Goal: Entertainment & Leisure: Consume media (video, audio)

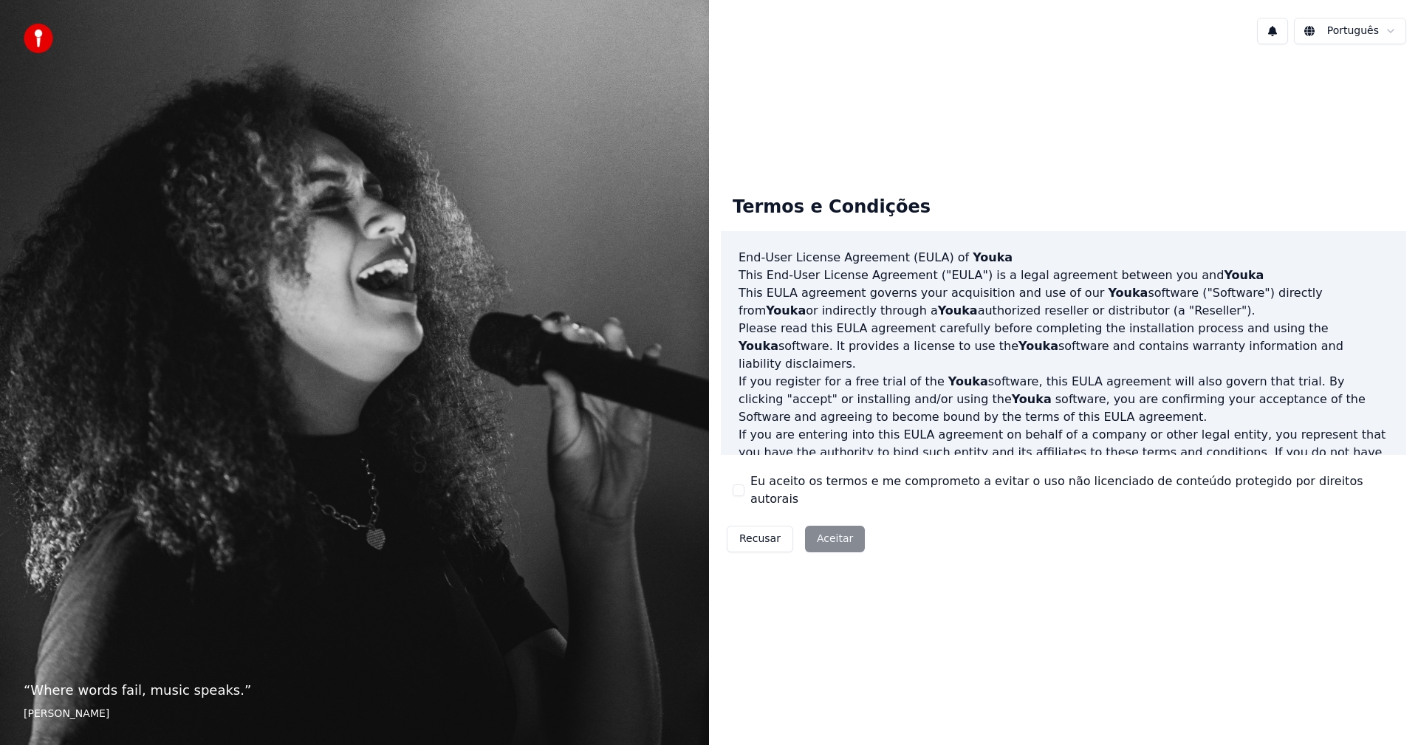
click at [838, 482] on label "Eu aceito os termos e me comprometo a evitar o uso não licenciado de conteúdo p…" at bounding box center [1073, 490] width 644 height 35
click at [745, 485] on button "Eu aceito os termos e me comprometo a evitar o uso não licenciado de conteúdo p…" at bounding box center [739, 491] width 12 height 12
click at [816, 546] on div "Recusar Aceitar" at bounding box center [796, 539] width 150 height 38
click at [827, 530] on button "Aceitar" at bounding box center [835, 539] width 60 height 27
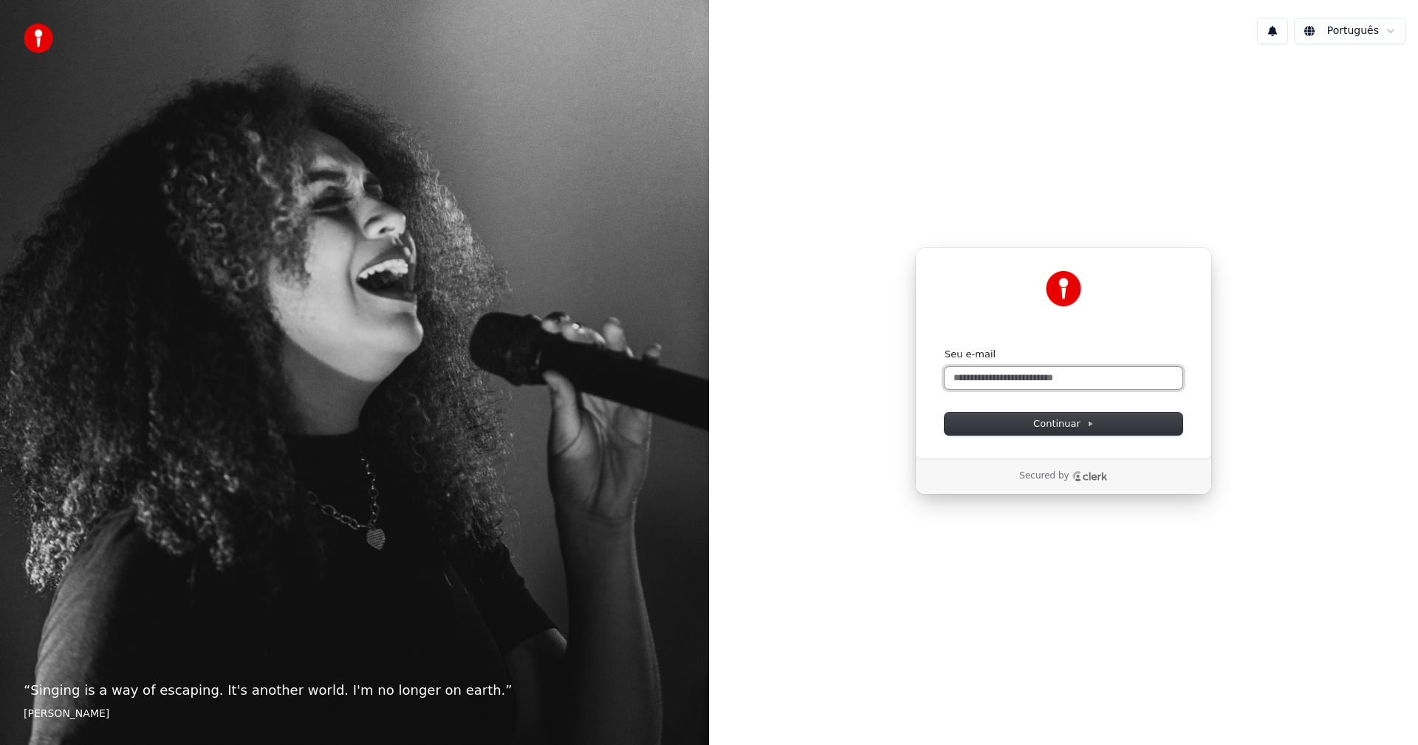
click at [1021, 377] on input "Seu e-mail" at bounding box center [1064, 378] width 238 height 22
click at [945, 348] on button "submit" at bounding box center [945, 348] width 0 height 0
type input "**********"
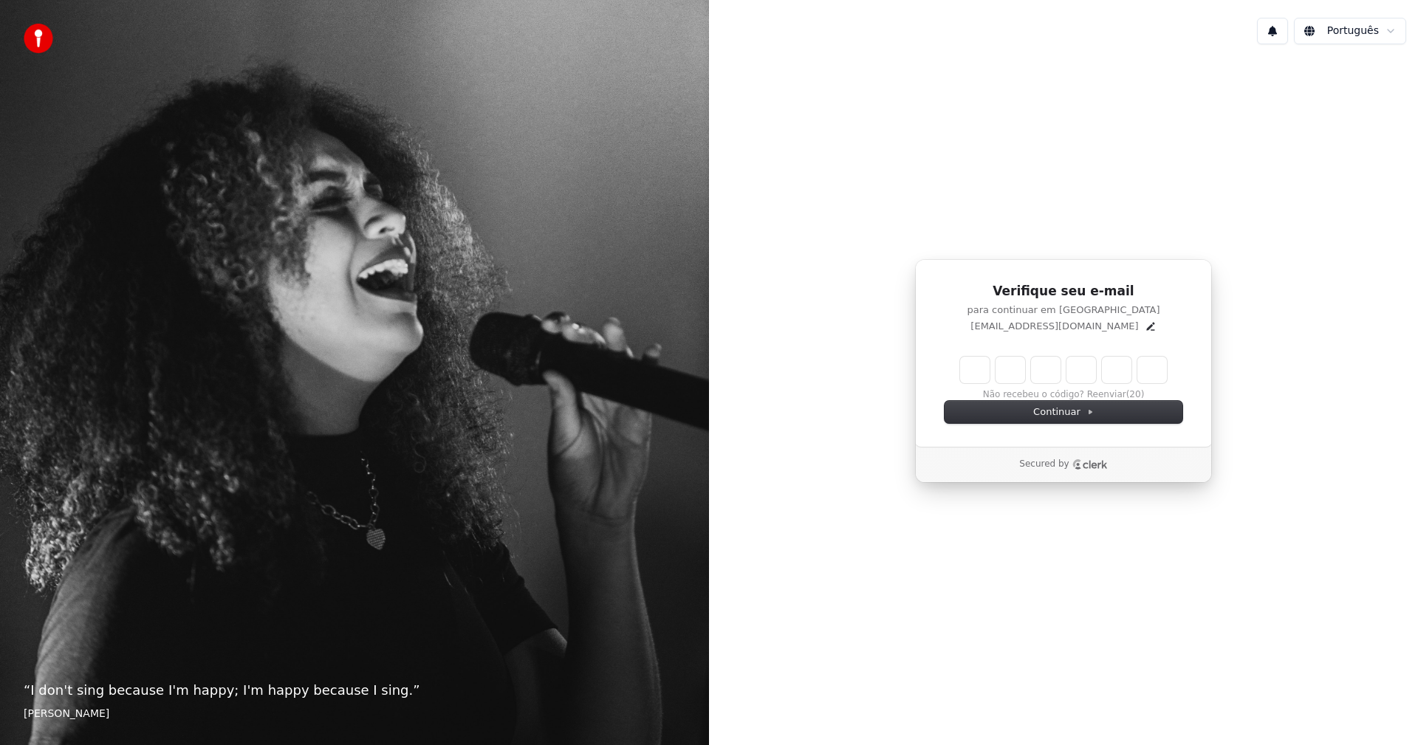
click at [966, 362] on input "Enter verification code" at bounding box center [1063, 370] width 207 height 27
paste input "******"
type input "******"
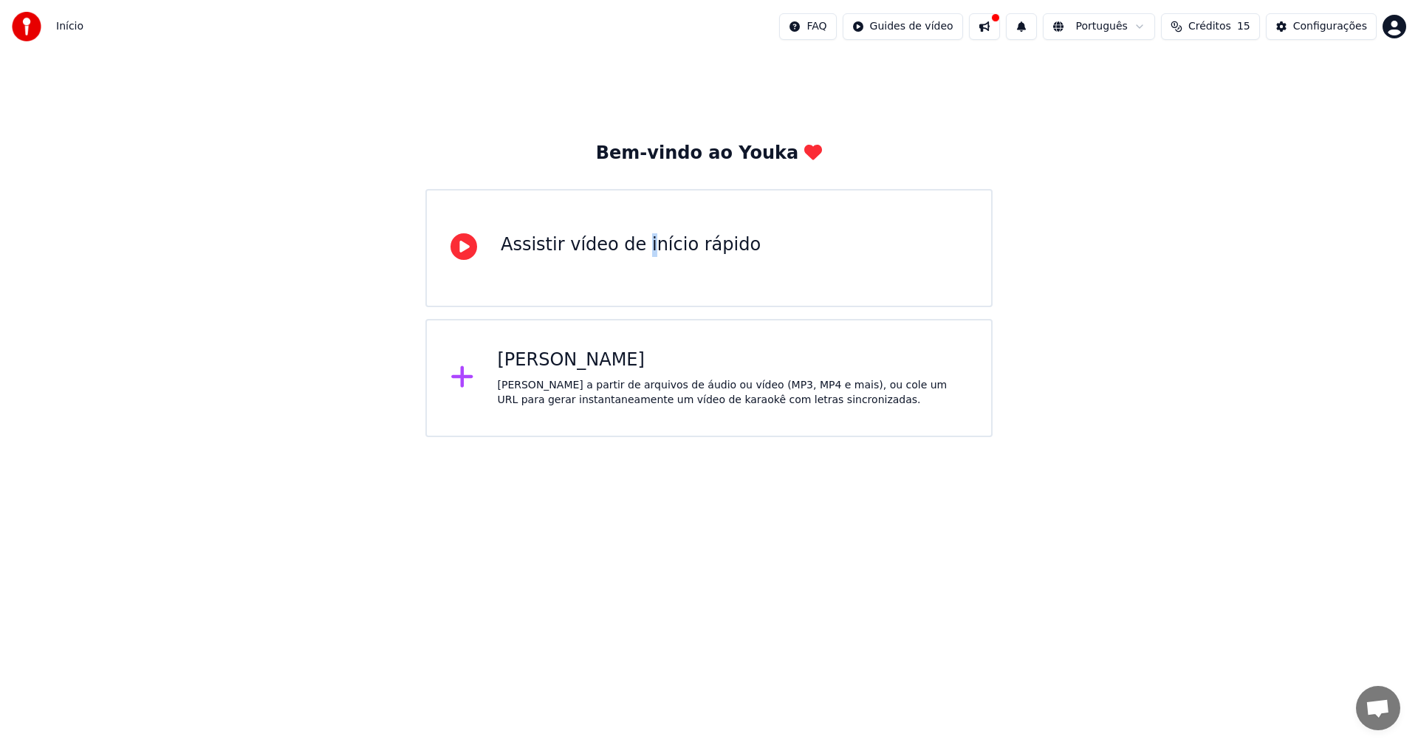
click at [635, 254] on div "Assistir vídeo de início rápido" at bounding box center [631, 245] width 260 height 24
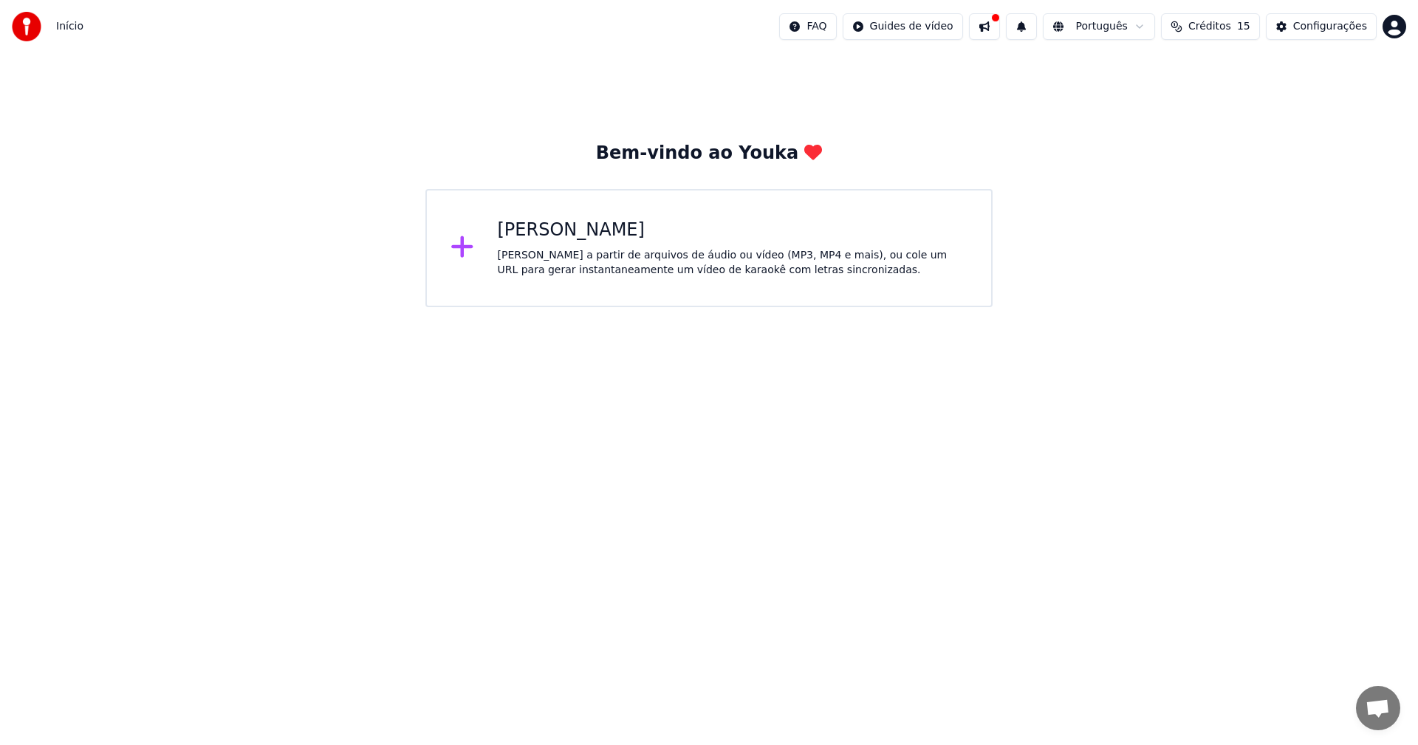
click at [655, 250] on div "[PERSON_NAME] a partir de arquivos de áudio ou vídeo (MP3, MP4 e mais), ou cole…" at bounding box center [733, 263] width 471 height 30
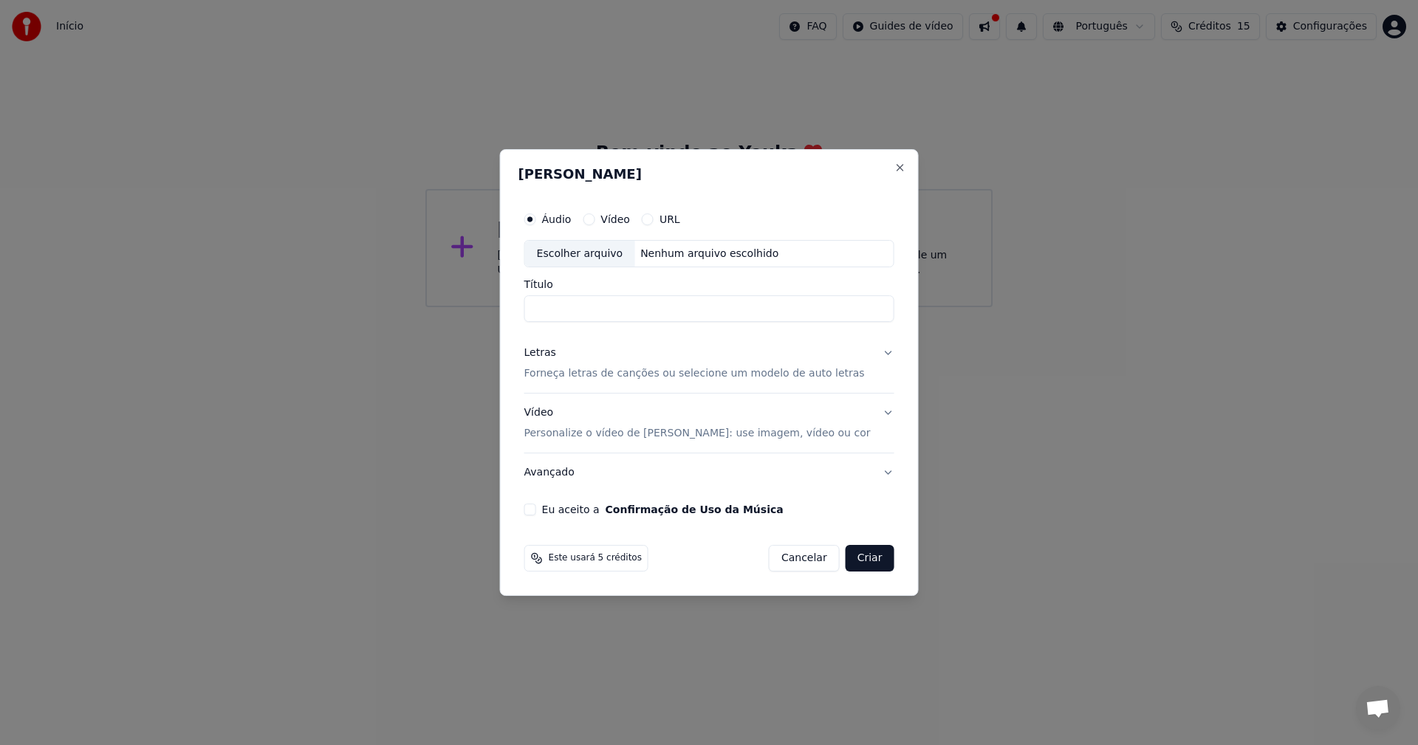
click at [595, 219] on button "Vídeo" at bounding box center [589, 219] width 12 height 12
click at [677, 216] on label "URL" at bounding box center [670, 219] width 21 height 10
click at [654, 216] on button "URL" at bounding box center [648, 219] width 12 height 12
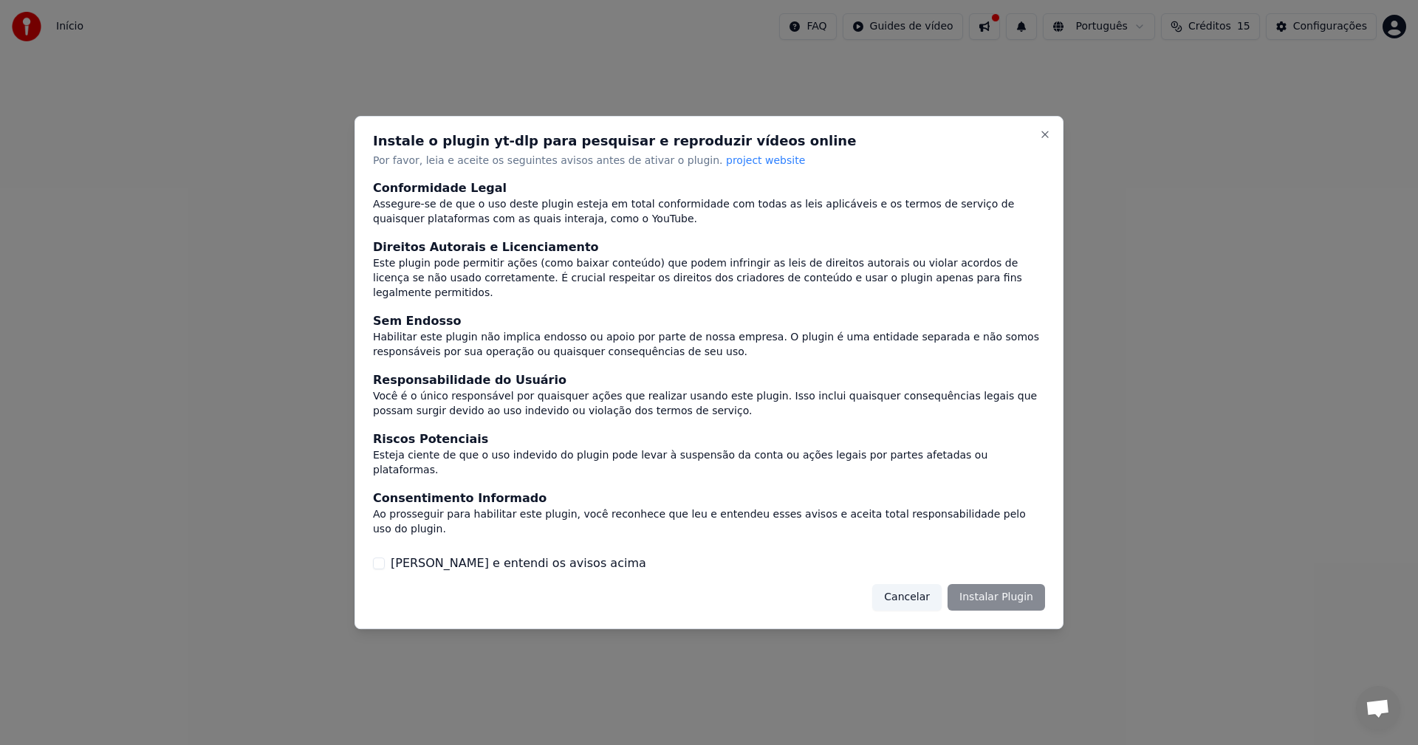
click at [411, 555] on label "[PERSON_NAME] e entendi os avisos acima" at bounding box center [519, 564] width 256 height 18
click at [385, 558] on button "[PERSON_NAME] e entendi os avisos acima" at bounding box center [379, 564] width 12 height 12
click at [1000, 584] on button "Instalar Plugin" at bounding box center [997, 597] width 98 height 27
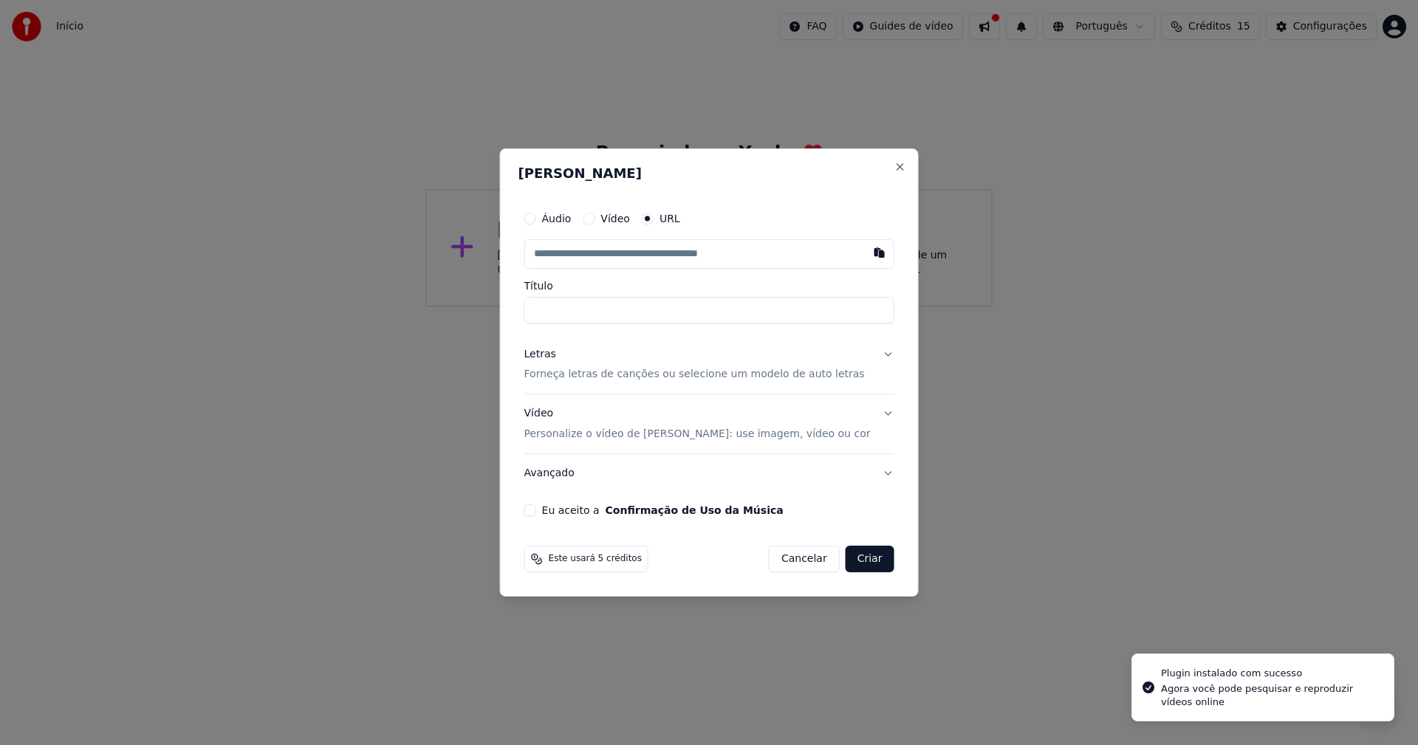
click at [663, 255] on input "text" at bounding box center [709, 254] width 370 height 30
type input "**********"
click at [847, 279] on div "**********" at bounding box center [709, 264] width 370 height 120
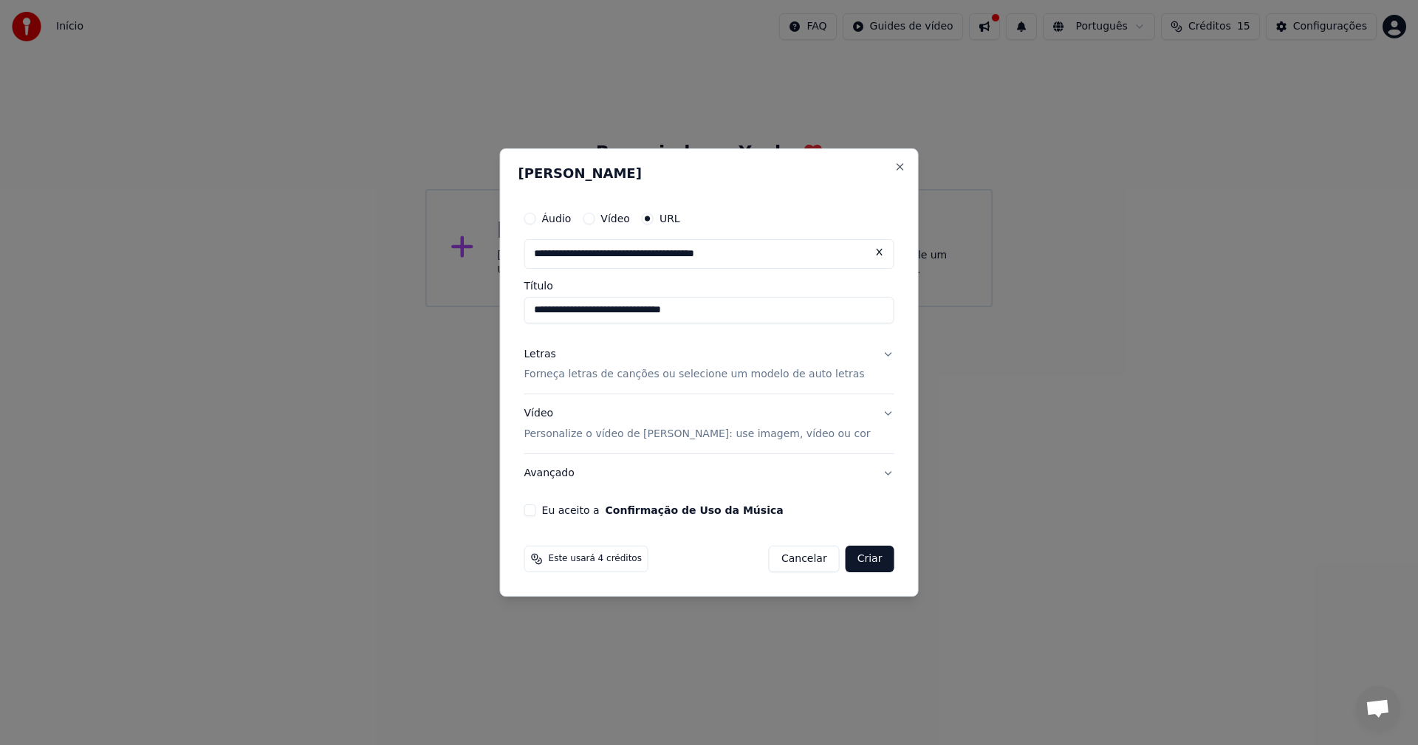
drag, startPoint x: 760, startPoint y: 305, endPoint x: 717, endPoint y: 304, distance: 42.9
click at [694, 303] on input "**********" at bounding box center [709, 310] width 370 height 27
click at [677, 348] on div "Letras Forneça letras de canções ou selecione um modelo de auto letras" at bounding box center [694, 364] width 341 height 35
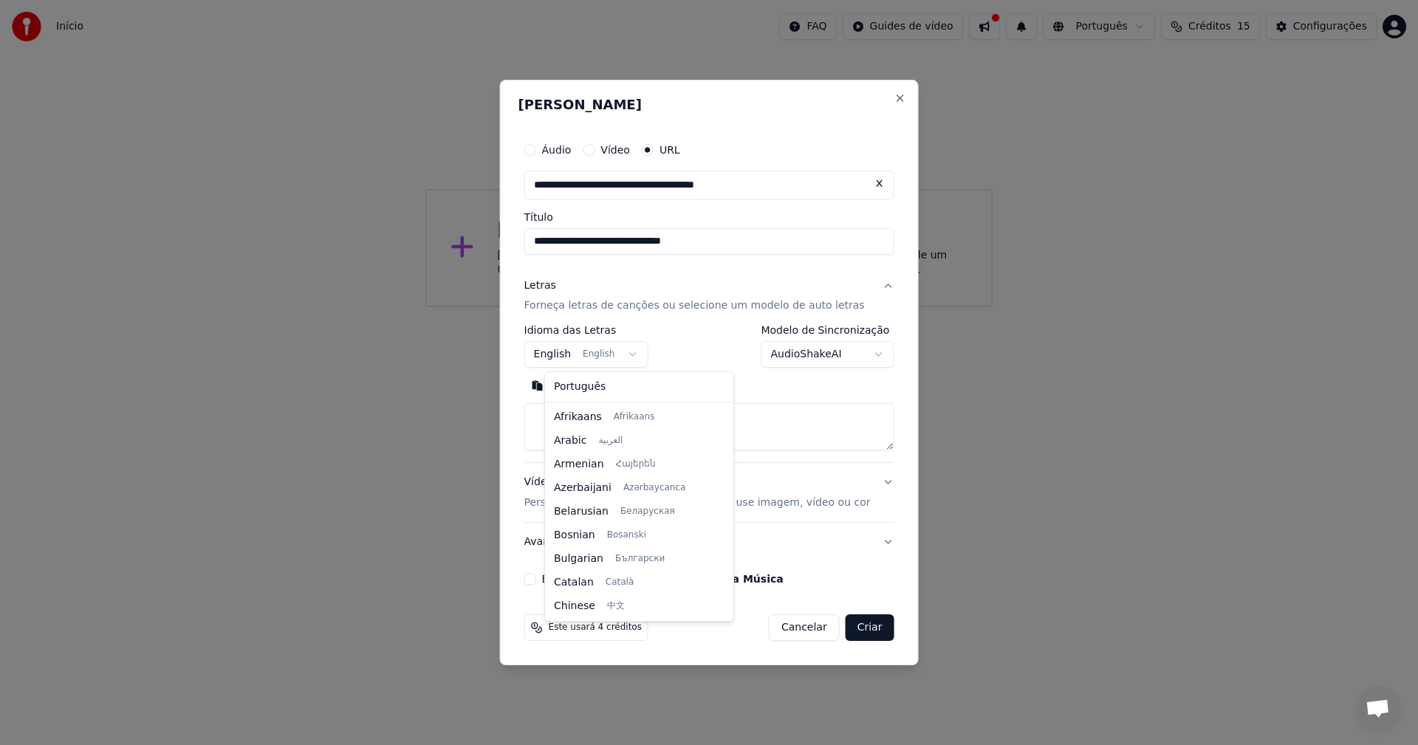
click at [616, 307] on body "**********" at bounding box center [709, 153] width 1418 height 307
select select "**"
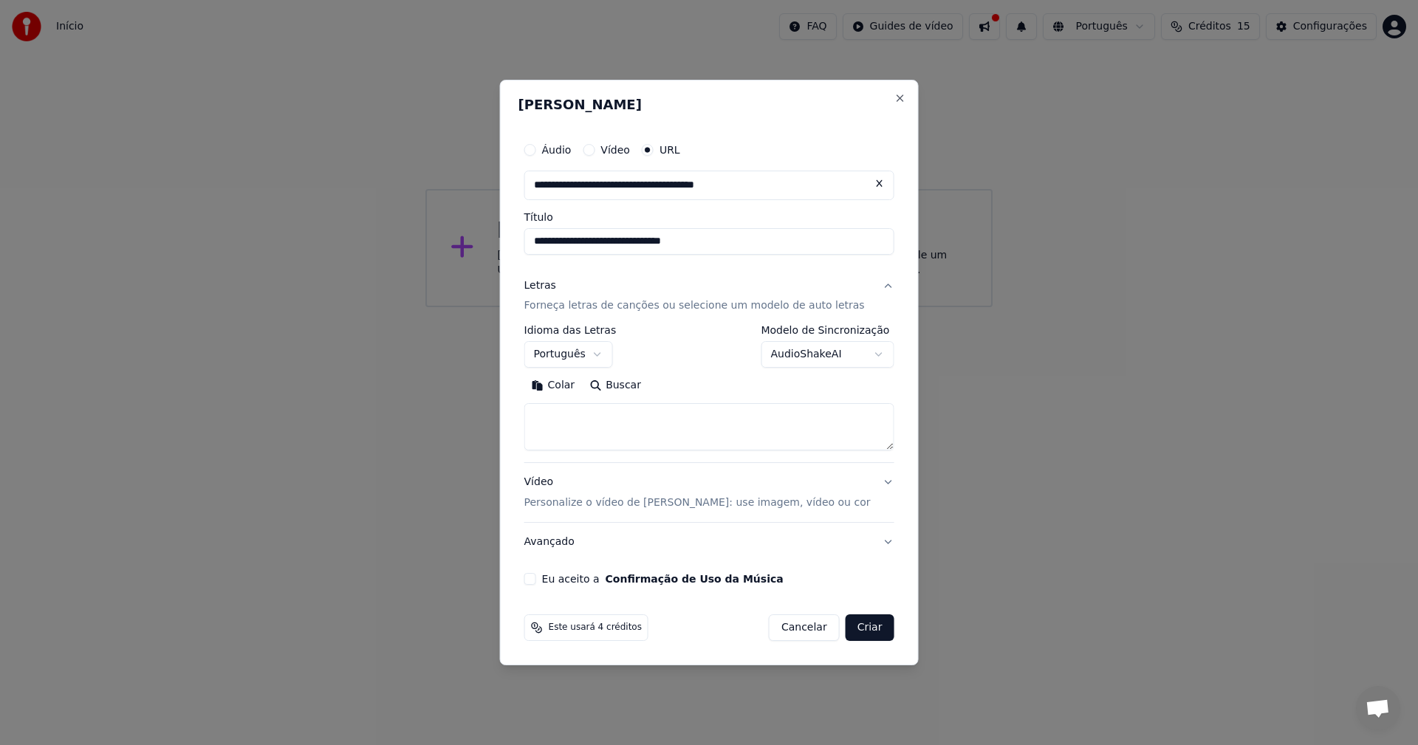
click at [779, 372] on div "**********" at bounding box center [709, 389] width 370 height 126
click at [801, 307] on body "**********" at bounding box center [709, 153] width 1418 height 307
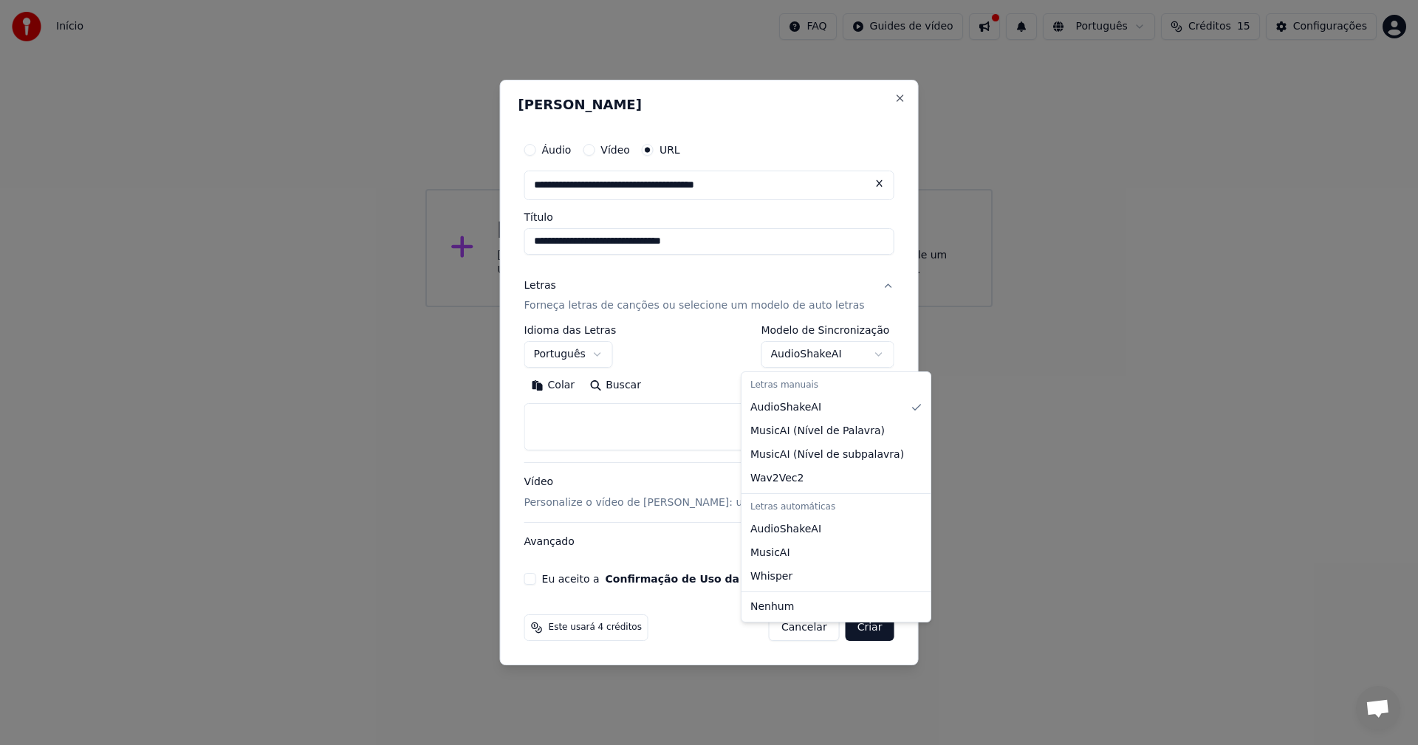
click at [801, 307] on body "**********" at bounding box center [709, 153] width 1418 height 307
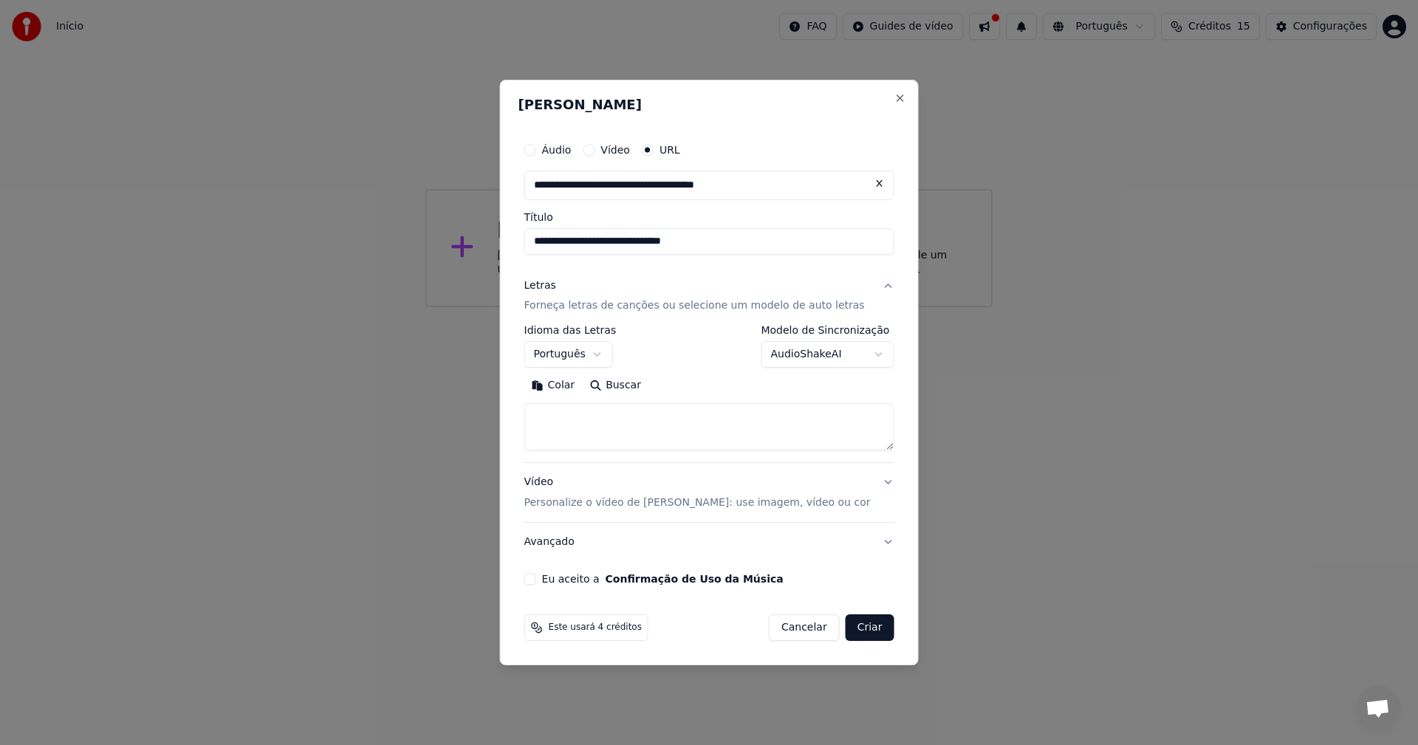
click at [625, 421] on textarea at bounding box center [709, 427] width 370 height 47
click at [632, 381] on button "Buscar" at bounding box center [615, 387] width 66 height 24
click at [865, 477] on button "Vídeo Personalize o vídeo de karaokê: use imagem, vídeo ou cor" at bounding box center [709, 493] width 370 height 59
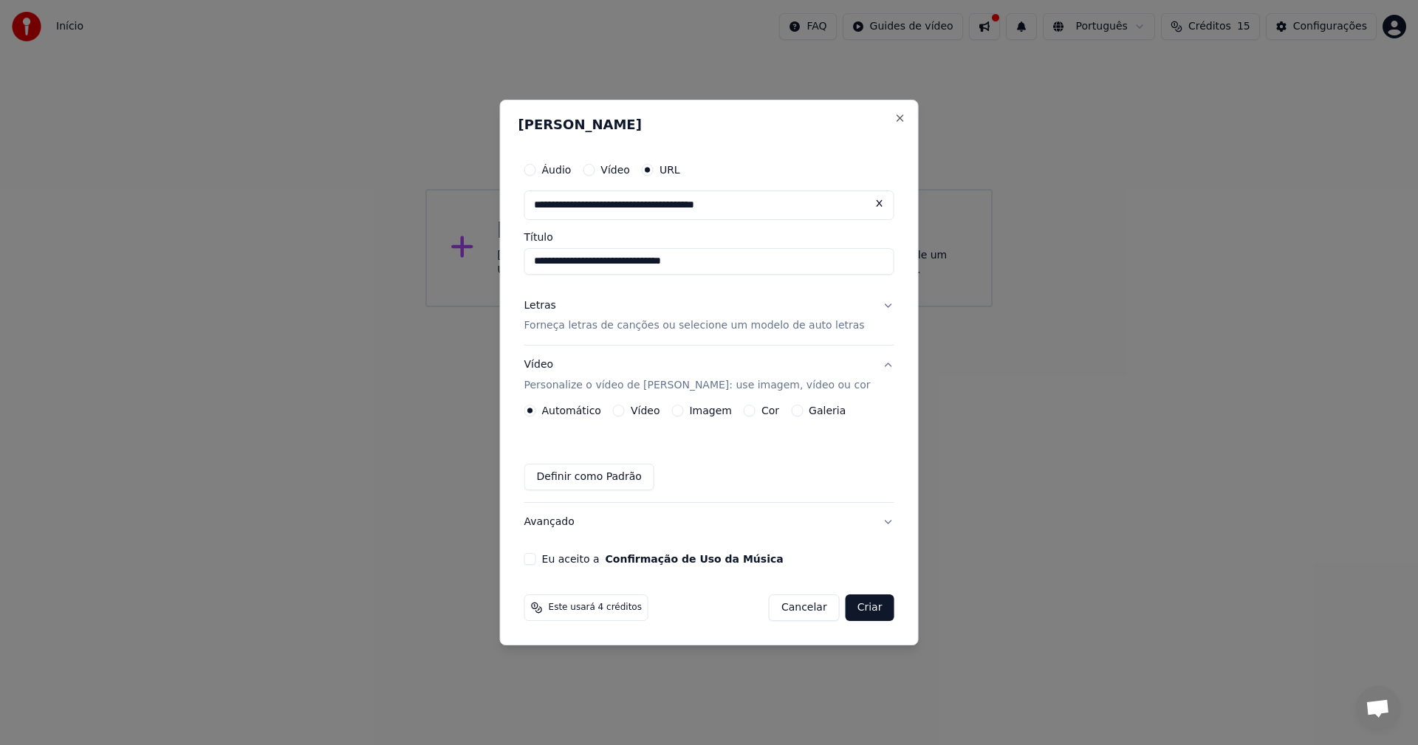
click at [870, 304] on button "Letras Forneça letras de canções ou selecione um modelo de auto letras" at bounding box center [709, 316] width 370 height 59
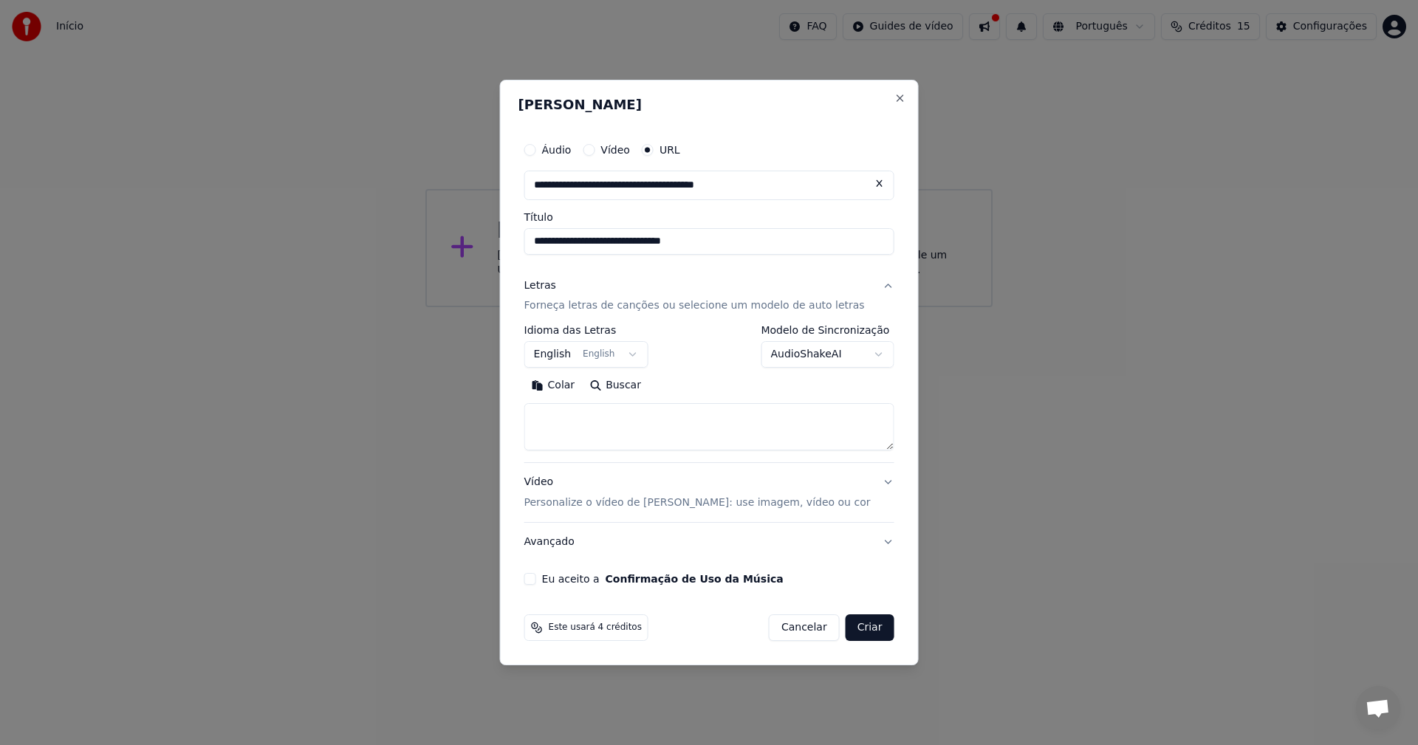
click at [660, 426] on textarea at bounding box center [709, 427] width 370 height 47
click at [614, 417] on textarea at bounding box center [709, 427] width 370 height 47
paste textarea "**********"
click at [710, 385] on button "Expandir" at bounding box center [695, 387] width 77 height 24
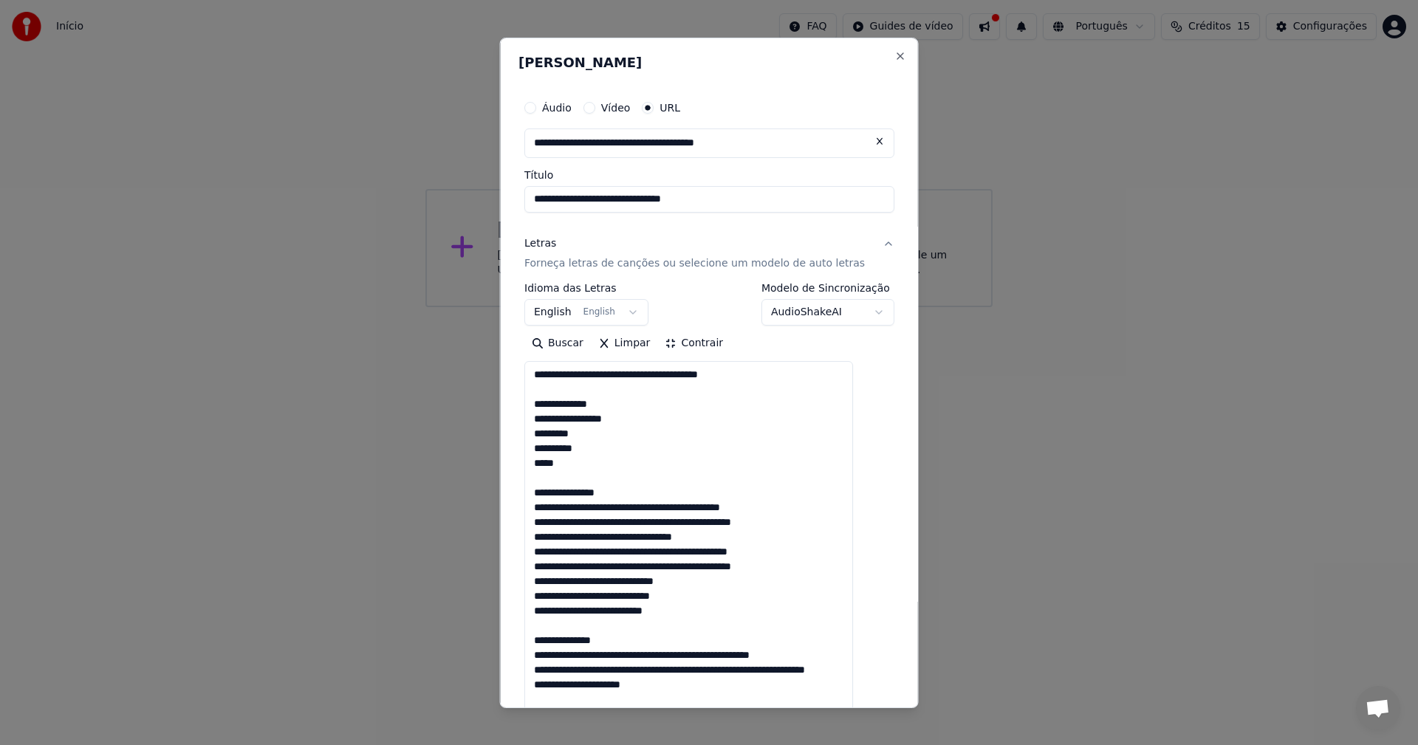
scroll to position [0, 0]
drag, startPoint x: 637, startPoint y: 403, endPoint x: 404, endPoint y: 366, distance: 235.7
click at [404, 307] on body "**********" at bounding box center [709, 153] width 1418 height 307
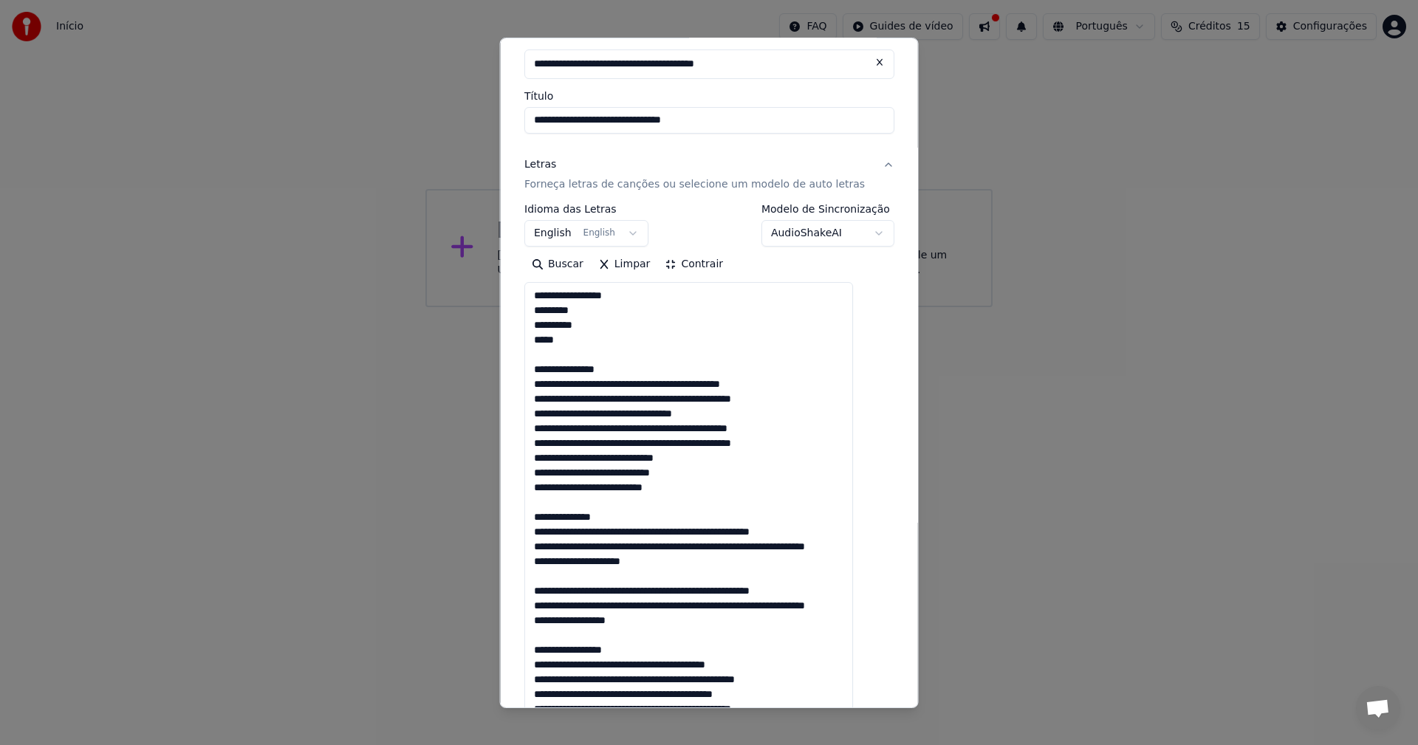
scroll to position [148, 0]
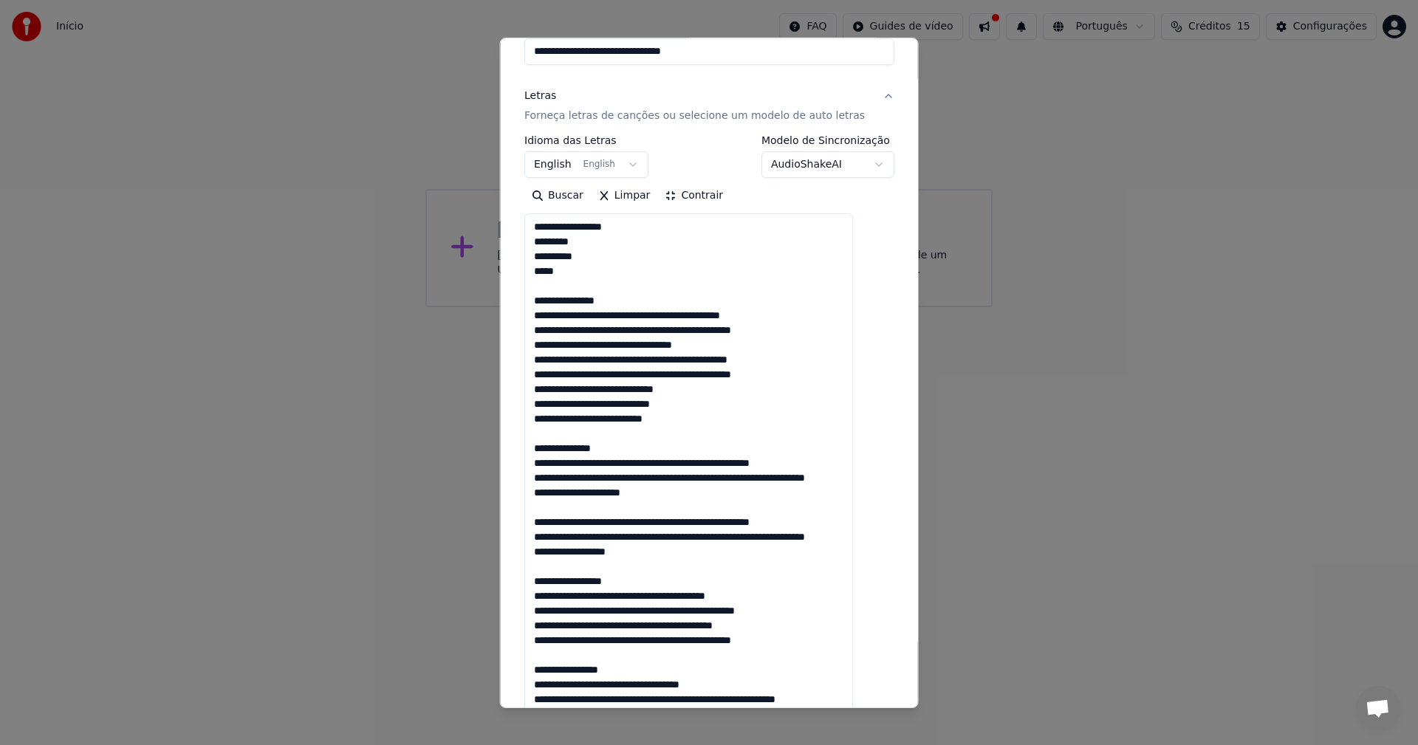
drag, startPoint x: 633, startPoint y: 297, endPoint x: 383, endPoint y: 315, distance: 250.3
click at [383, 307] on body "**********" at bounding box center [709, 153] width 1418 height 307
type textarea "**********"
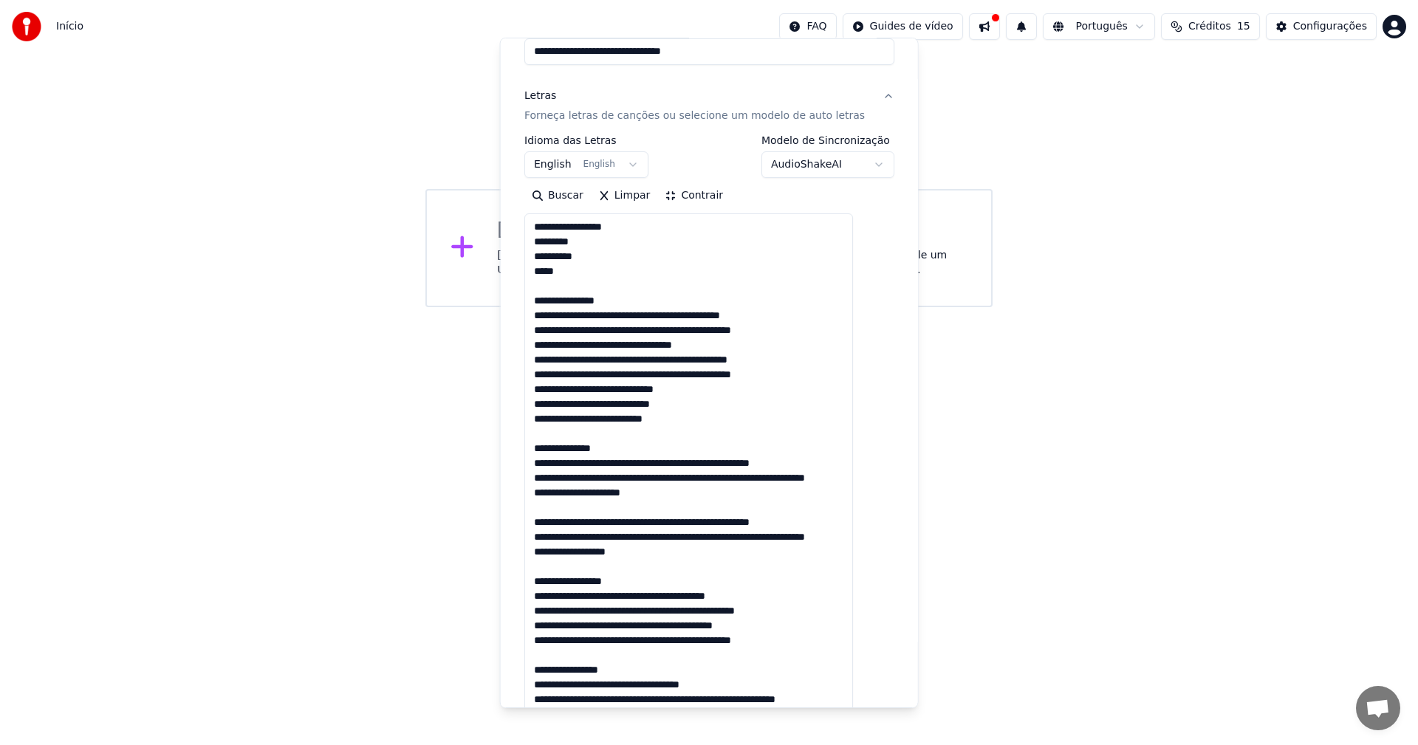
drag, startPoint x: 386, startPoint y: 315, endPoint x: 407, endPoint y: 315, distance: 21.4
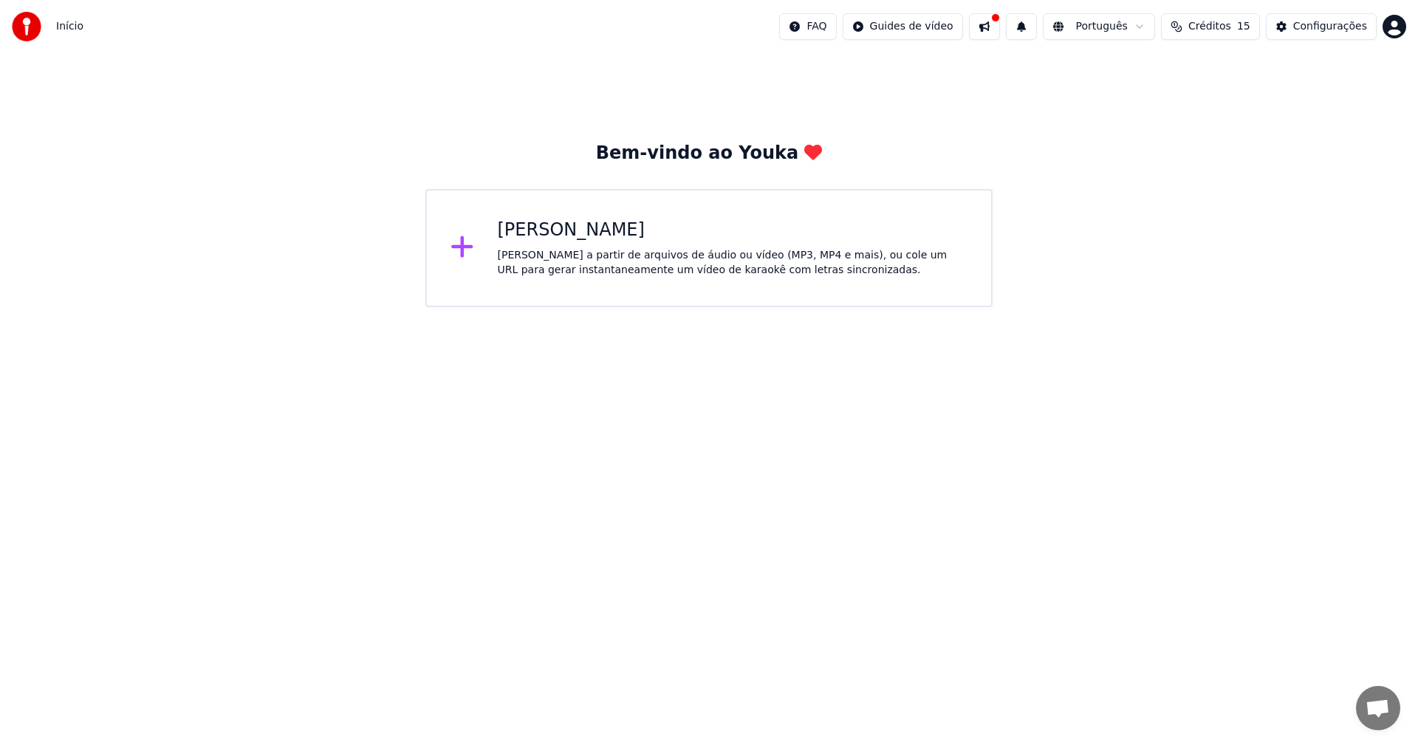
click at [580, 262] on div "[PERSON_NAME] a partir de arquivos de áudio ou vídeo (MP3, MP4 e mais), ou cole…" at bounding box center [733, 263] width 471 height 30
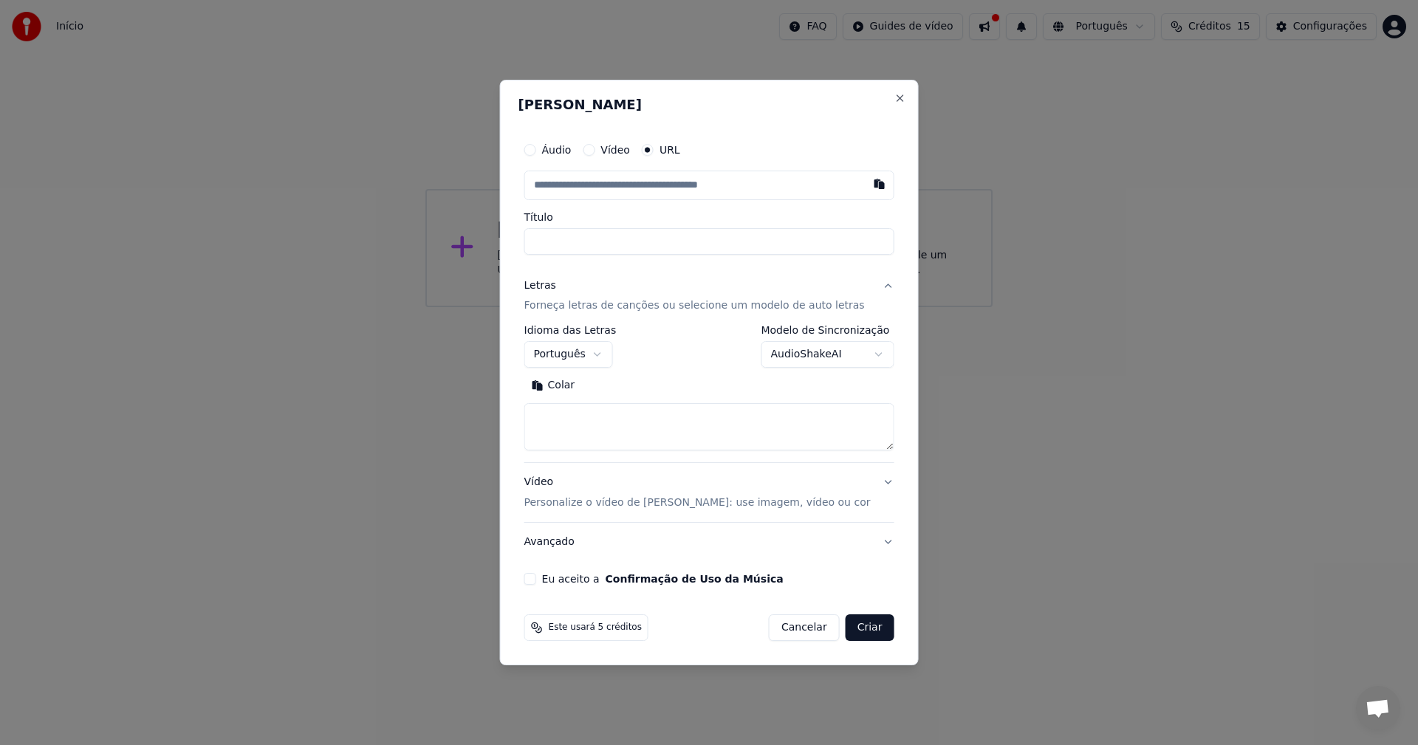
select select "**"
click at [781, 187] on input "text" at bounding box center [709, 186] width 370 height 30
type input "**********"
click at [670, 188] on input "text" at bounding box center [688, 186] width 329 height 30
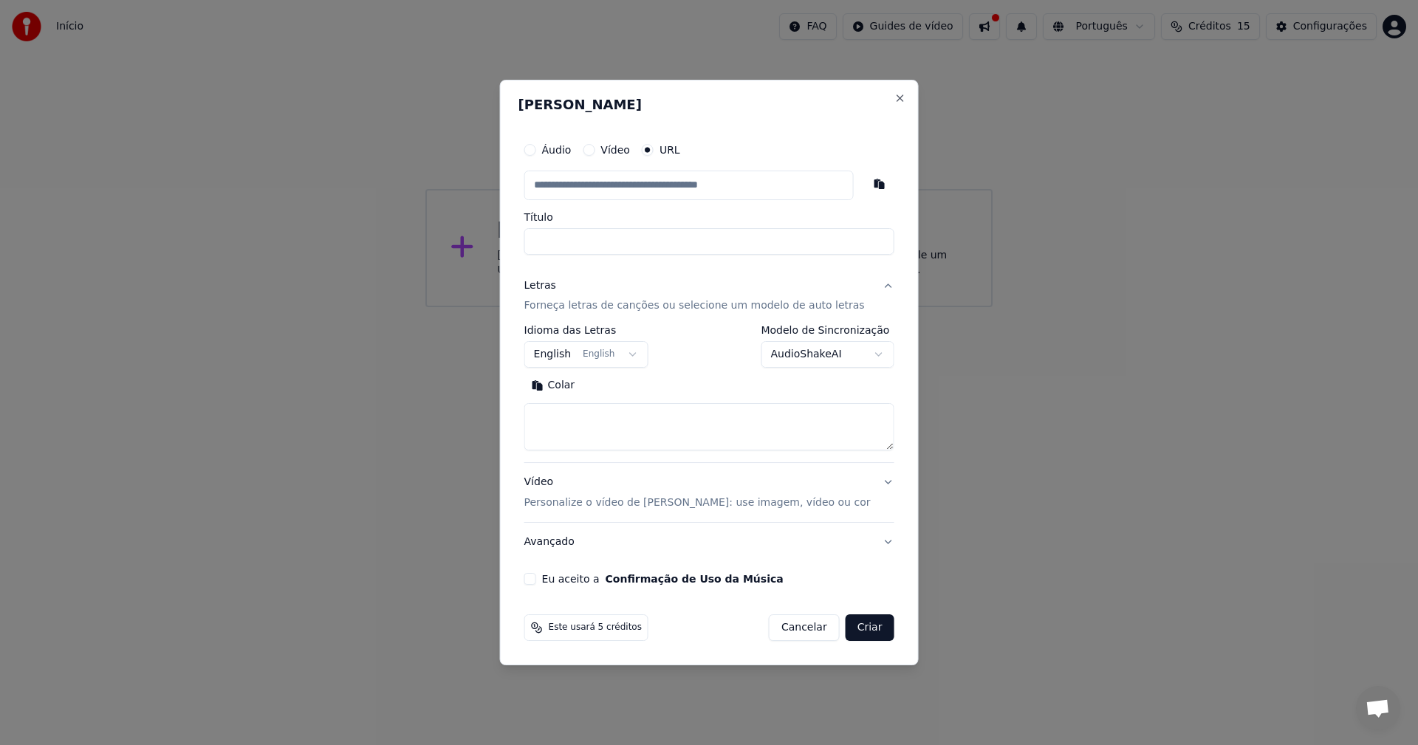
click at [670, 188] on input "text" at bounding box center [688, 186] width 329 height 30
click at [669, 219] on div "garoto de ouro shooter" at bounding box center [709, 219] width 370 height 27
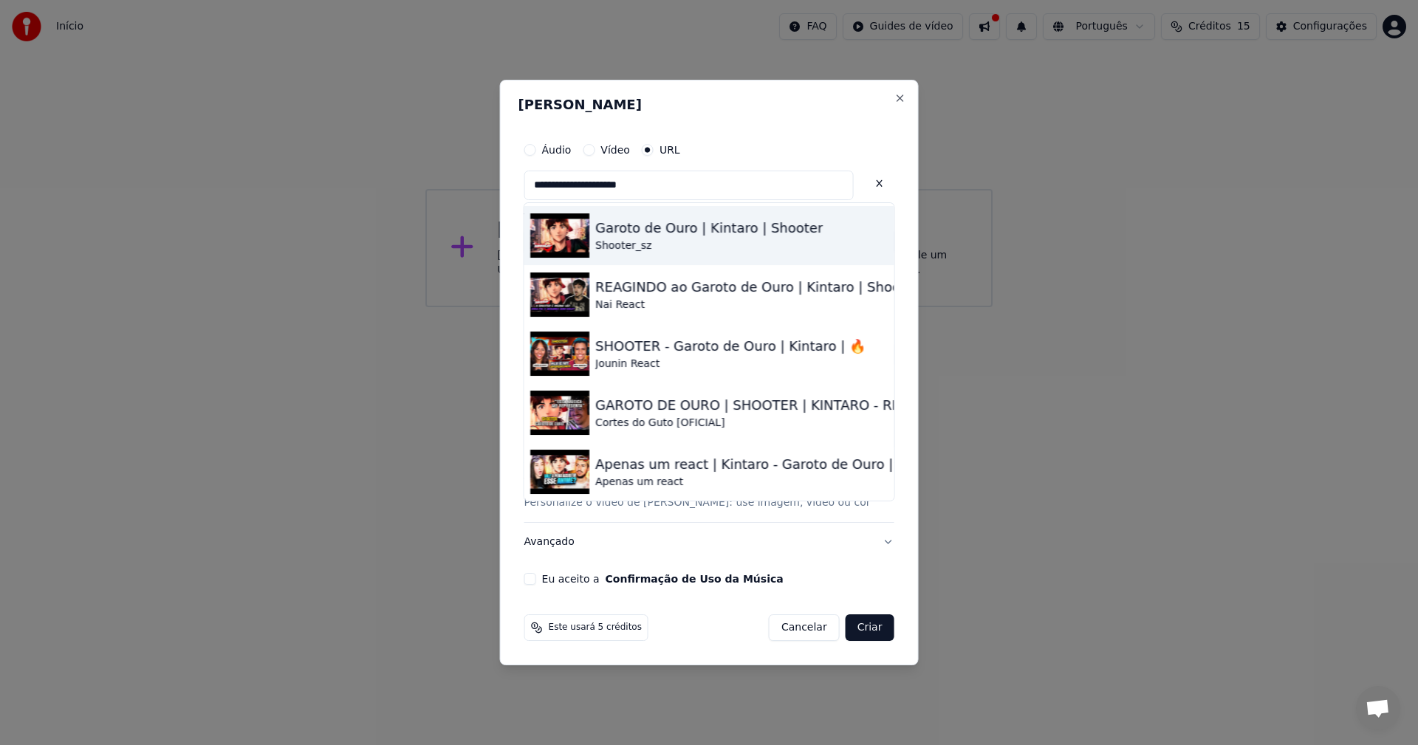
click at [672, 244] on div "Shooter_sz" at bounding box center [709, 246] width 228 height 15
type input "**********"
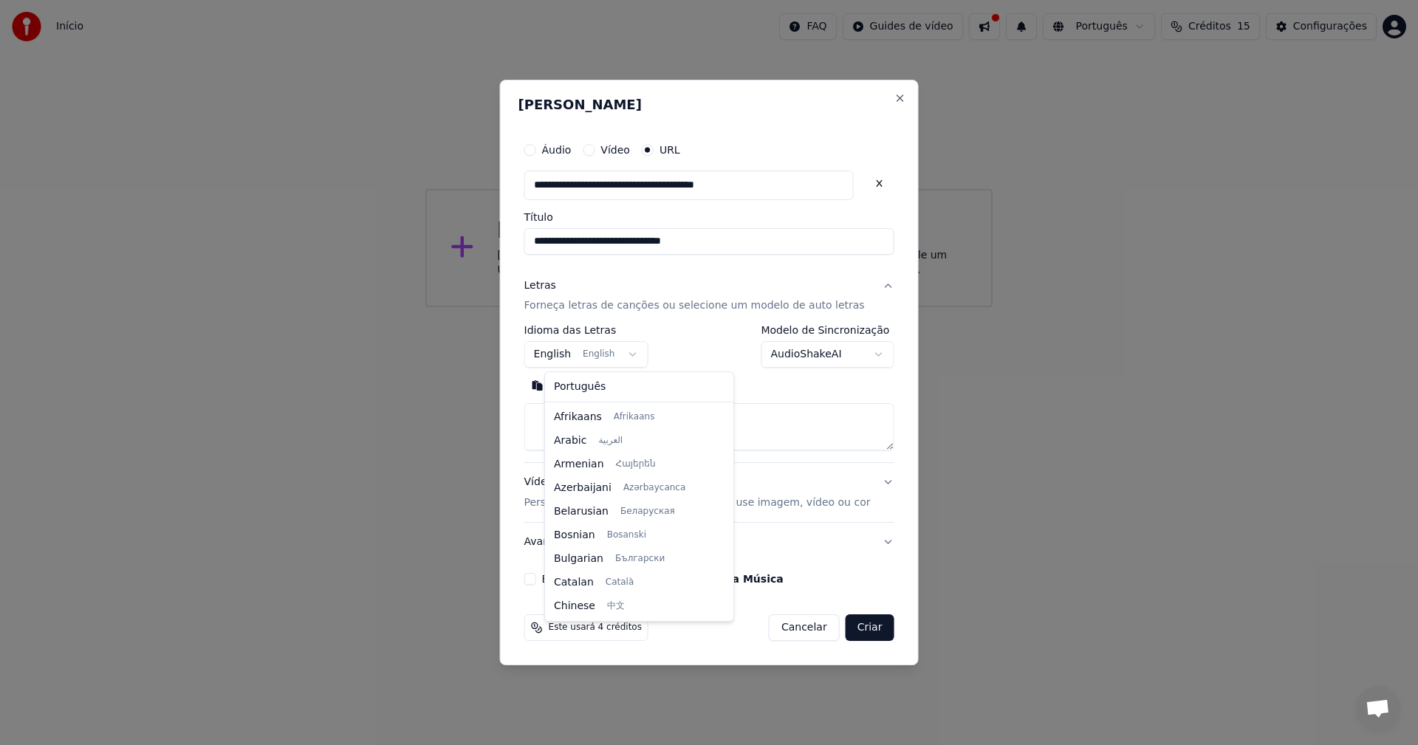
click at [631, 307] on body "**********" at bounding box center [709, 153] width 1418 height 307
select select "**"
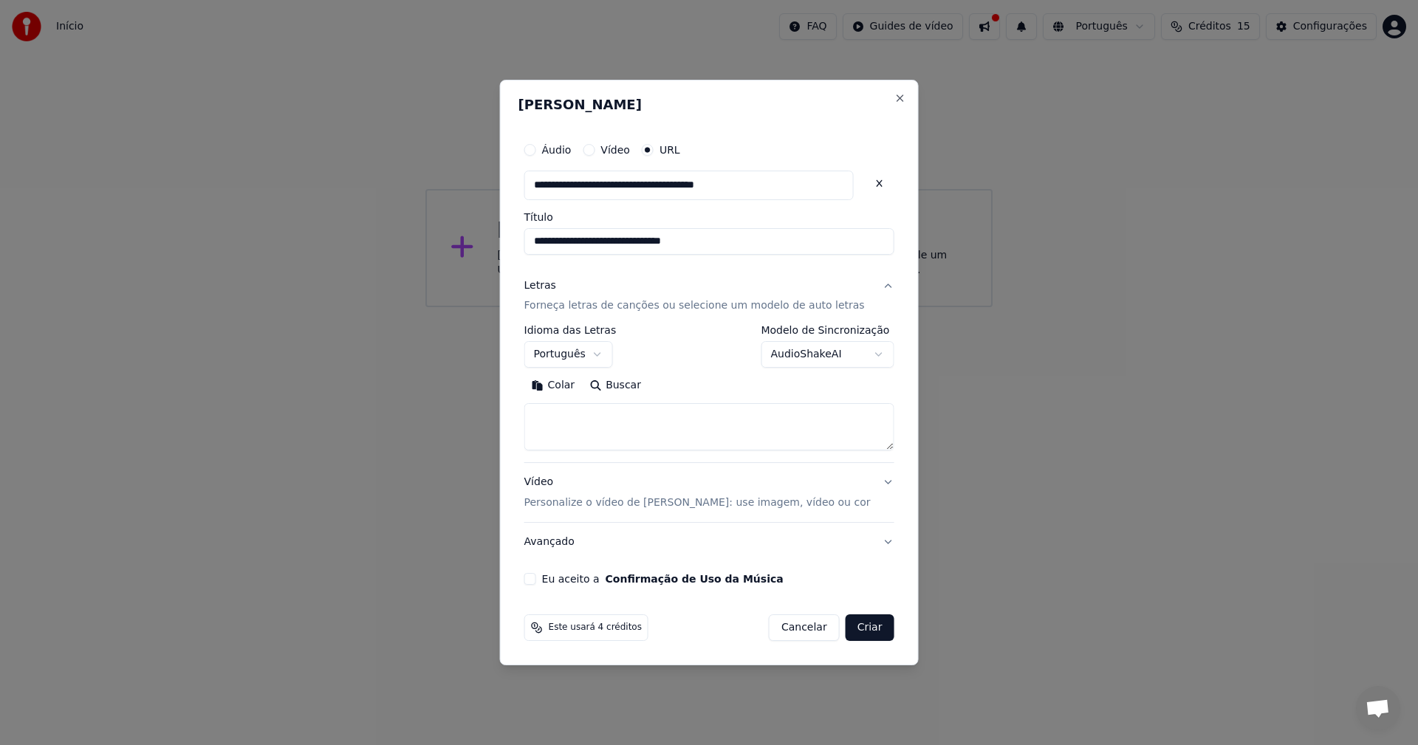
click at [640, 430] on textarea at bounding box center [709, 427] width 370 height 47
paste textarea "**********"
click at [714, 380] on button "Expandir" at bounding box center [695, 387] width 77 height 24
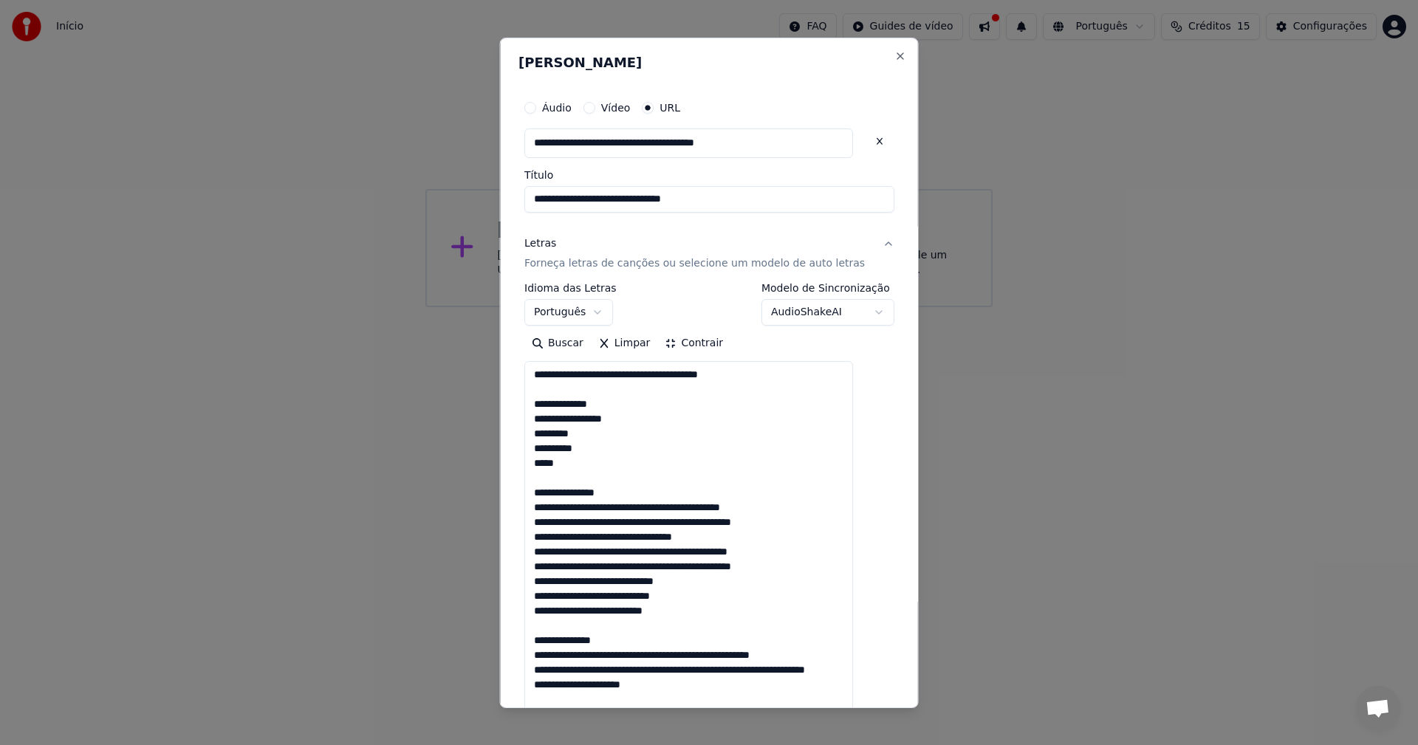
drag, startPoint x: 765, startPoint y: 374, endPoint x: 482, endPoint y: 372, distance: 282.9
click at [482, 307] on body "**********" at bounding box center [709, 153] width 1418 height 307
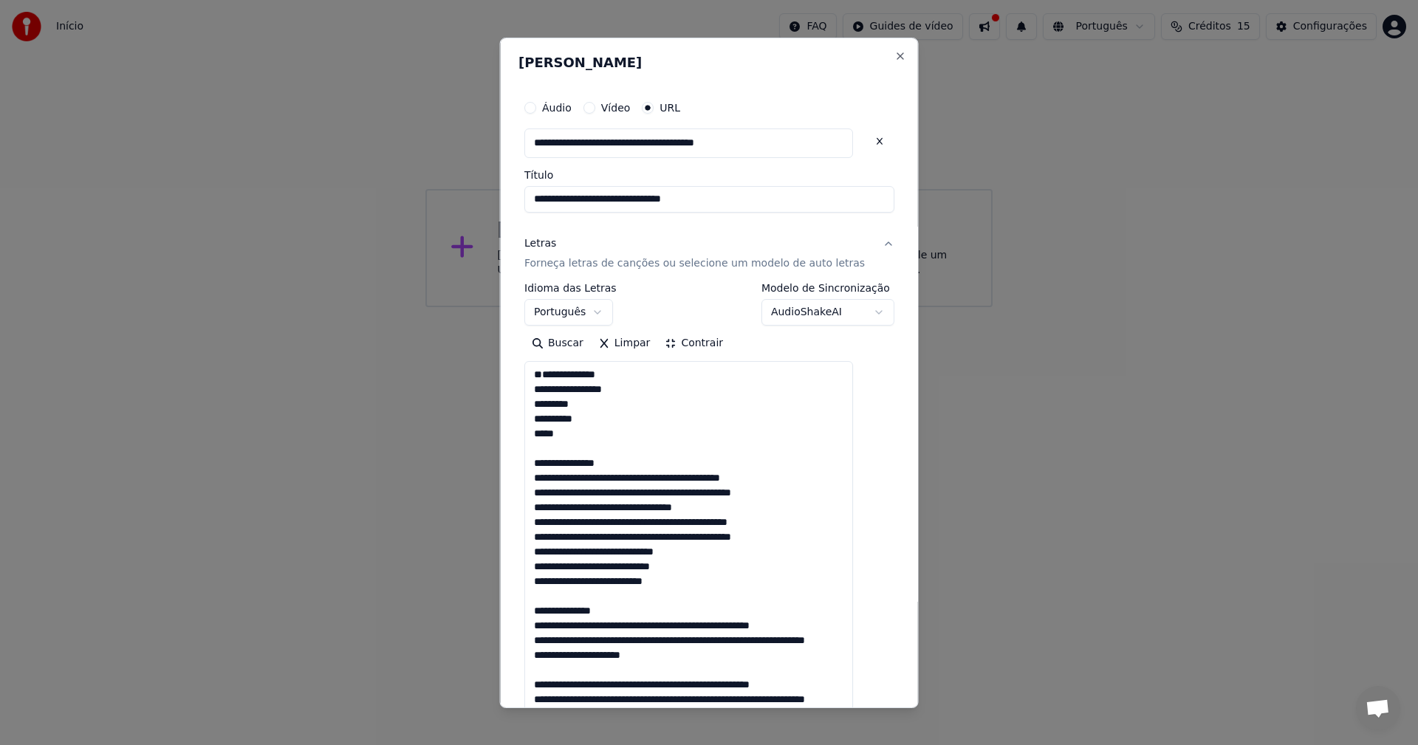
drag, startPoint x: 638, startPoint y: 402, endPoint x: 485, endPoint y: 399, distance: 152.9
click at [485, 307] on body "**********" at bounding box center [709, 153] width 1418 height 307
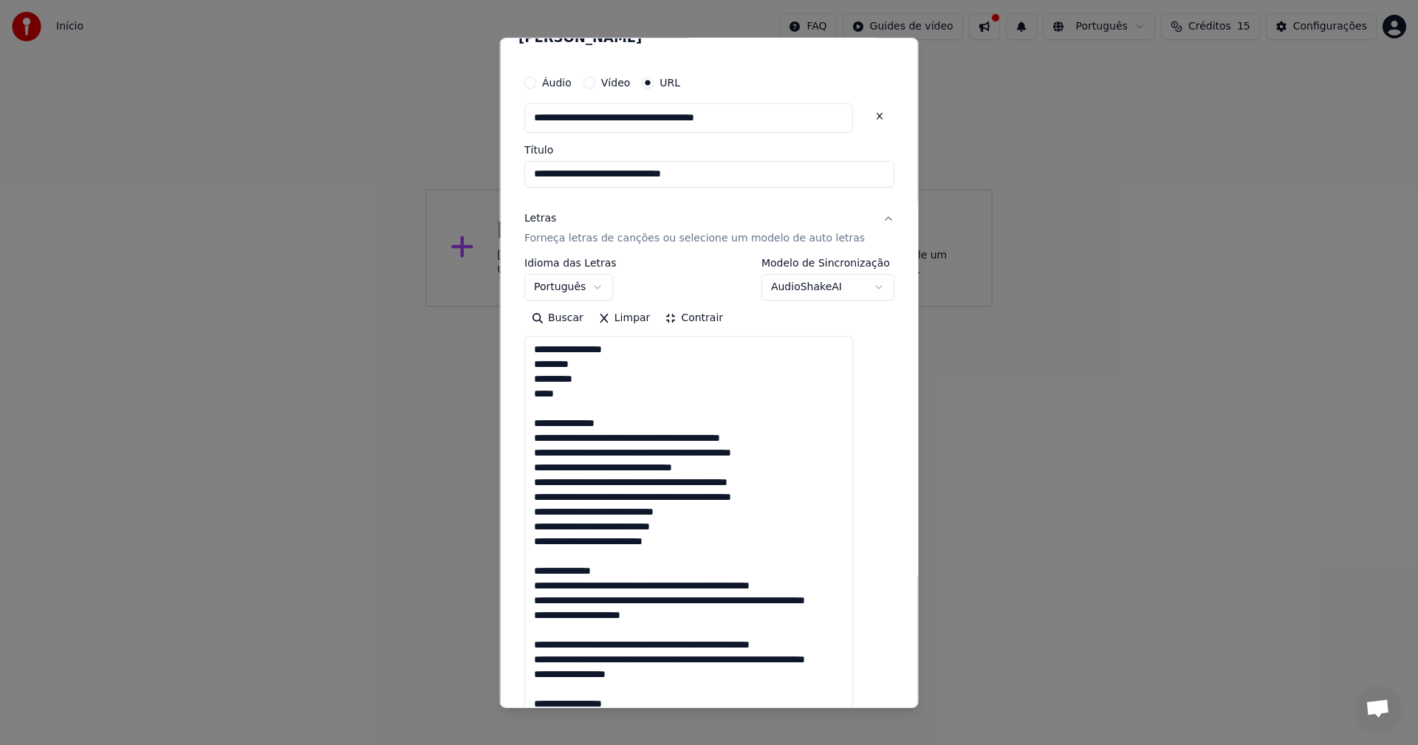
scroll to position [74, 0]
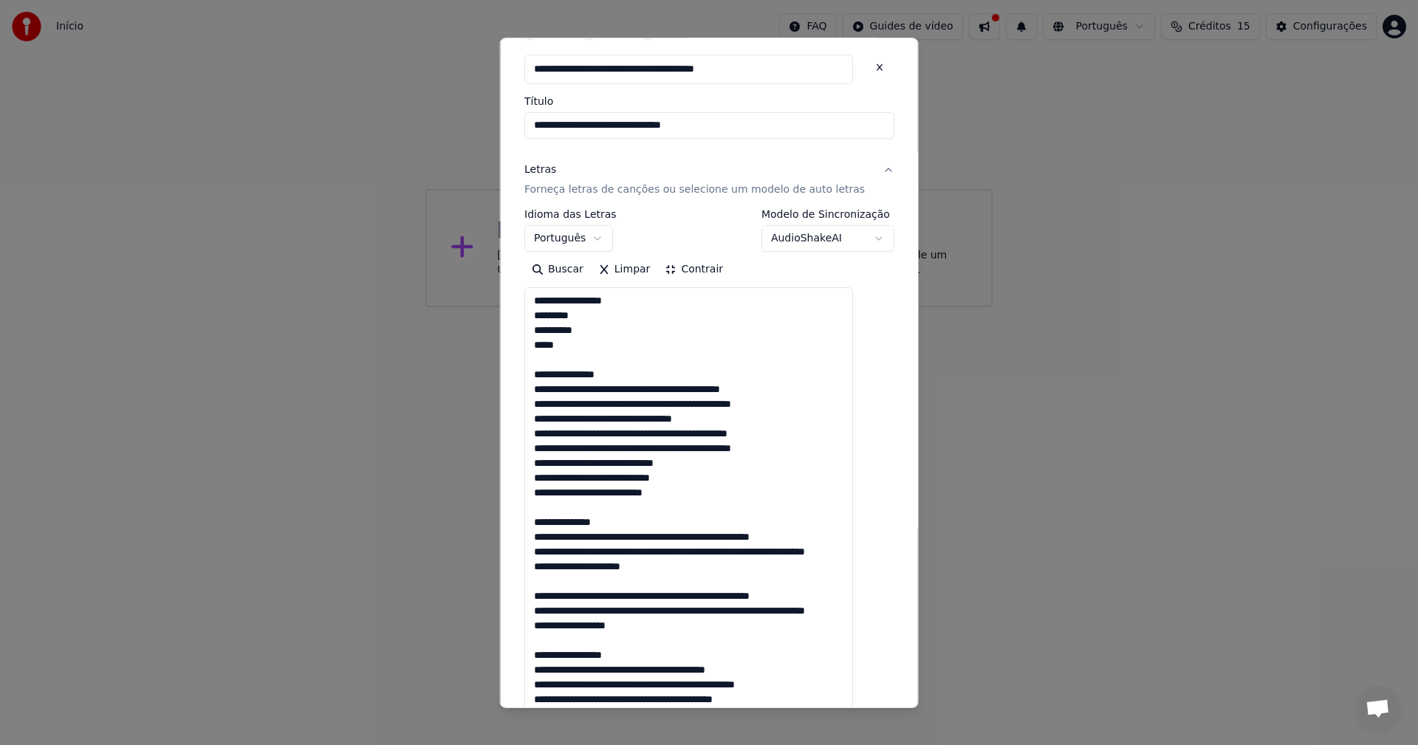
drag, startPoint x: 643, startPoint y: 372, endPoint x: 474, endPoint y: 381, distance: 169.4
click at [474, 307] on body "**********" at bounding box center [709, 153] width 1418 height 307
drag, startPoint x: 641, startPoint y: 372, endPoint x: 544, endPoint y: 379, distance: 97.8
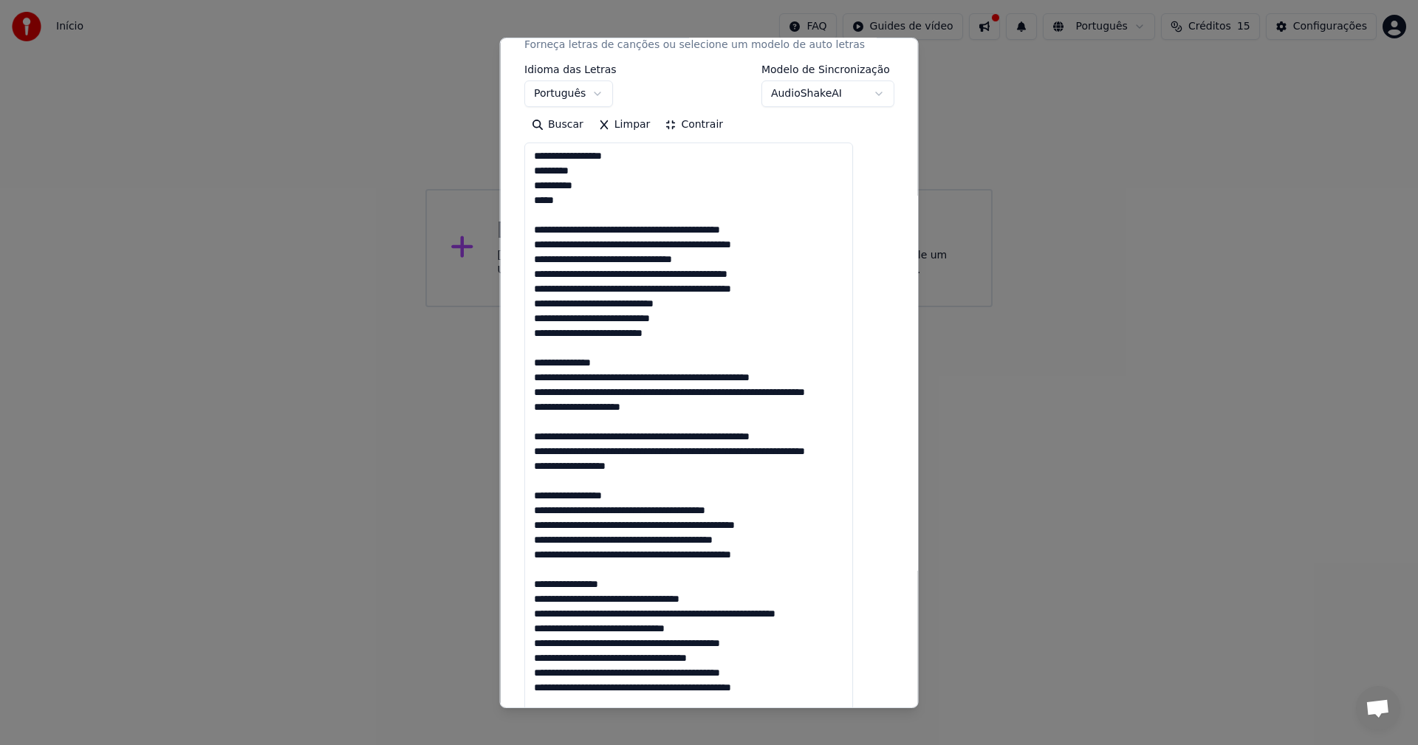
scroll to position [222, 0]
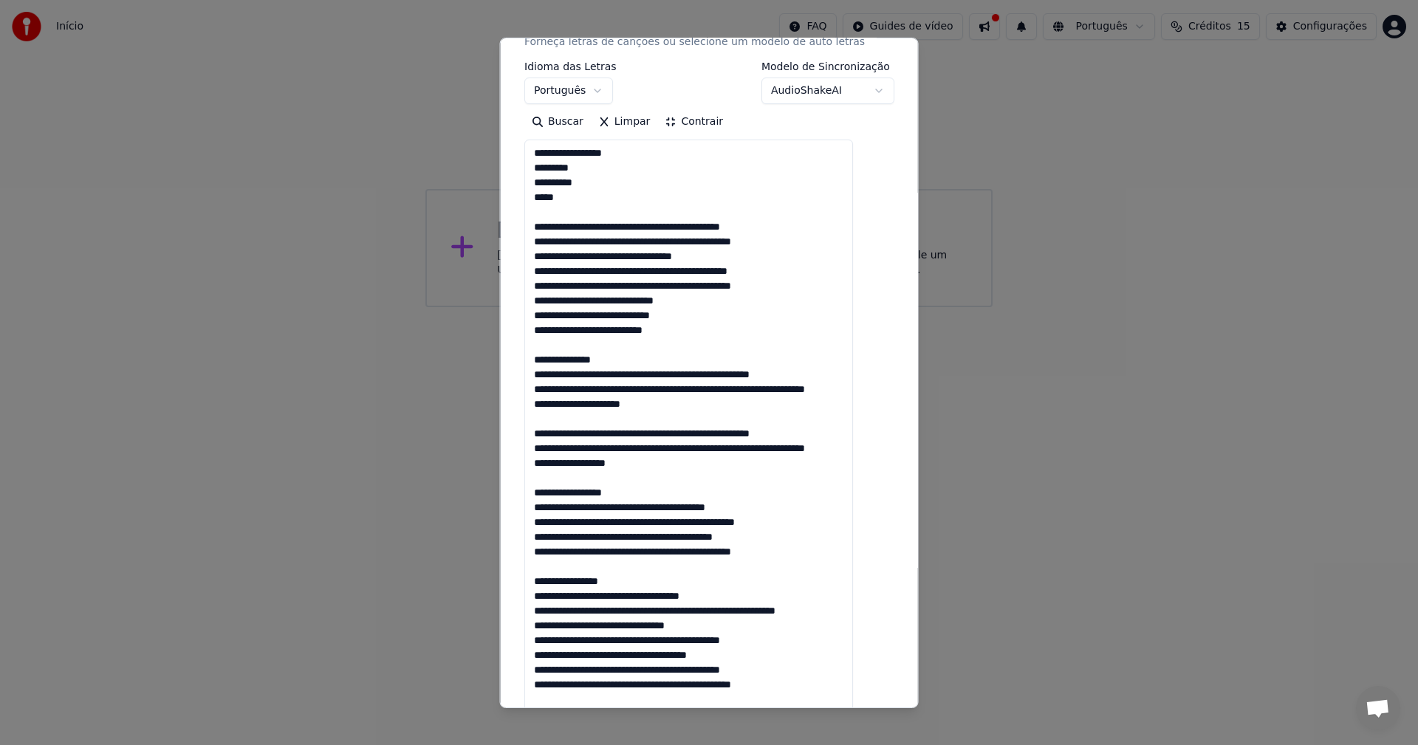
drag, startPoint x: 611, startPoint y: 360, endPoint x: 542, endPoint y: 355, distance: 68.8
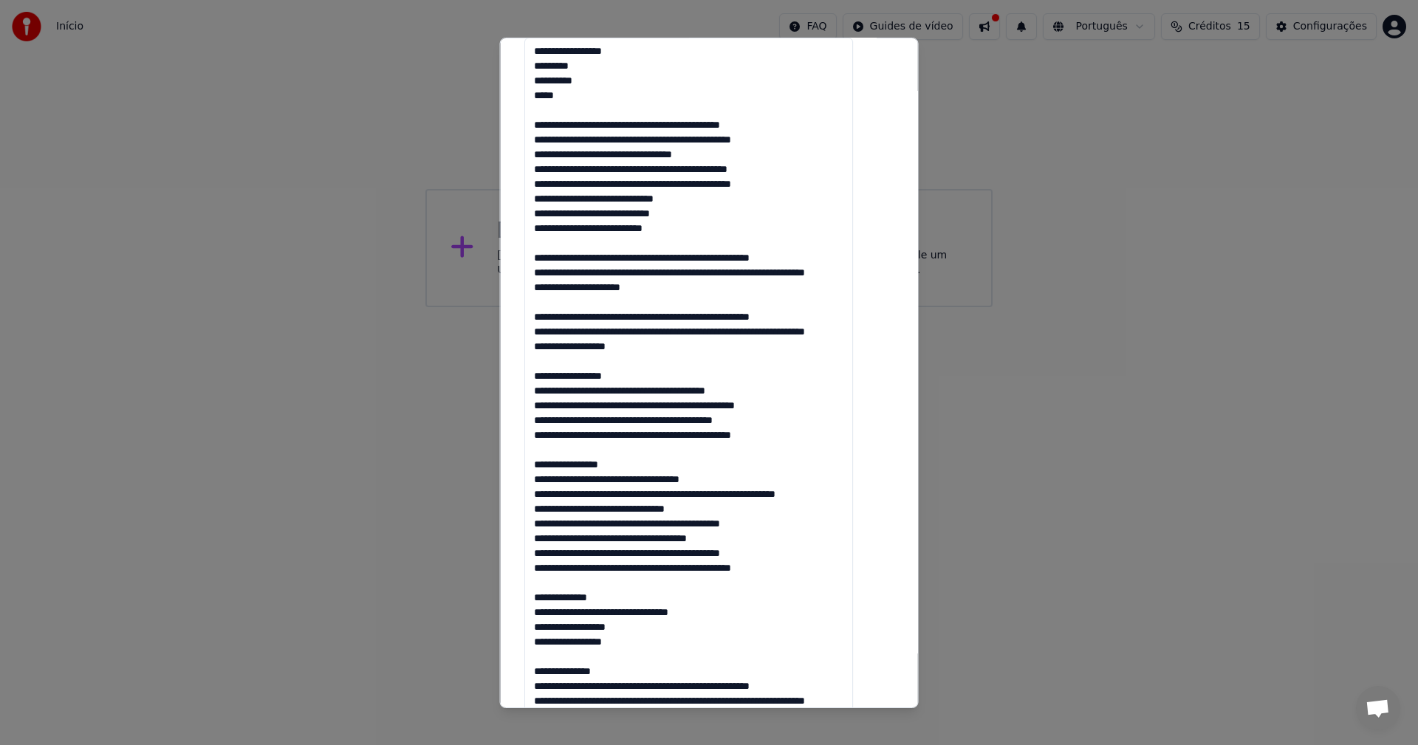
scroll to position [369, 0]
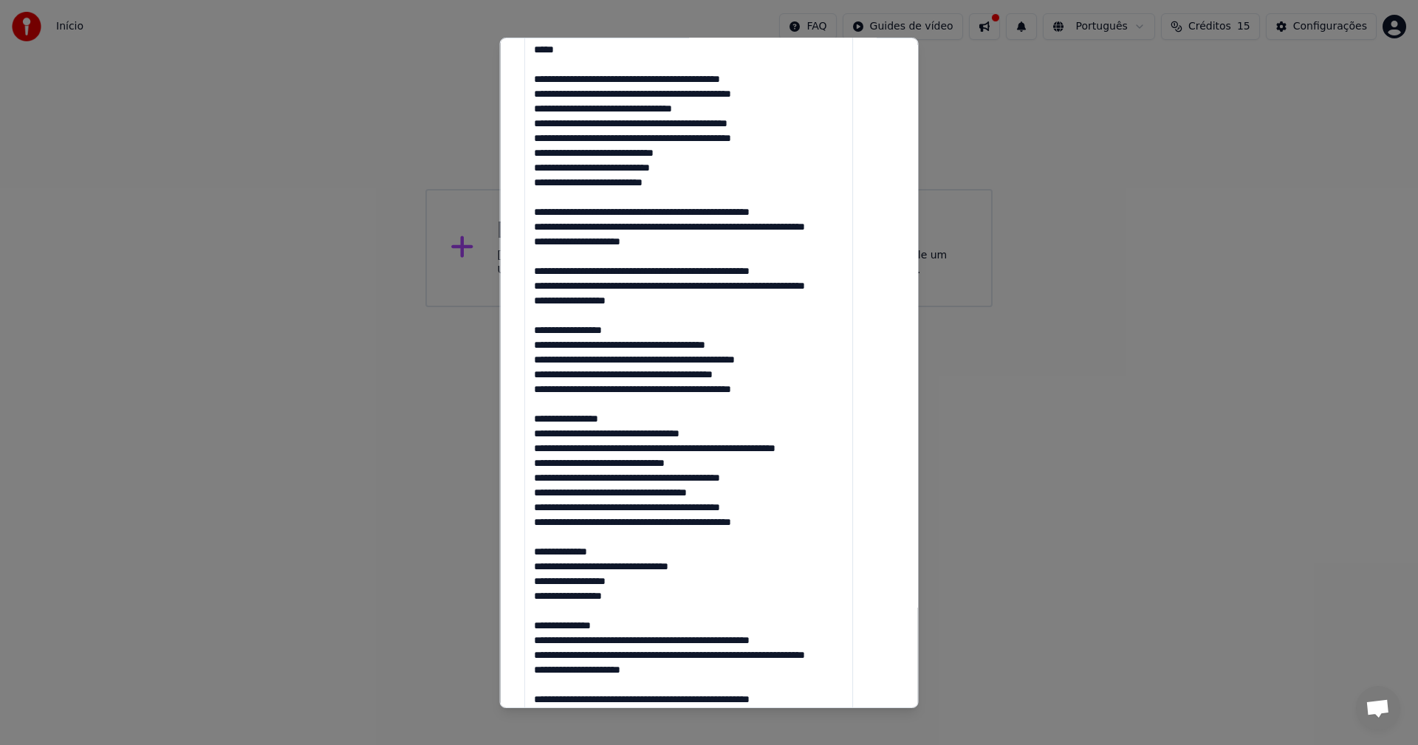
drag, startPoint x: 618, startPoint y: 363, endPoint x: 531, endPoint y: 367, distance: 86.5
click at [531, 367] on div "**********" at bounding box center [709, 372] width 419 height 671
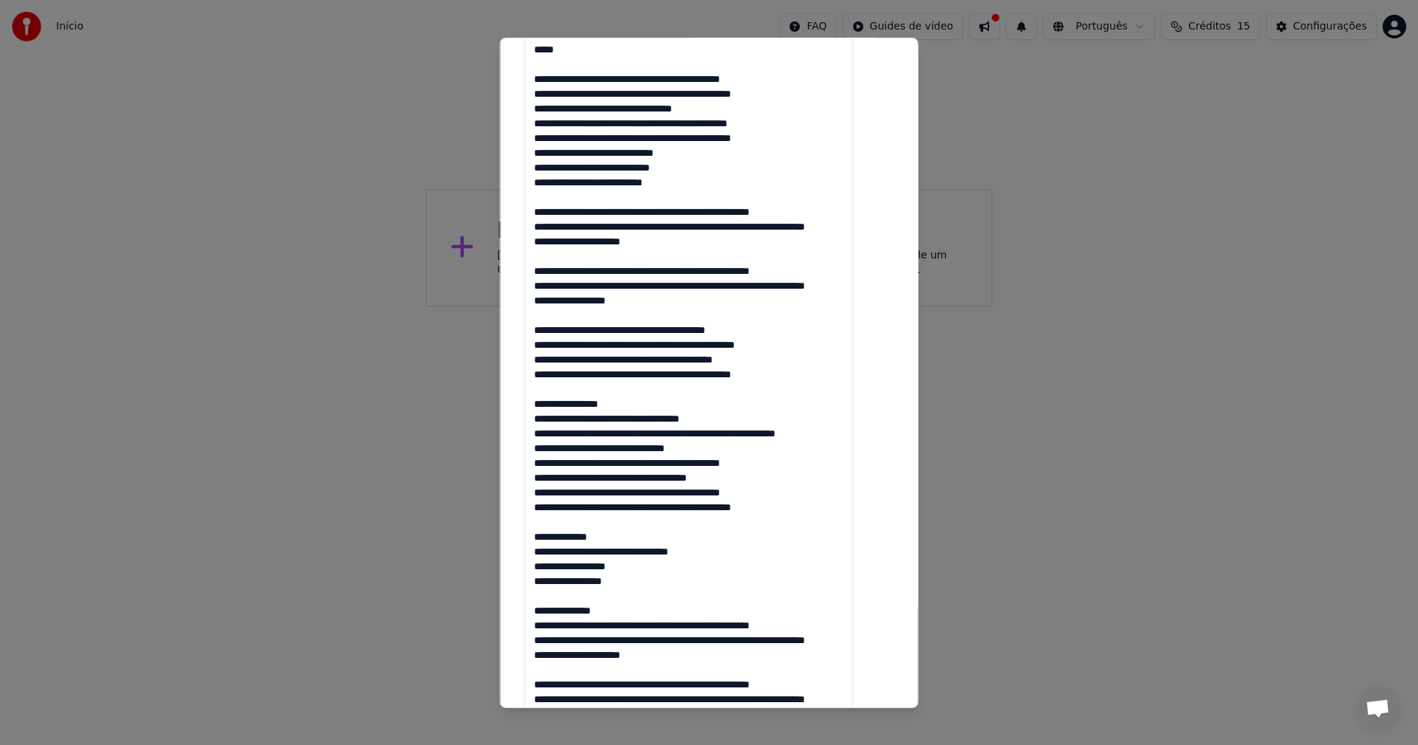
drag, startPoint x: 627, startPoint y: 431, endPoint x: 546, endPoint y: 431, distance: 81.3
click at [546, 431] on textarea at bounding box center [688, 692] width 329 height 1400
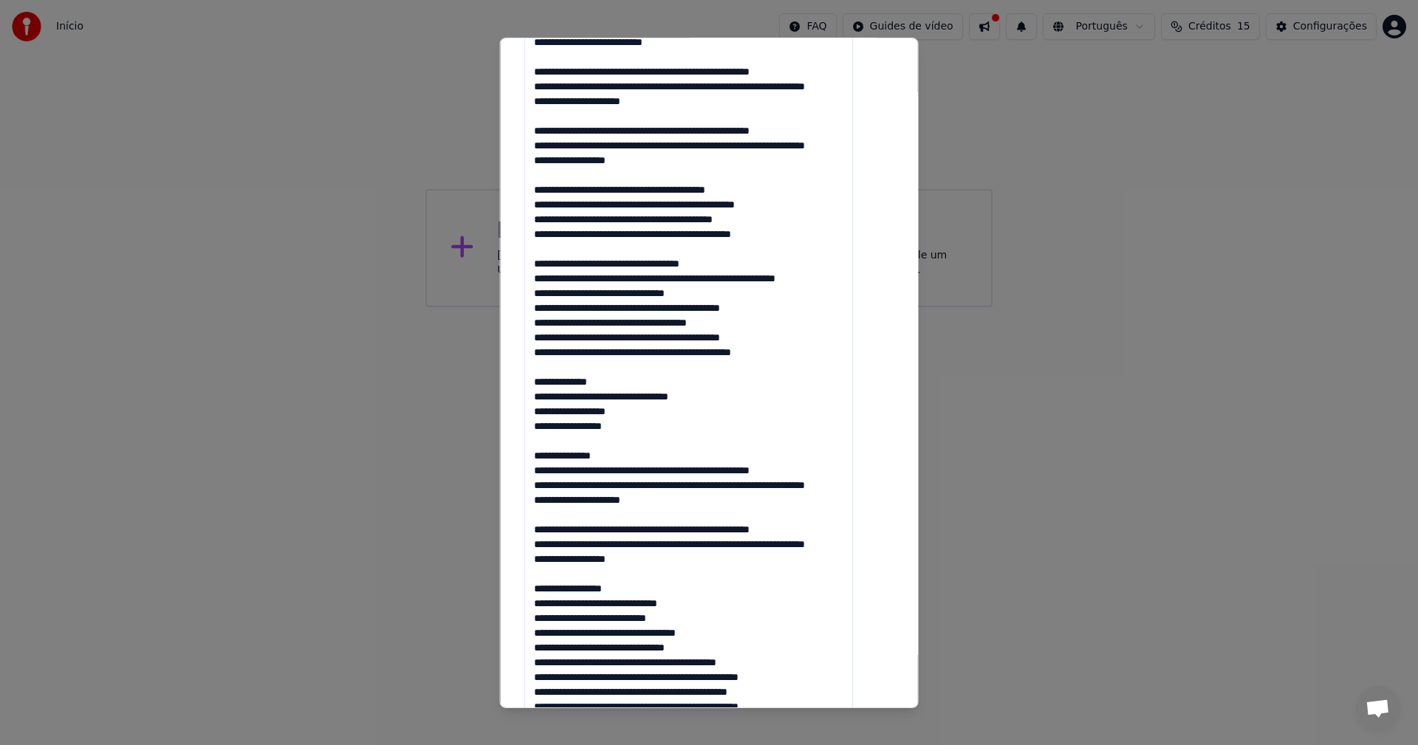
scroll to position [517, 0]
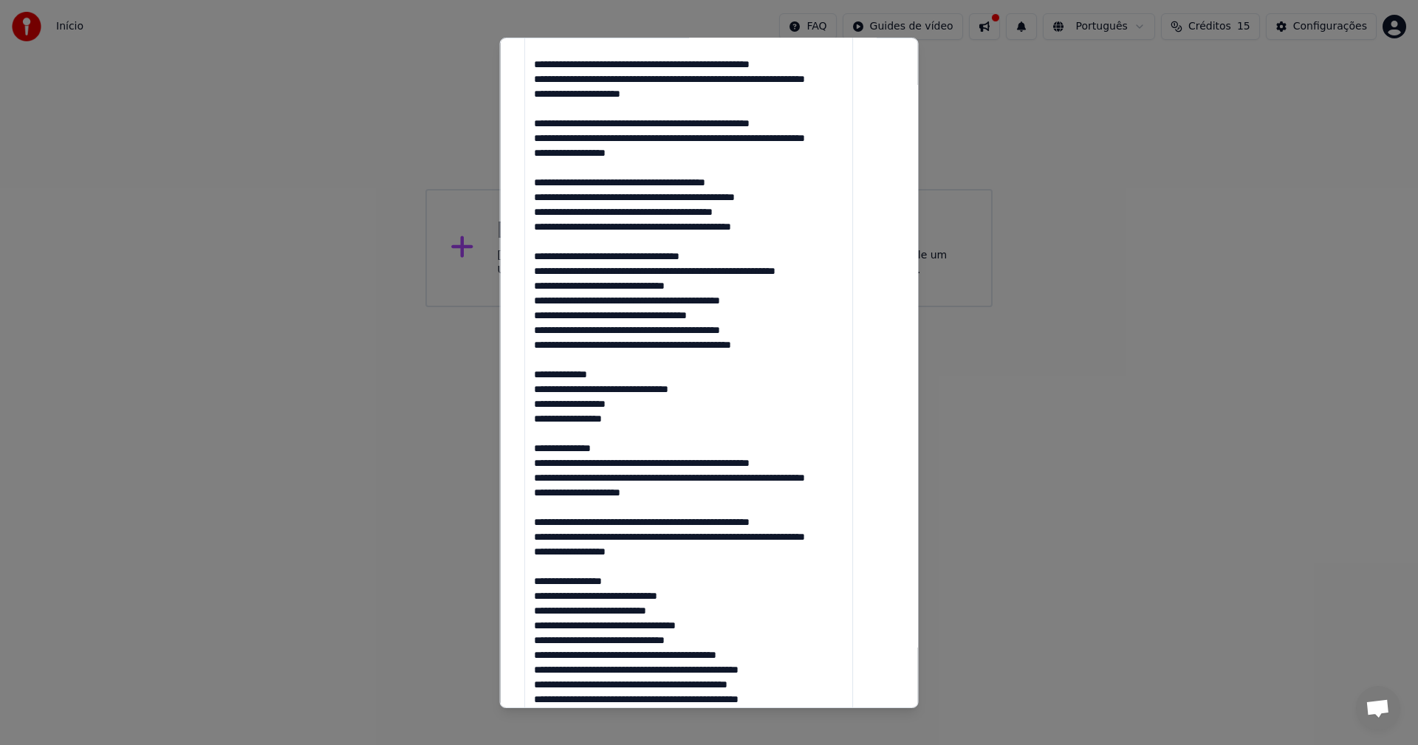
drag, startPoint x: 625, startPoint y: 415, endPoint x: 530, endPoint y: 418, distance: 94.6
click at [530, 418] on div "**********" at bounding box center [709, 372] width 419 height 671
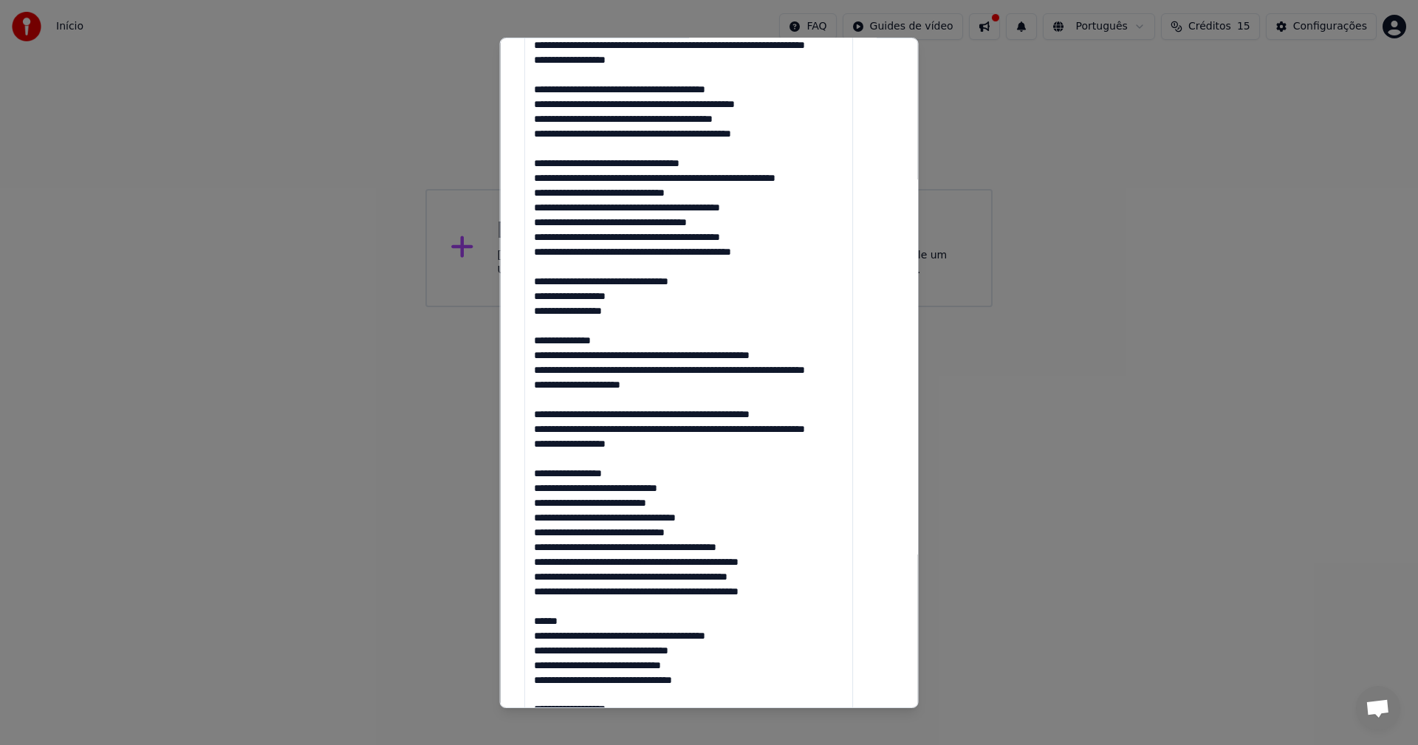
scroll to position [665, 0]
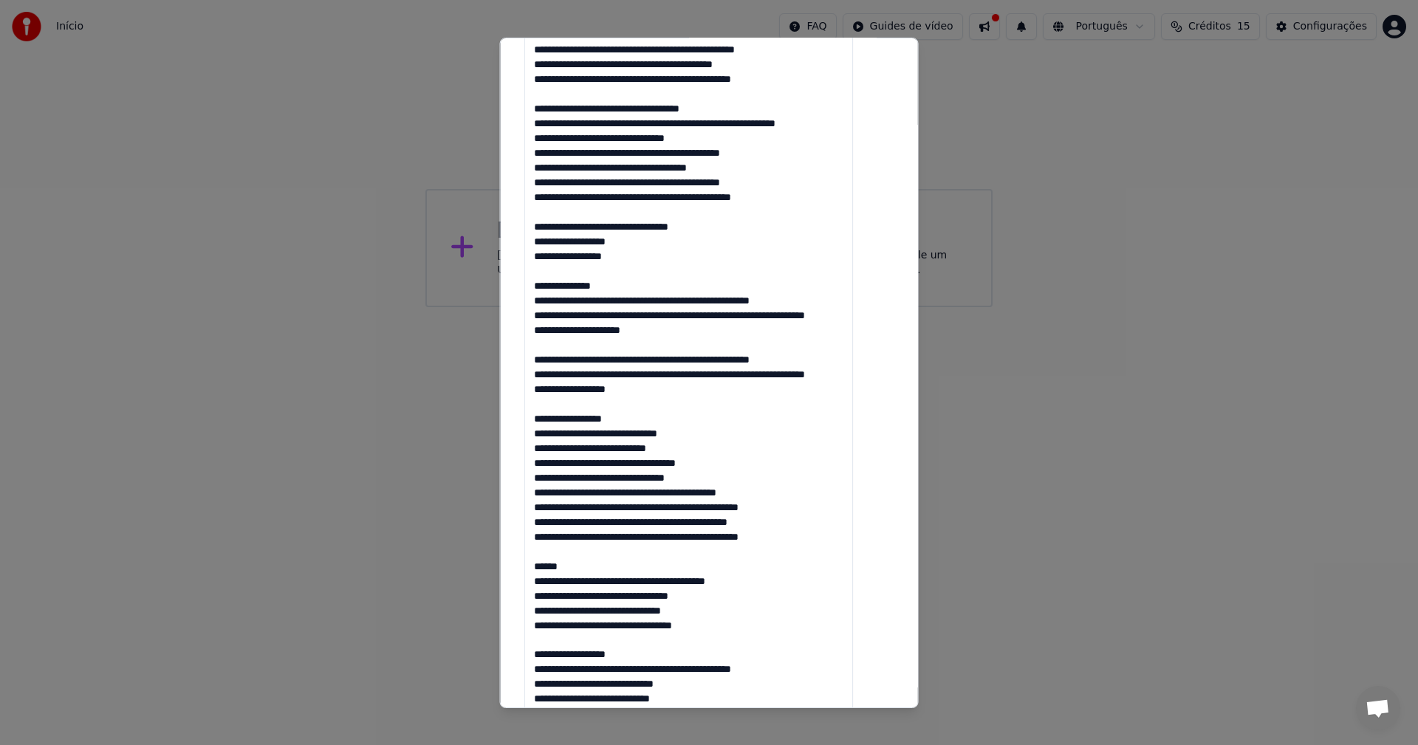
drag, startPoint x: 633, startPoint y: 329, endPoint x: 526, endPoint y: 329, distance: 107.1
click at [526, 329] on div "**********" at bounding box center [709, 372] width 419 height 671
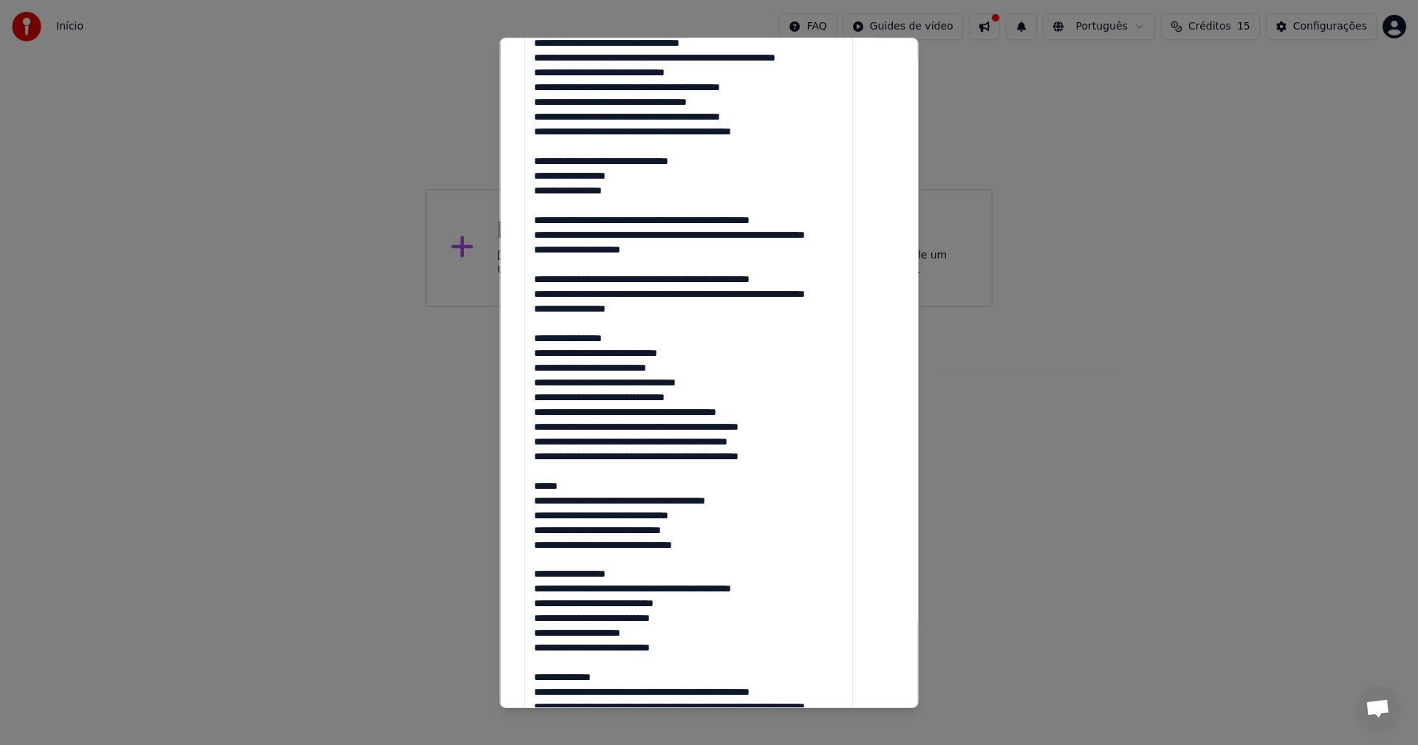
scroll to position [739, 0]
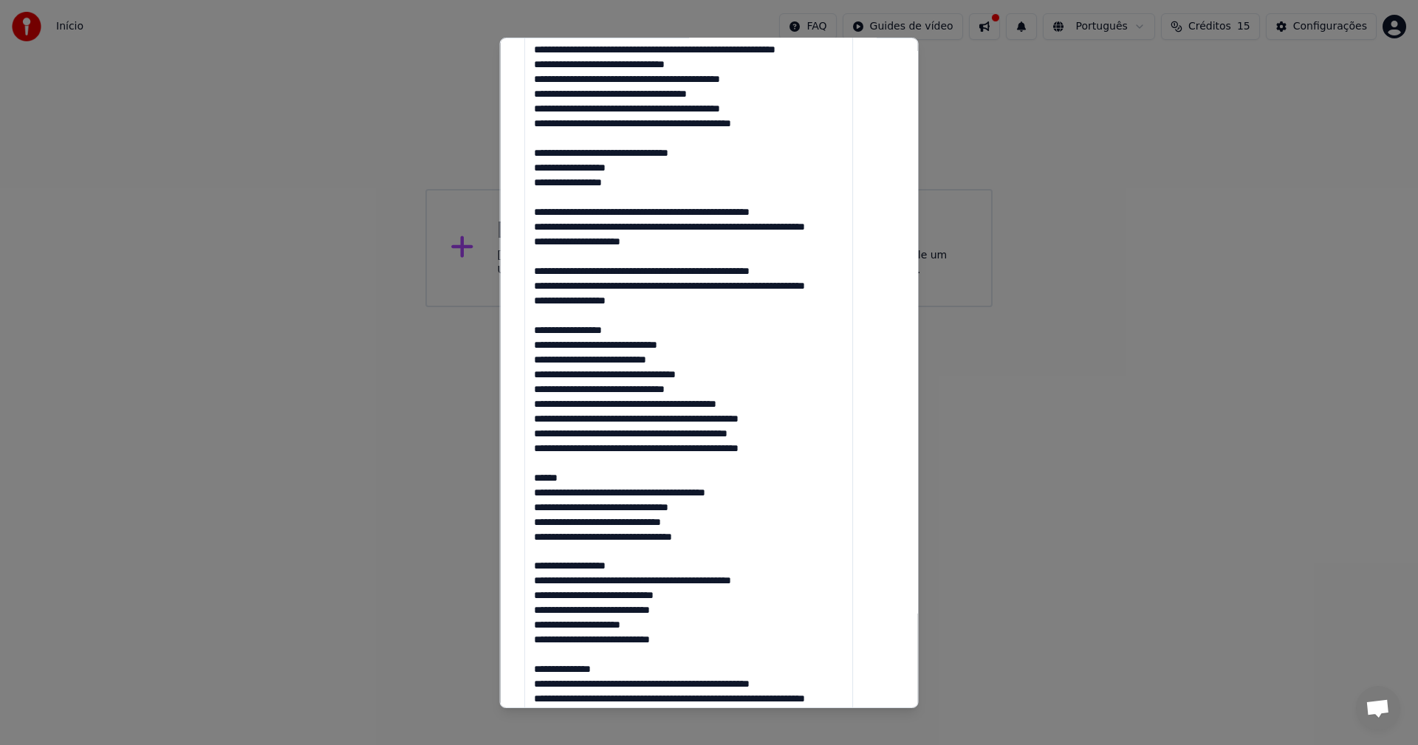
drag, startPoint x: 640, startPoint y: 405, endPoint x: 543, endPoint y: 404, distance: 96.8
click at [543, 404] on textarea at bounding box center [688, 323] width 329 height 1400
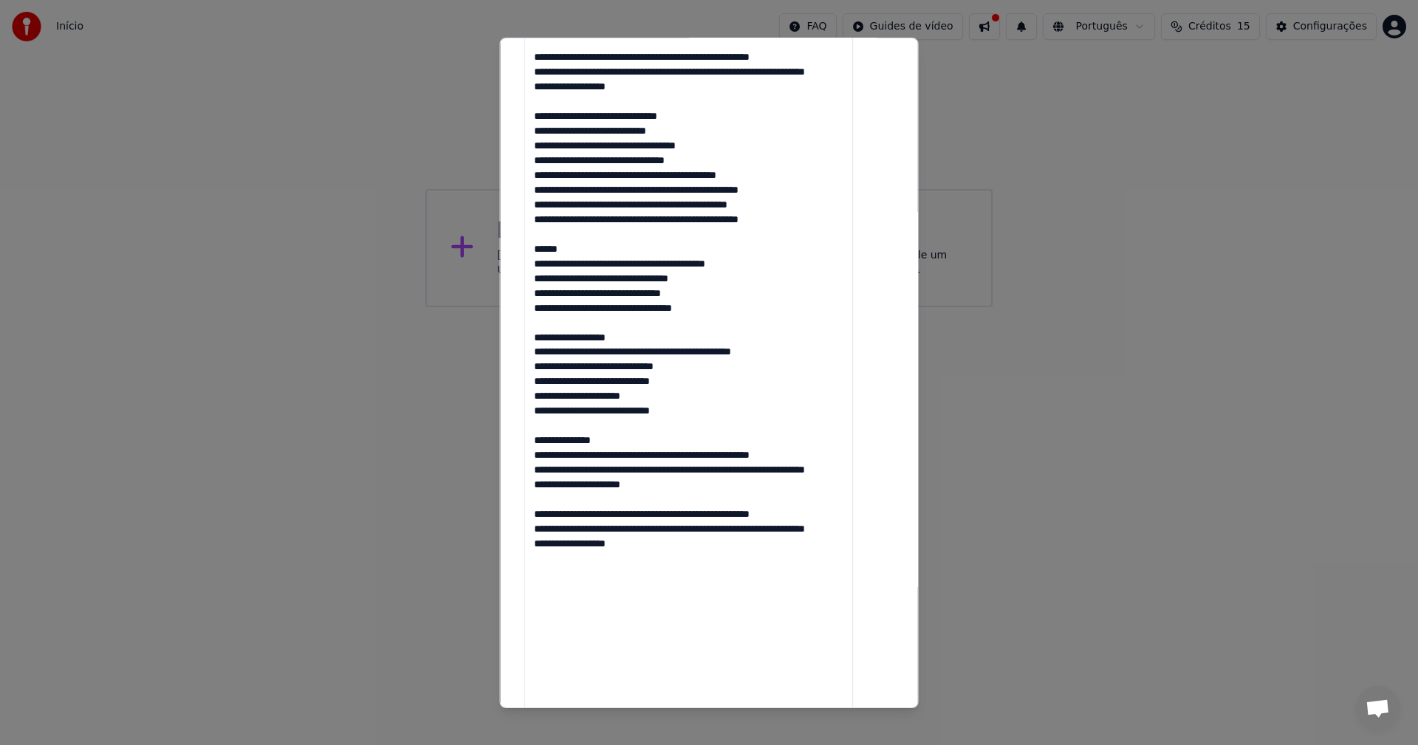
scroll to position [960, 0]
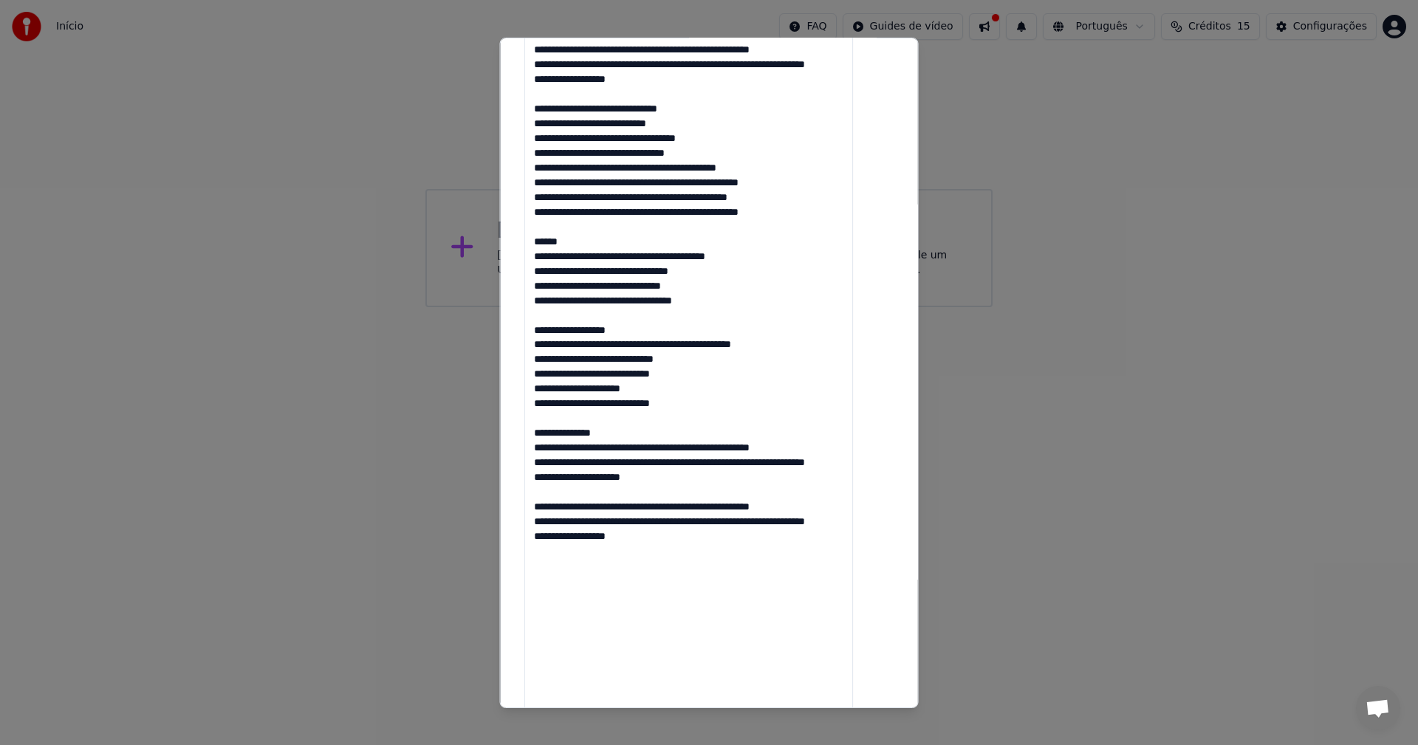
drag, startPoint x: 647, startPoint y: 402, endPoint x: 533, endPoint y: 403, distance: 114.5
click at [533, 403] on div "**********" at bounding box center [710, 33] width 382 height 1815
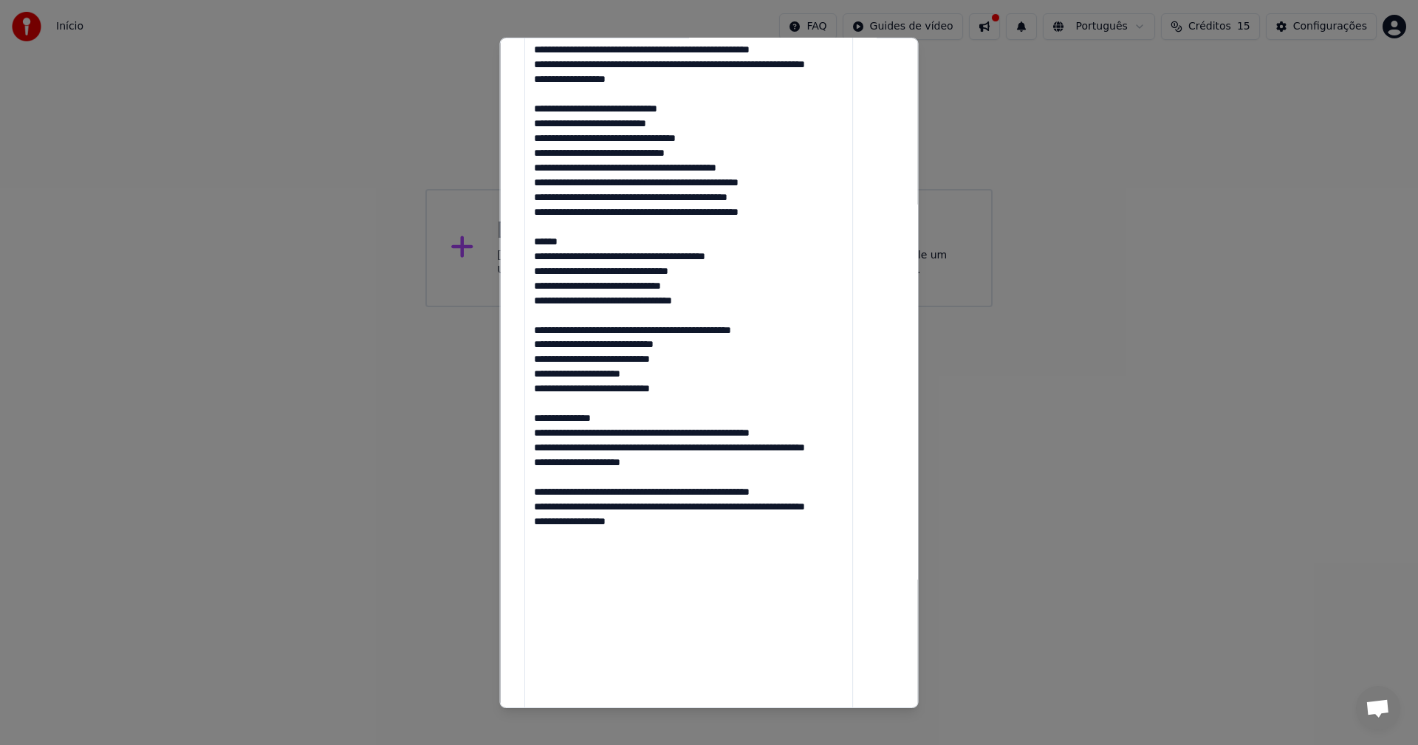
drag, startPoint x: 638, startPoint y: 491, endPoint x: 534, endPoint y: 488, distance: 103.5
click at [534, 488] on div "**********" at bounding box center [710, 33] width 382 height 1815
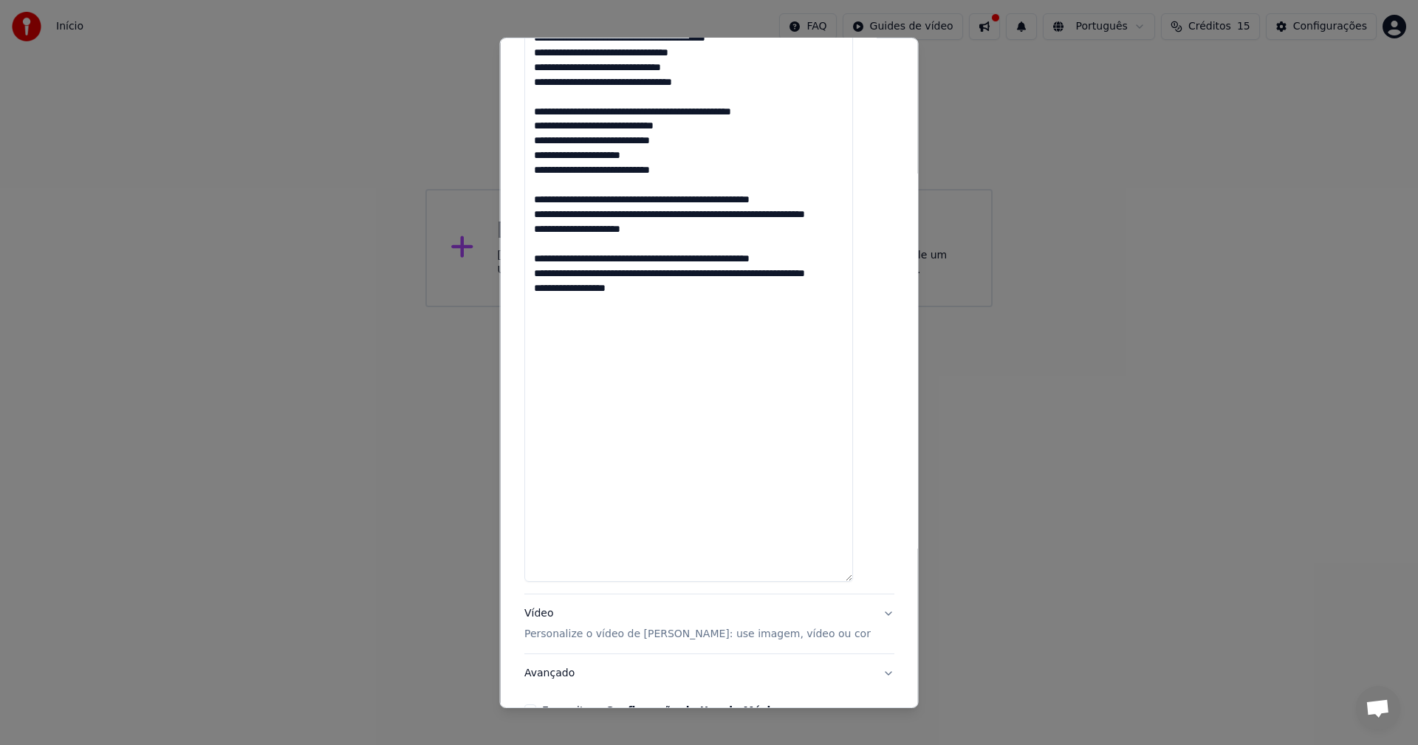
scroll to position [1268, 0]
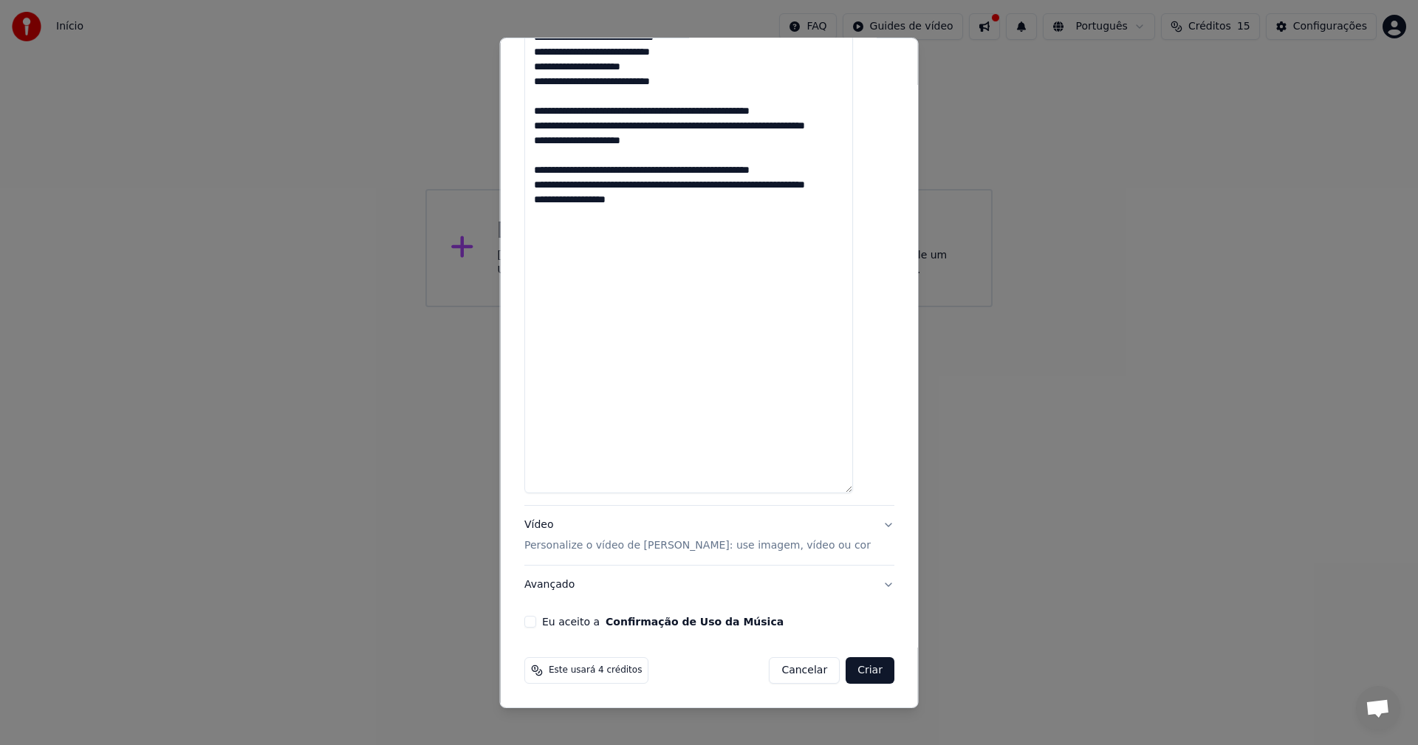
type textarea "**********"
click at [536, 626] on button "Eu aceito a Confirmação de Uso da Música" at bounding box center [530, 622] width 12 height 12
click at [590, 674] on span "Este usará 4 créditos" at bounding box center [595, 671] width 93 height 12
click at [847, 674] on button "Criar" at bounding box center [870, 670] width 49 height 27
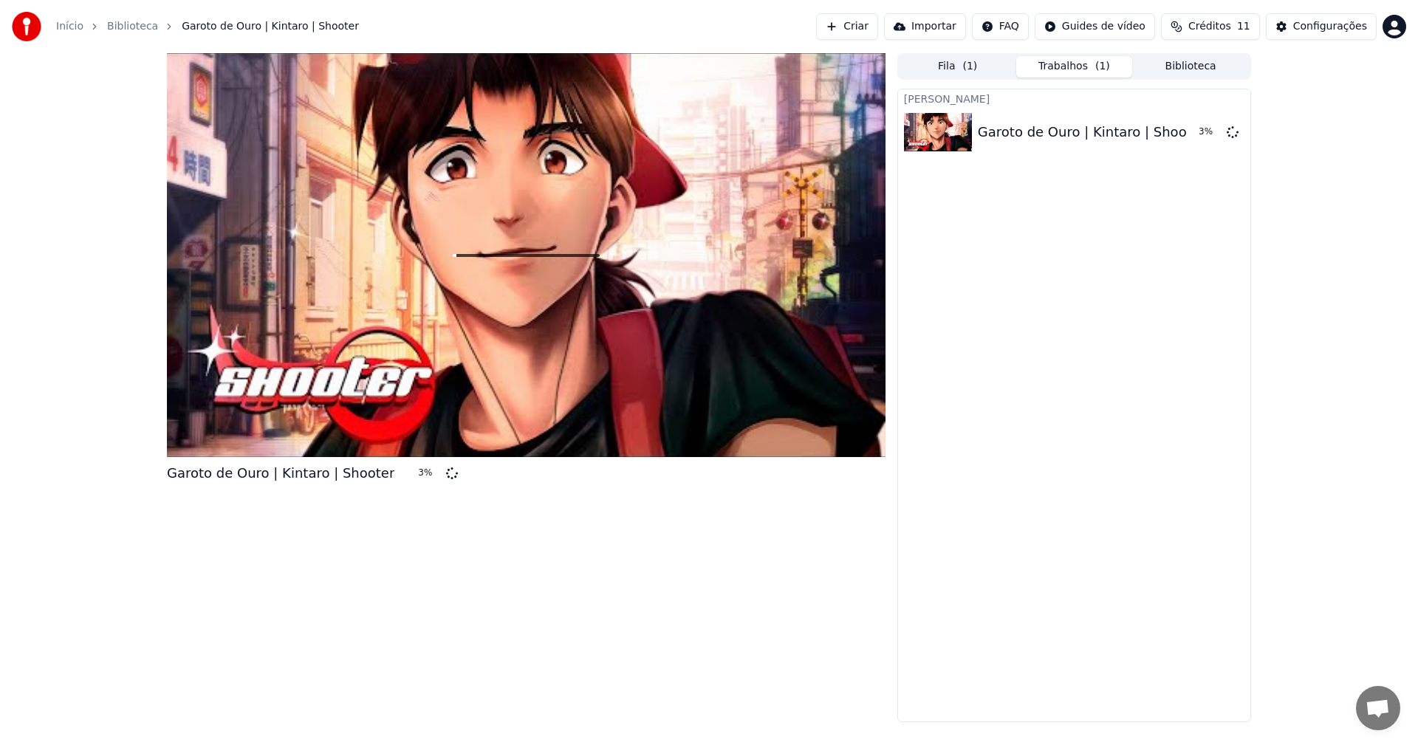
click at [1199, 28] on button "Créditos 11" at bounding box center [1210, 26] width 99 height 27
click at [1220, 134] on button "Atualizar" at bounding box center [1221, 136] width 83 height 27
click at [1161, 295] on div "Criar Karaokê Garoto de Ouro | Kintaro | Shooter 4 %" at bounding box center [1075, 406] width 354 height 634
click at [1398, 35] on html "Início Biblioteca Garoto de Ouro | Kintaro | Shooter Criar Importar FAQ Guides …" at bounding box center [709, 372] width 1418 height 745
click at [1317, 88] on span "Faturamento" at bounding box center [1307, 95] width 66 height 15
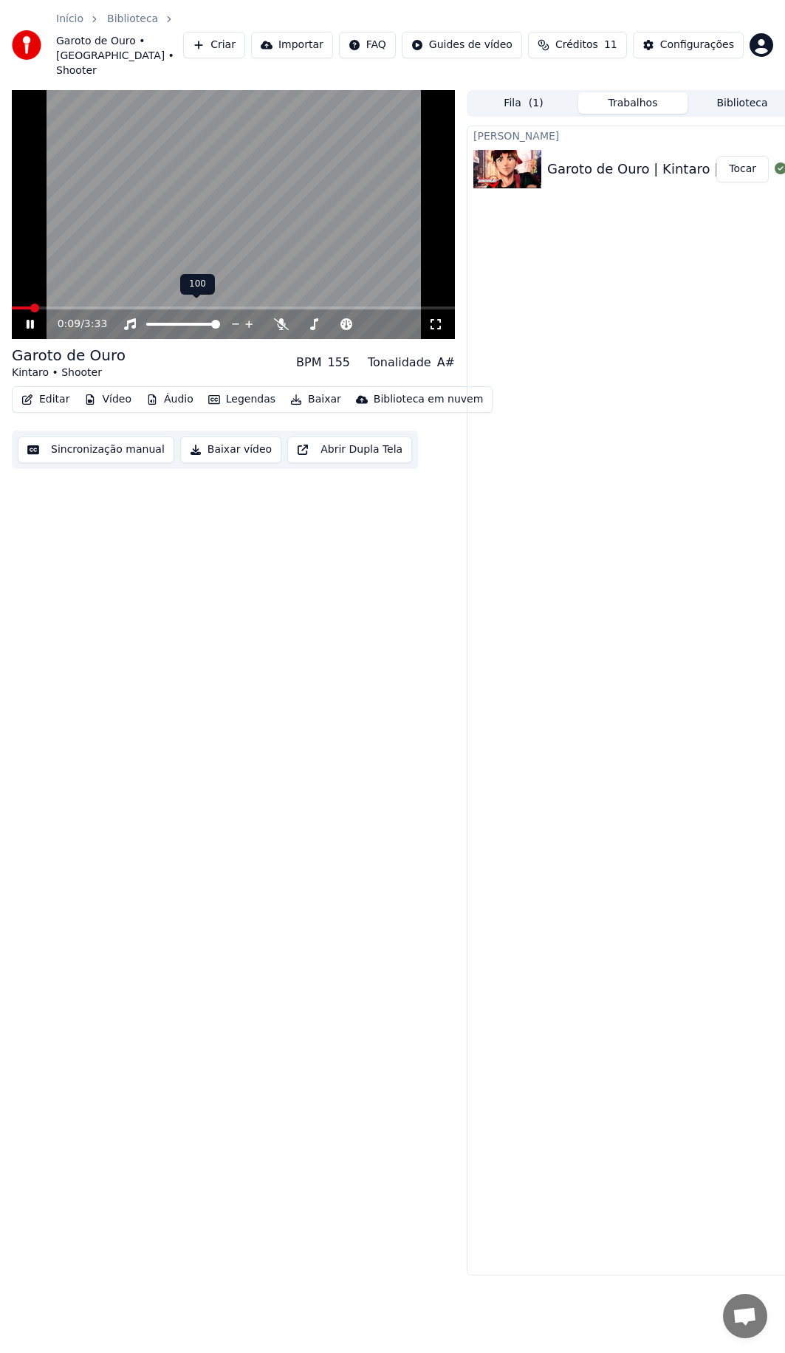
click at [185, 317] on div at bounding box center [196, 324] width 119 height 15
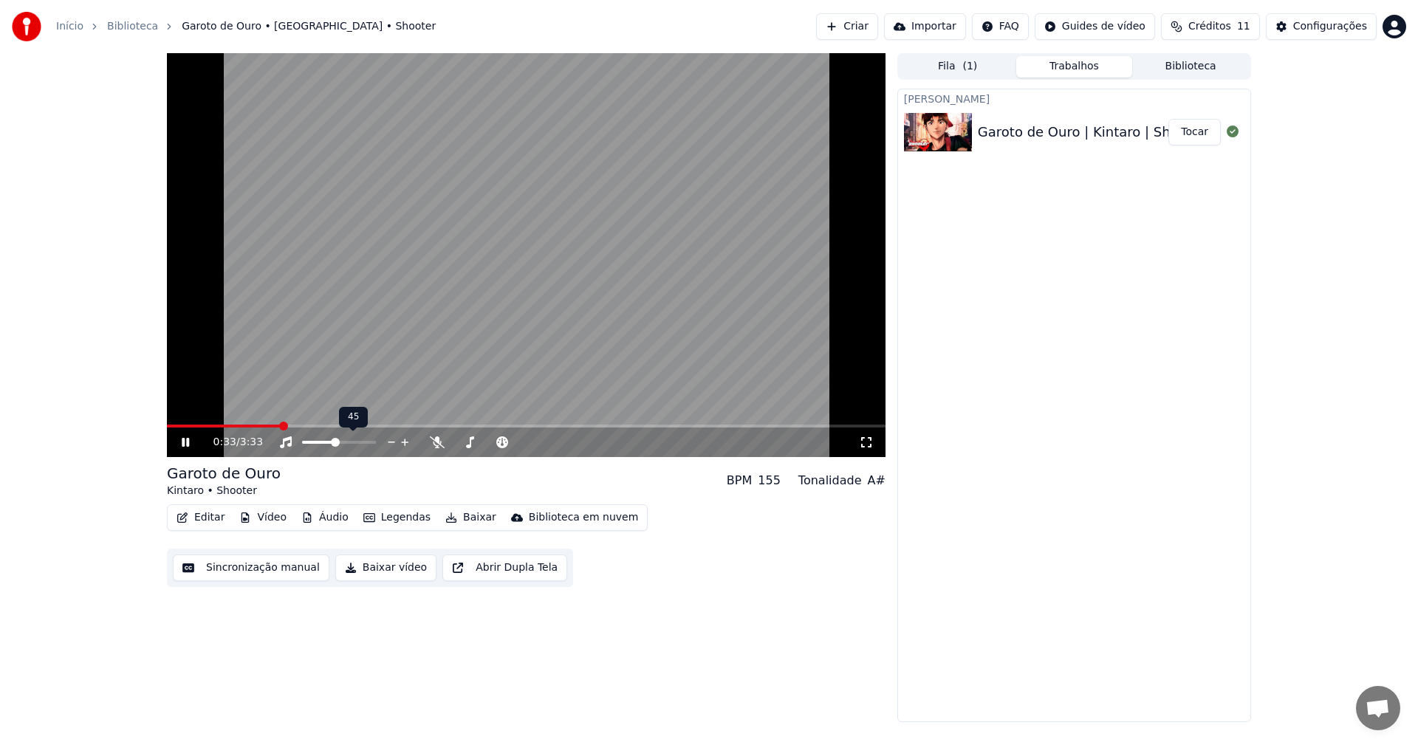
click at [335, 447] on span at bounding box center [335, 442] width 9 height 9
click at [527, 441] on span at bounding box center [491, 442] width 74 height 3
click at [484, 441] on span at bounding box center [475, 442] width 42 height 3
click at [471, 443] on span at bounding box center [473, 442] width 9 height 9
click at [187, 442] on icon at bounding box center [185, 442] width 7 height 9
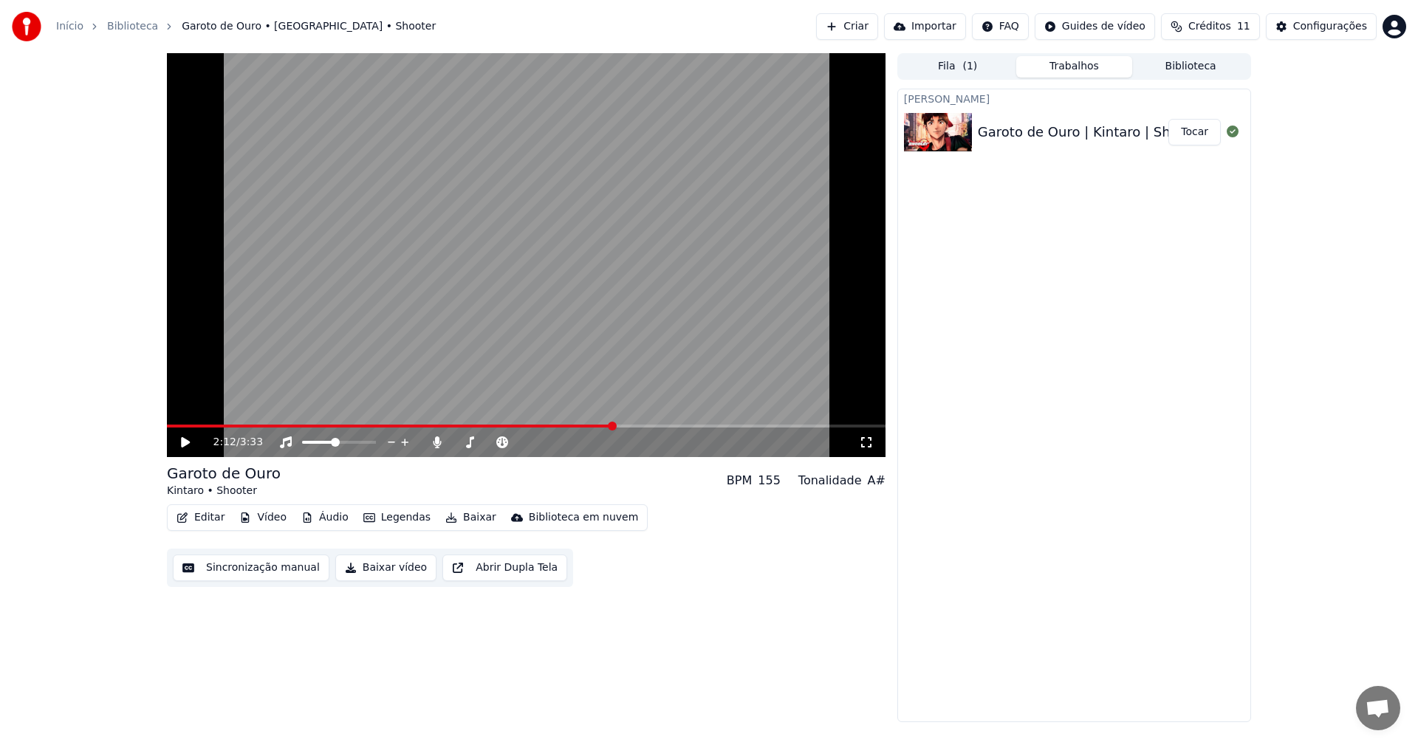
click at [187, 442] on icon at bounding box center [185, 442] width 9 height 10
click at [468, 445] on span at bounding box center [470, 442] width 9 height 9
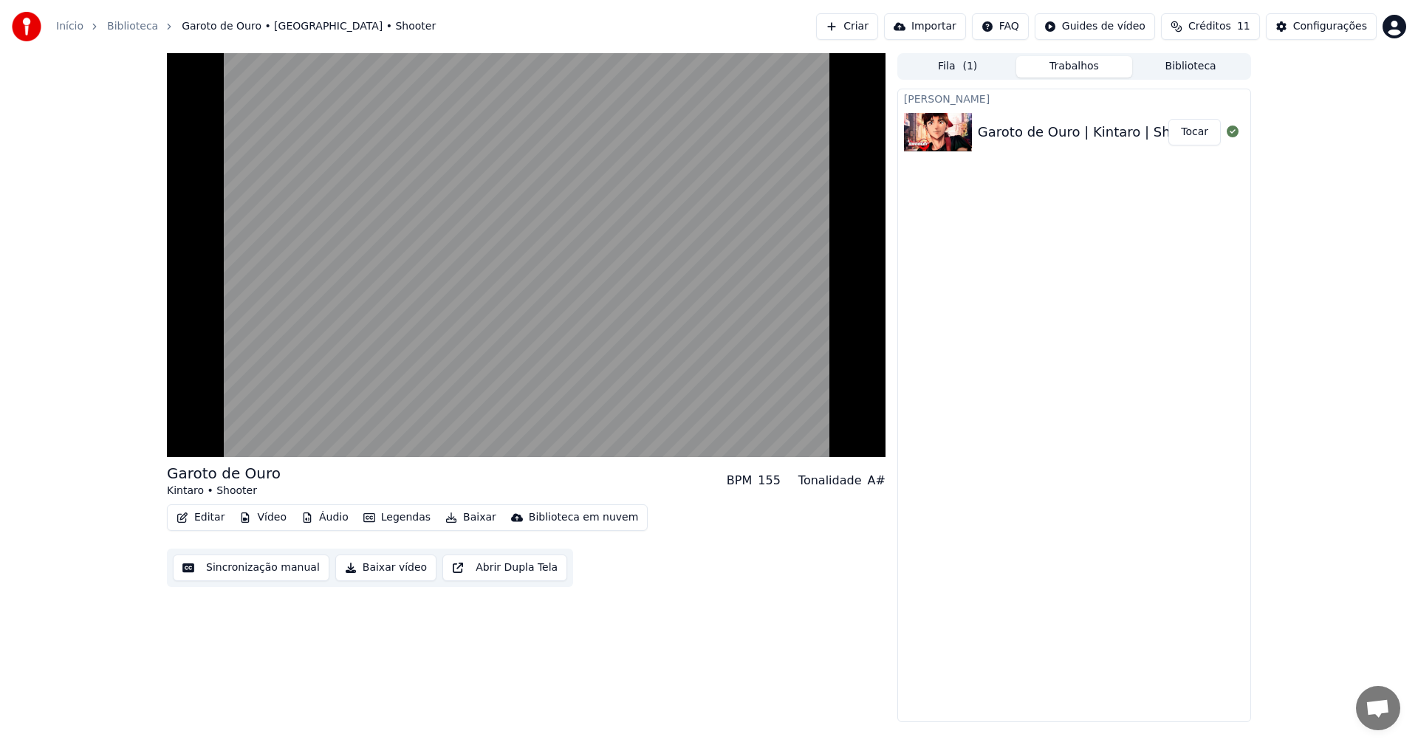
click at [653, 607] on div "Garoto de Ouro Kintaro • Shooter BPM 155 Tonalidade A# Editar Vídeo Áudio Legen…" at bounding box center [526, 387] width 719 height 669
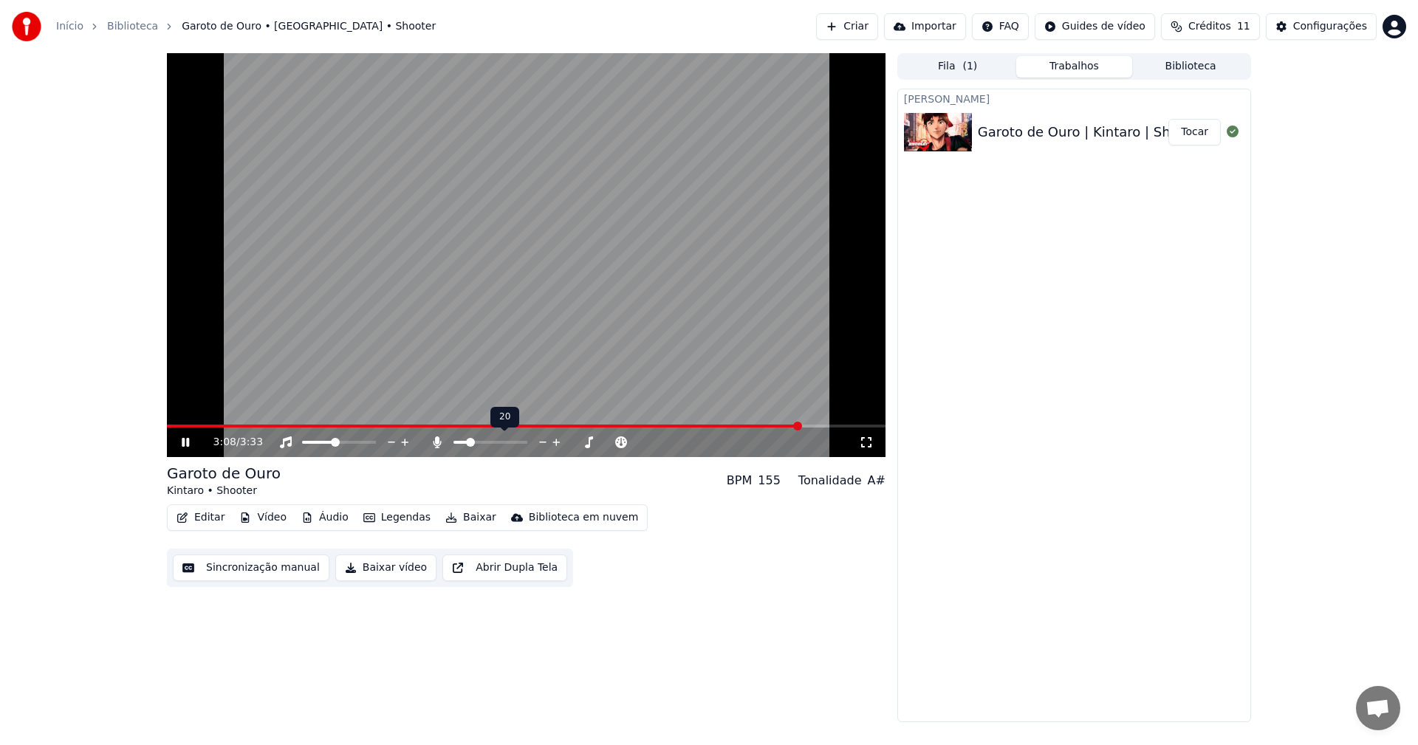
click at [466, 442] on span at bounding box center [470, 442] width 9 height 9
click at [376, 447] on span at bounding box center [371, 442] width 9 height 9
click at [335, 444] on span at bounding box center [334, 442] width 9 height 9
click at [302, 438] on span at bounding box center [306, 442] width 9 height 9
click at [527, 445] on span at bounding box center [523, 442] width 9 height 9
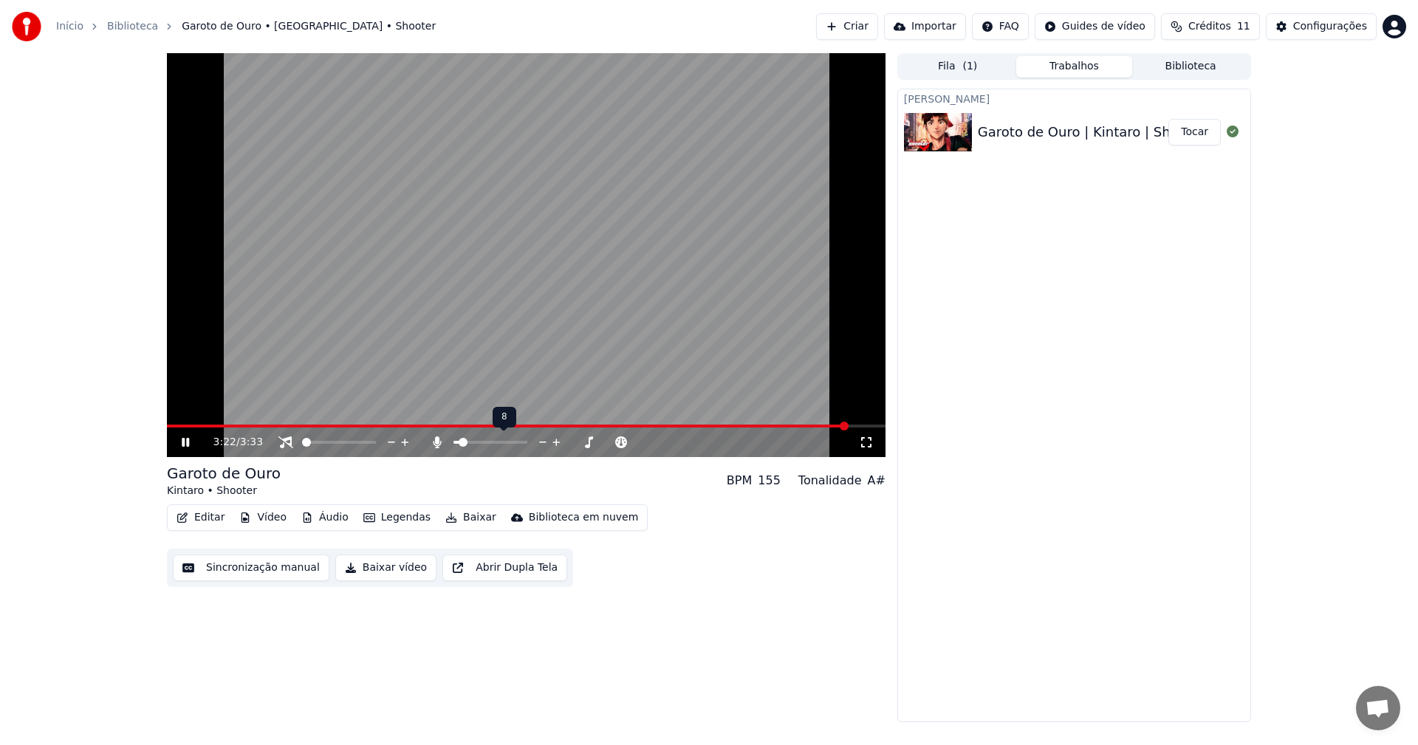
click at [454, 444] on span at bounding box center [457, 442] width 6 height 3
click at [465, 284] on video at bounding box center [526, 255] width 719 height 404
click at [432, 315] on video at bounding box center [526, 255] width 719 height 404
click at [391, 277] on video at bounding box center [526, 255] width 719 height 404
click at [493, 439] on span at bounding box center [488, 442] width 9 height 9
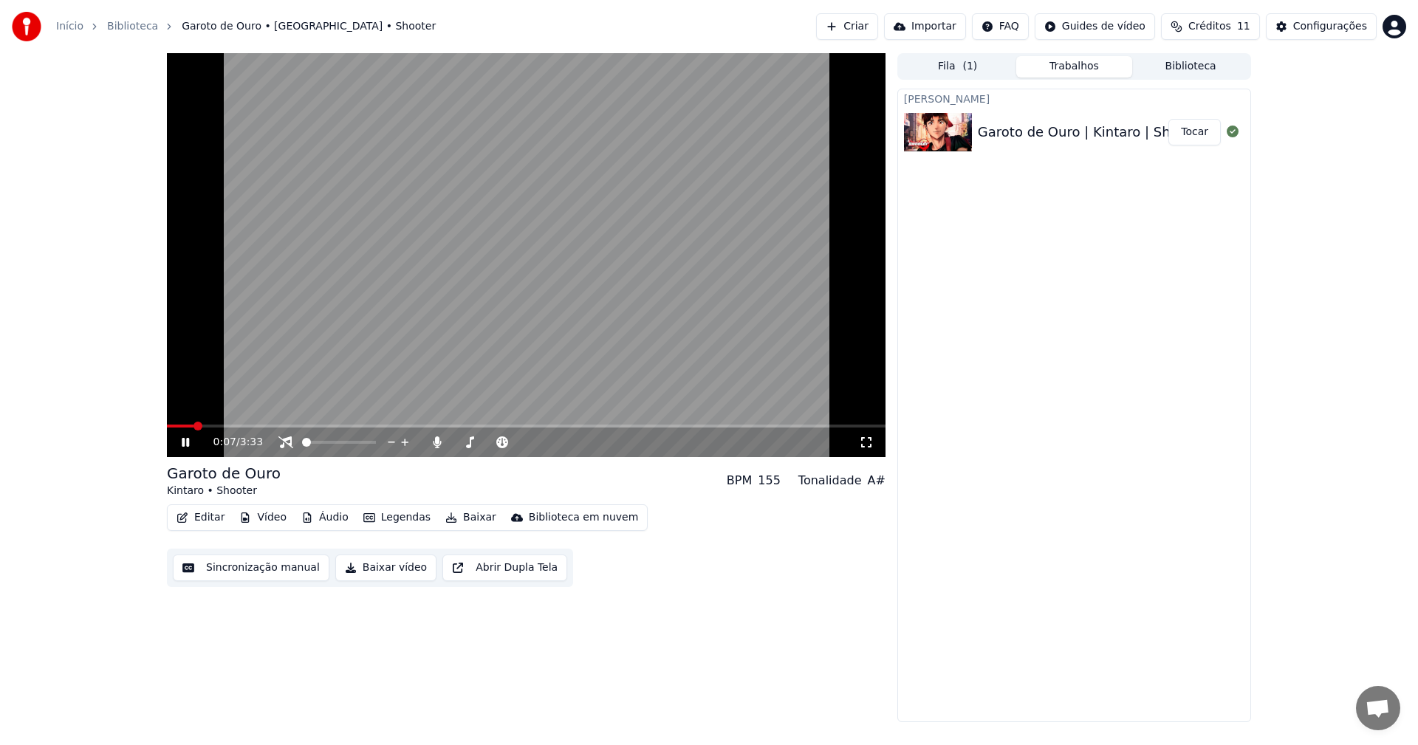
click at [499, 309] on video at bounding box center [526, 255] width 719 height 404
drag, startPoint x: 315, startPoint y: 438, endPoint x: 334, endPoint y: 438, distance: 18.5
click at [334, 438] on div at bounding box center [352, 442] width 119 height 15
click at [335, 442] on span at bounding box center [339, 442] width 74 height 3
click at [454, 441] on span at bounding box center [473, 442] width 39 height 3
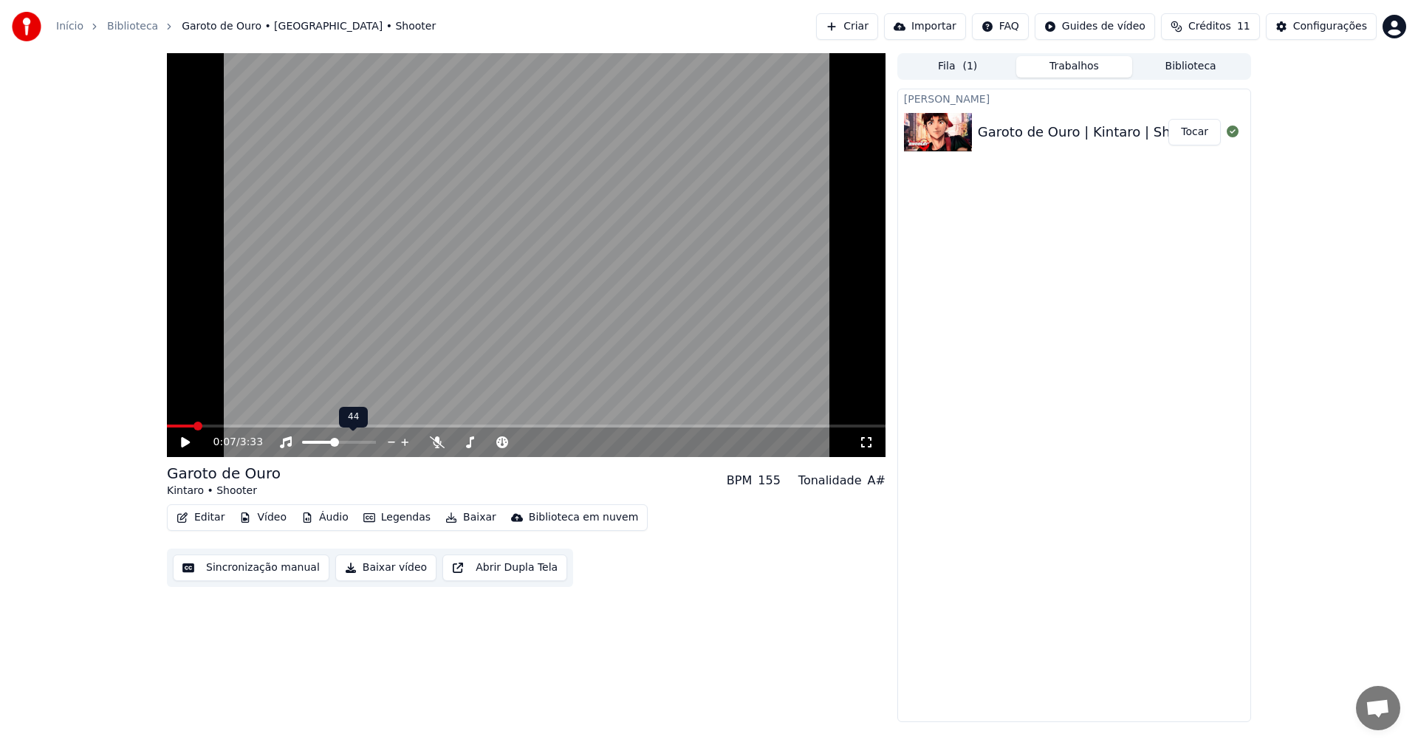
click at [404, 290] on video at bounding box center [526, 255] width 719 height 404
click at [313, 443] on span at bounding box center [309, 442] width 14 height 3
click at [302, 445] on span at bounding box center [306, 442] width 9 height 9
click at [324, 442] on span at bounding box center [339, 442] width 74 height 3
click at [208, 431] on span at bounding box center [212, 426] width 9 height 9
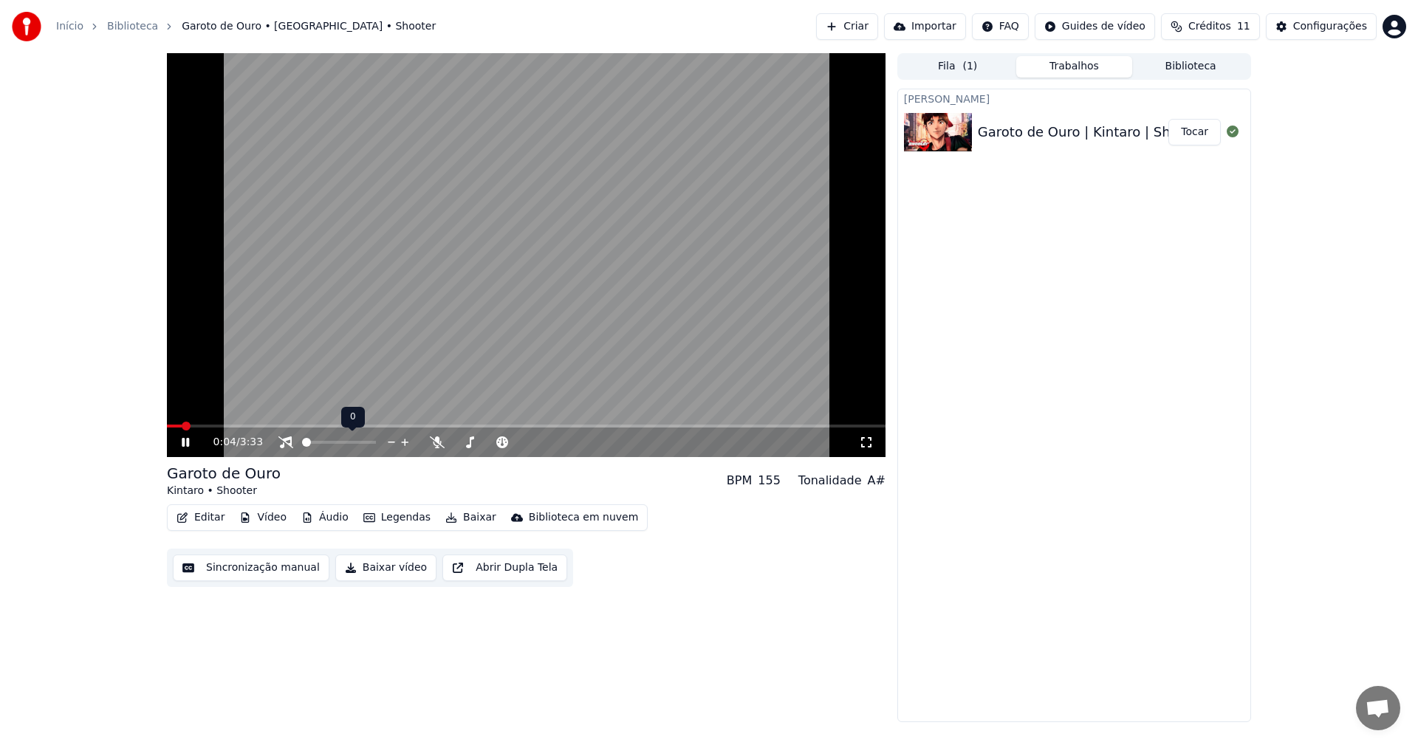
click at [302, 442] on span at bounding box center [306, 442] width 9 height 9
click at [471, 441] on span at bounding box center [491, 442] width 74 height 3
click at [527, 441] on span at bounding box center [491, 442] width 74 height 3
click at [781, 570] on div "Editar Vídeo Áudio Legendas Baixar Biblioteca em nuvem Sincronização manual Bai…" at bounding box center [526, 546] width 719 height 83
click at [488, 440] on div at bounding box center [504, 442] width 119 height 15
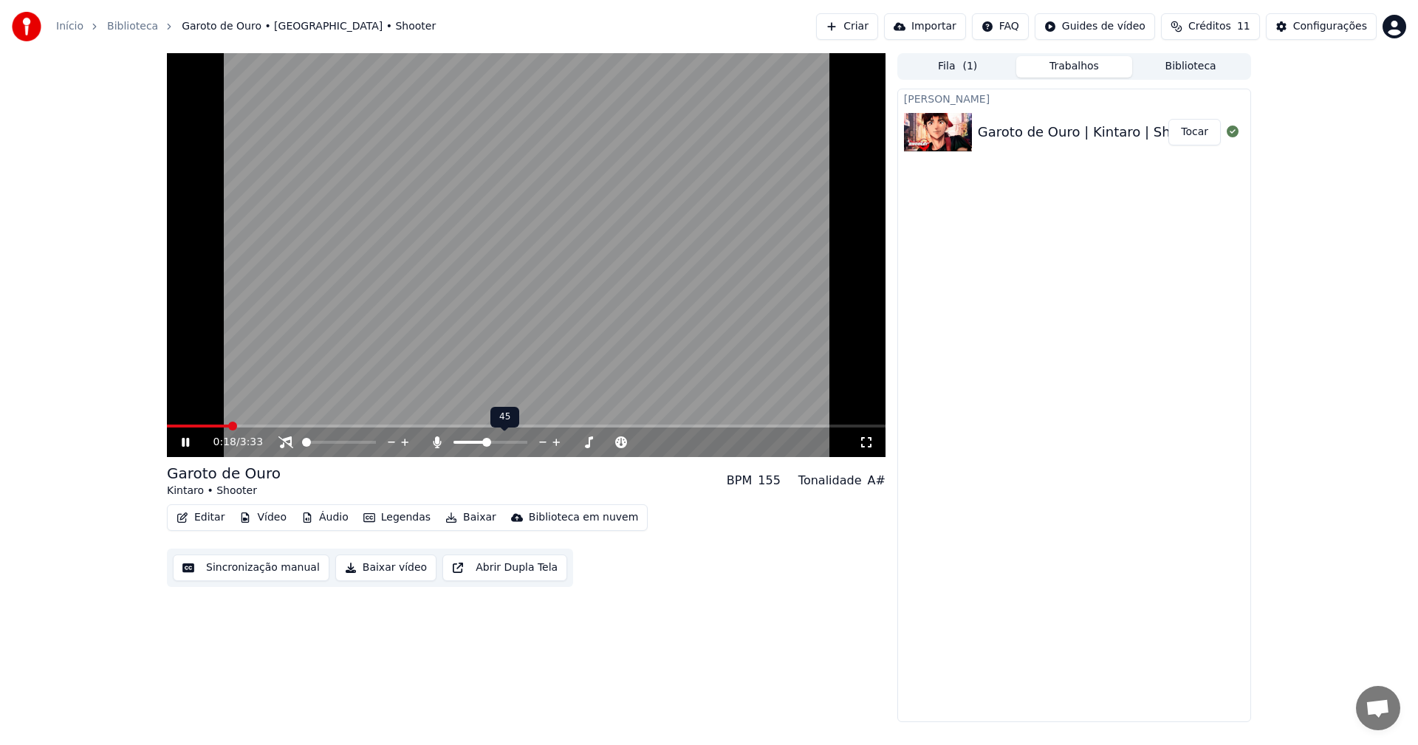
click at [487, 441] on span at bounding box center [470, 442] width 33 height 3
click at [691, 580] on div "Editar Vídeo Áudio Legendas Baixar Biblioteca em nuvem Sincronização manual Bai…" at bounding box center [526, 546] width 719 height 83
click at [468, 445] on div at bounding box center [504, 442] width 119 height 15
click at [473, 442] on span at bounding box center [463, 442] width 19 height 3
click at [756, 624] on div "0:33 / 3:33 Garoto de Ouro Kintaro • Shooter BPM 155 Tonalidade A# Editar Vídeo…" at bounding box center [526, 387] width 719 height 669
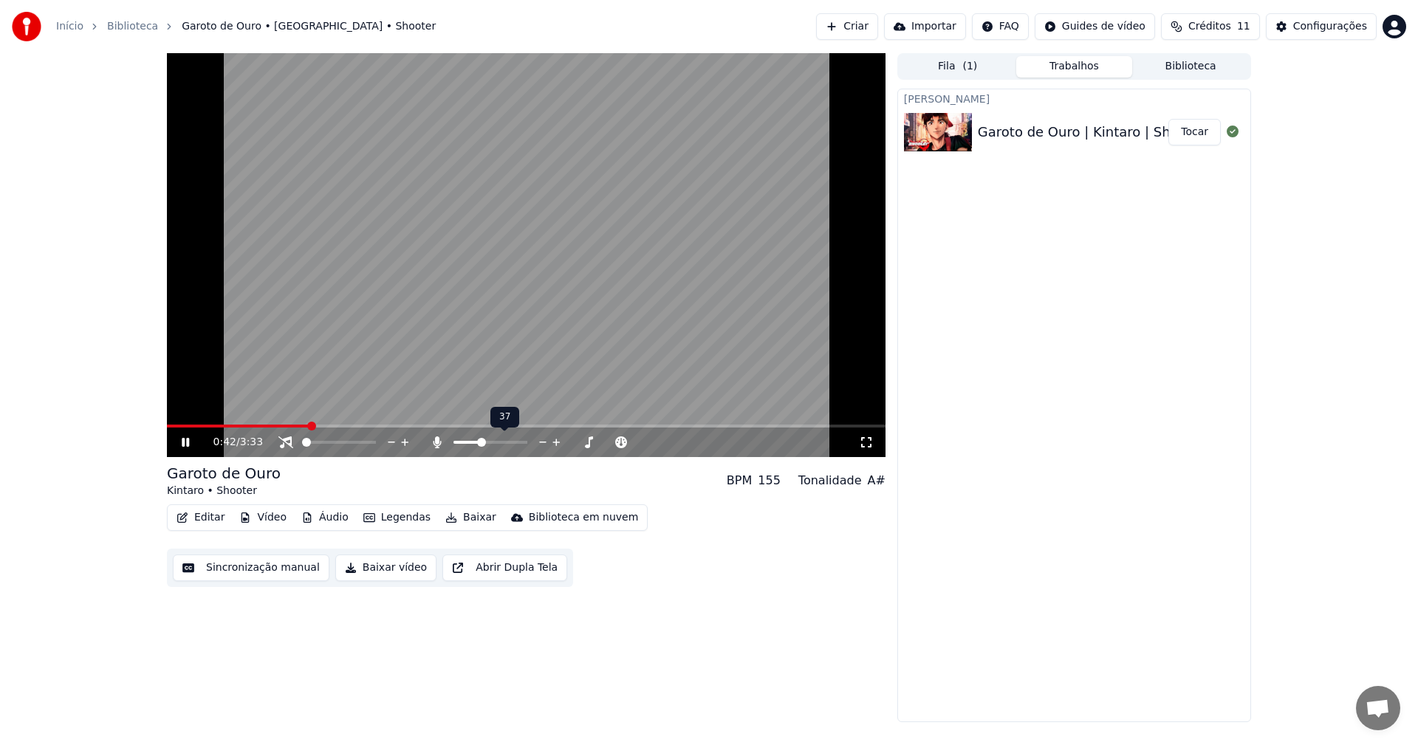
click at [482, 444] on span at bounding box center [481, 442] width 9 height 9
click at [756, 579] on div "Editar Vídeo Áudio Legendas Baixar Biblioteca em nuvem Sincronização manual Bai…" at bounding box center [526, 546] width 719 height 83
click at [191, 515] on button "Editar" at bounding box center [201, 518] width 60 height 21
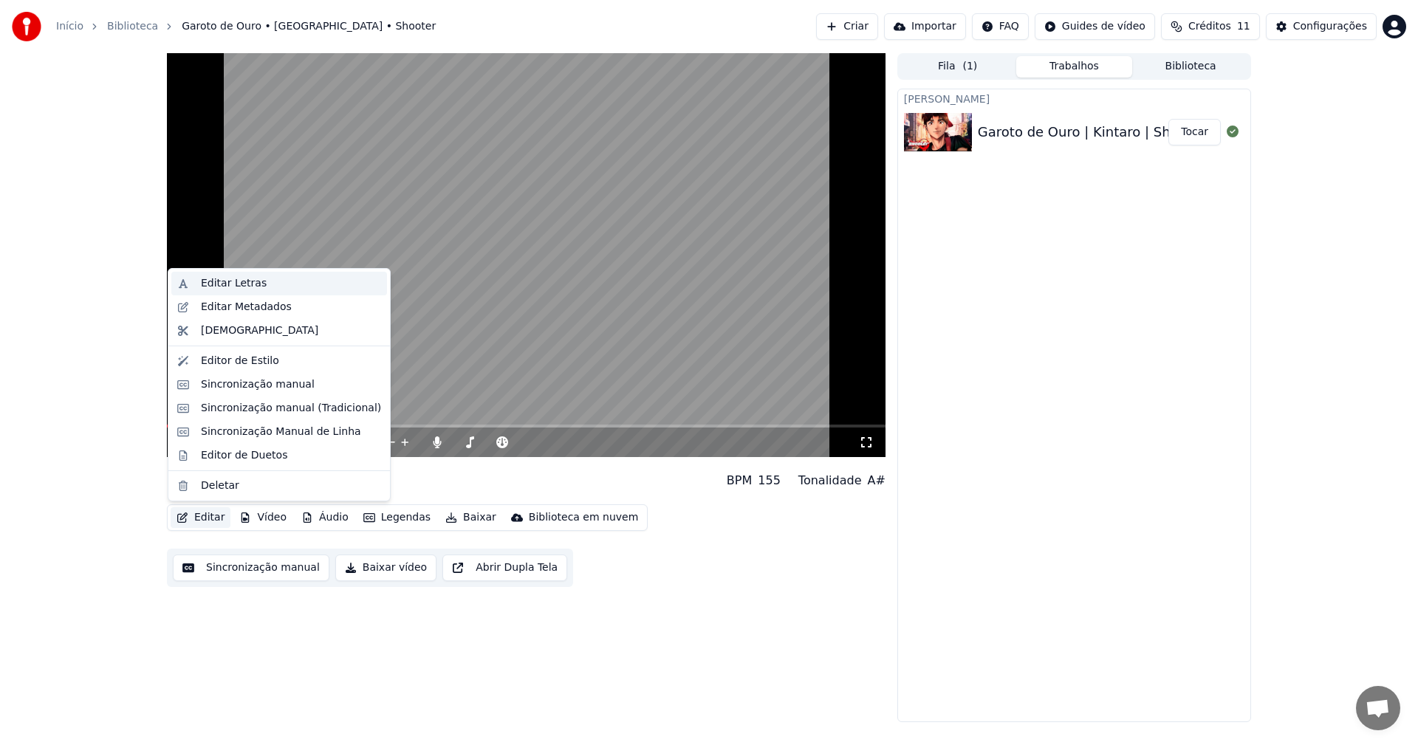
click at [254, 281] on div "Editar Letras" at bounding box center [234, 283] width 66 height 15
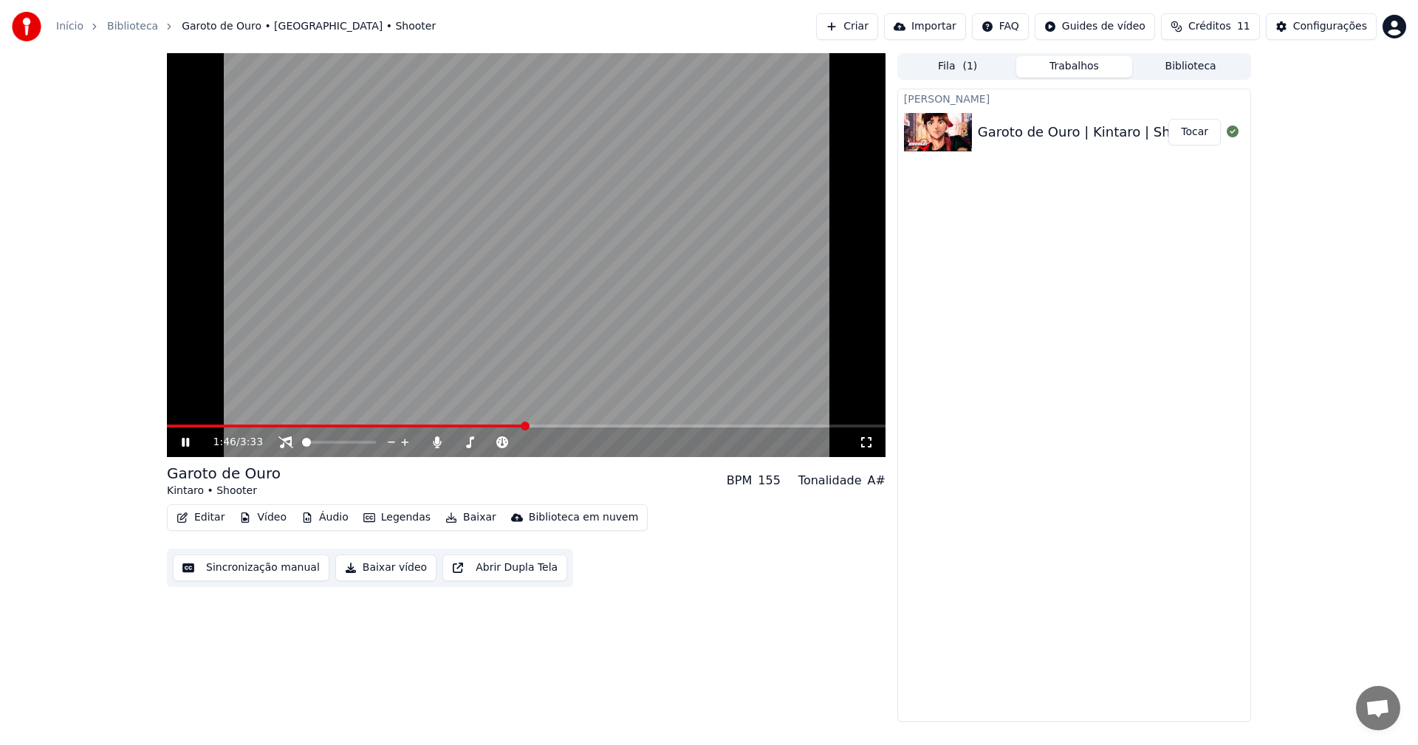
click at [197, 523] on button "Editar" at bounding box center [201, 518] width 60 height 21
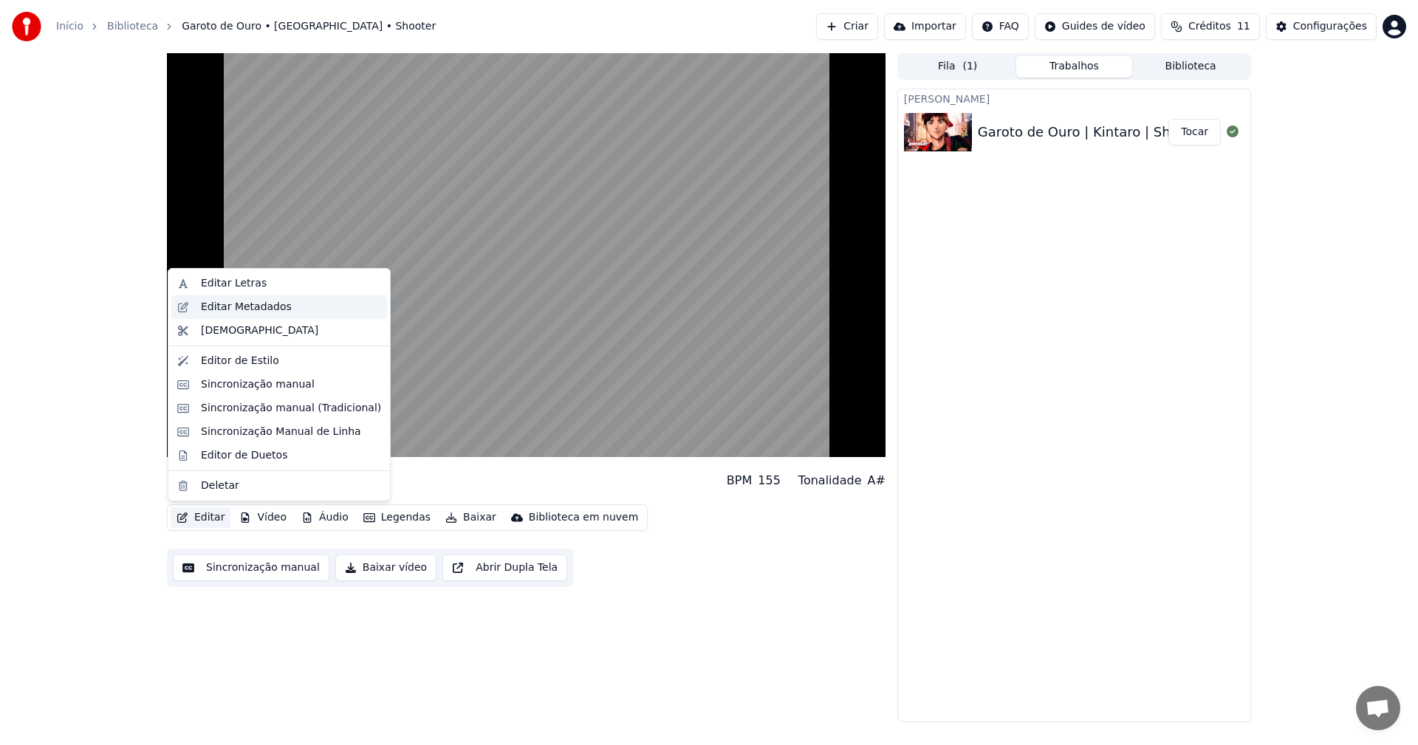
click at [258, 310] on div "Editar Metadados" at bounding box center [246, 307] width 91 height 15
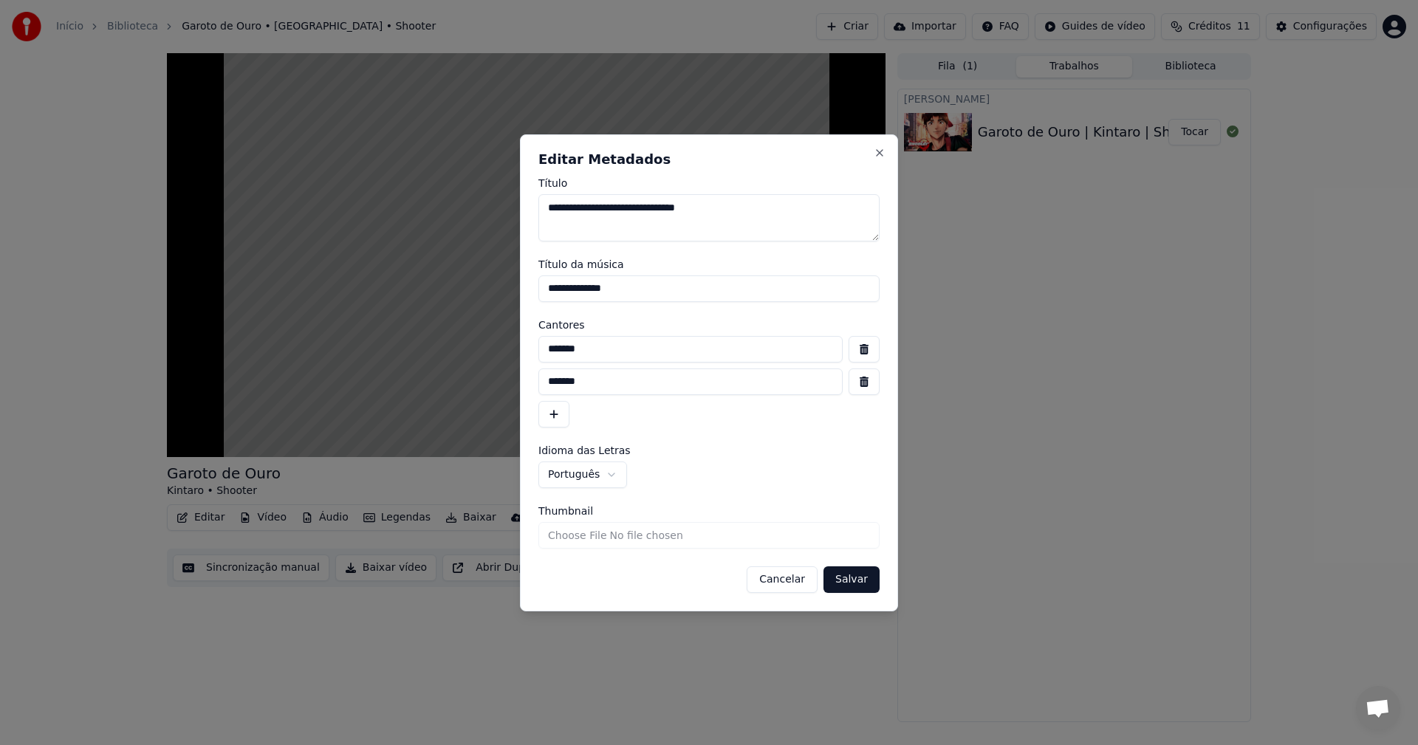
click at [857, 356] on button "button" at bounding box center [864, 349] width 31 height 27
type input "*******"
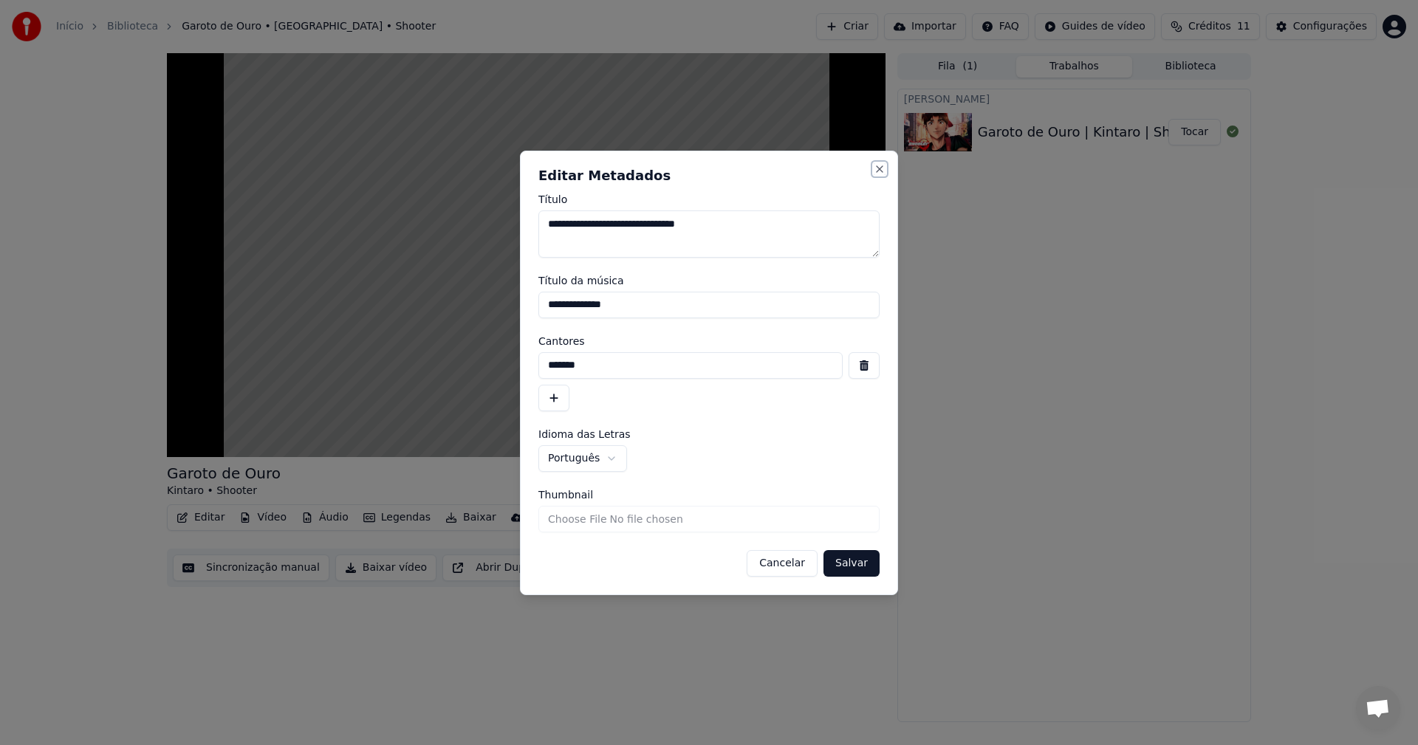
click at [878, 171] on button "Close" at bounding box center [880, 169] width 12 height 12
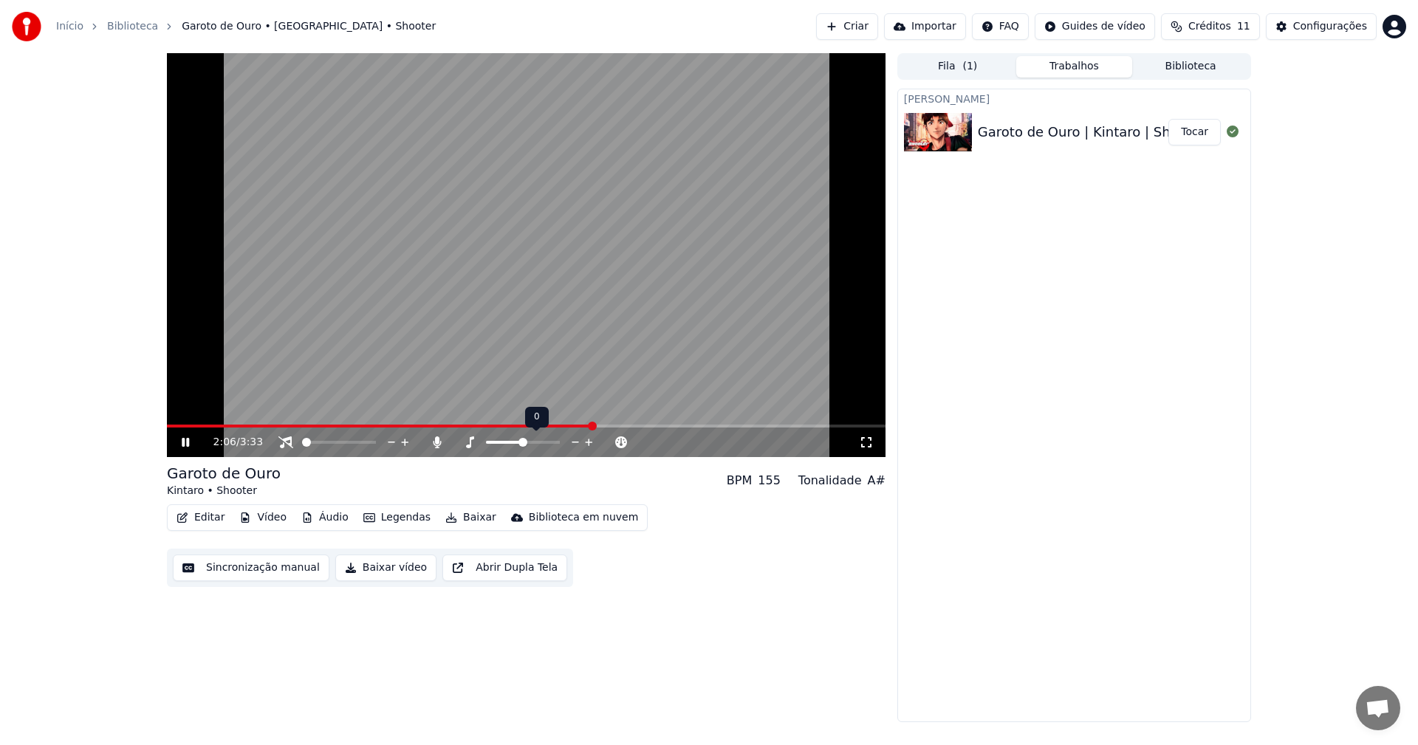
click at [538, 440] on div at bounding box center [536, 442] width 119 height 15
click at [512, 441] on span at bounding box center [512, 442] width 9 height 9
click at [522, 442] on span at bounding box center [523, 442] width 9 height 9
click at [510, 442] on span at bounding box center [512, 442] width 9 height 9
click at [502, 445] on span at bounding box center [506, 442] width 9 height 9
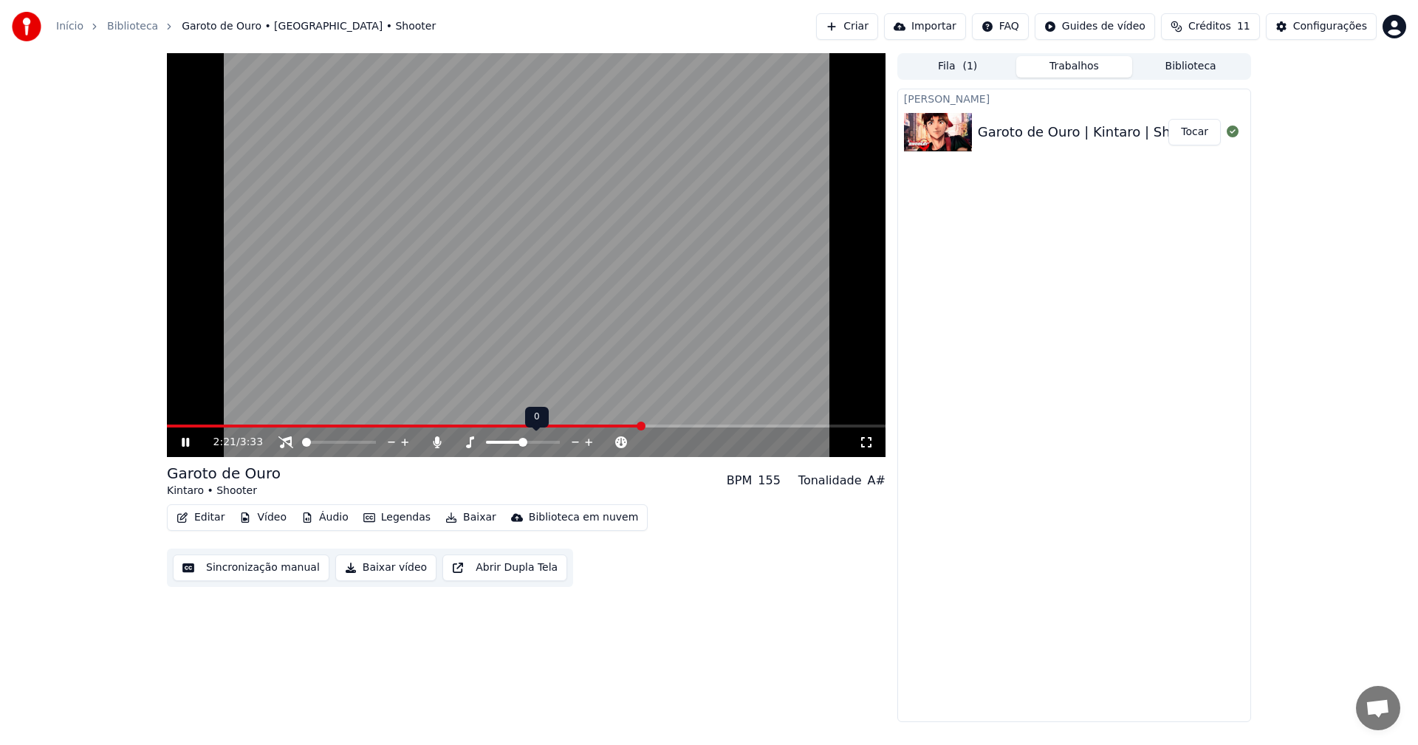
click at [524, 446] on span at bounding box center [523, 442] width 9 height 9
click at [569, 445] on icon at bounding box center [576, 442] width 14 height 15
click at [525, 442] on span at bounding box center [523, 442] width 9 height 9
click at [546, 444] on span at bounding box center [534, 442] width 30 height 3
click at [542, 444] on span at bounding box center [546, 442] width 9 height 9
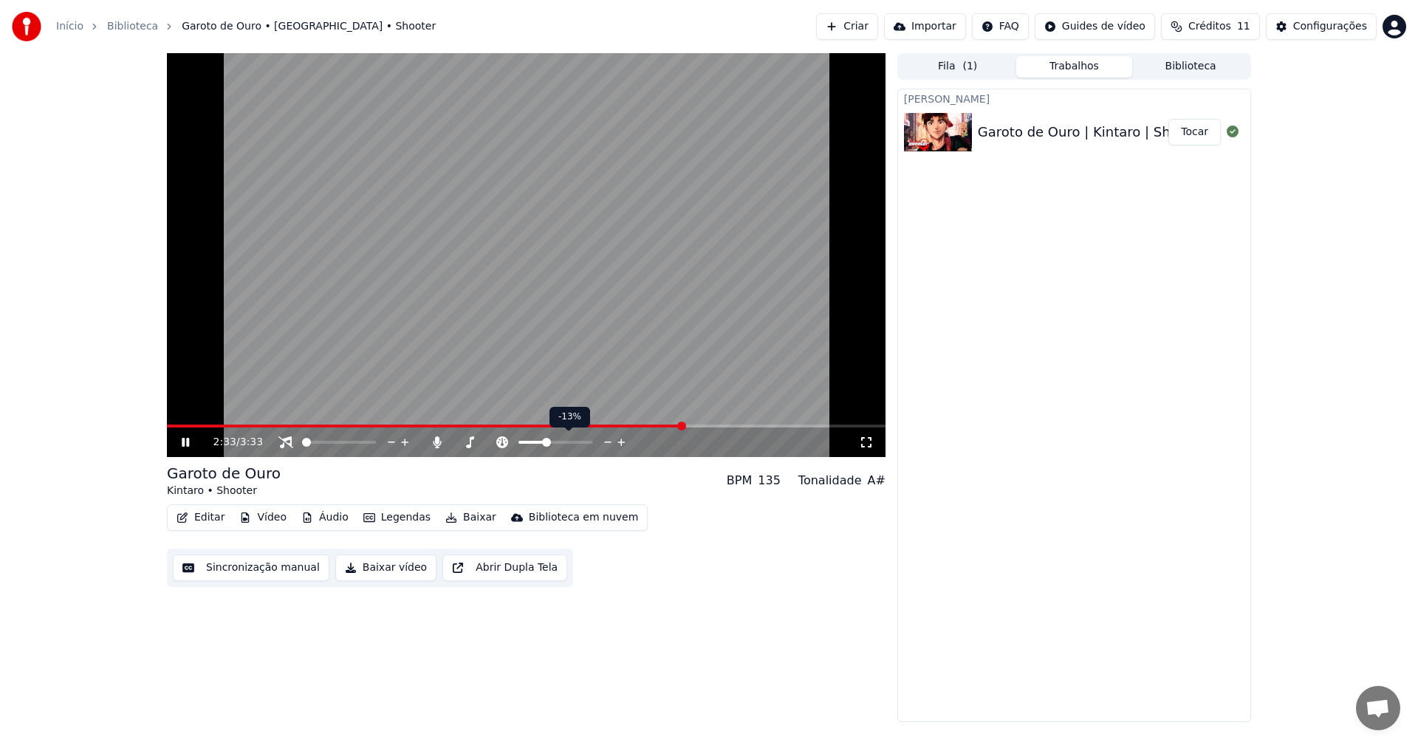
click at [624, 442] on icon at bounding box center [621, 442] width 7 height 7
click at [624, 442] on icon at bounding box center [622, 442] width 14 height 15
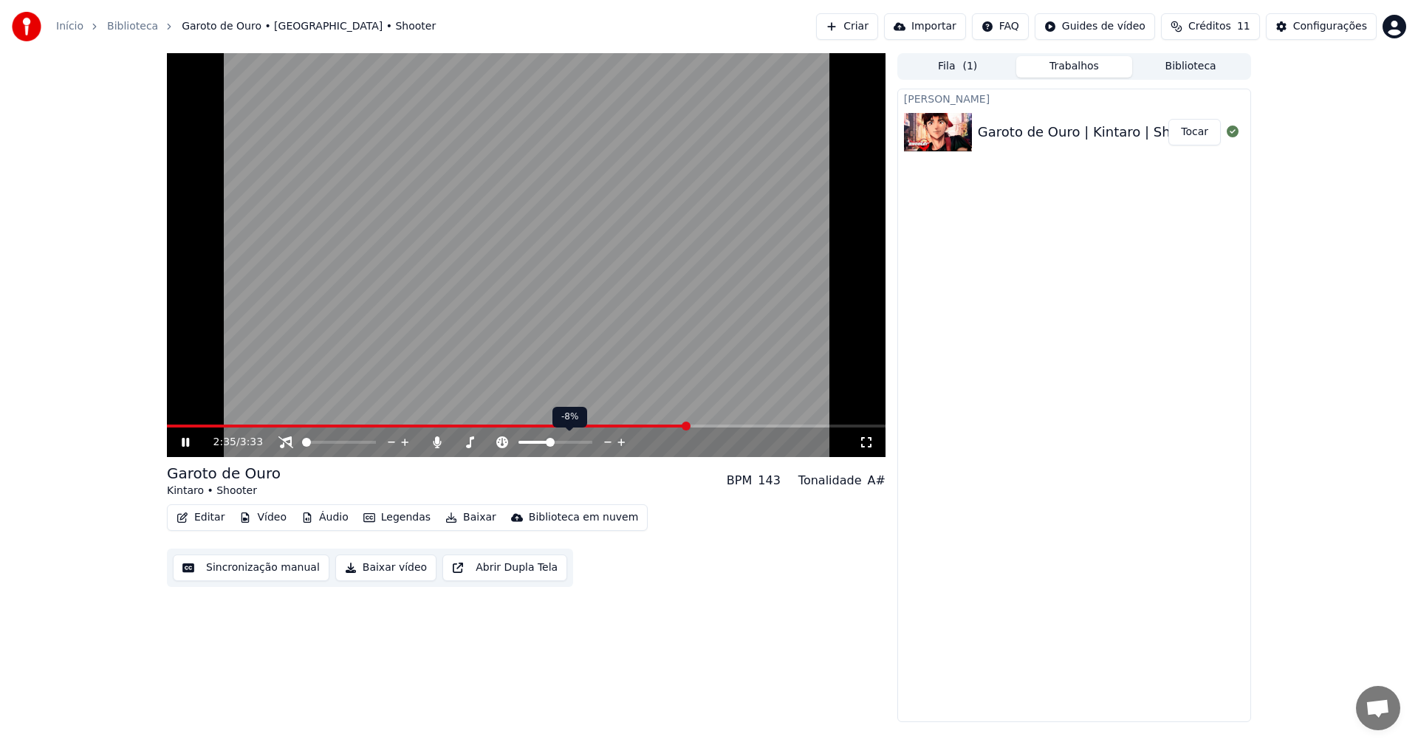
click at [624, 442] on icon at bounding box center [622, 442] width 14 height 15
click at [625, 442] on icon at bounding box center [622, 442] width 14 height 15
click at [288, 445] on icon at bounding box center [286, 443] width 15 height 12
click at [333, 442] on span at bounding box center [319, 442] width 35 height 3
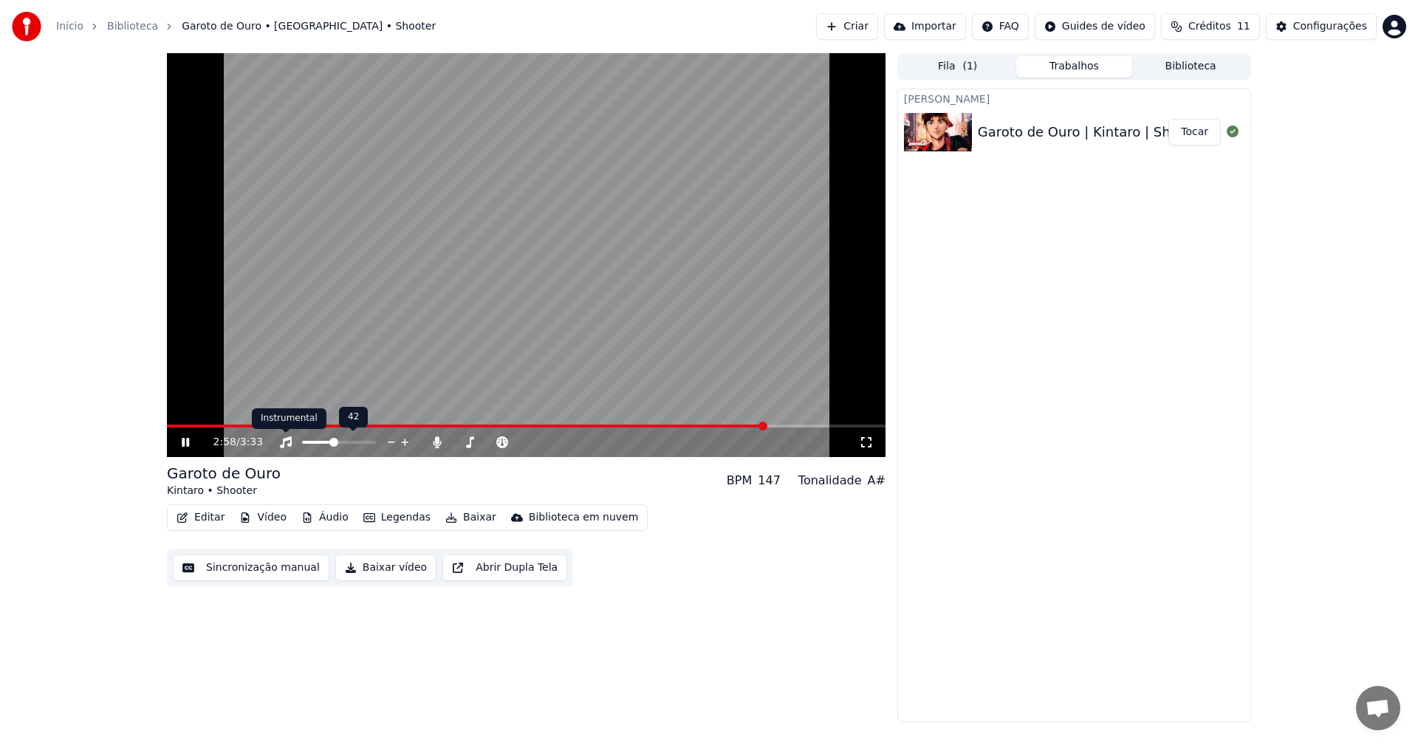
click at [288, 443] on icon at bounding box center [286, 443] width 15 height 12
click at [626, 445] on icon at bounding box center [622, 442] width 14 height 15
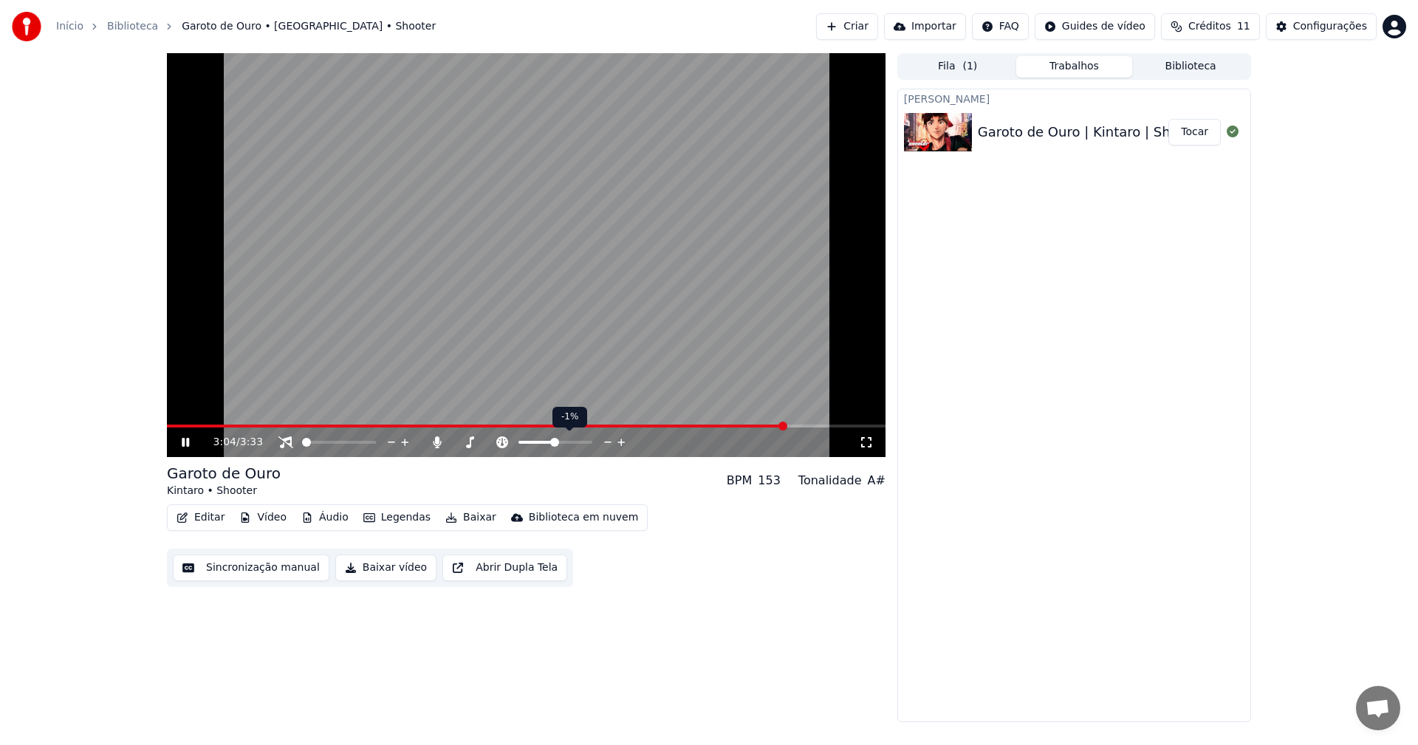
click at [626, 445] on icon at bounding box center [622, 442] width 14 height 15
click at [341, 440] on div at bounding box center [352, 442] width 119 height 15
click at [341, 442] on span at bounding box center [339, 442] width 74 height 3
click at [608, 440] on icon at bounding box center [608, 442] width 14 height 15
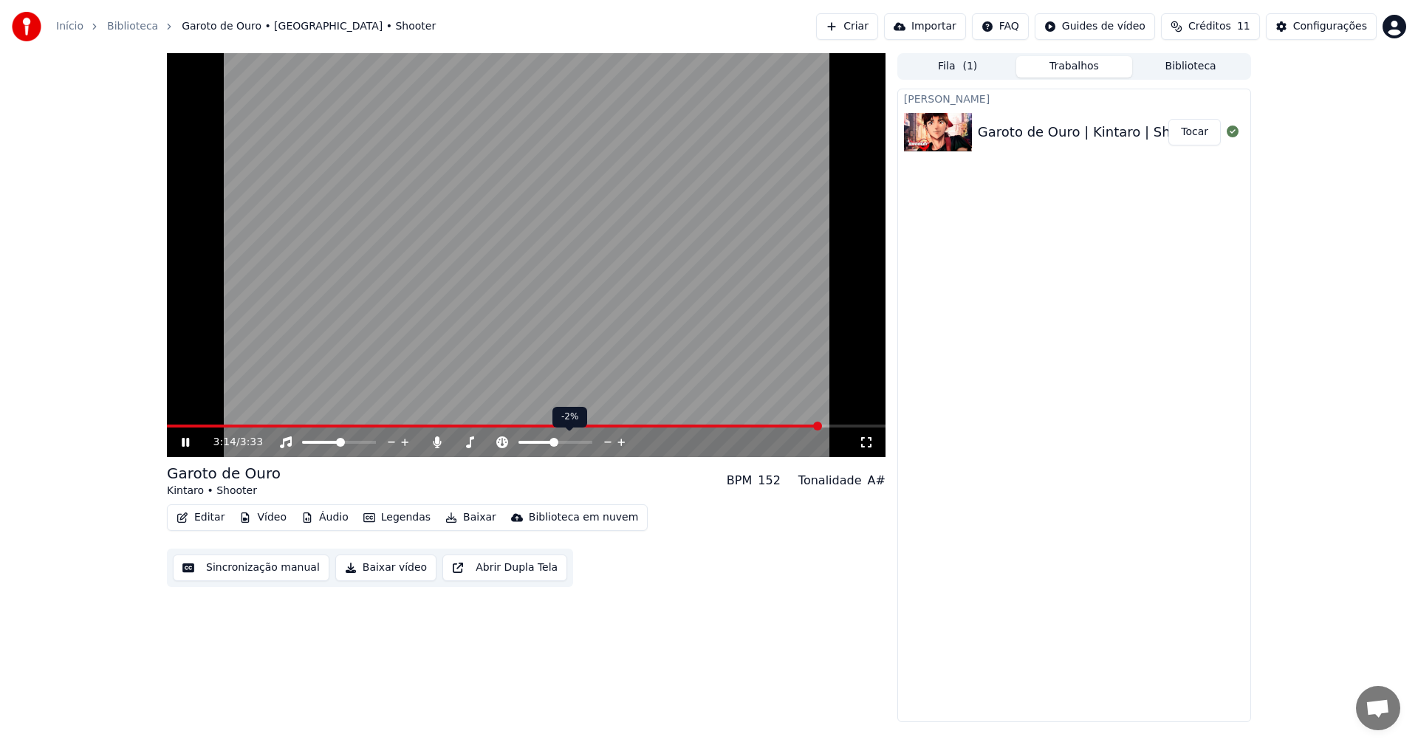
click at [608, 440] on icon at bounding box center [608, 442] width 14 height 15
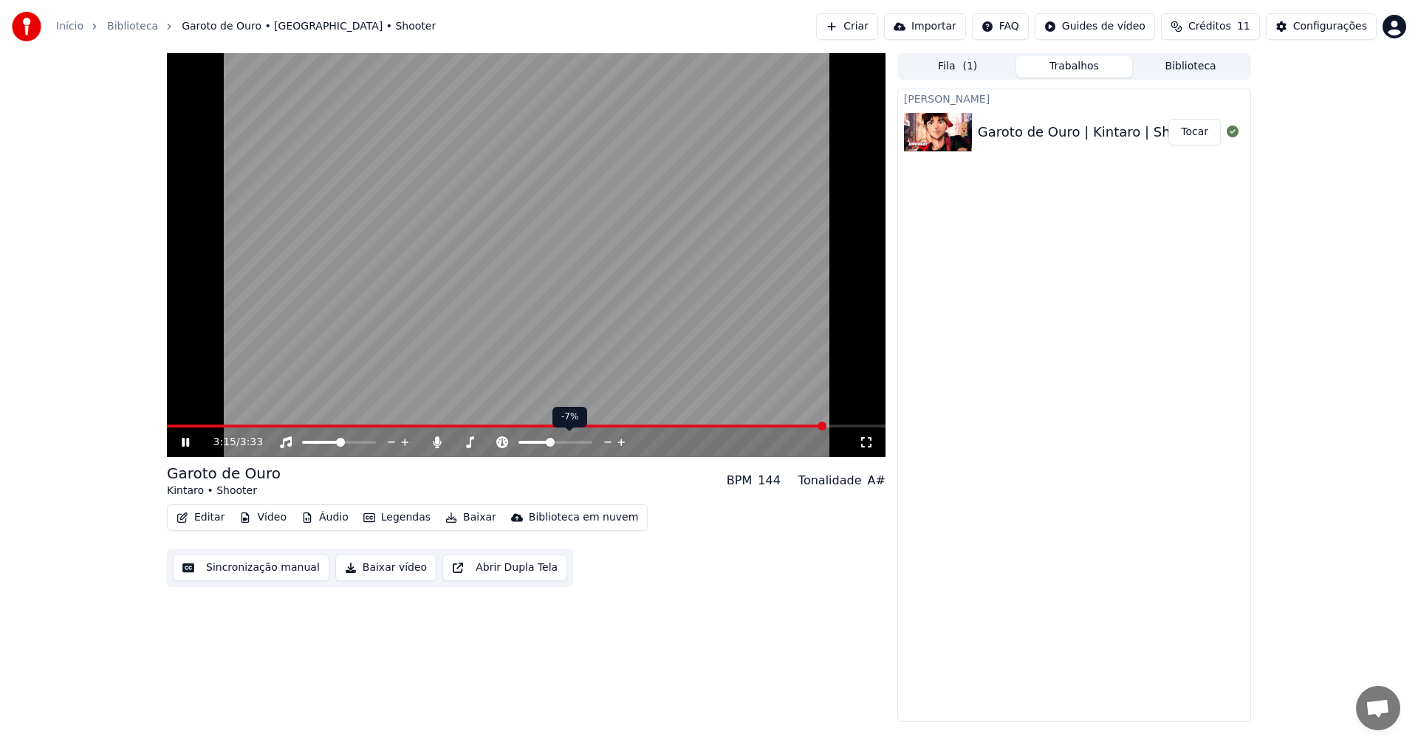
click at [531, 445] on div at bounding box center [569, 442] width 119 height 15
click at [524, 444] on span at bounding box center [522, 442] width 7 height 3
click at [440, 445] on icon at bounding box center [437, 443] width 8 height 12
click at [553, 444] on span at bounding box center [556, 442] width 74 height 3
click at [606, 442] on icon at bounding box center [608, 442] width 14 height 15
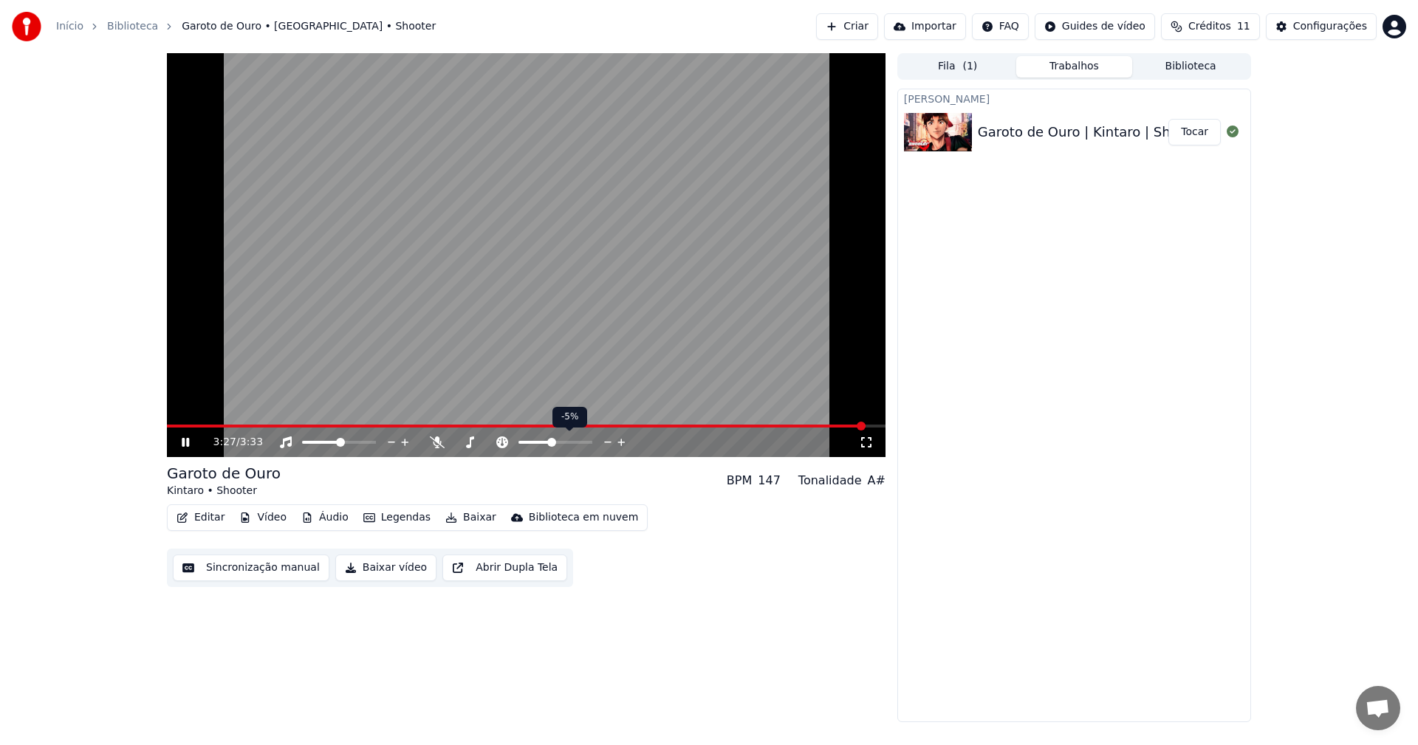
click at [623, 445] on icon at bounding box center [622, 442] width 14 height 15
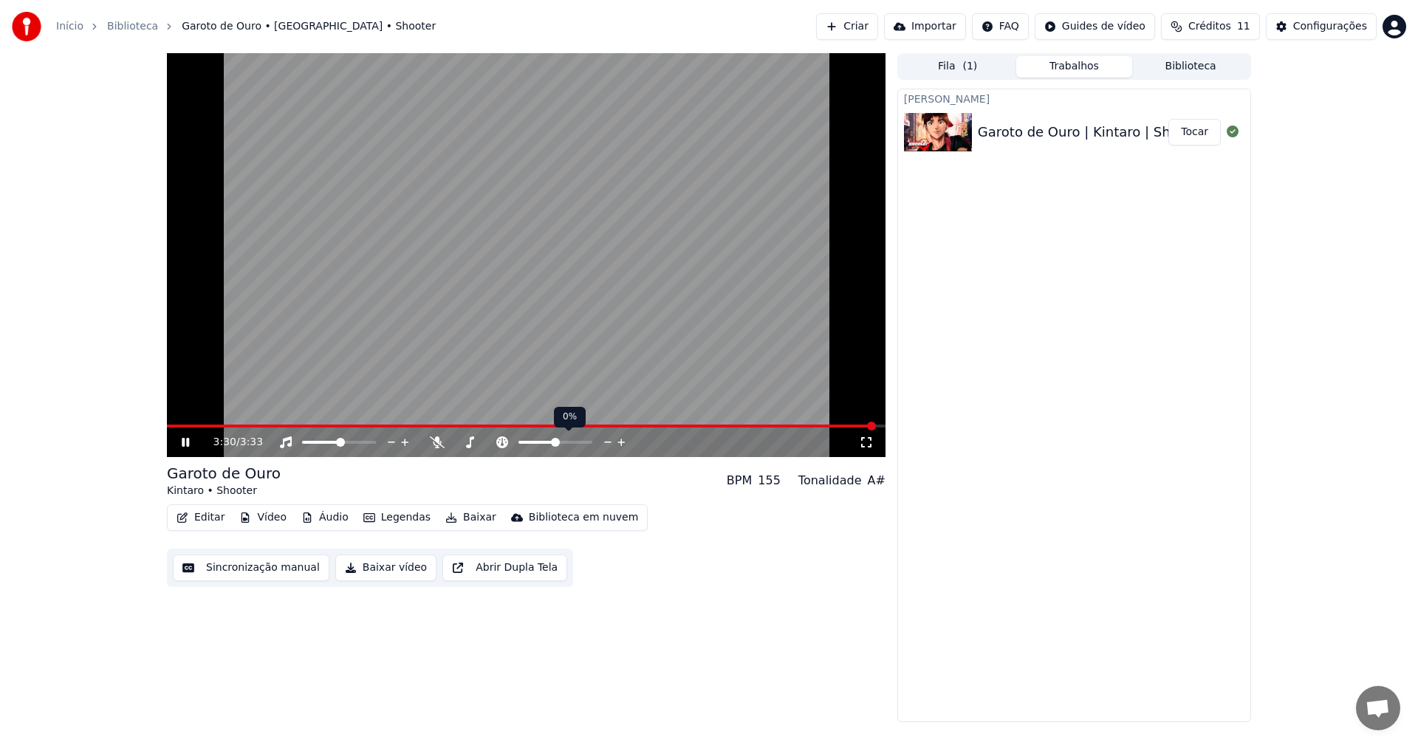
click at [606, 442] on icon at bounding box center [607, 442] width 7 height 1
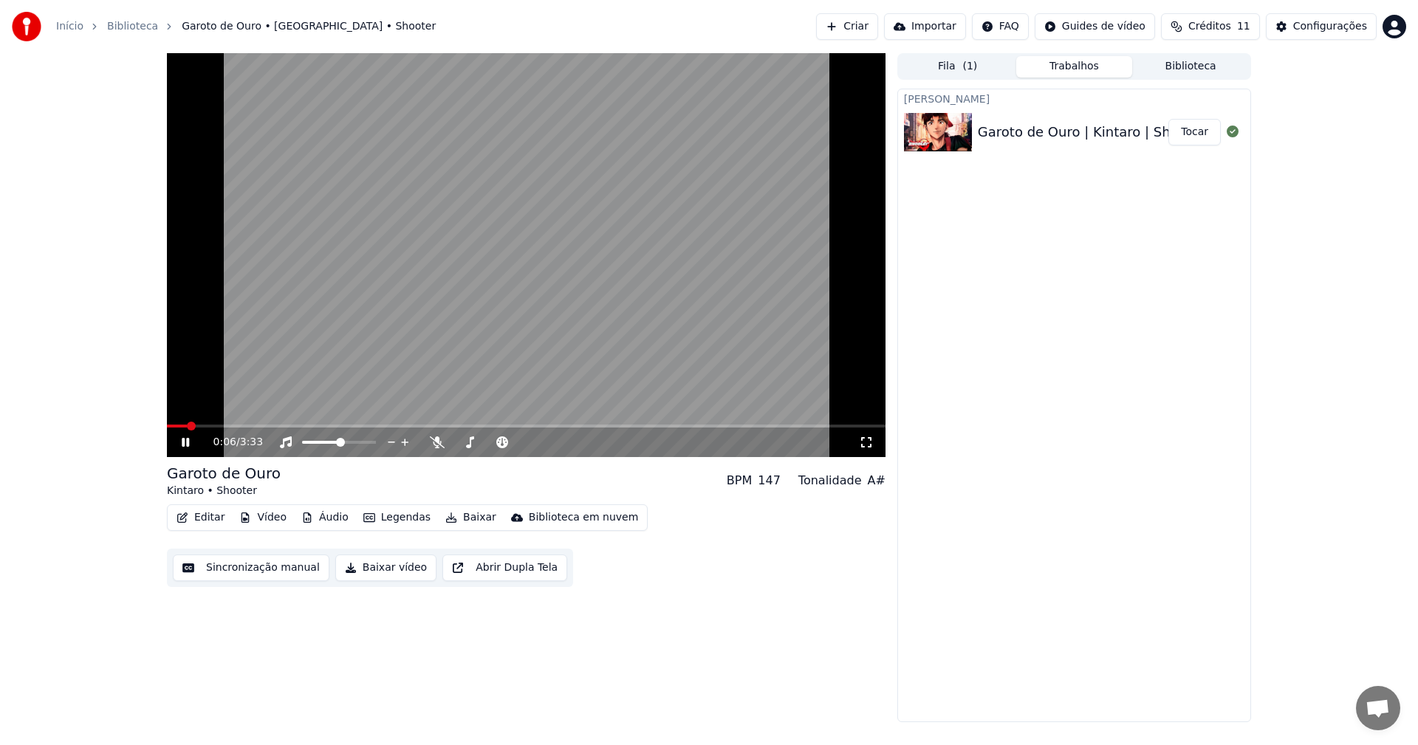
click at [167, 427] on span at bounding box center [177, 426] width 20 height 3
click at [321, 441] on span at bounding box center [321, 442] width 39 height 3
click at [305, 305] on video at bounding box center [526, 255] width 719 height 404
click at [627, 442] on icon at bounding box center [622, 442] width 14 height 15
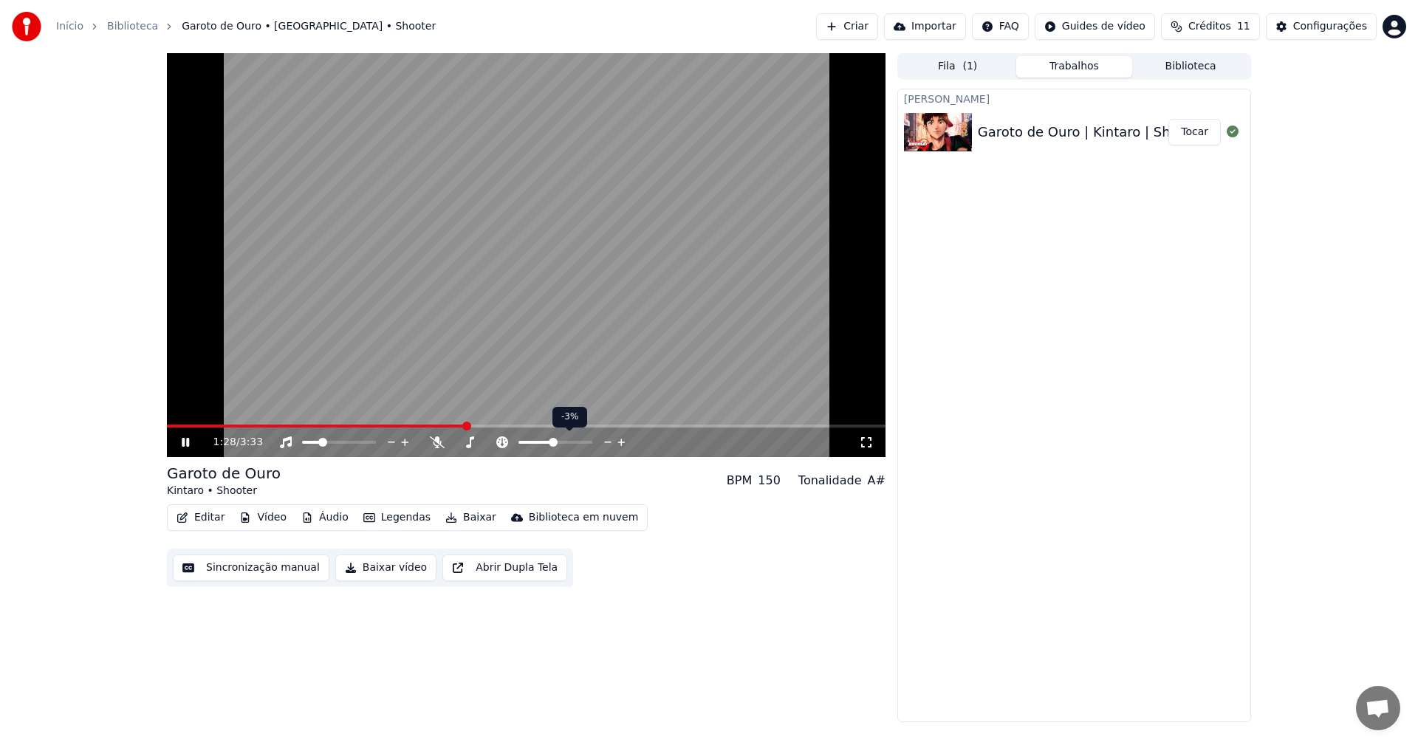
click at [621, 444] on icon at bounding box center [621, 442] width 7 height 7
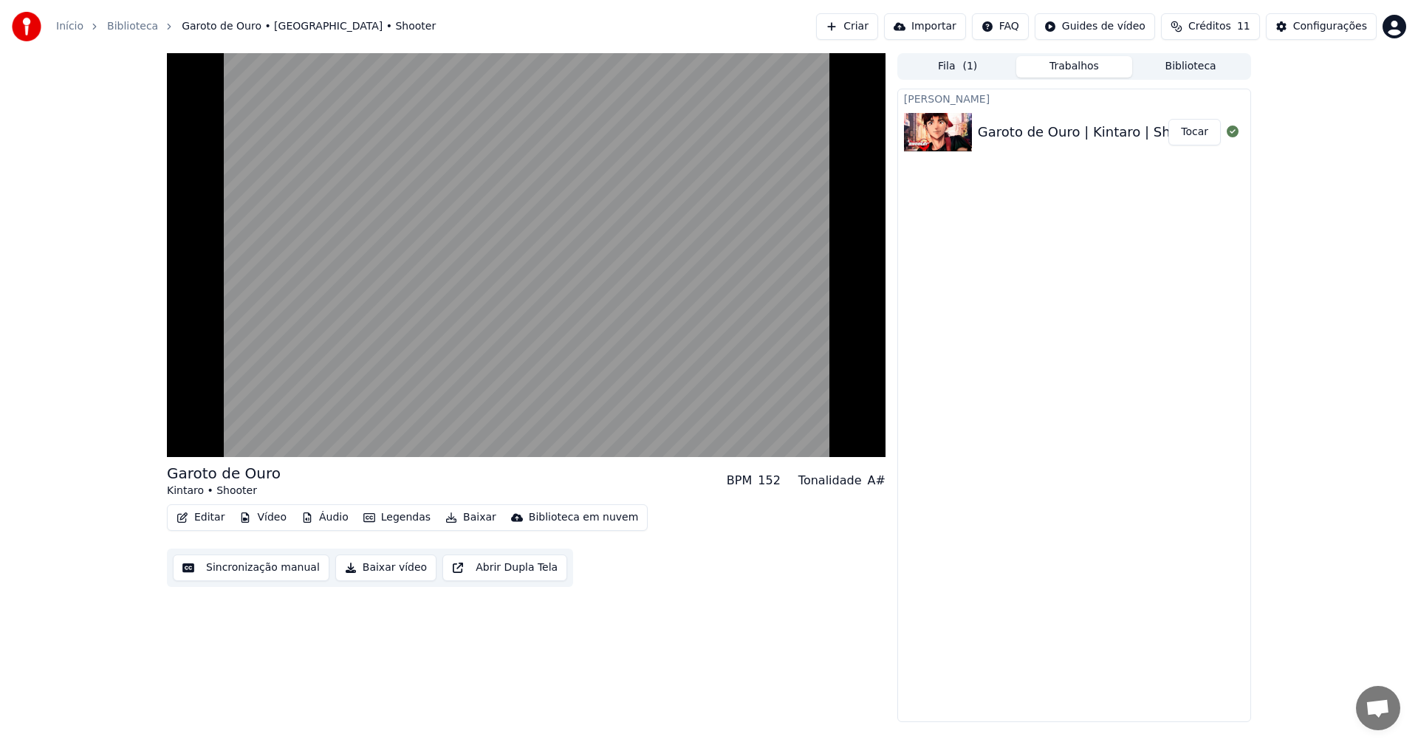
click at [711, 585] on div "Editar Vídeo Áudio Legendas Baixar Biblioteca em nuvem Sincronização manual Bai…" at bounding box center [526, 546] width 719 height 83
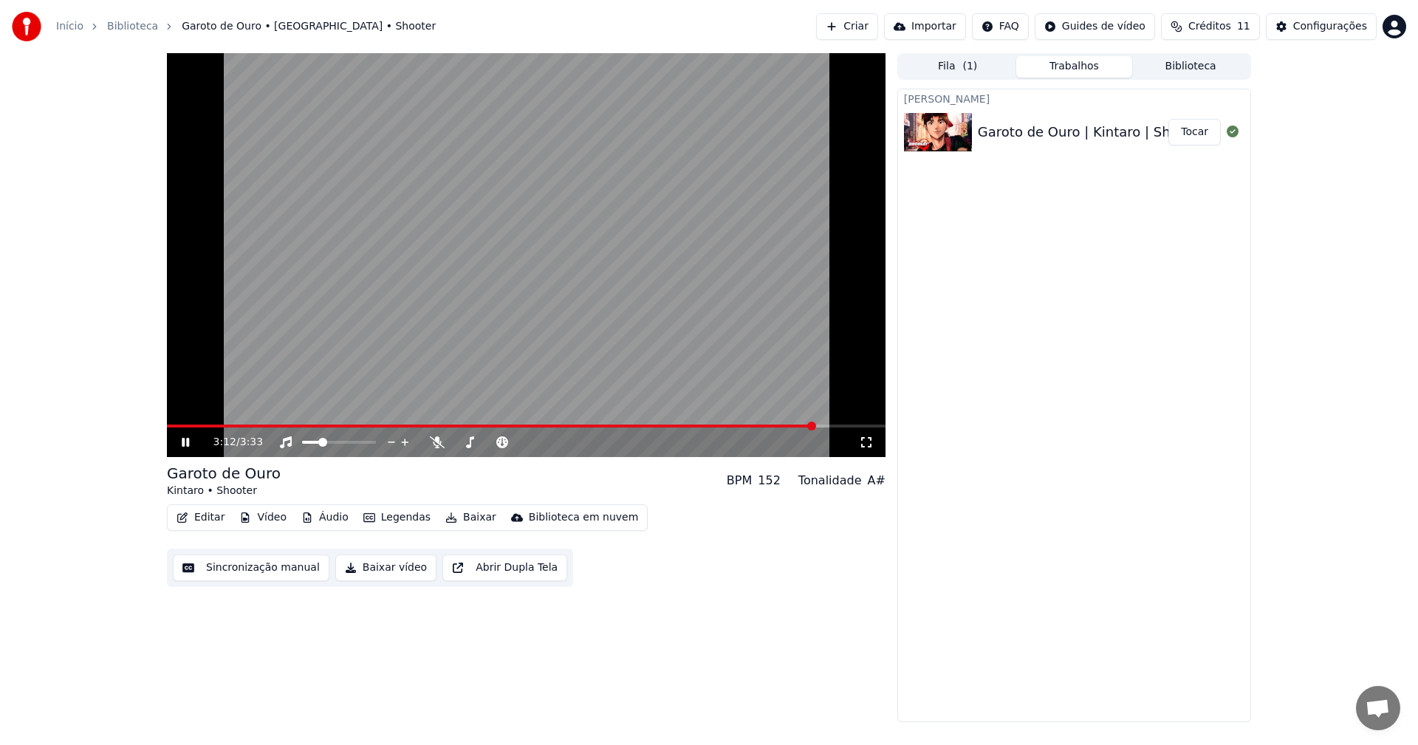
click at [383, 521] on button "Legendas" at bounding box center [397, 518] width 79 height 21
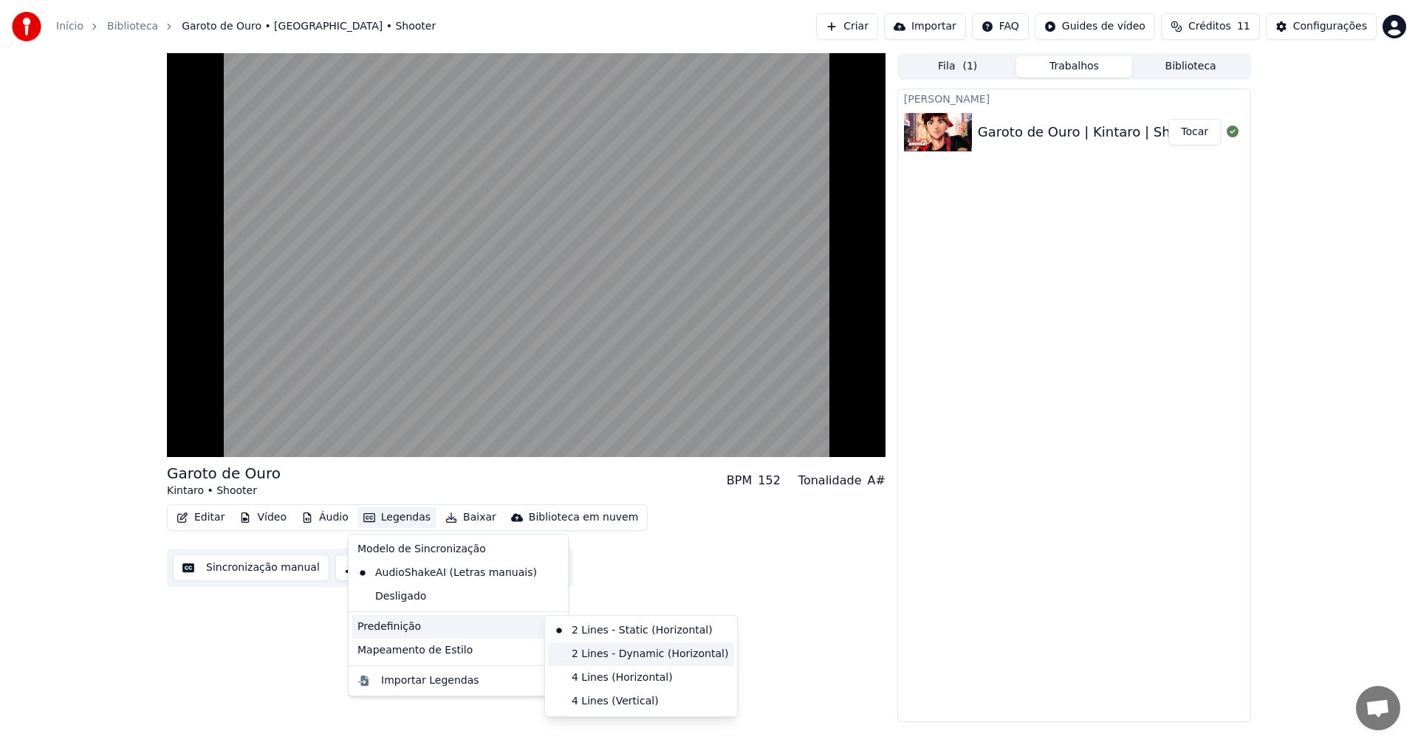
click at [614, 655] on div "2 Lines - Dynamic (Horizontal)" at bounding box center [641, 655] width 186 height 24
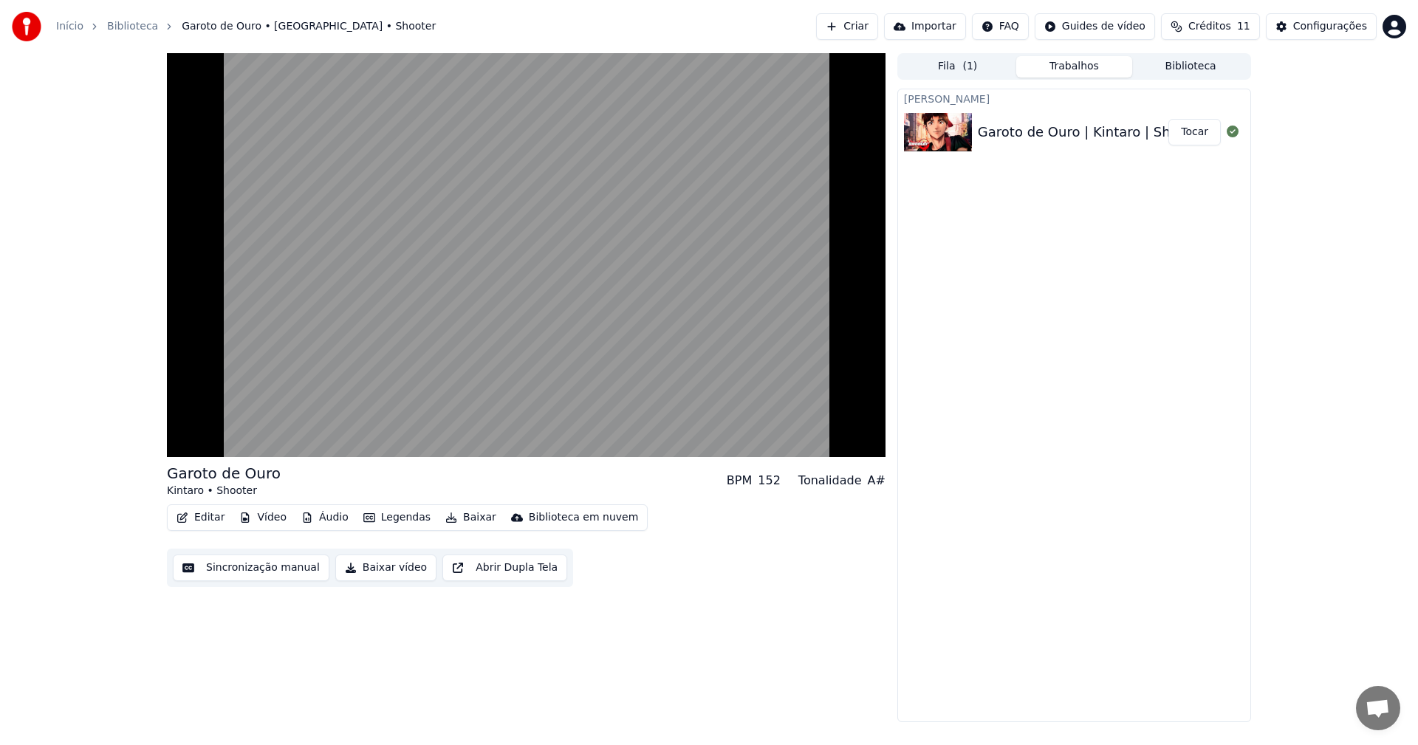
click at [408, 519] on button "Legendas" at bounding box center [397, 518] width 79 height 21
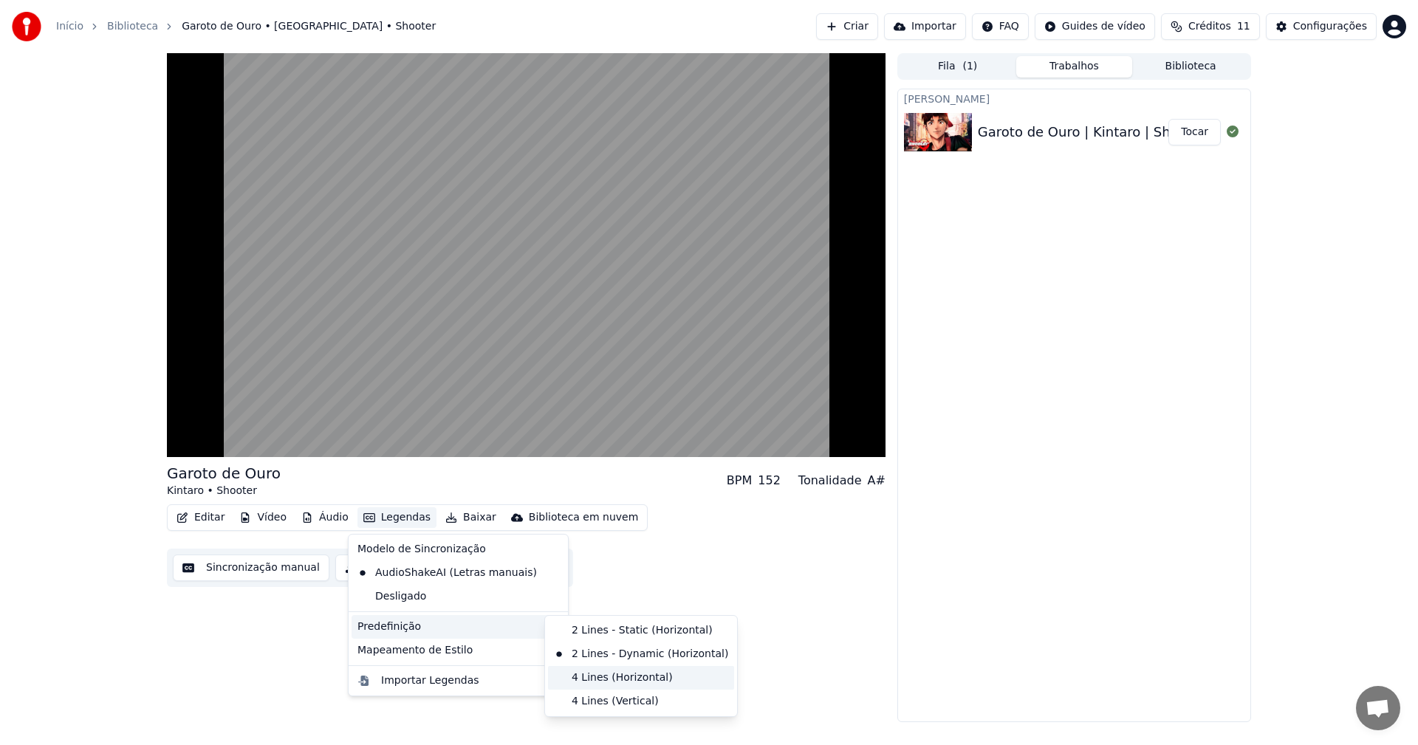
click at [616, 686] on div "4 Lines (Horizontal)" at bounding box center [641, 678] width 186 height 24
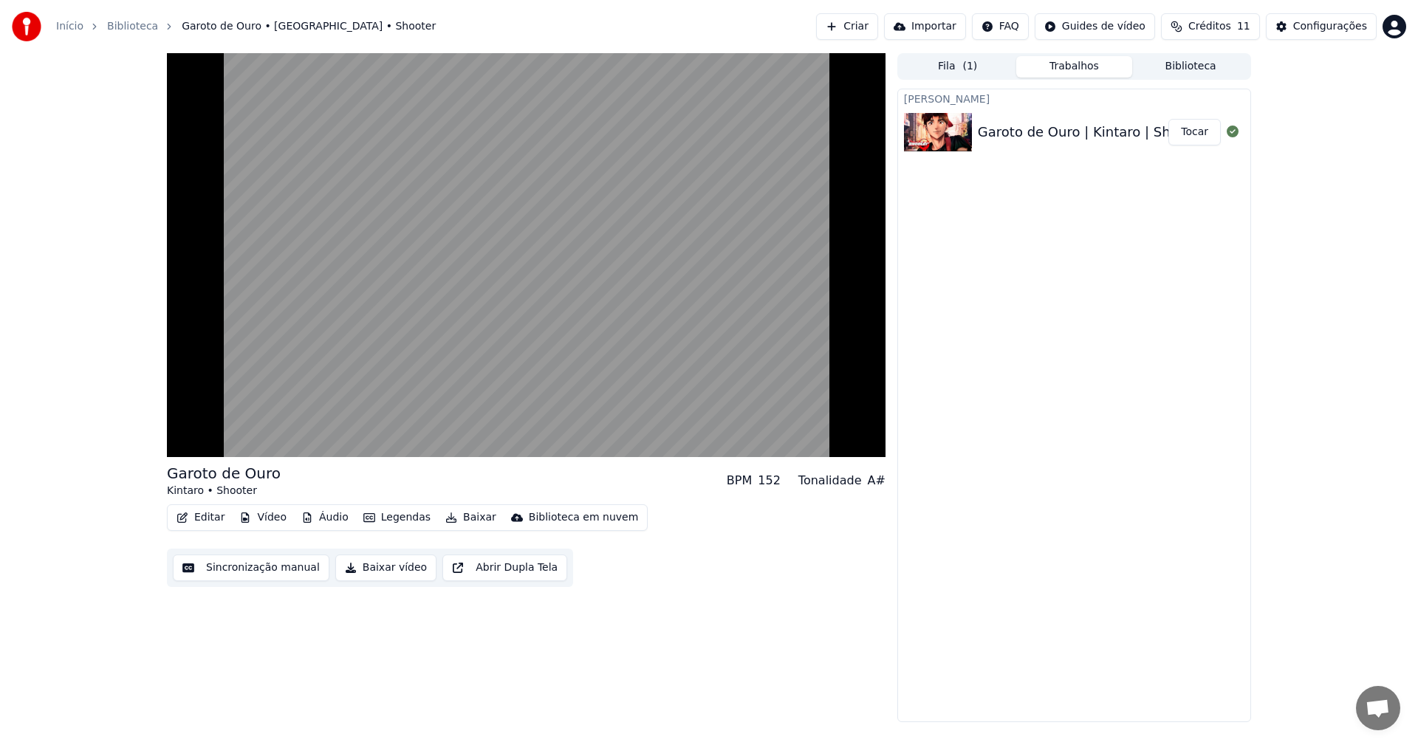
click at [394, 519] on button "Legendas" at bounding box center [397, 518] width 79 height 21
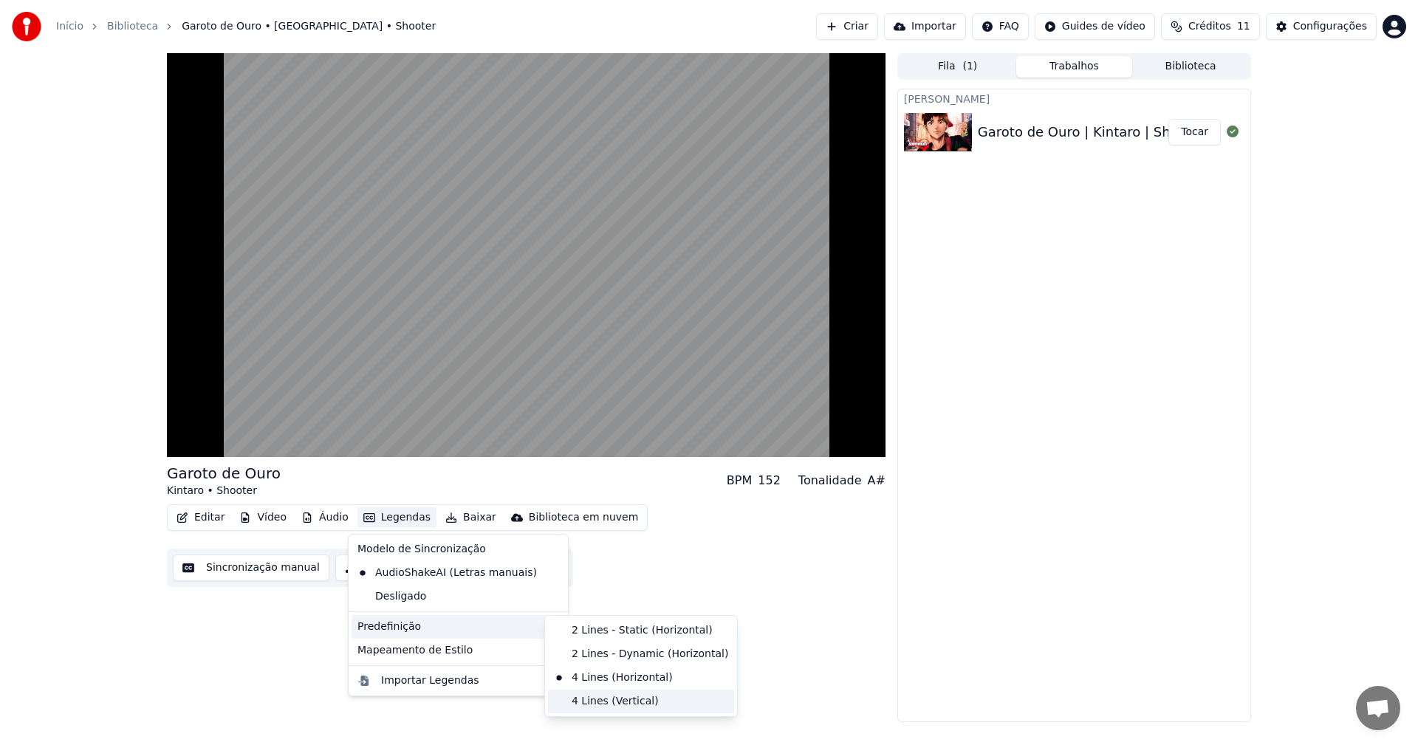
click at [581, 704] on div "4 Lines (Vertical)" at bounding box center [641, 702] width 186 height 24
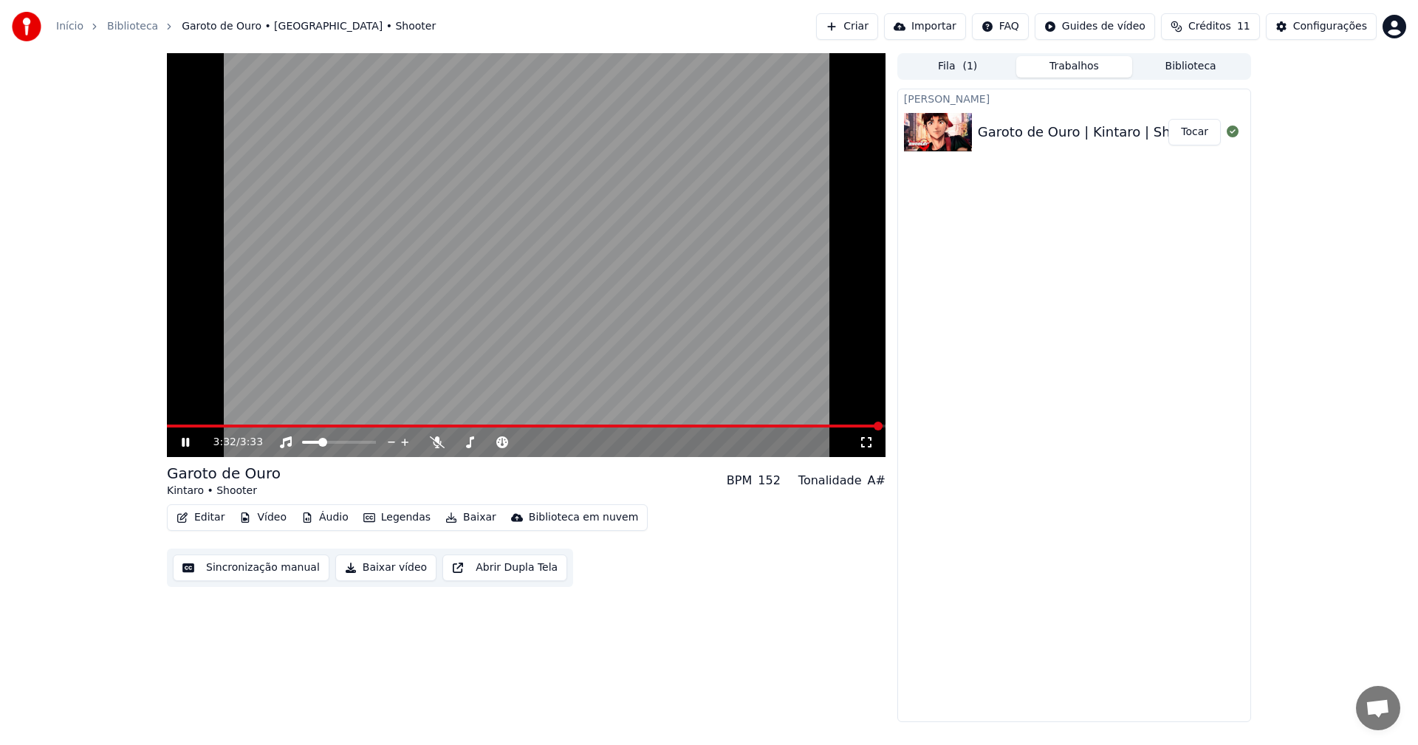
click at [205, 423] on video at bounding box center [526, 255] width 719 height 404
click at [175, 423] on video at bounding box center [526, 255] width 719 height 404
drag, startPoint x: 180, startPoint y: 423, endPoint x: 156, endPoint y: 428, distance: 24.8
click at [156, 428] on div "3:33 / 3:33 Garoto de Ouro Kintaro • Shooter BPM 152 Tonalidade A# Editar Vídeo…" at bounding box center [709, 387] width 1108 height 669
click at [173, 428] on span at bounding box center [221, 426] width 108 height 3
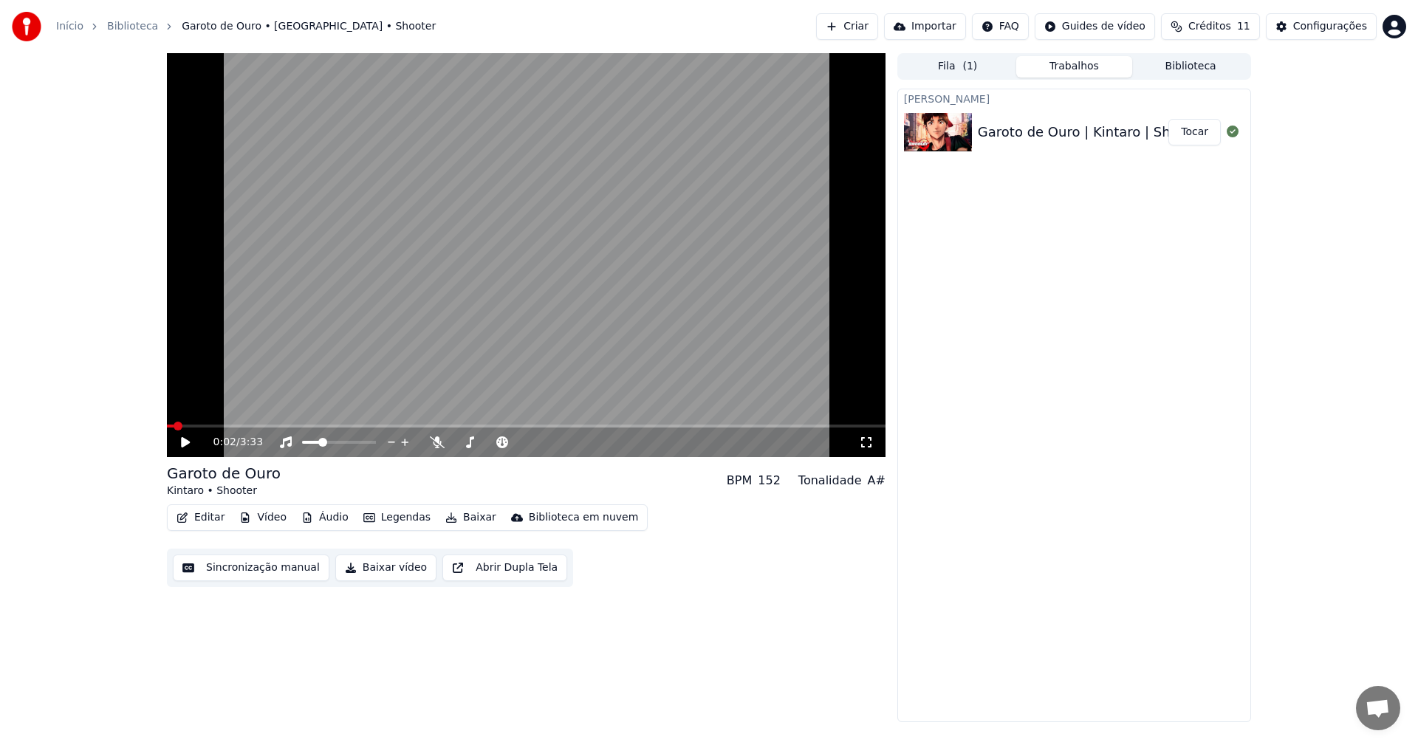
click at [182, 448] on icon at bounding box center [185, 442] width 9 height 10
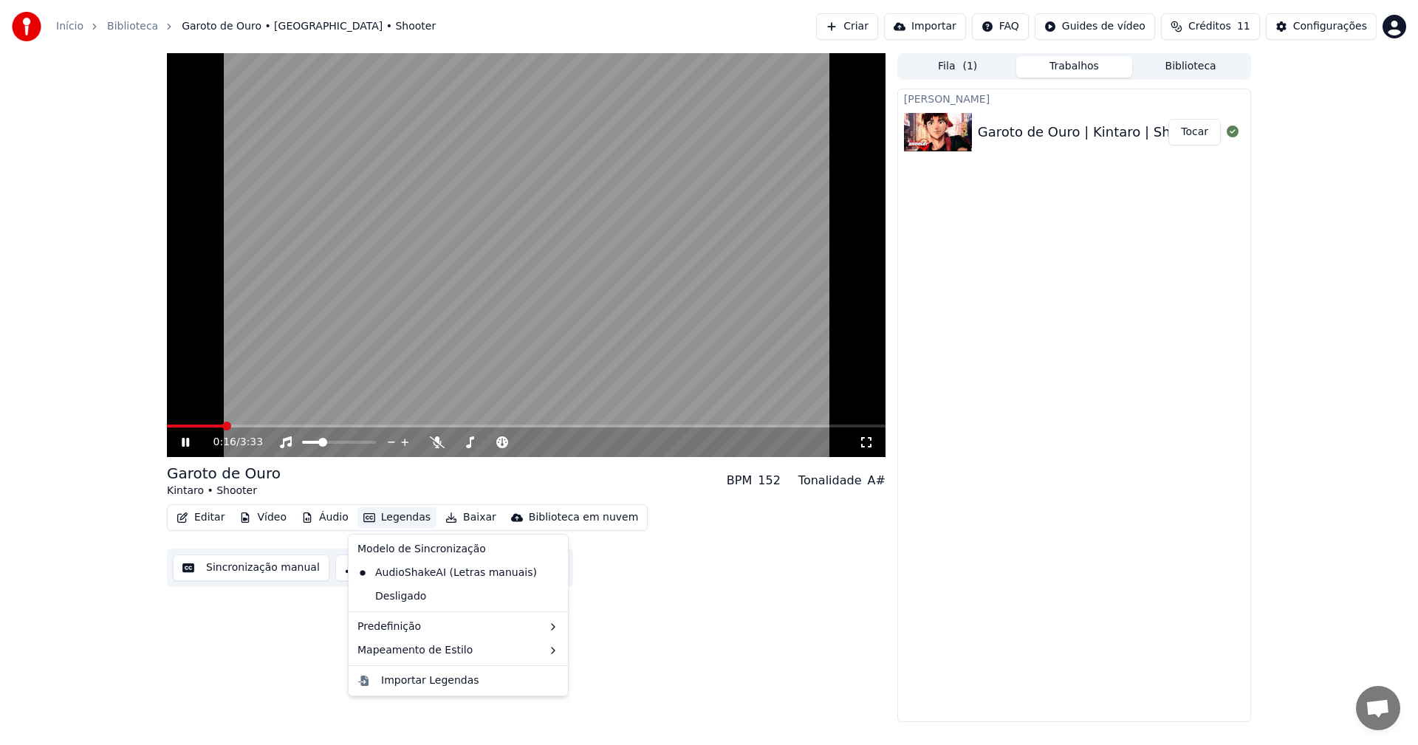
click at [399, 519] on button "Legendas" at bounding box center [397, 518] width 79 height 21
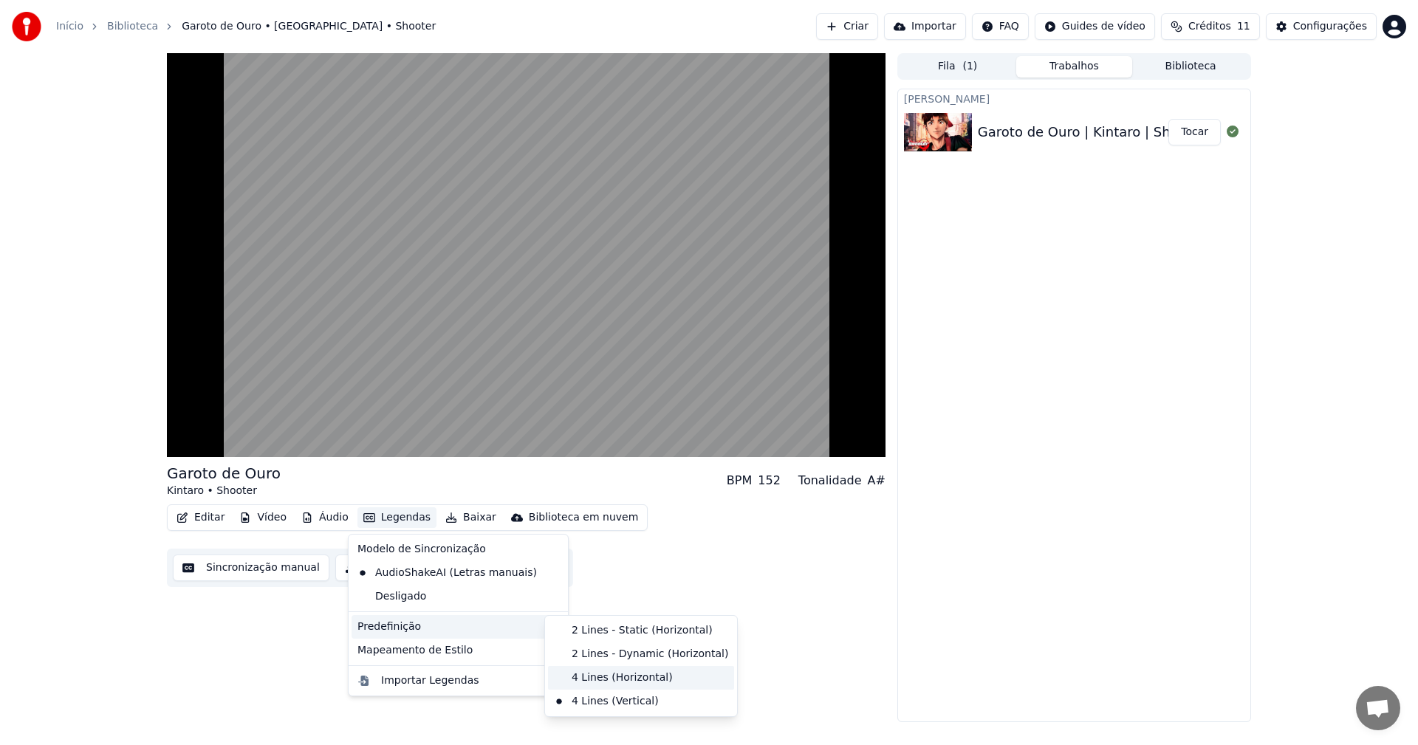
click at [609, 675] on div "4 Lines (Horizontal)" at bounding box center [641, 678] width 186 height 24
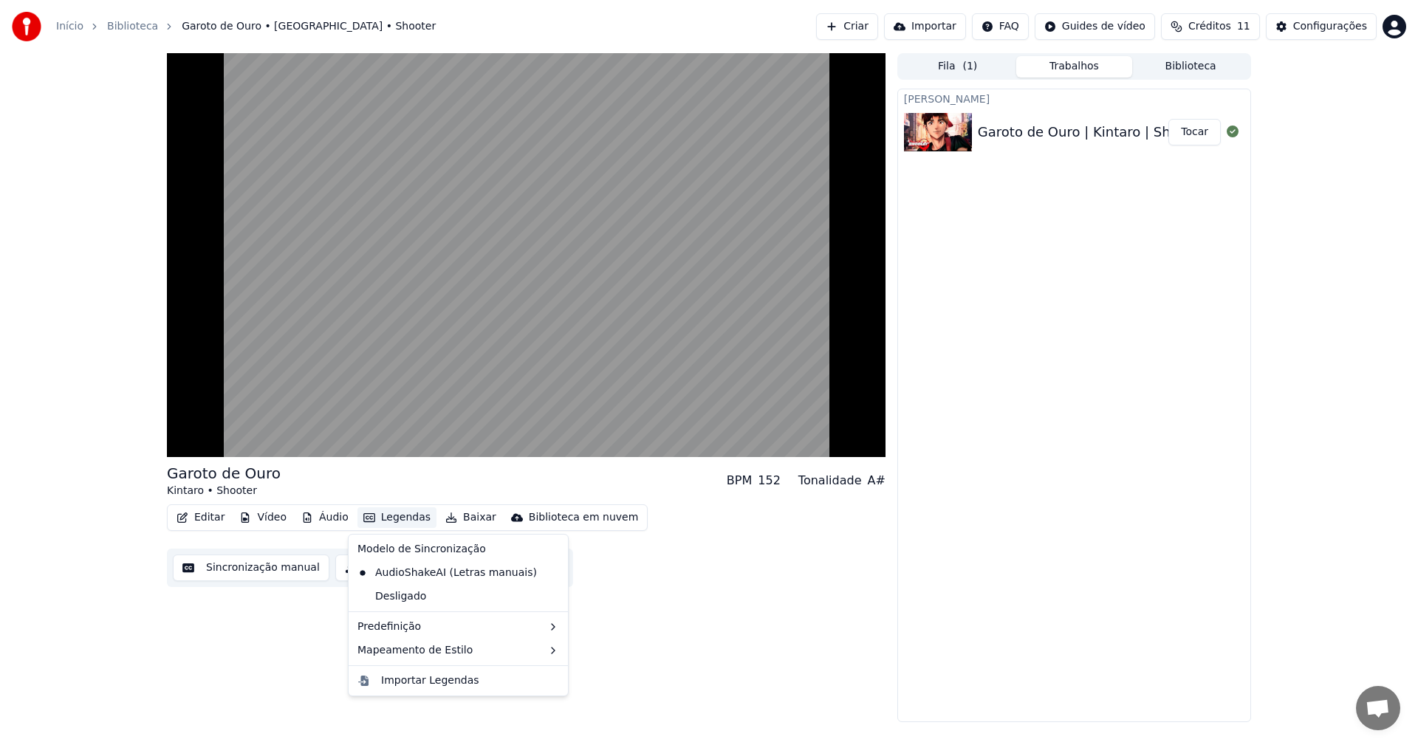
click at [379, 515] on button "Legendas" at bounding box center [397, 518] width 79 height 21
click at [472, 683] on div "Importar Legendas" at bounding box center [470, 681] width 178 height 15
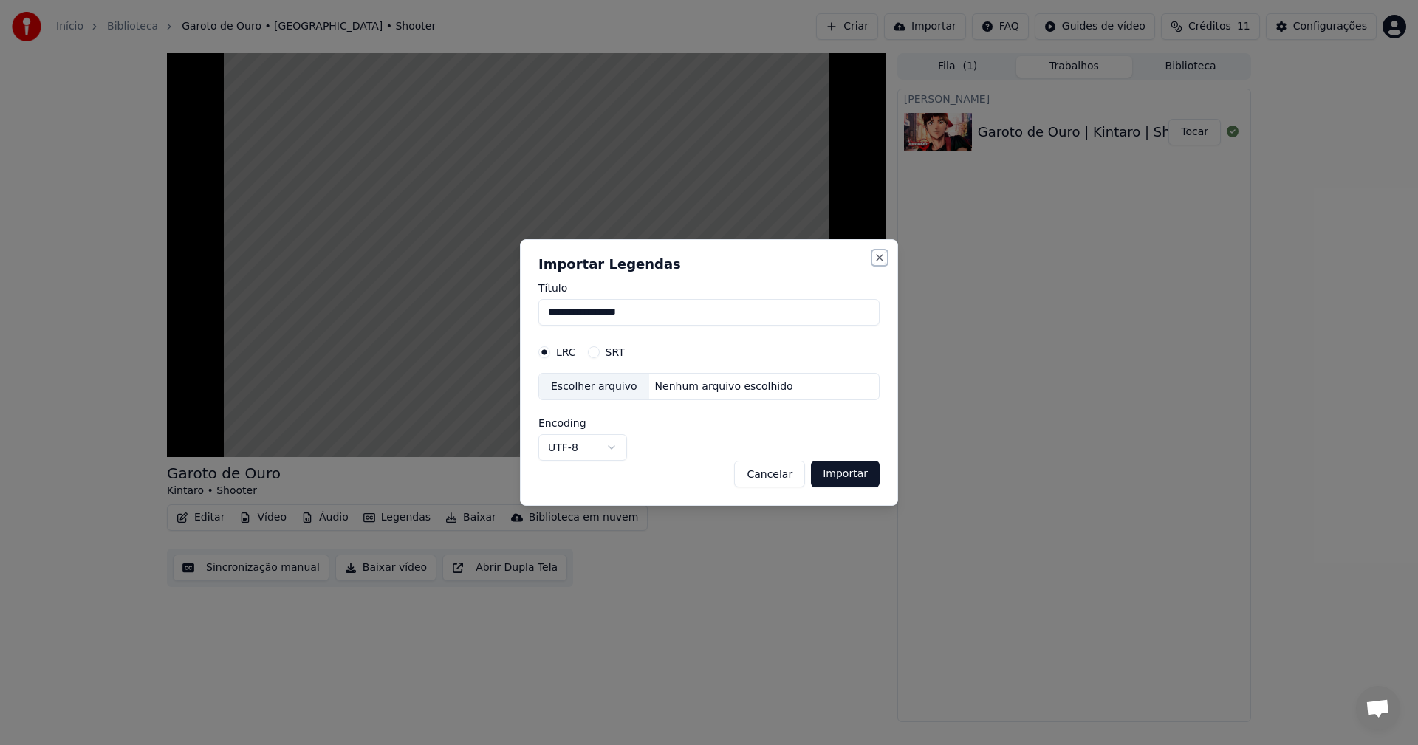
click at [882, 257] on button "Close" at bounding box center [880, 258] width 12 height 12
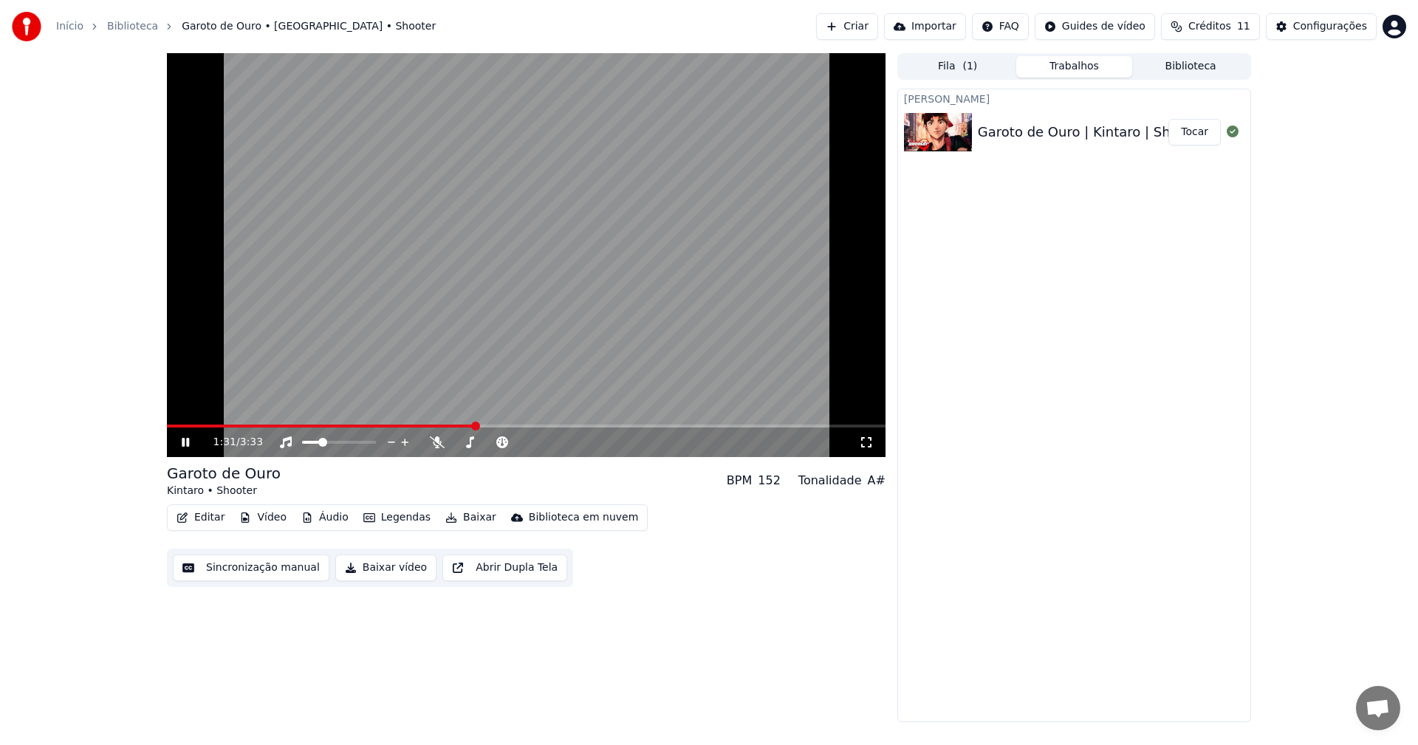
click at [400, 524] on button "Legendas" at bounding box center [397, 518] width 79 height 21
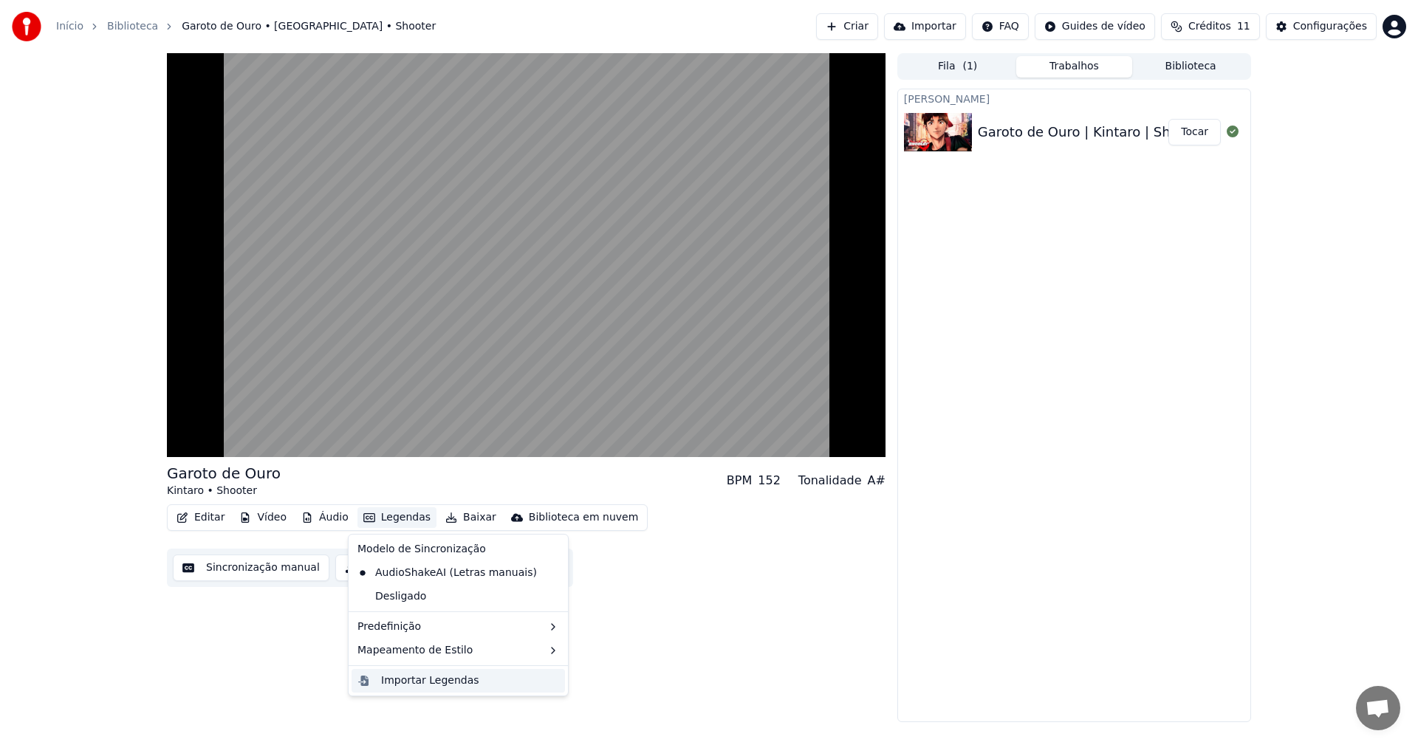
click at [431, 674] on div "Importar Legendas" at bounding box center [430, 681] width 98 height 15
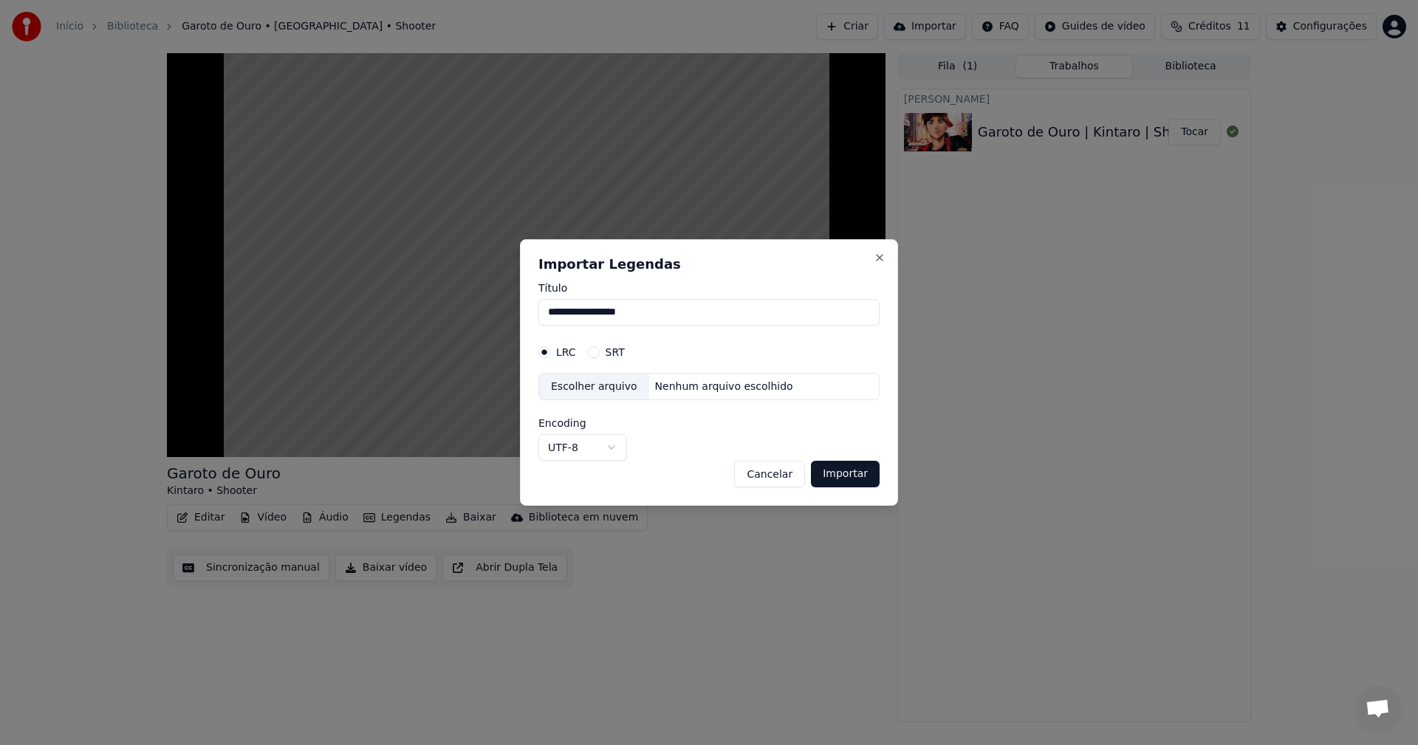
click at [592, 353] on button "SRT" at bounding box center [594, 352] width 12 height 12
click at [551, 355] on div "LRC" at bounding box center [558, 352] width 38 height 12
click at [543, 354] on button "LRC" at bounding box center [545, 352] width 12 height 12
type button "lrc"
click at [884, 254] on button "Close" at bounding box center [880, 258] width 12 height 12
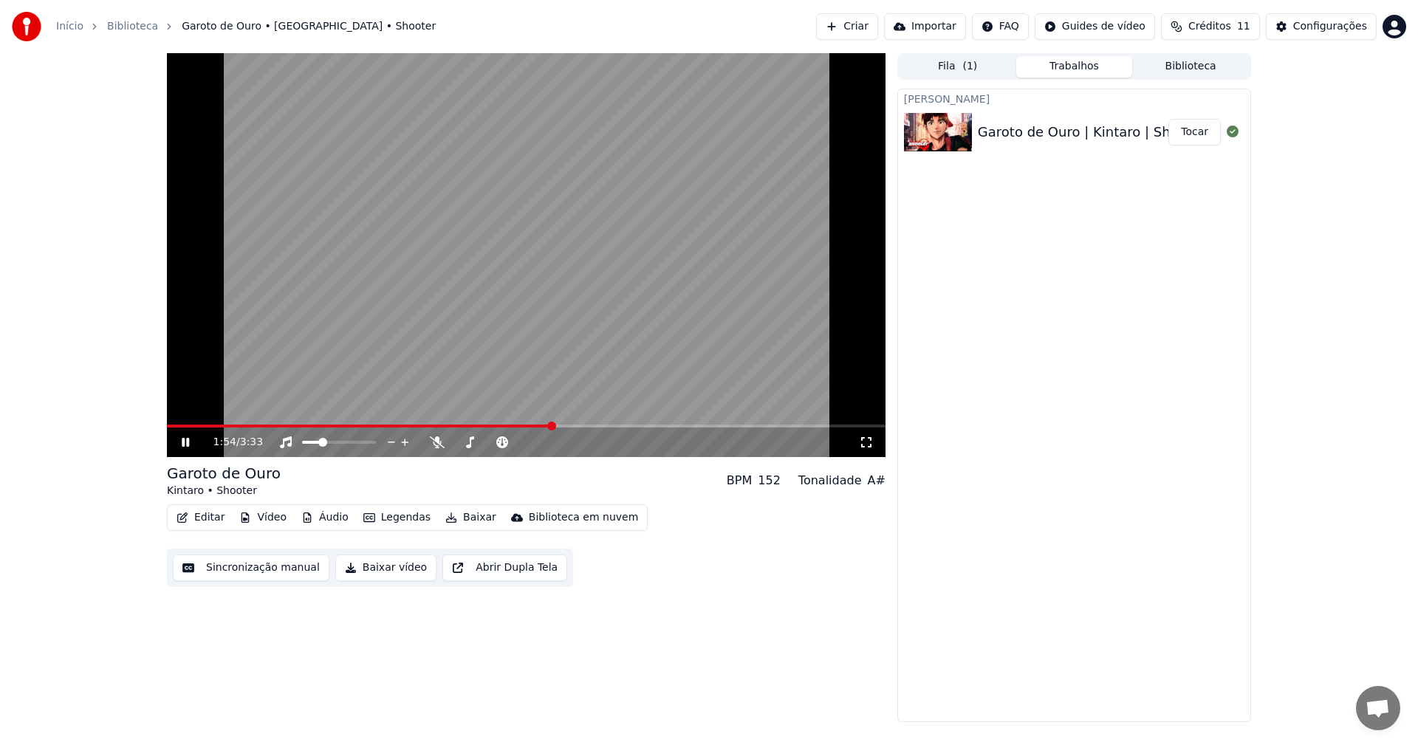
click at [363, 516] on icon "button" at bounding box center [369, 518] width 12 height 10
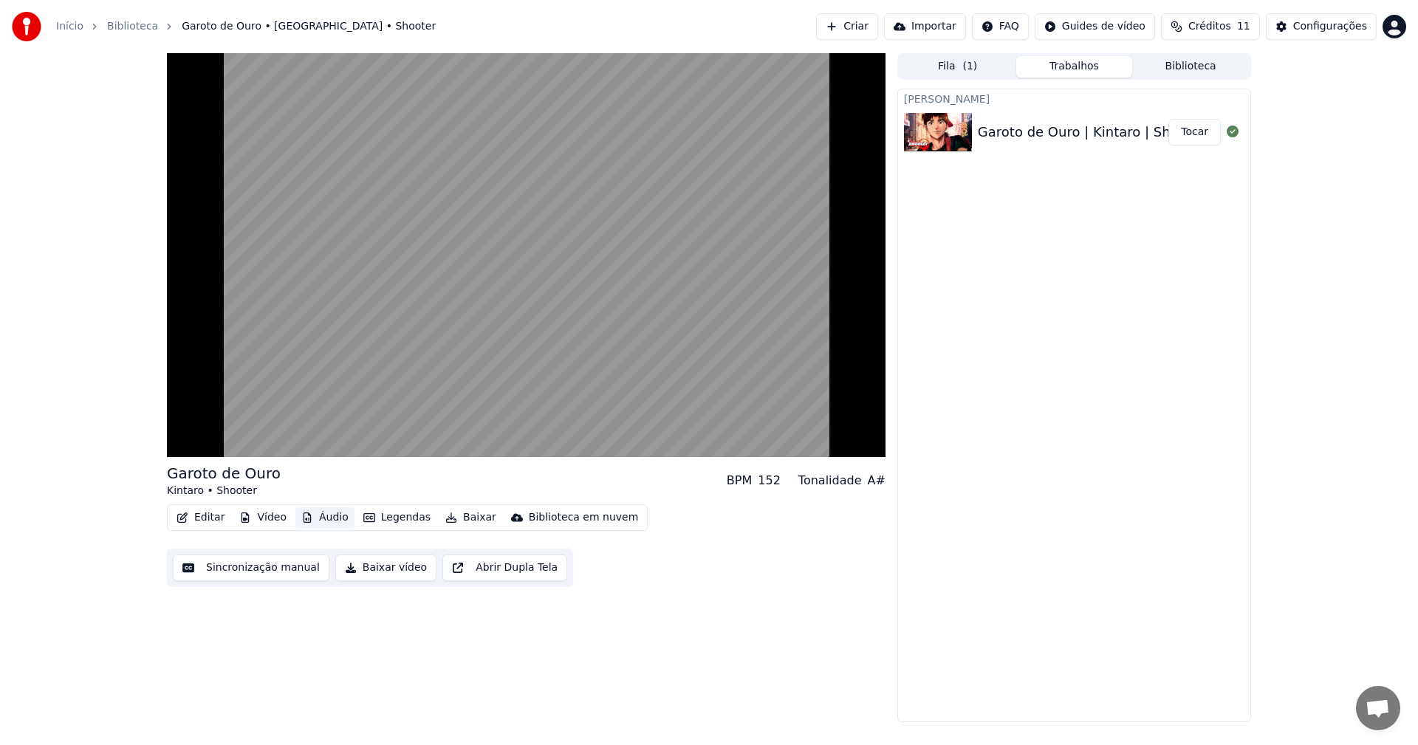
click at [329, 519] on button "Áudio" at bounding box center [324, 518] width 59 height 21
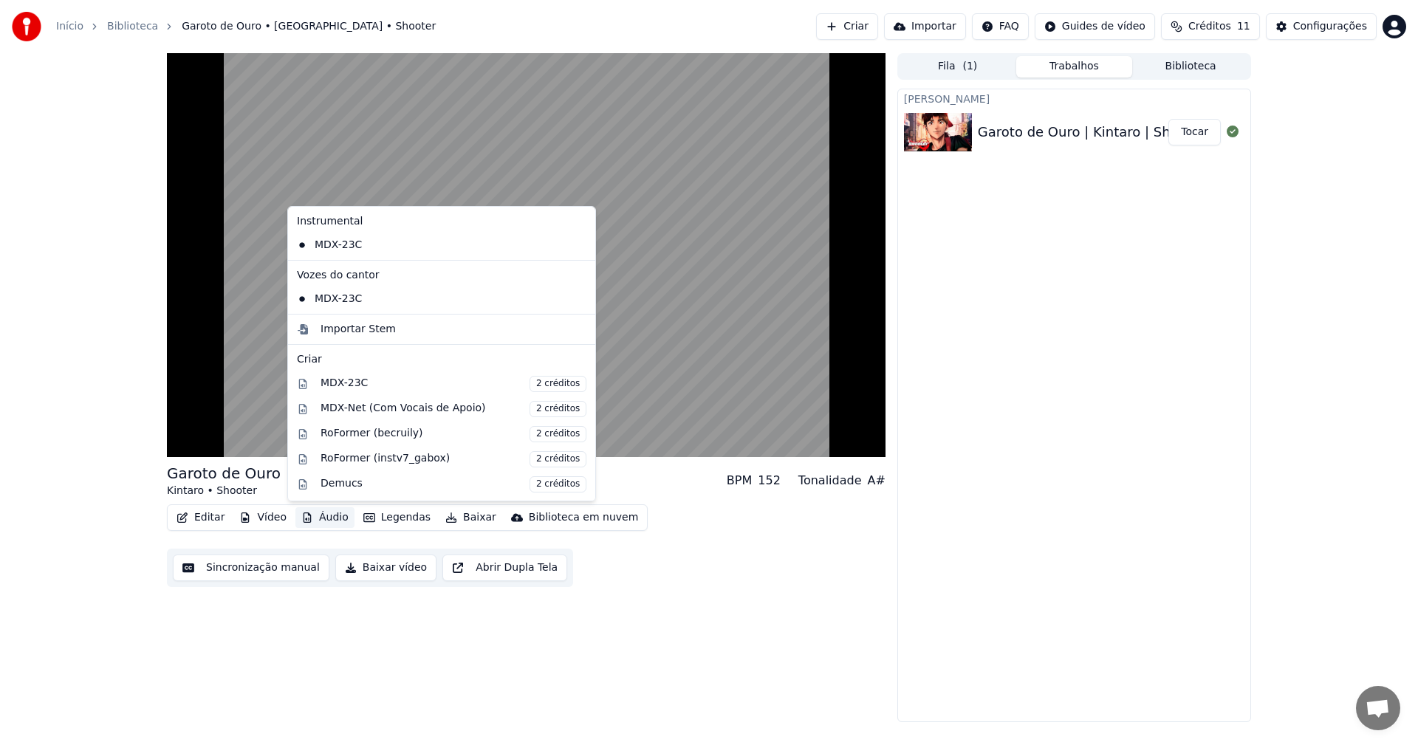
click at [329, 519] on button "Áudio" at bounding box center [324, 518] width 59 height 21
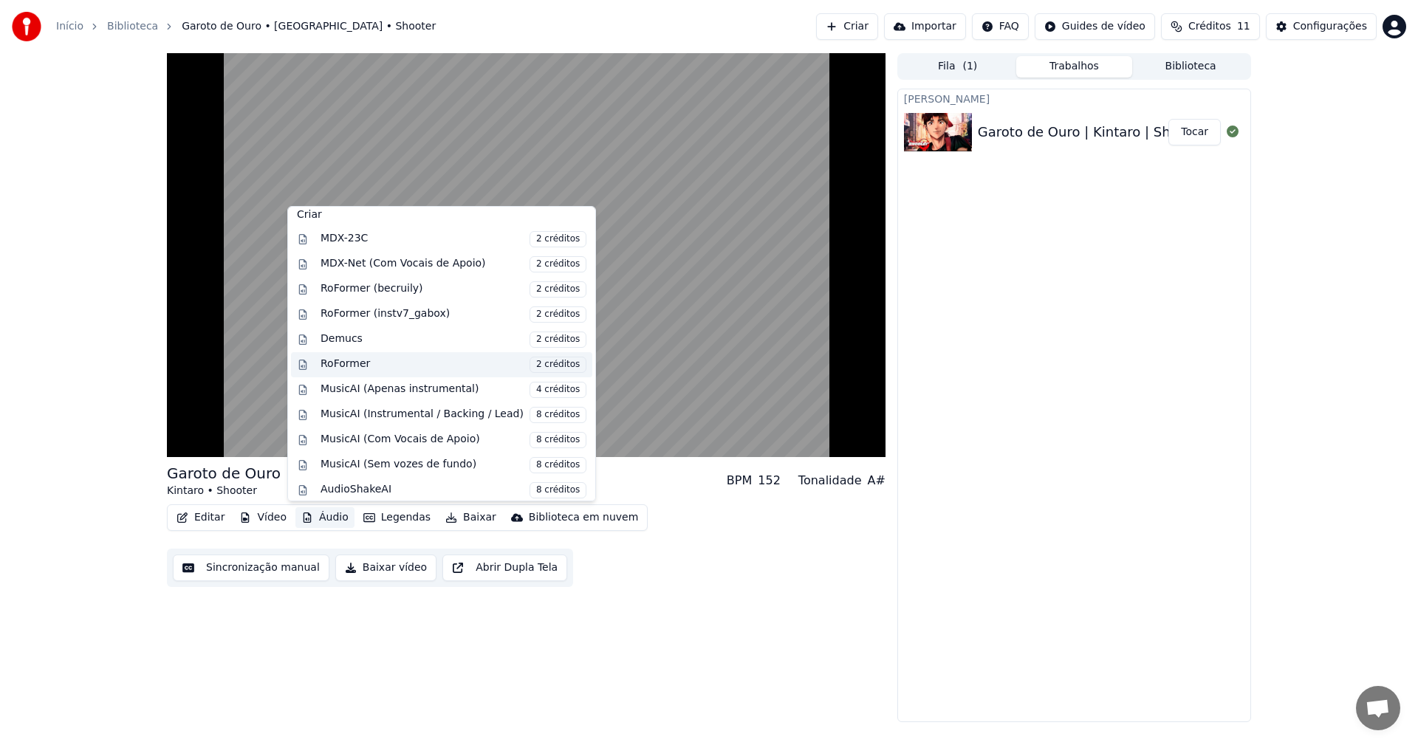
scroll to position [150, 0]
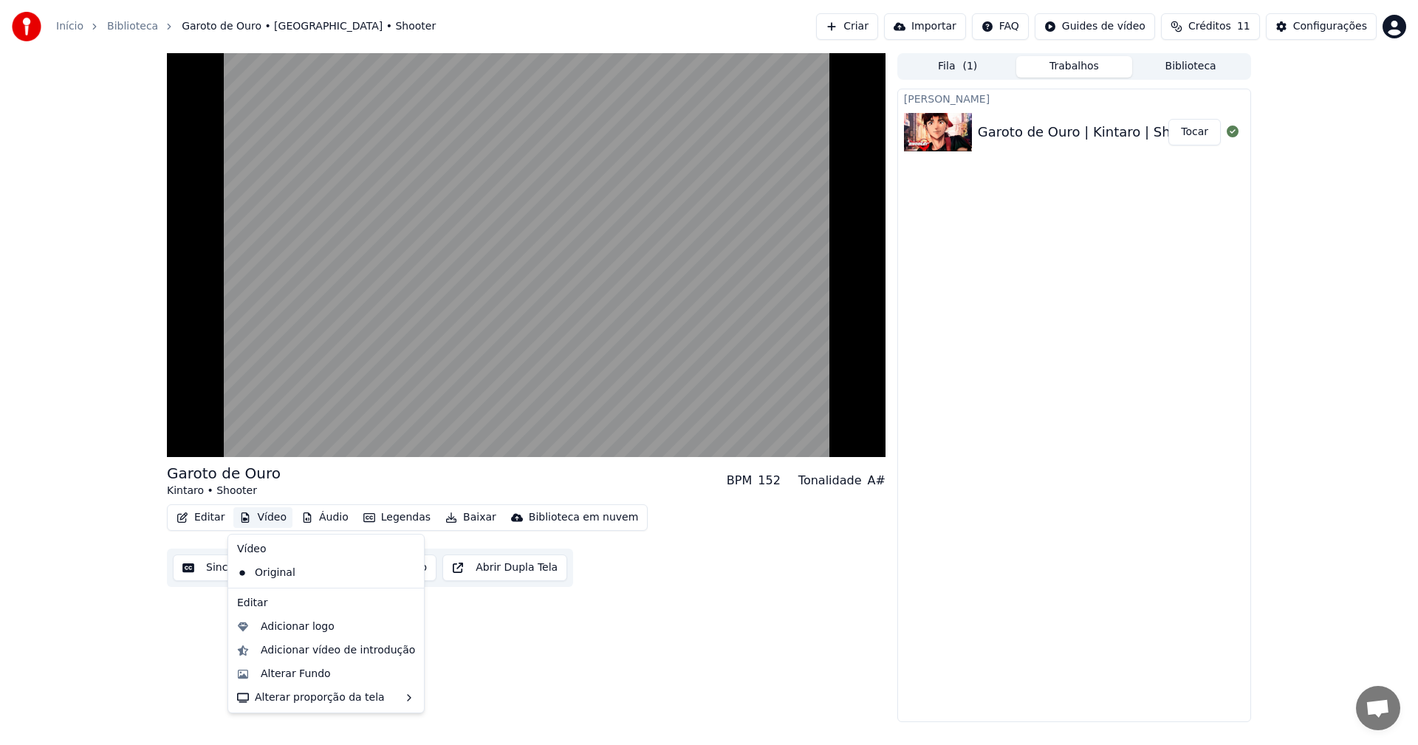
click at [405, 575] on icon at bounding box center [413, 573] width 16 height 12
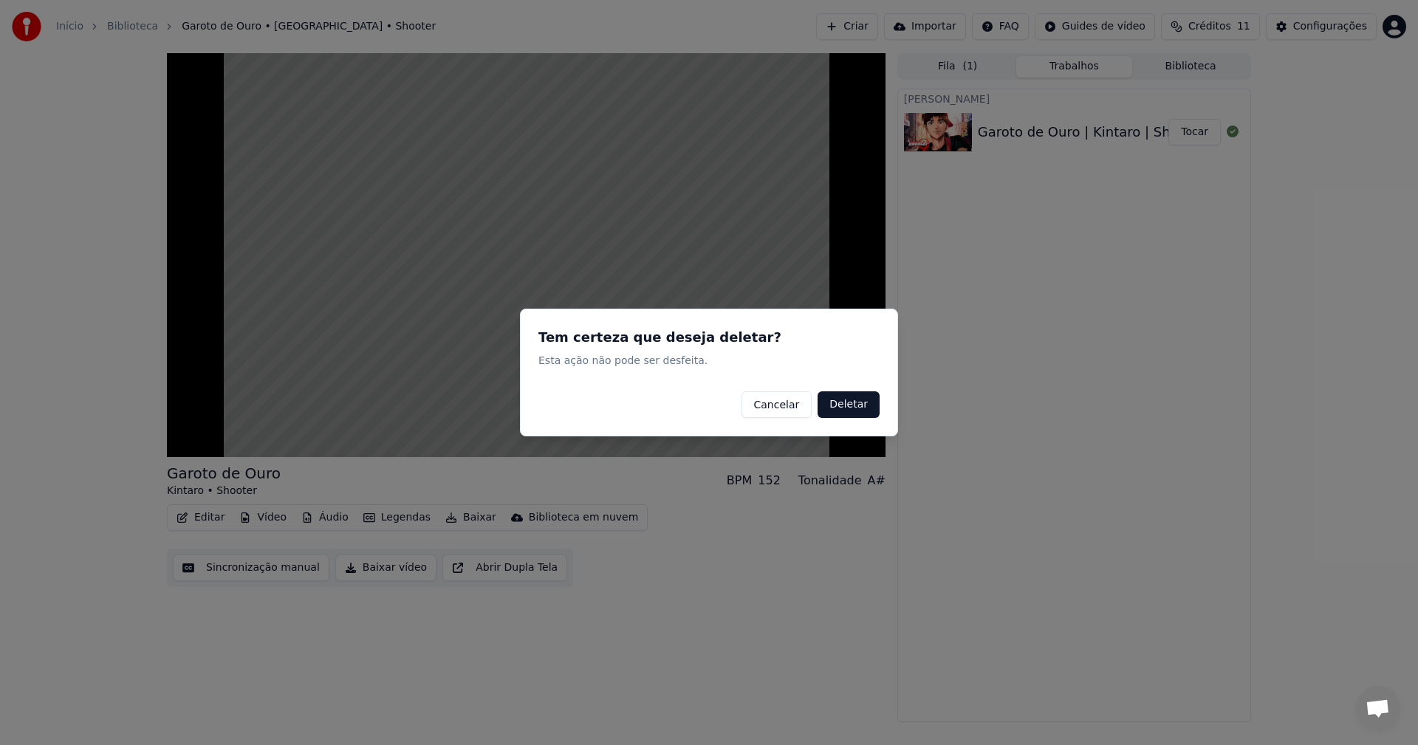
click at [867, 407] on button "Deletar" at bounding box center [849, 405] width 62 height 27
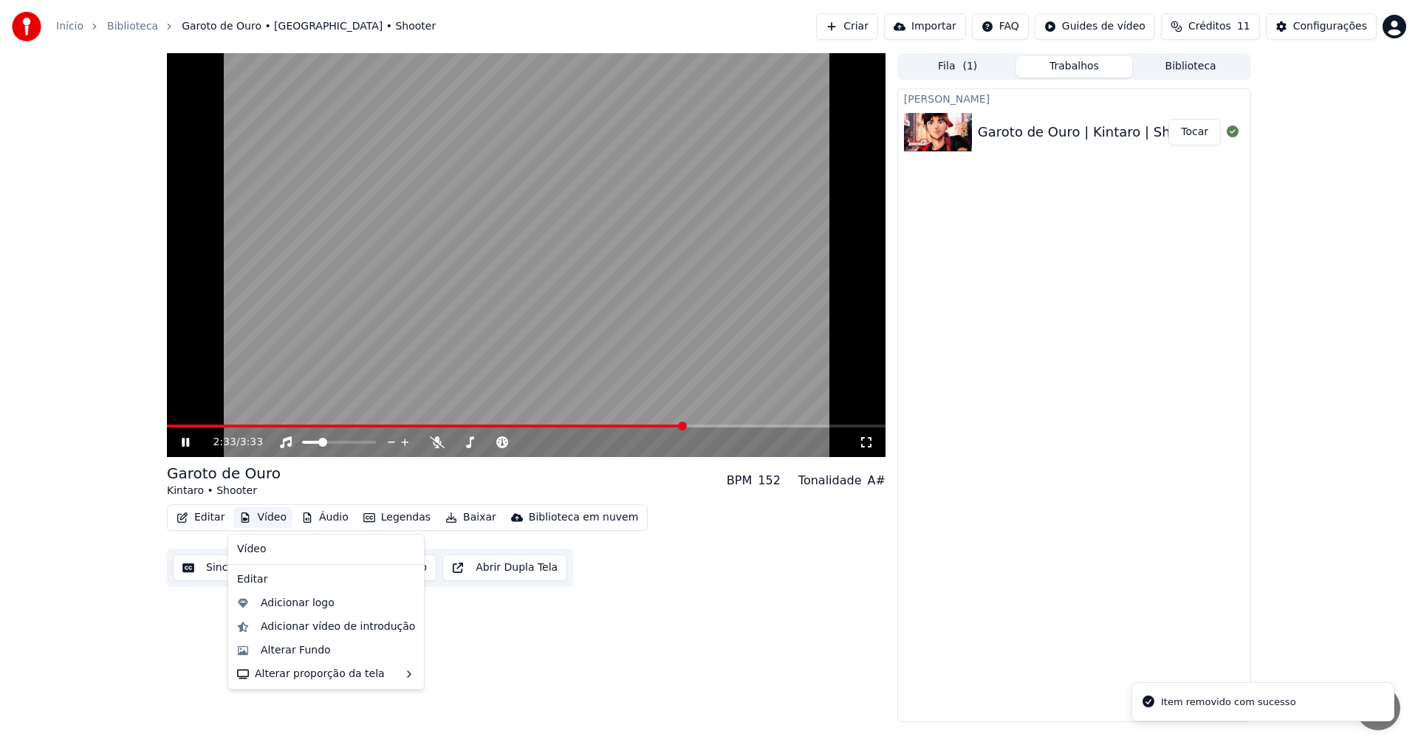
click at [267, 520] on button "Vídeo" at bounding box center [262, 518] width 59 height 21
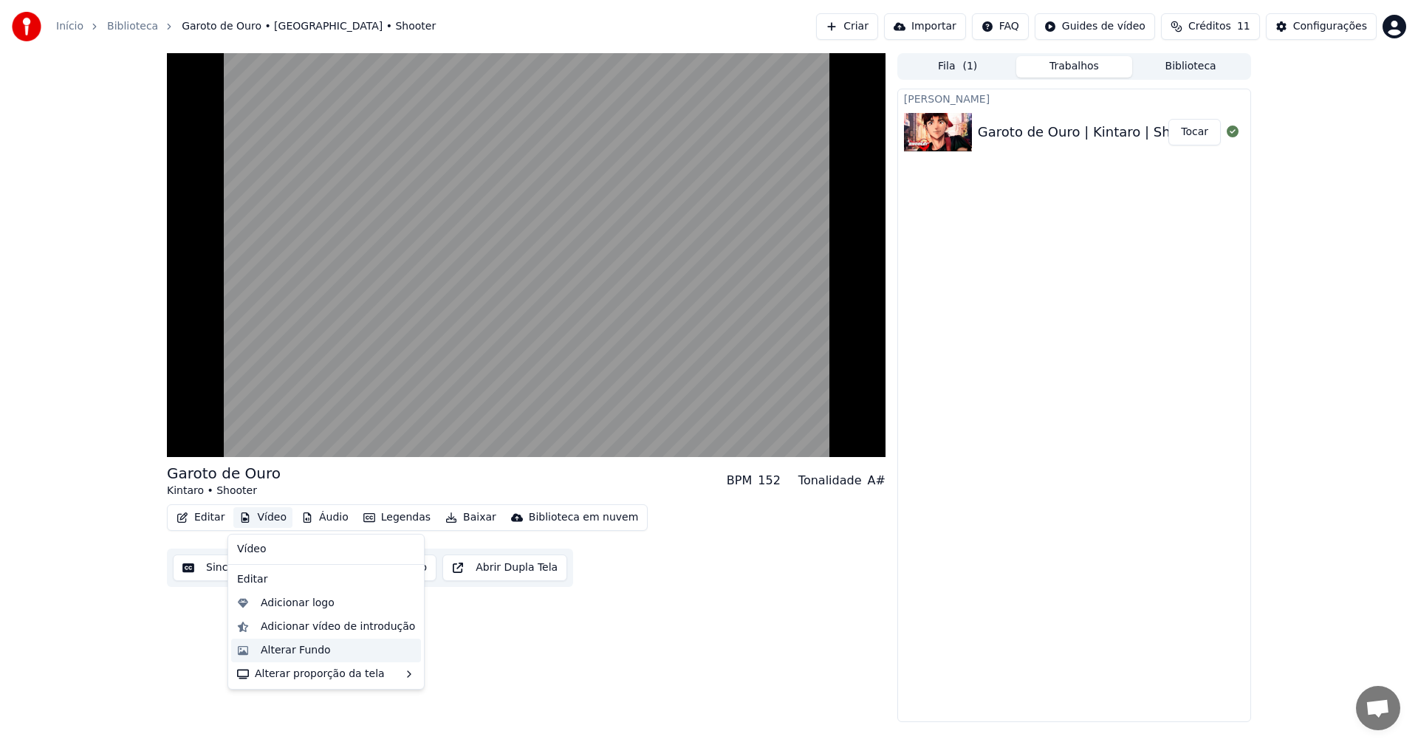
click at [281, 647] on div "Alterar Fundo" at bounding box center [296, 650] width 70 height 15
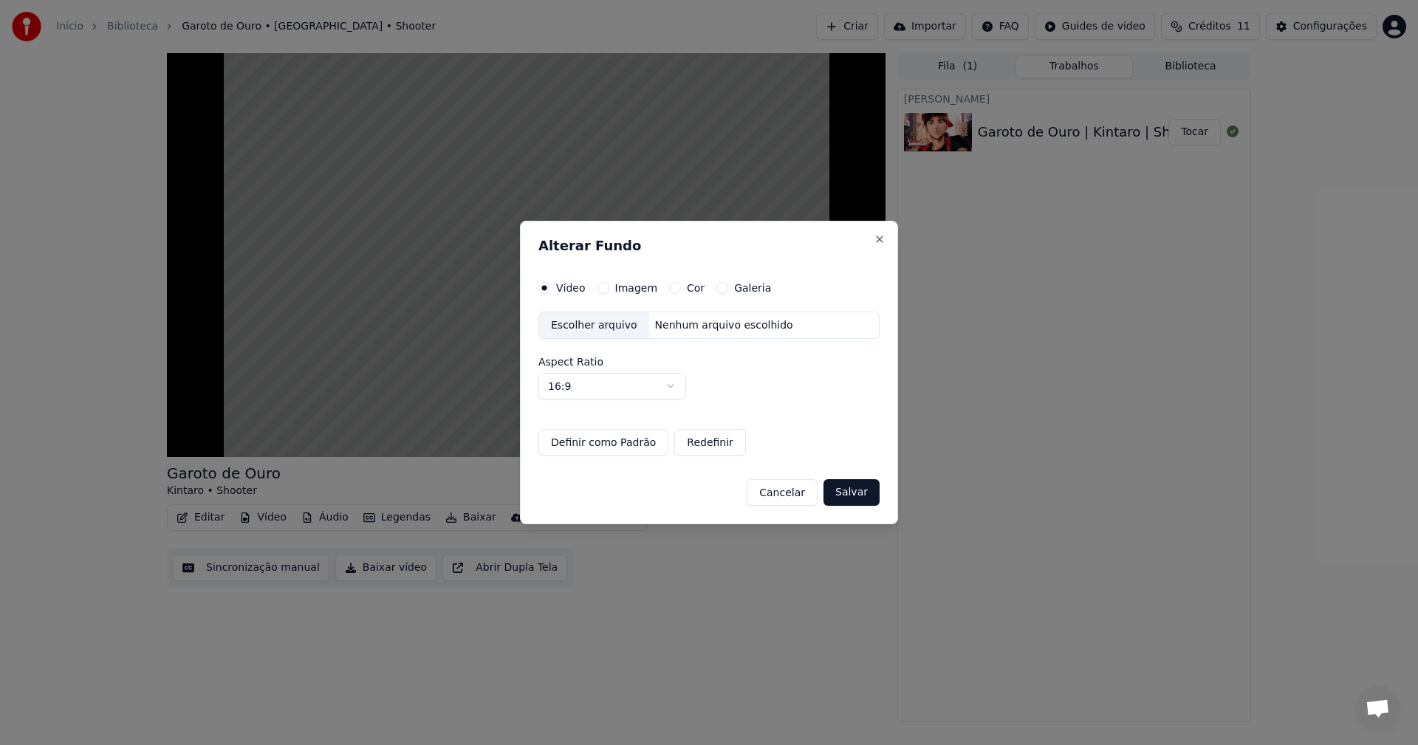
click at [605, 283] on button "Imagem" at bounding box center [604, 288] width 12 height 12
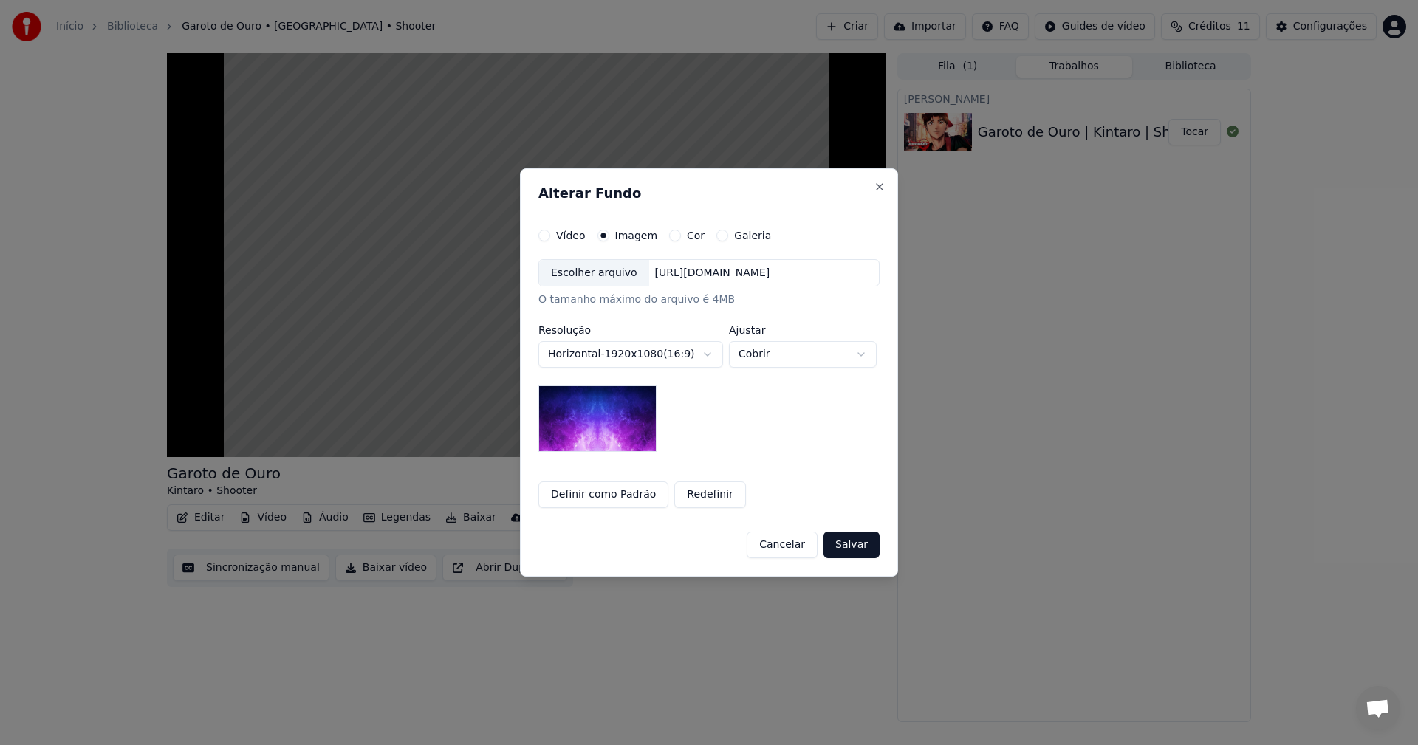
click at [598, 500] on button "Definir como Padrão" at bounding box center [604, 495] width 130 height 27
click at [864, 545] on button "Salvar" at bounding box center [852, 545] width 56 height 27
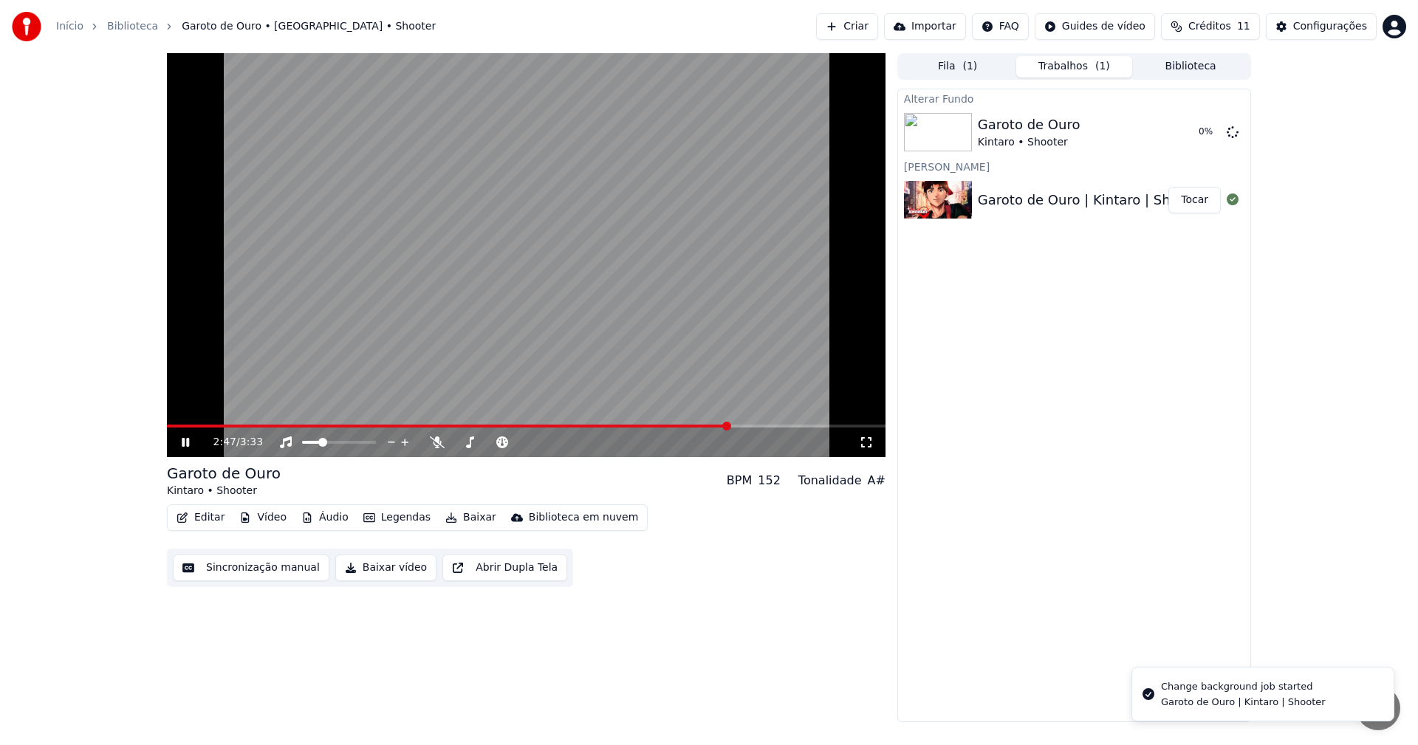
click at [447, 271] on video at bounding box center [526, 255] width 719 height 404
click at [135, 22] on link "Biblioteca" at bounding box center [132, 26] width 51 height 15
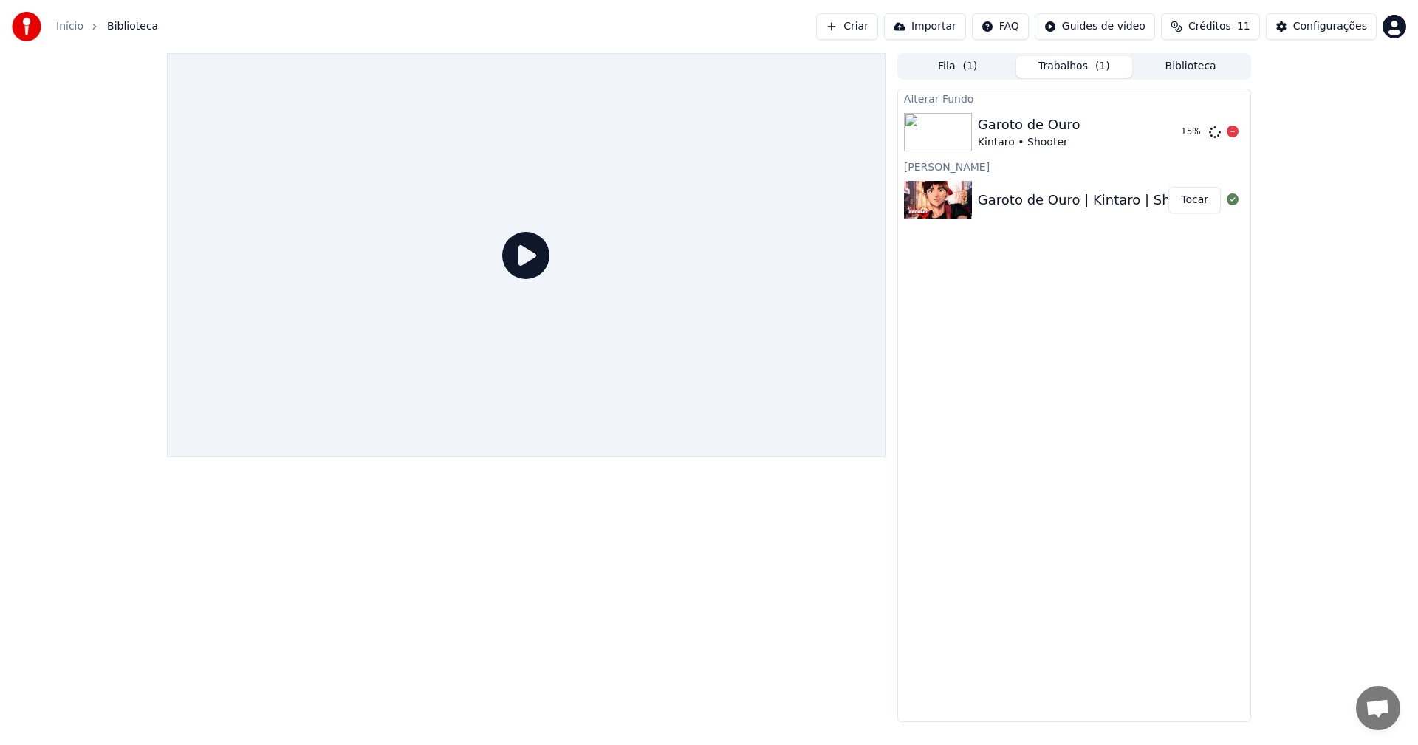
click at [1070, 140] on div "Kintaro • Shooter" at bounding box center [1029, 142] width 103 height 15
click at [1033, 194] on div "Garoto de Ouro | Kintaro | Shooter" at bounding box center [1092, 200] width 228 height 21
click at [64, 24] on link "Início" at bounding box center [69, 26] width 27 height 15
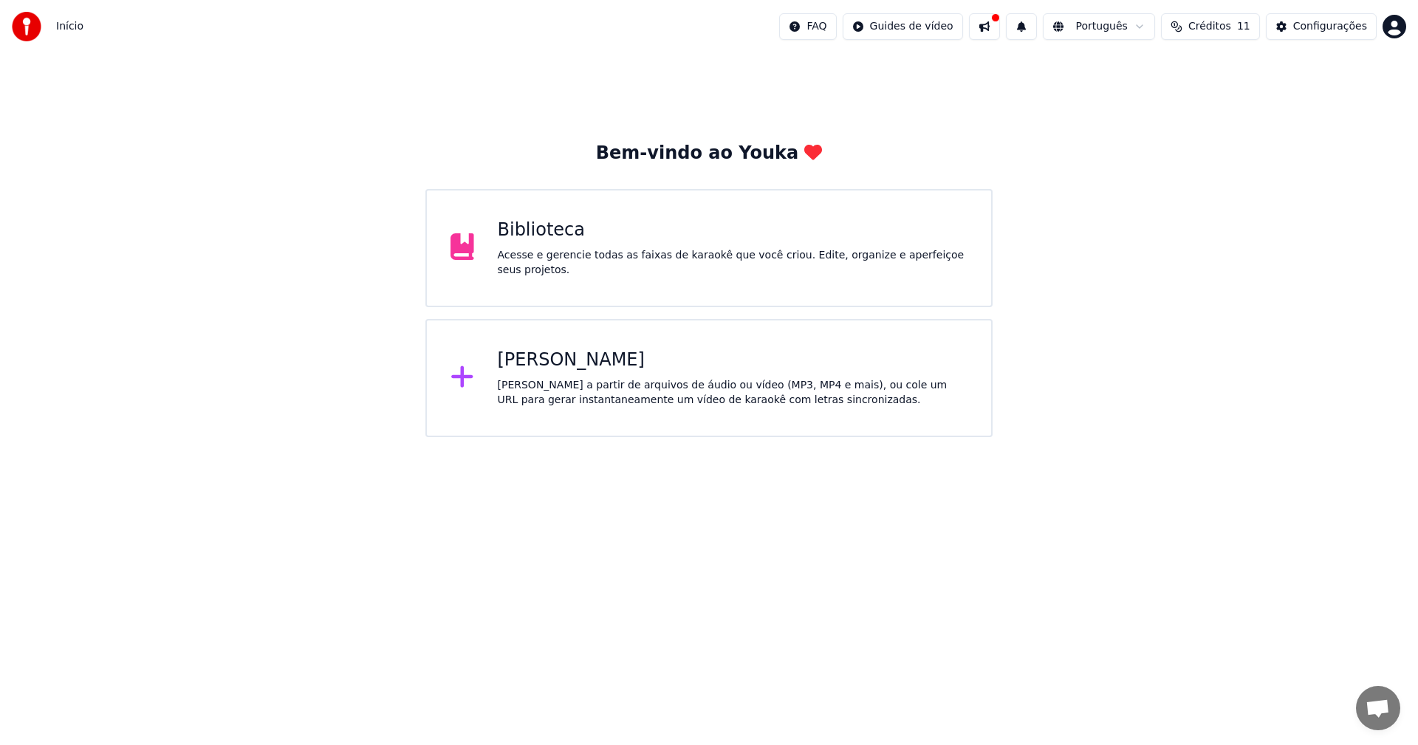
click at [645, 242] on div "Biblioteca" at bounding box center [733, 231] width 471 height 24
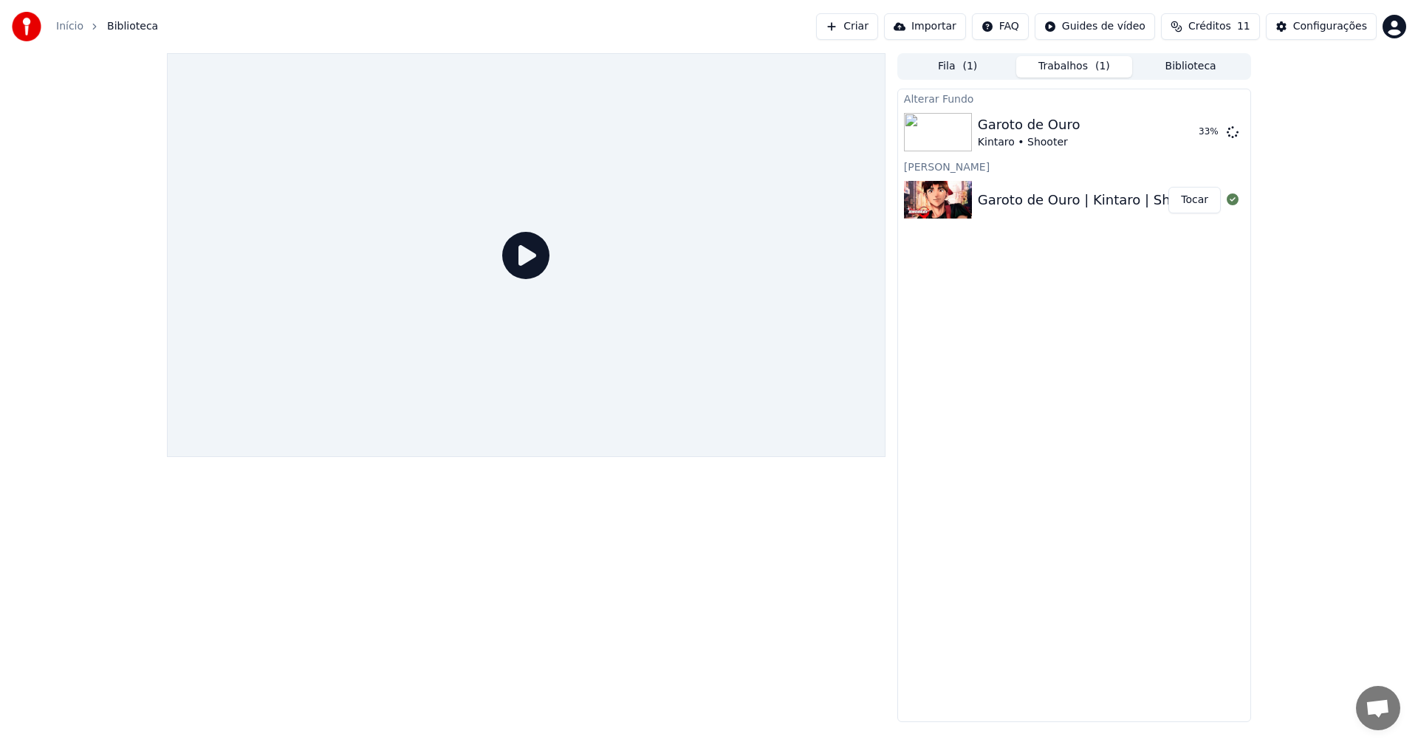
click at [1097, 202] on div "Garoto de Ouro | Kintaro | Shooter" at bounding box center [1092, 200] width 228 height 21
click at [1199, 197] on button "Tocar" at bounding box center [1195, 200] width 52 height 27
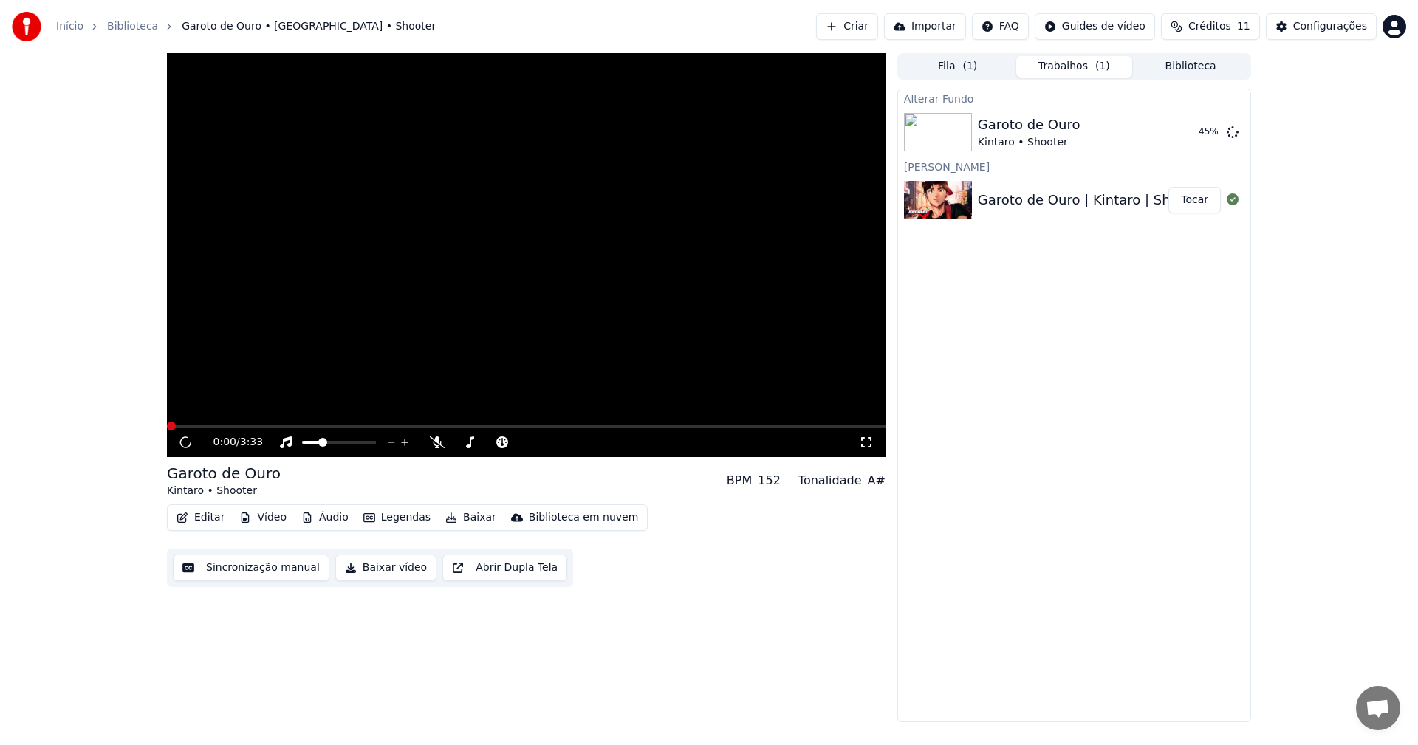
click at [503, 307] on video at bounding box center [526, 255] width 719 height 404
click at [407, 316] on video at bounding box center [526, 255] width 719 height 404
click at [476, 321] on video at bounding box center [526, 255] width 719 height 404
click at [179, 427] on span at bounding box center [526, 426] width 719 height 3
click at [493, 293] on video at bounding box center [526, 255] width 719 height 404
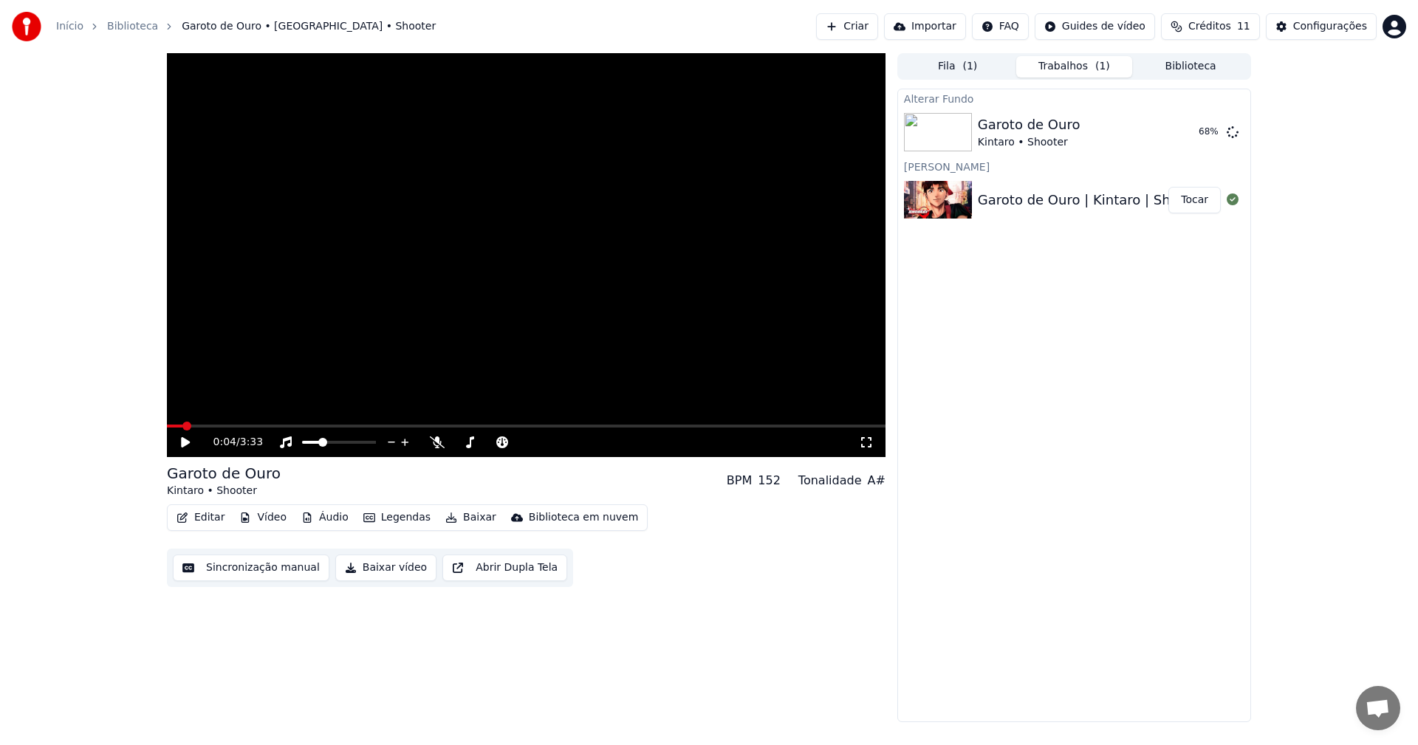
click at [261, 522] on button "Vídeo" at bounding box center [262, 518] width 59 height 21
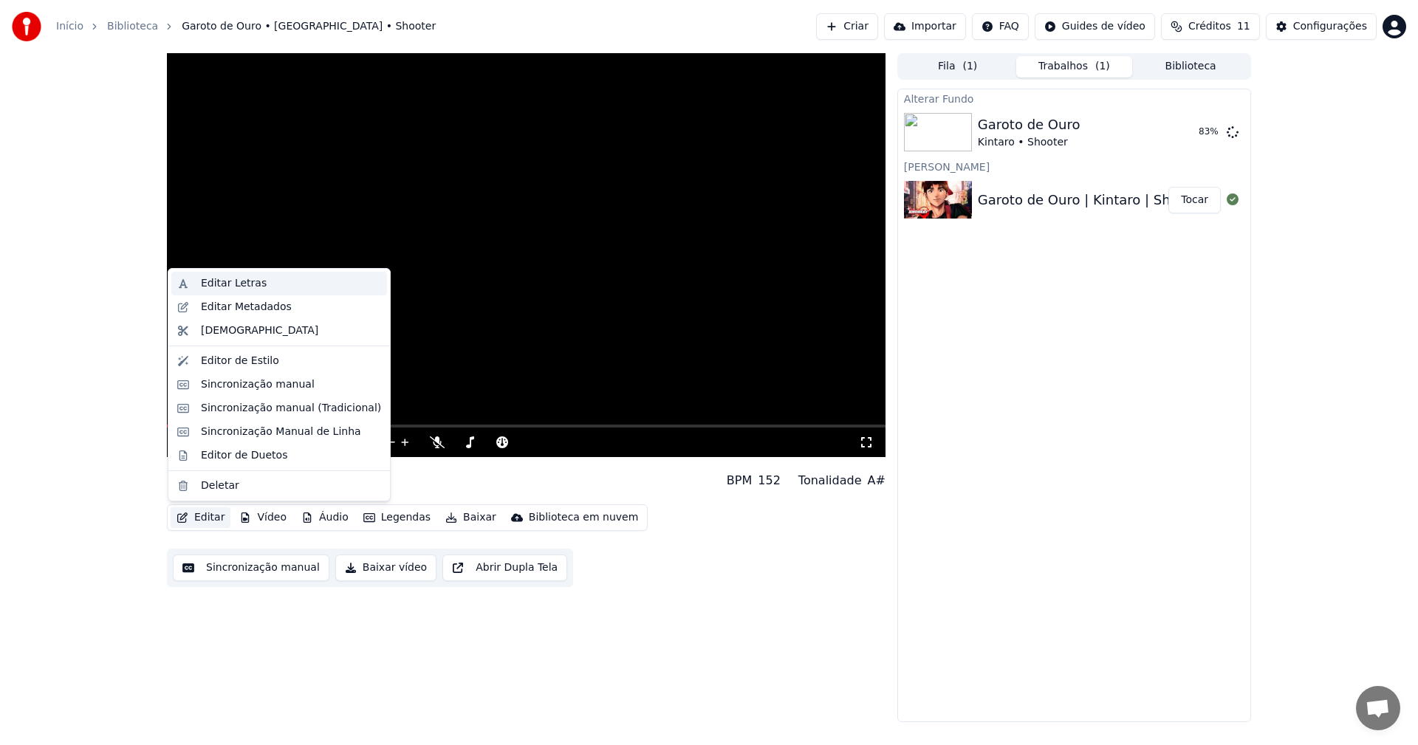
click at [240, 284] on div "Editar Letras" at bounding box center [234, 283] width 66 height 15
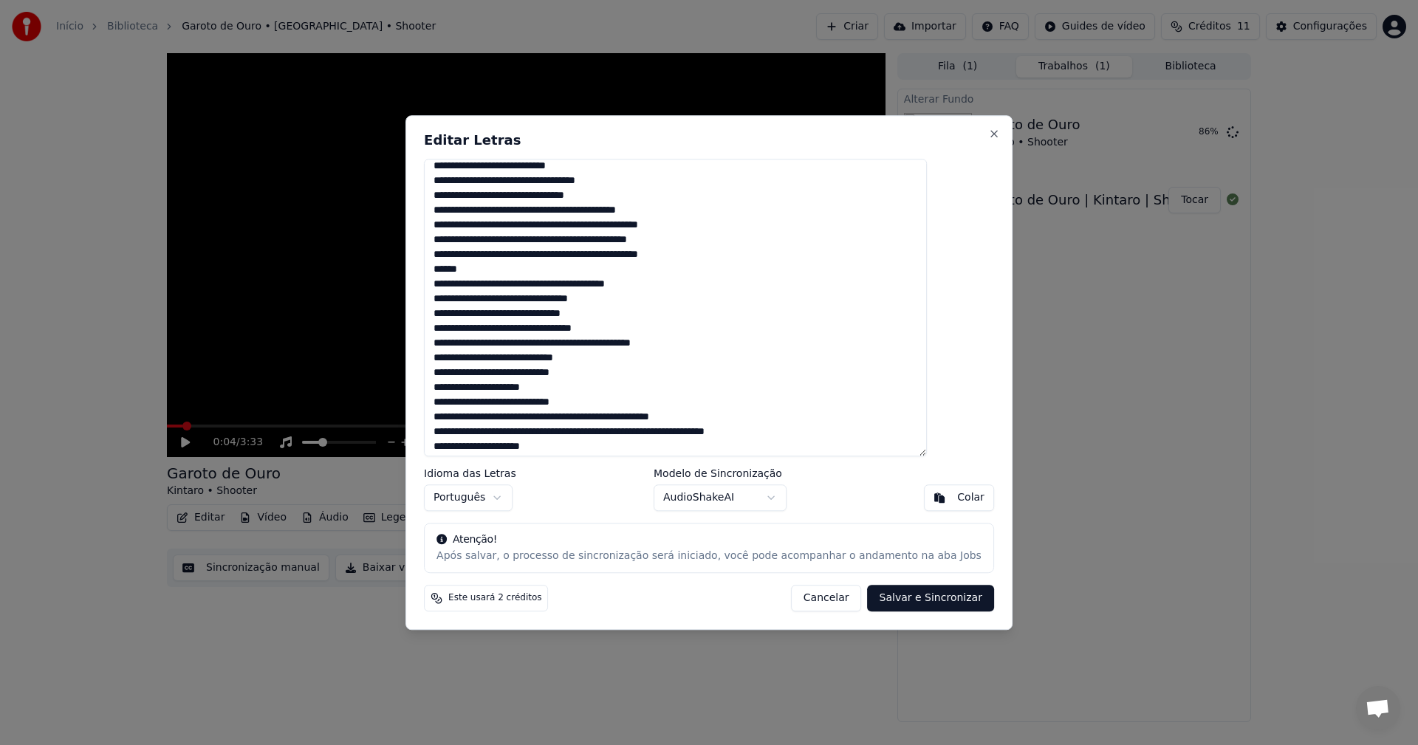
scroll to position [630, 0]
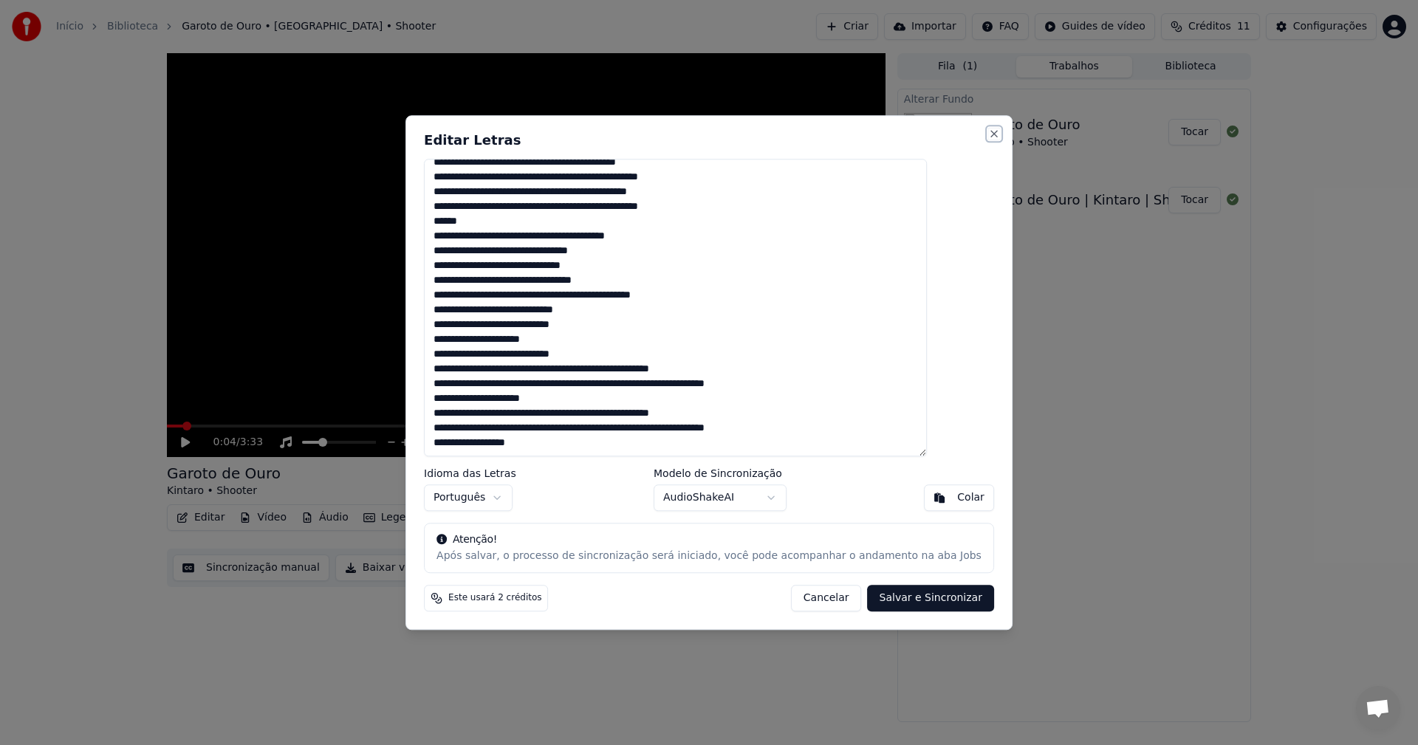
click at [988, 134] on button "Close" at bounding box center [994, 134] width 12 height 12
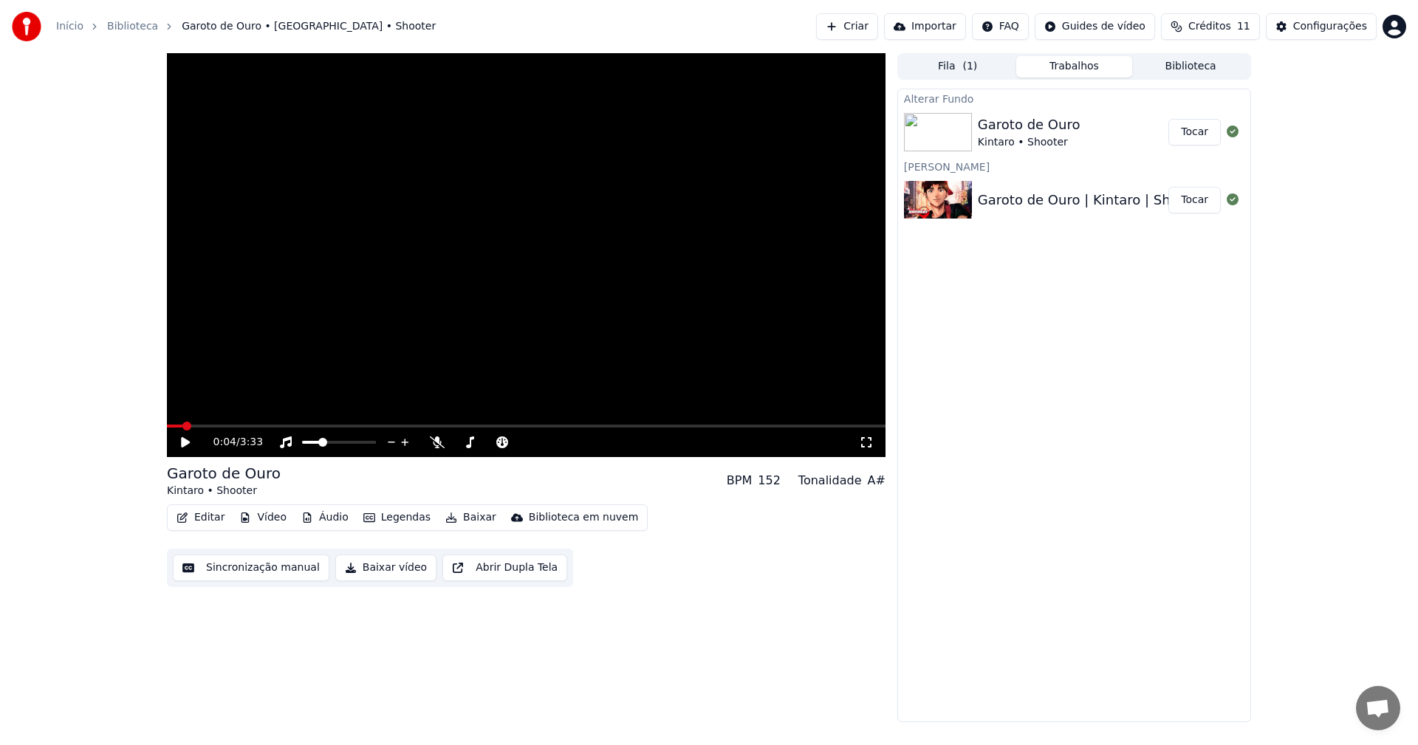
click at [214, 516] on button "Editar" at bounding box center [201, 518] width 60 height 21
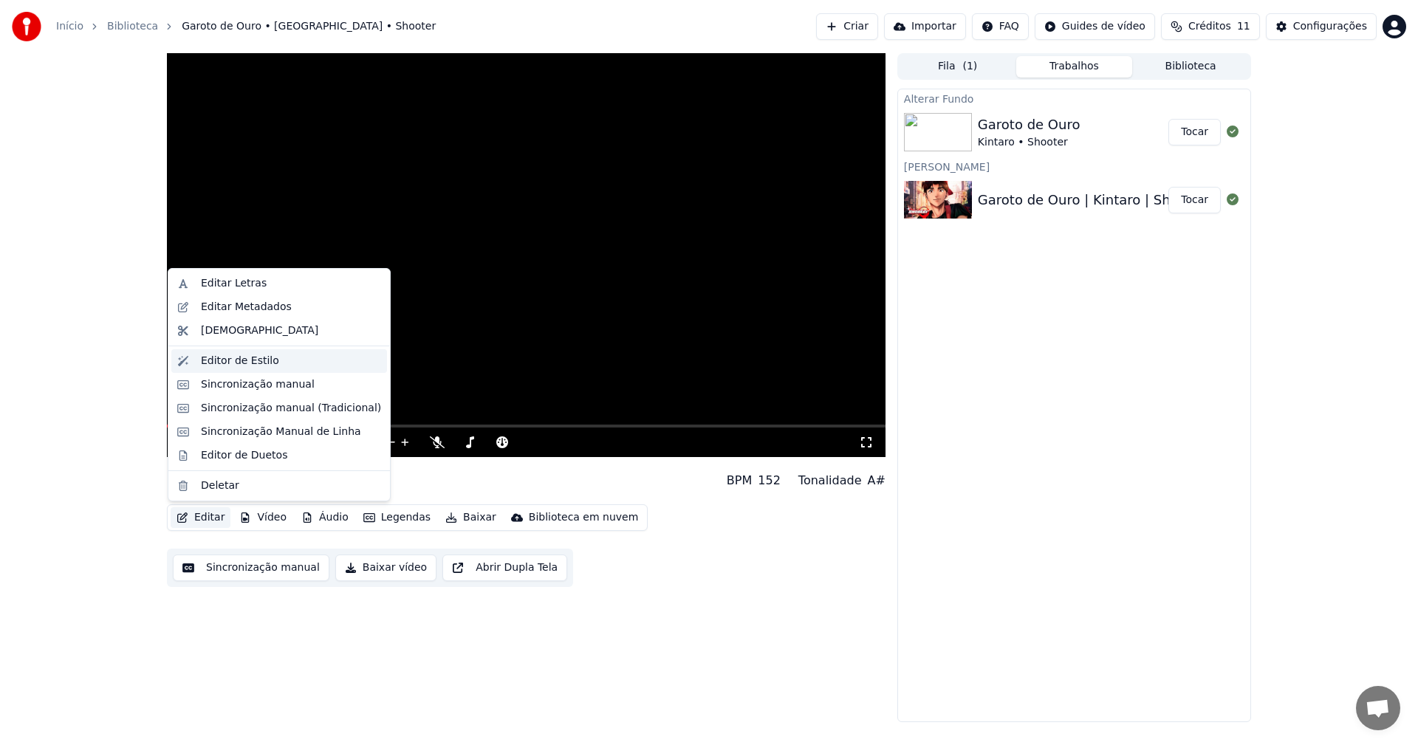
click at [226, 362] on div "Editor de Estilo" at bounding box center [240, 361] width 78 height 15
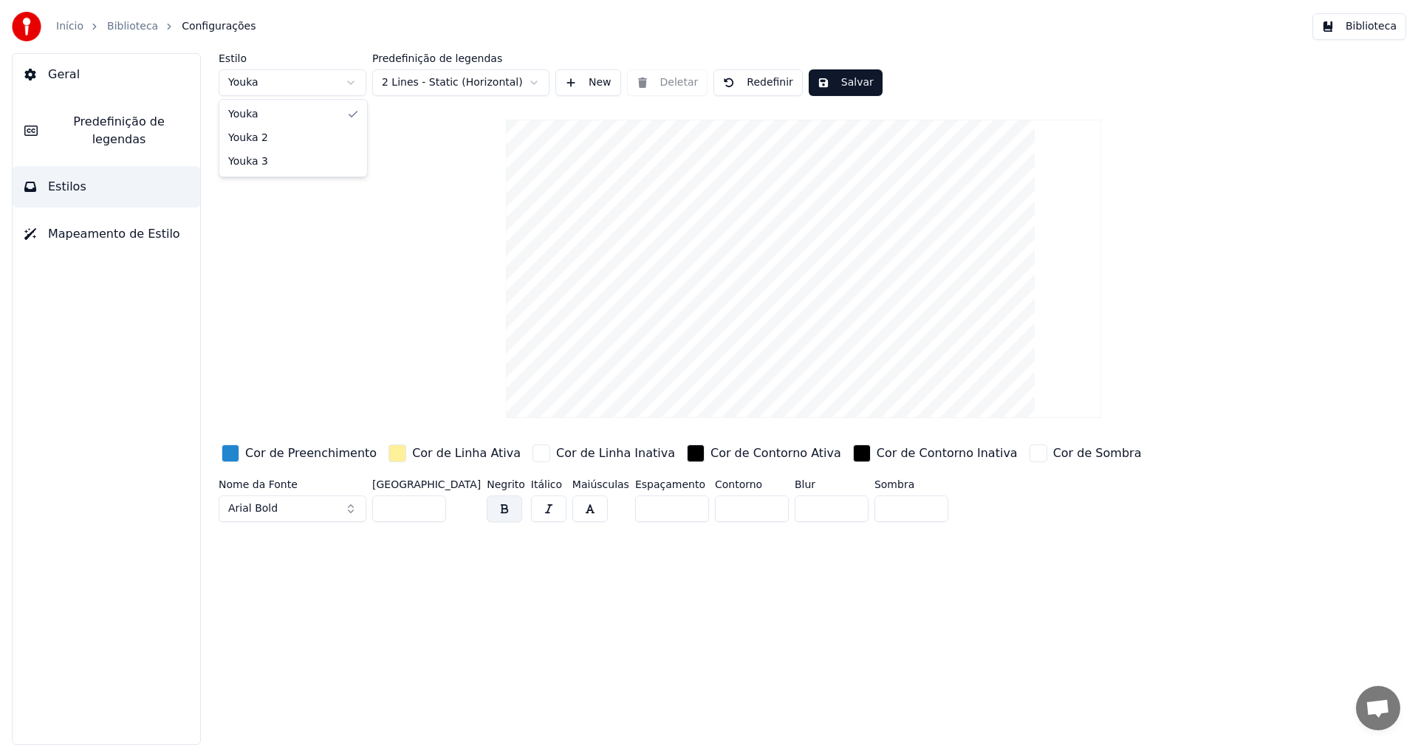
click at [318, 78] on html "Início Biblioteca Configurações Biblioteca Geral Predefinição de legendas Estil…" at bounding box center [709, 372] width 1418 height 745
click at [287, 72] on html "Início Biblioteca Configurações Biblioteca Geral Predefinição de legendas Estil…" at bounding box center [709, 372] width 1418 height 745
click at [312, 78] on html "Início Biblioteca Configurações Biblioteca Geral Predefinição de legendas Estil…" at bounding box center [709, 372] width 1418 height 745
click at [310, 83] on html "Início Biblioteca Configurações Biblioteca Geral Predefinição de legendas Estil…" at bounding box center [709, 372] width 1418 height 745
click at [324, 80] on html "Início Biblioteca Configurações Biblioteca Geral Predefinição de legendas Estil…" at bounding box center [709, 372] width 1418 height 745
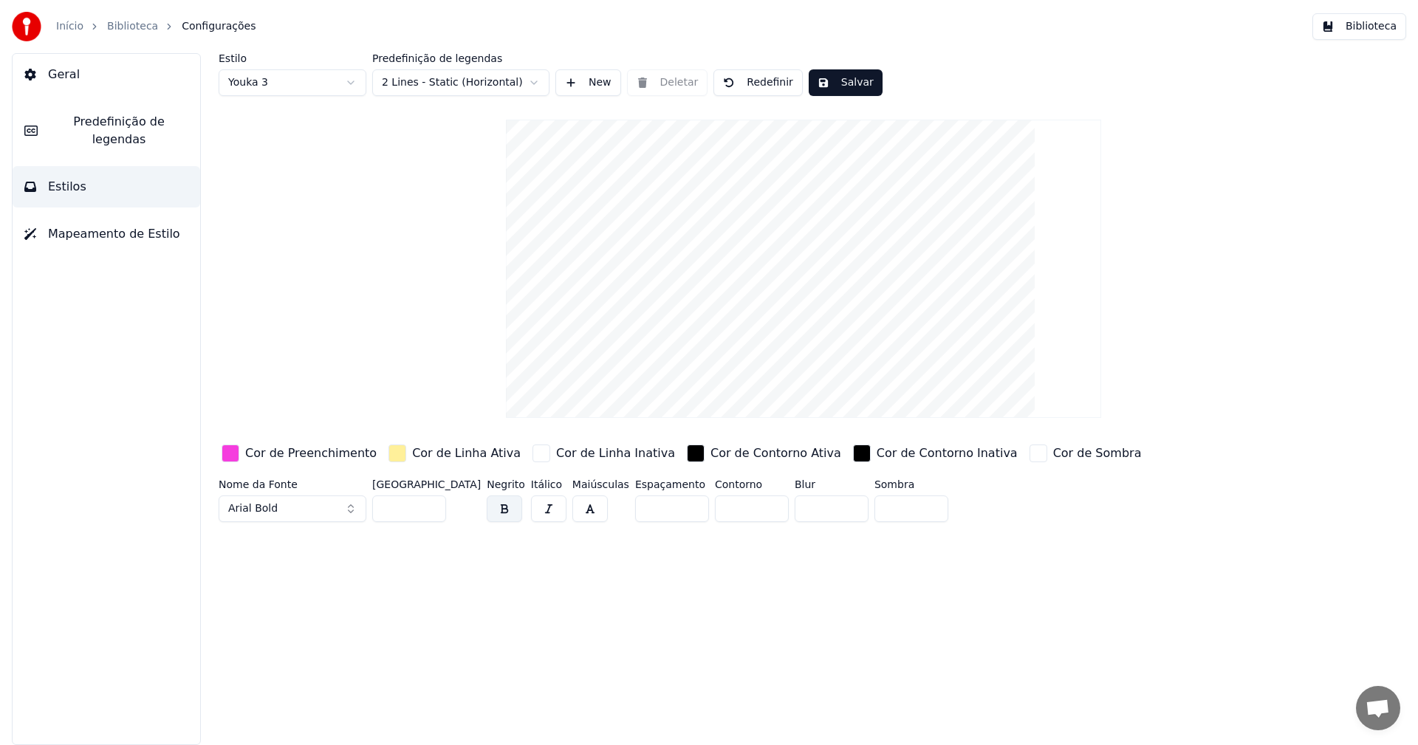
click at [333, 80] on html "Início Biblioteca Configurações Biblioteca Geral Predefinição de legendas Estil…" at bounding box center [709, 372] width 1418 height 745
click at [507, 85] on html "Início Biblioteca Configurações Biblioteca Geral Predefinição de legendas Estil…" at bounding box center [709, 372] width 1418 height 745
click at [497, 80] on html "Início Biblioteca Configurações Biblioteca Geral Predefinição de legendas Estil…" at bounding box center [709, 372] width 1418 height 745
click at [472, 82] on html "Início Biblioteca Configurações Biblioteca Geral Predefinição de legendas Estil…" at bounding box center [709, 372] width 1418 height 745
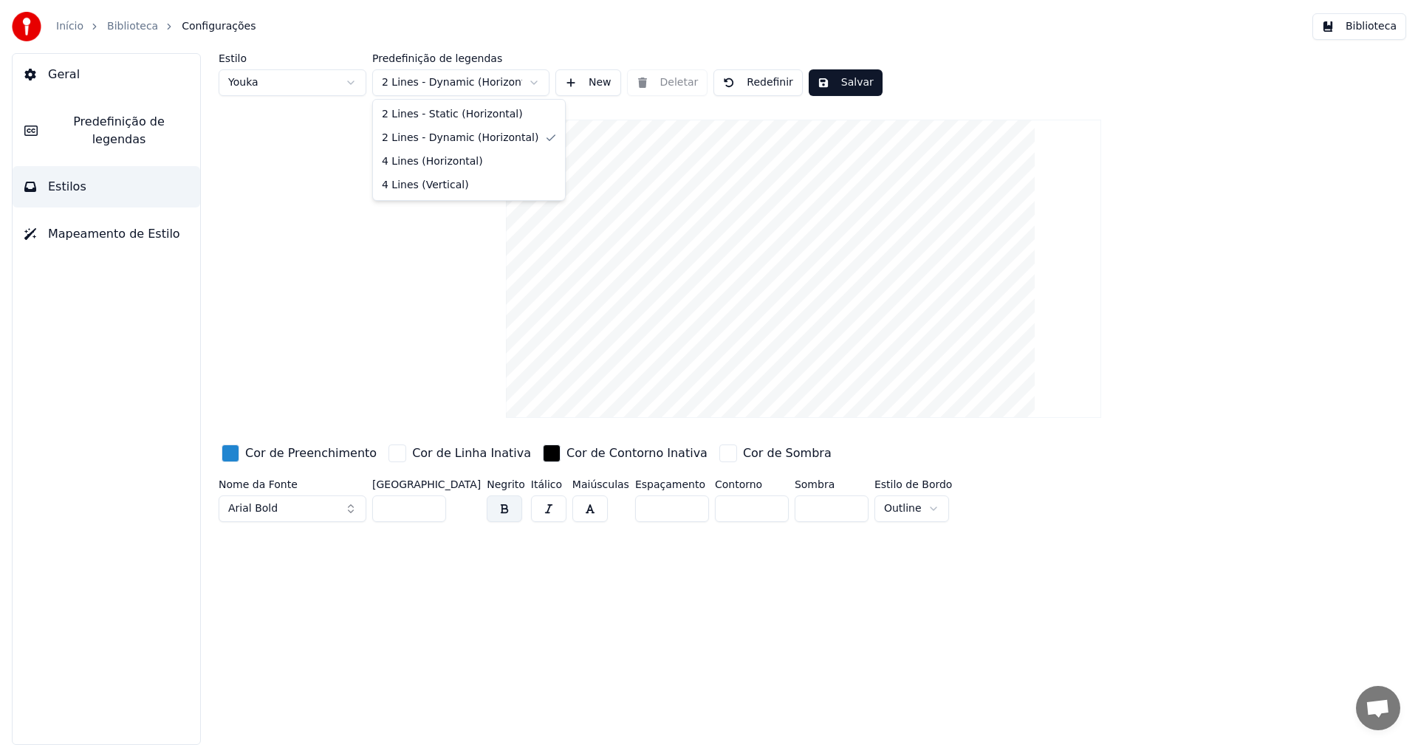
click at [495, 71] on html "Início Biblioteca Configurações Biblioteca Geral Predefinição de legendas Estil…" at bounding box center [709, 372] width 1418 height 745
click at [590, 74] on button "New" at bounding box center [589, 82] width 66 height 27
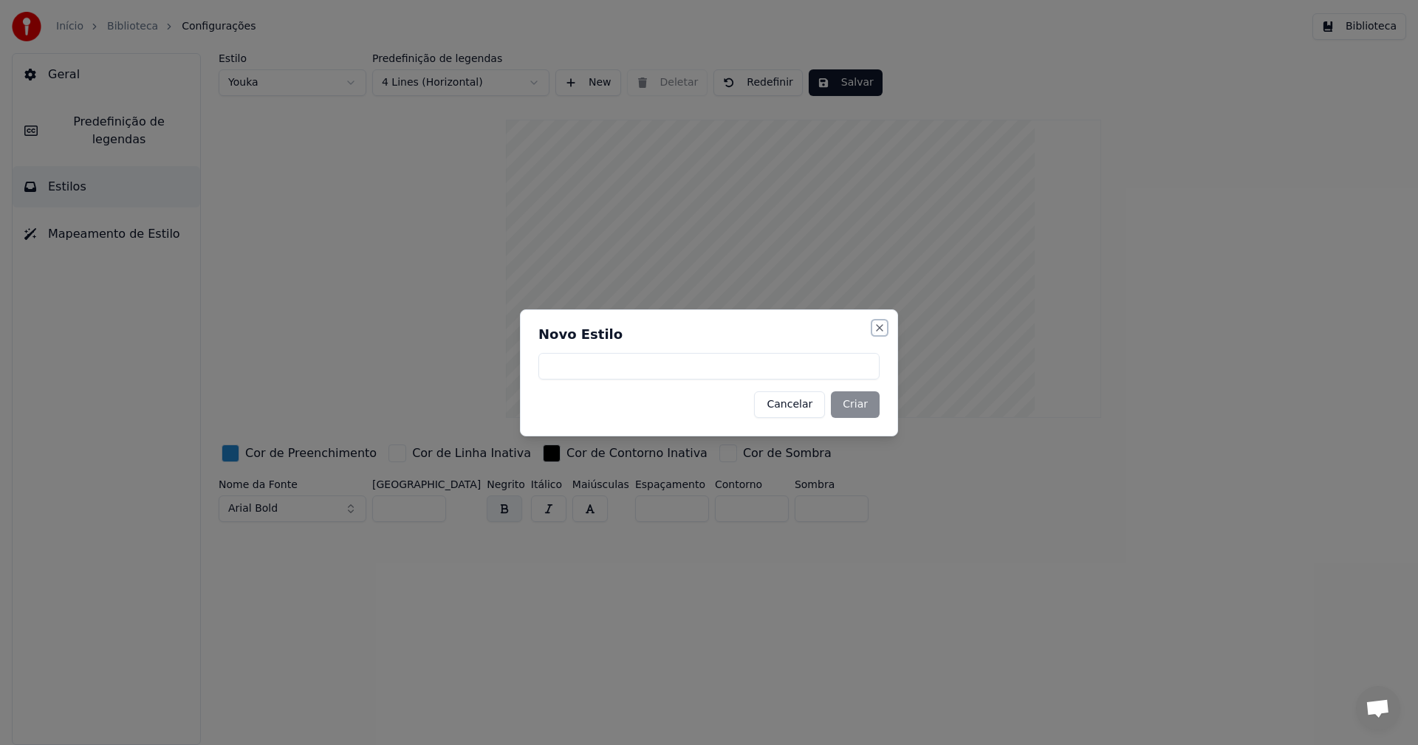
click at [883, 331] on button "Close" at bounding box center [880, 328] width 12 height 12
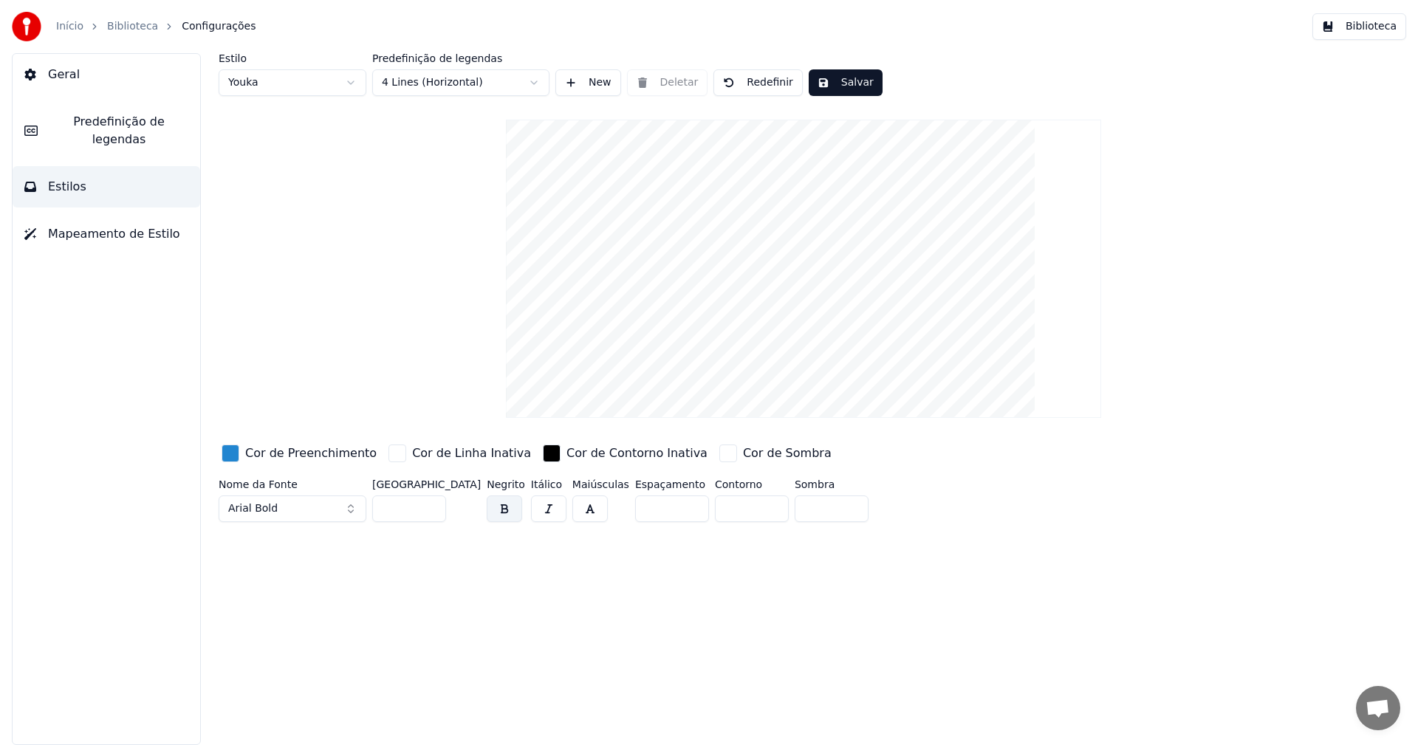
click at [651, 85] on div "Estilo Youka Predefinição de legendas 4 Lines (Horizontal) New Deletar Redefini…" at bounding box center [804, 74] width 1170 height 43
click at [389, 456] on div "button" at bounding box center [398, 454] width 18 height 18
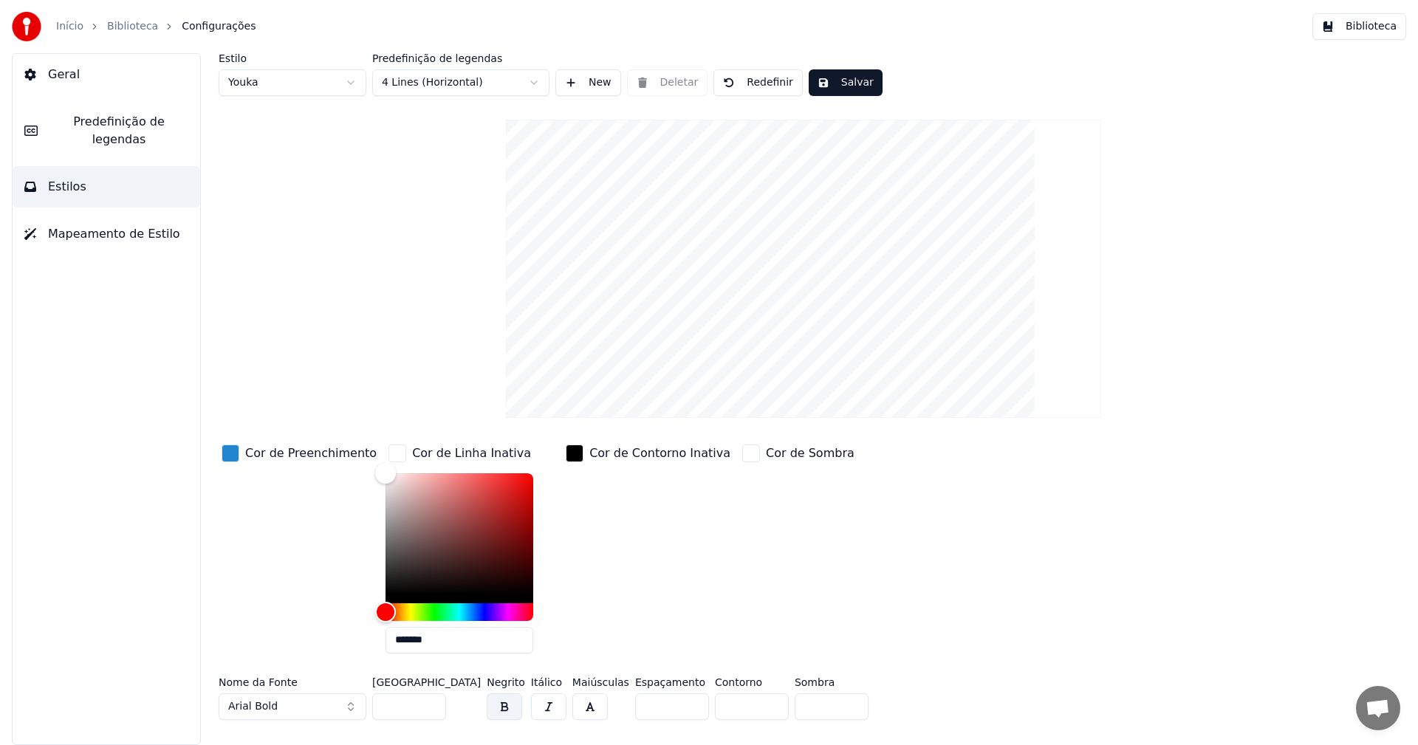
click at [389, 456] on div "button" at bounding box center [398, 454] width 18 height 18
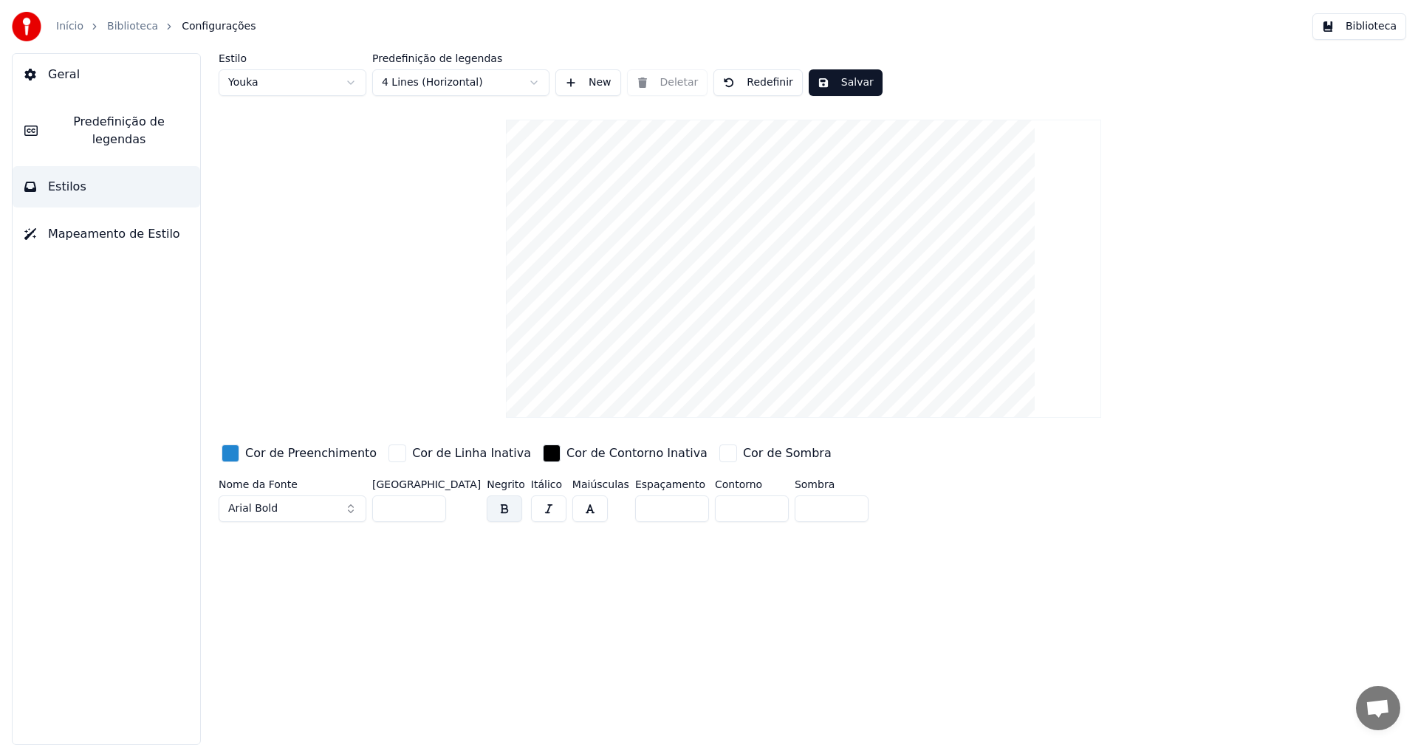
click at [305, 502] on button "Arial Bold" at bounding box center [293, 509] width 148 height 27
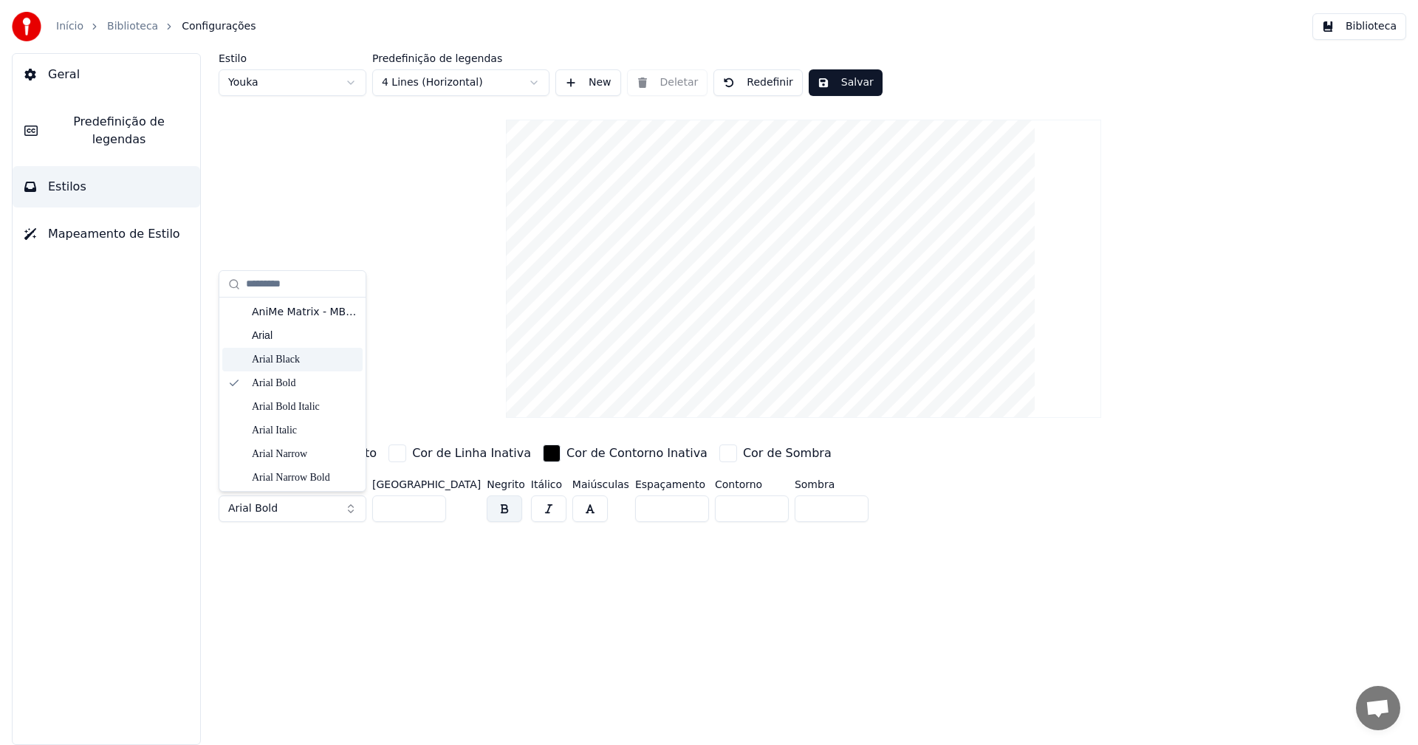
click at [290, 357] on div "Arial Black" at bounding box center [304, 359] width 105 height 15
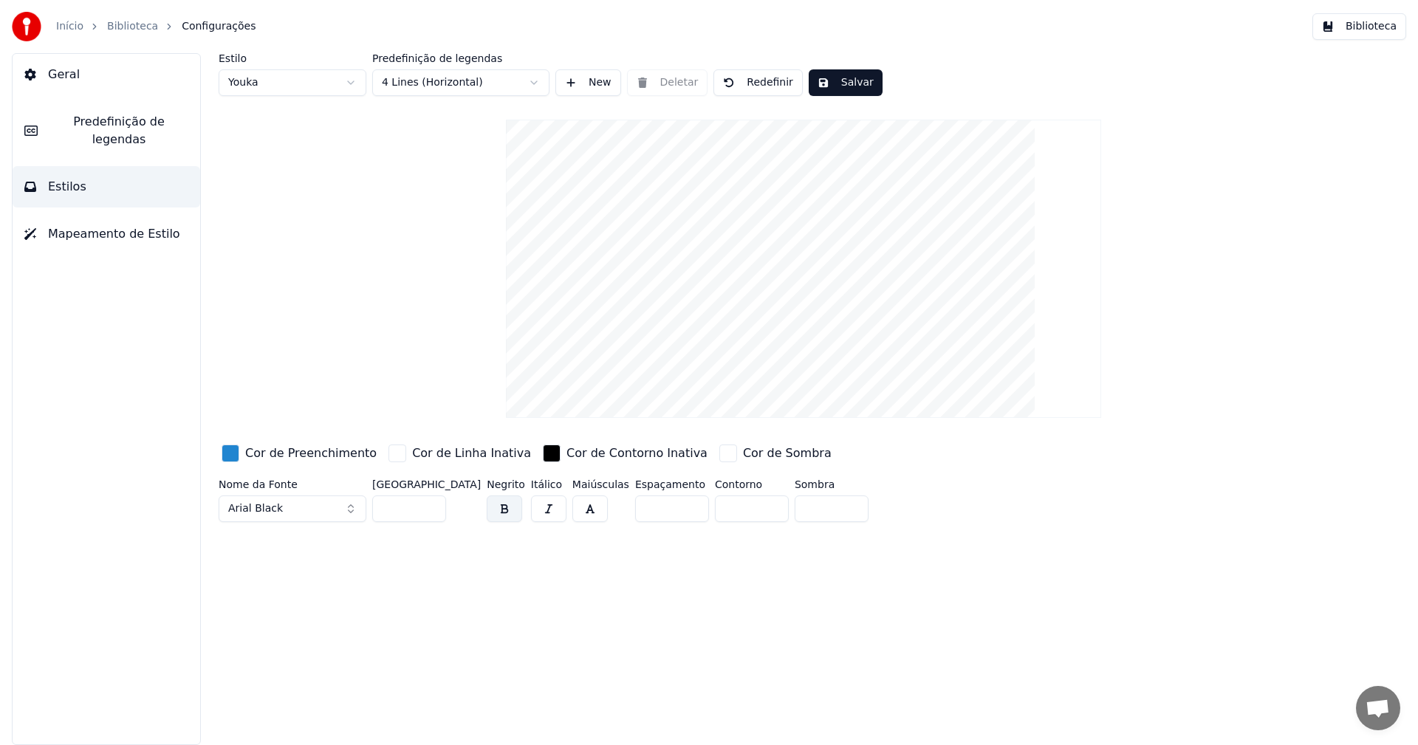
click at [249, 504] on span "Arial Black" at bounding box center [255, 509] width 55 height 15
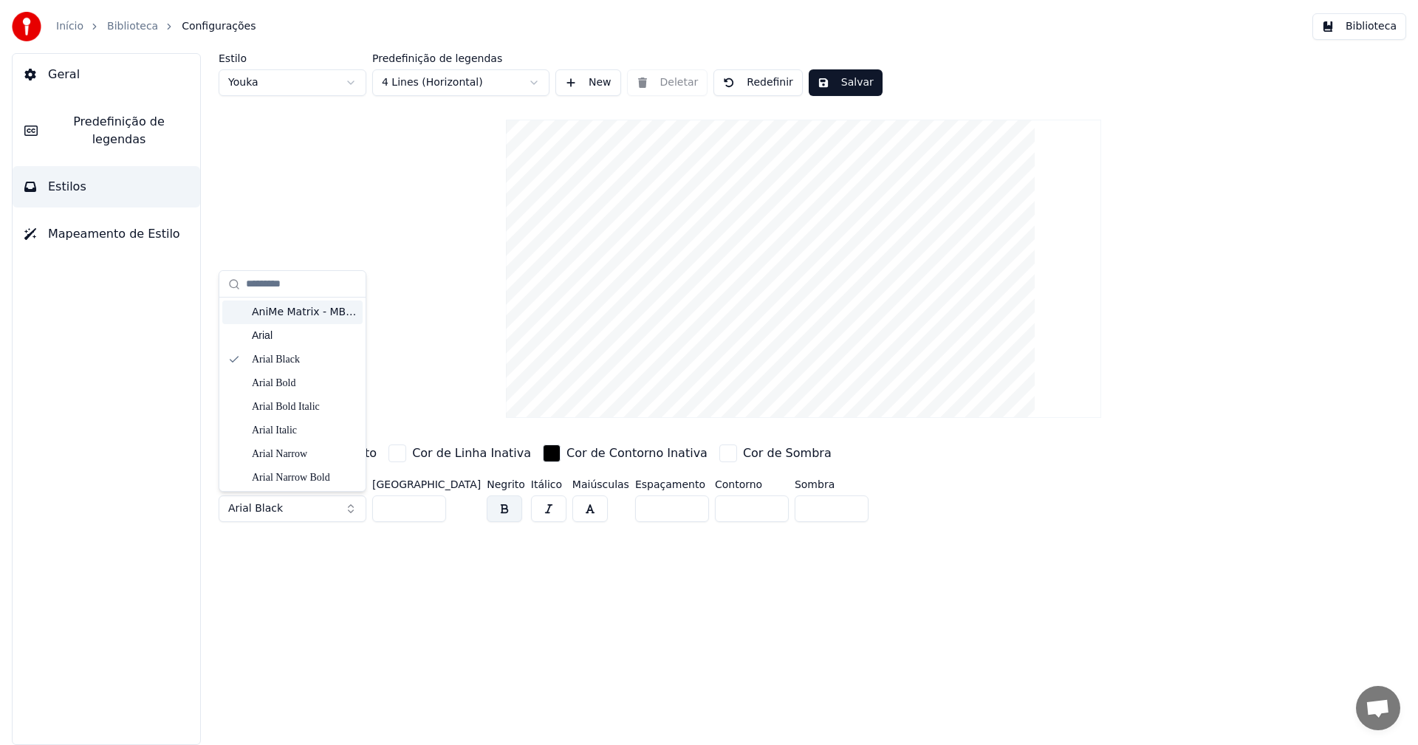
click at [282, 312] on div "AniMe Matrix - MB_EN" at bounding box center [304, 312] width 105 height 15
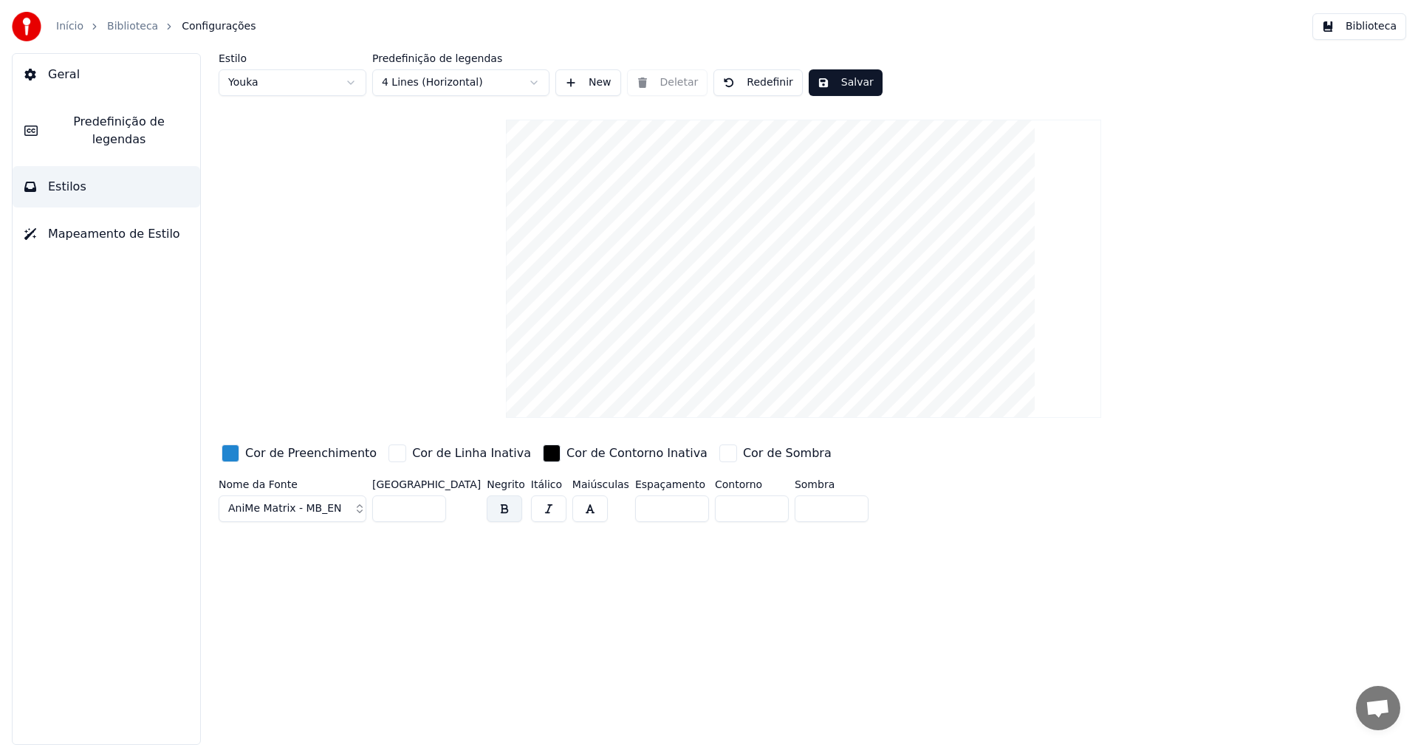
click at [286, 505] on span "AniMe Matrix - MB_EN" at bounding box center [285, 509] width 114 height 15
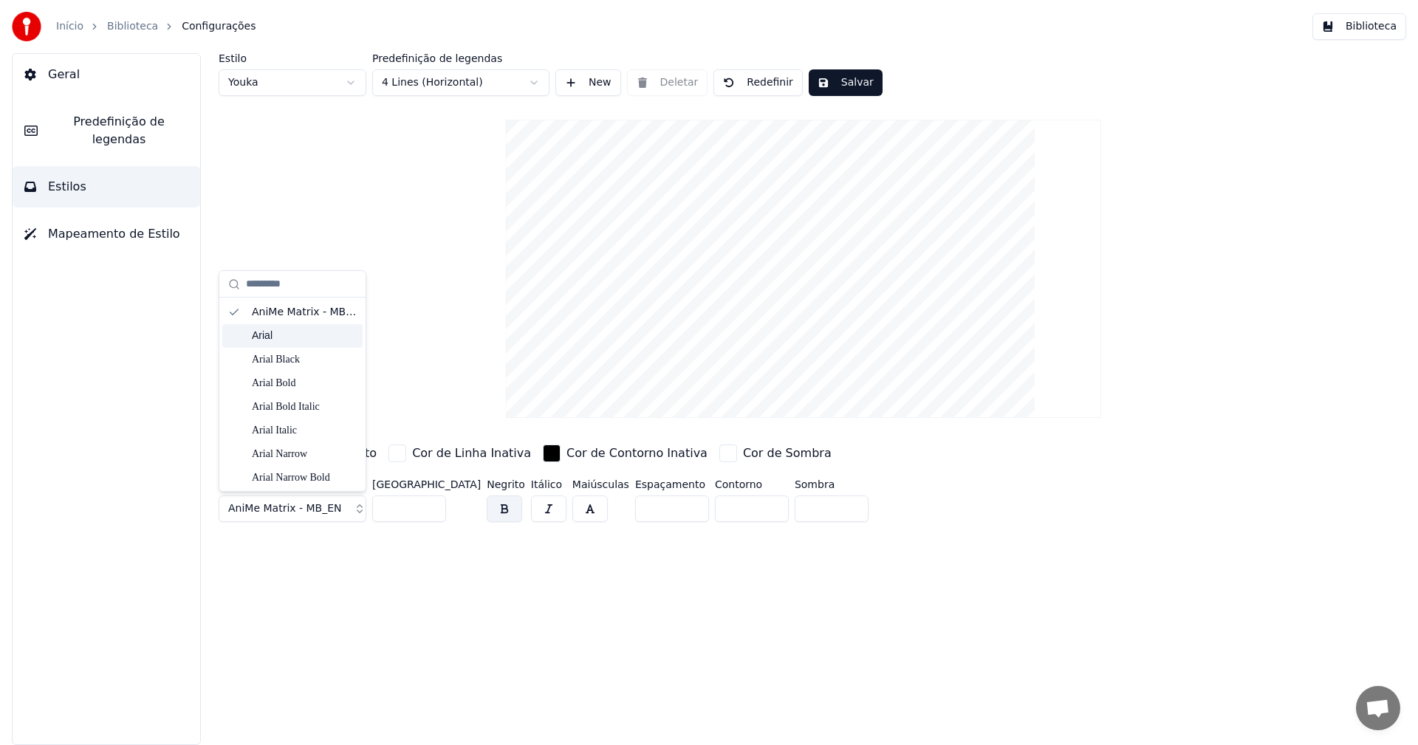
click at [290, 331] on div "Arial" at bounding box center [304, 336] width 105 height 15
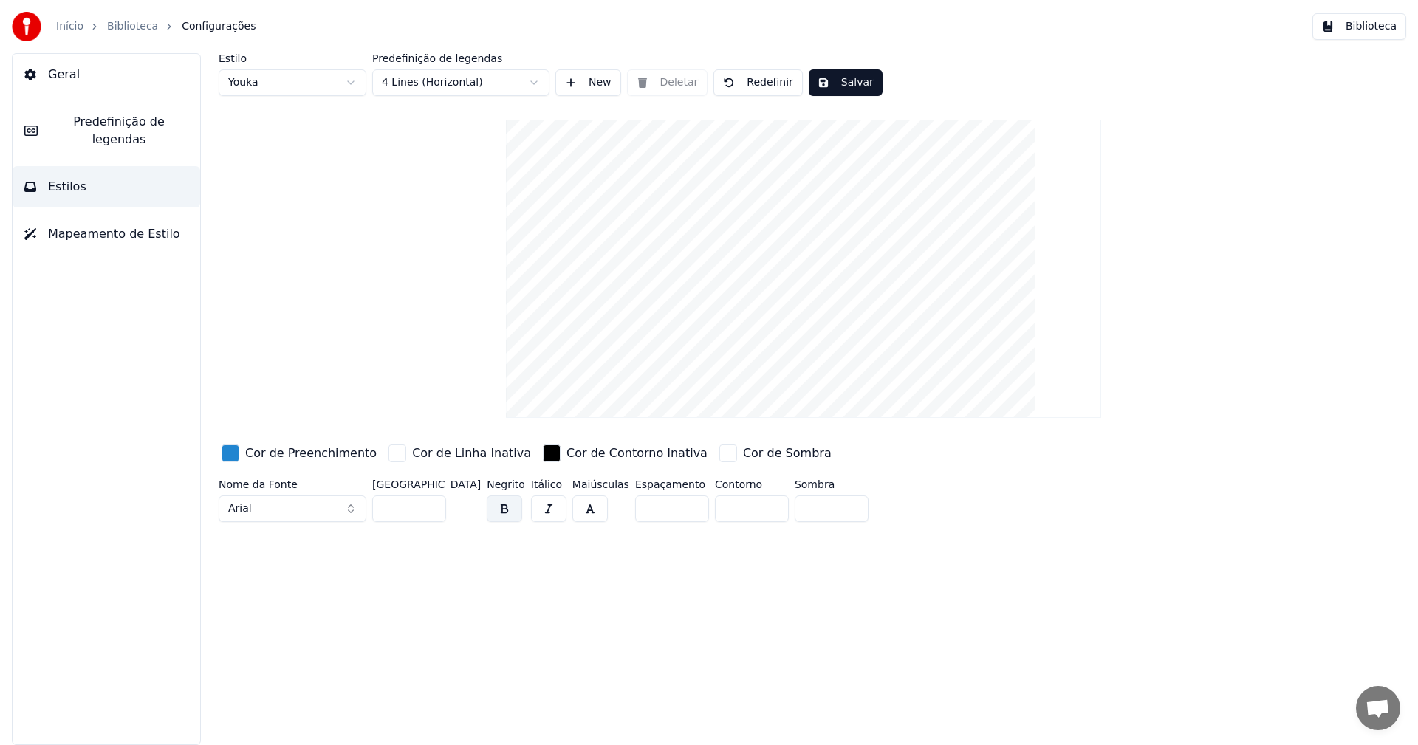
click at [273, 505] on button "Arial" at bounding box center [293, 509] width 148 height 27
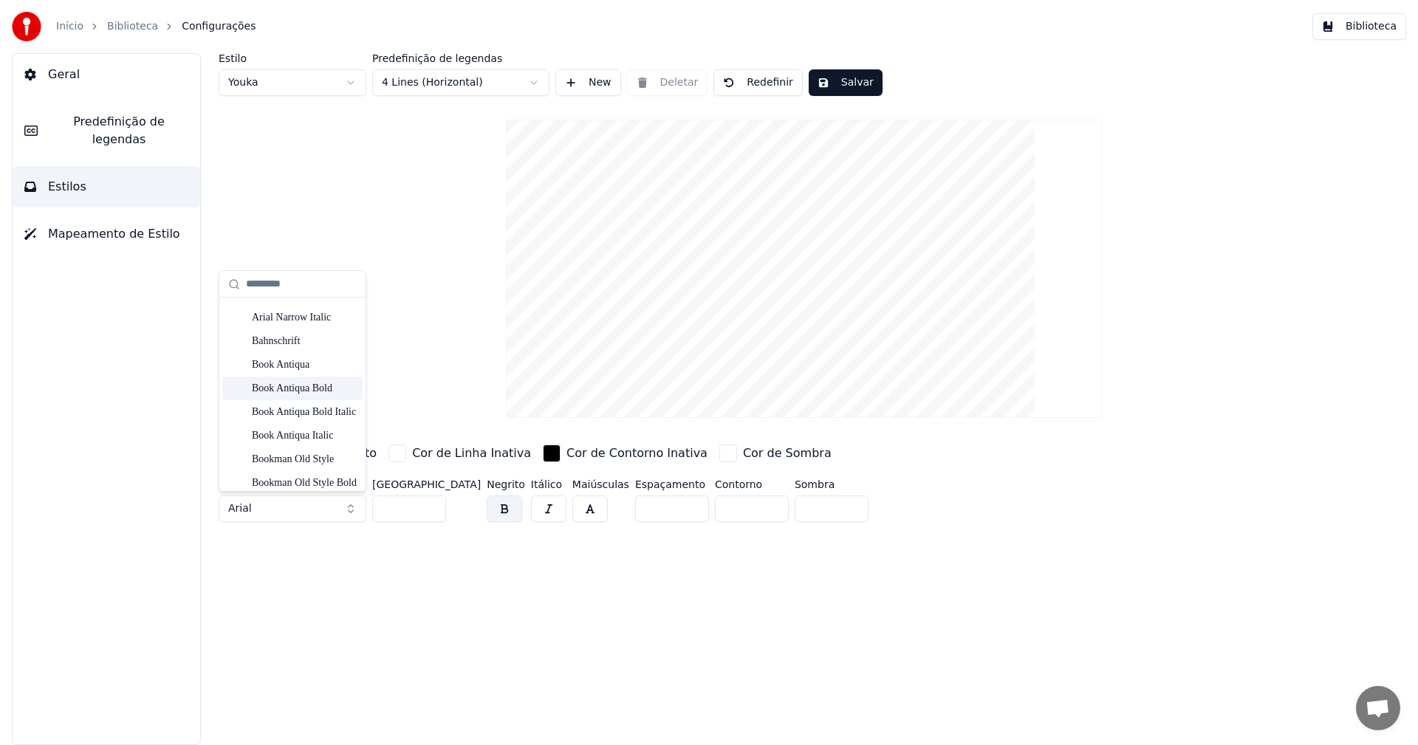
scroll to position [222, 0]
click at [298, 324] on div "Bahnschrift" at bounding box center [304, 327] width 105 height 15
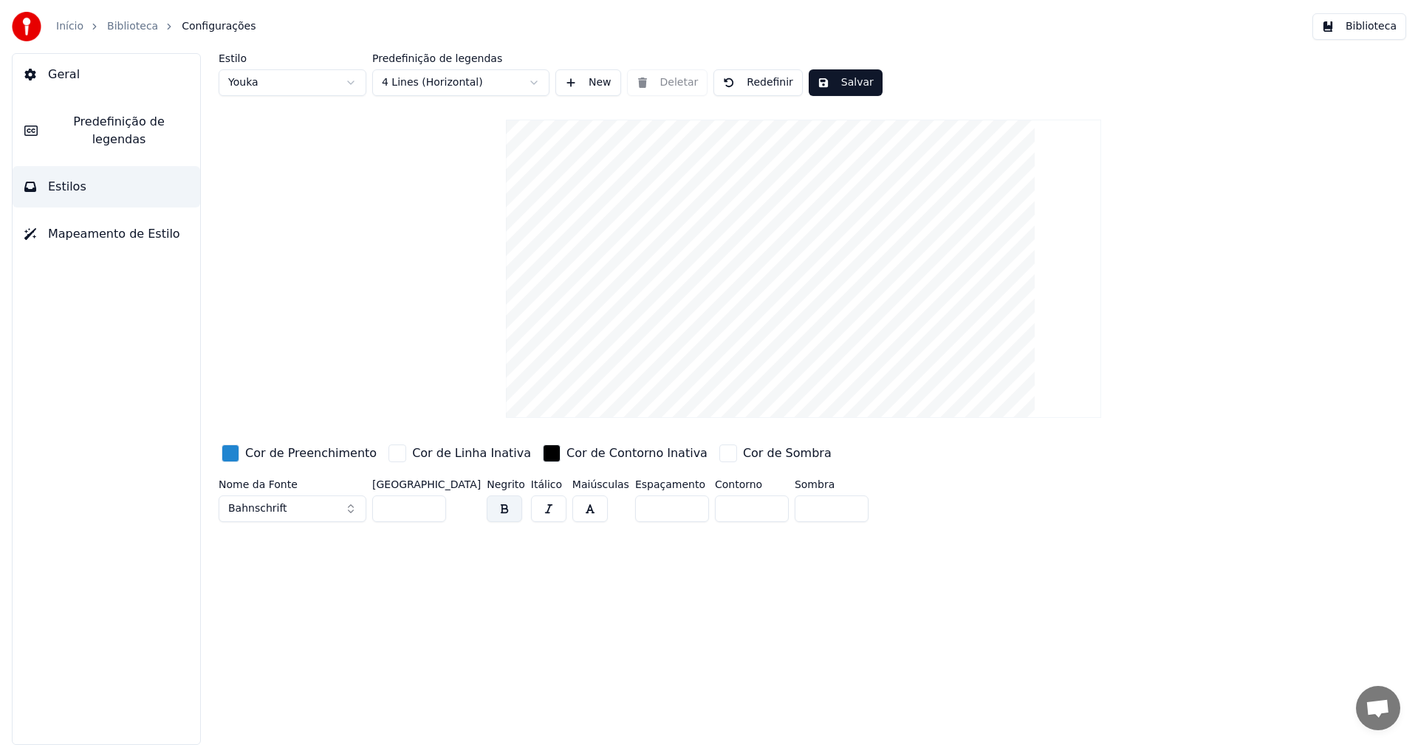
click at [300, 499] on button "Bahnschrift" at bounding box center [293, 509] width 148 height 27
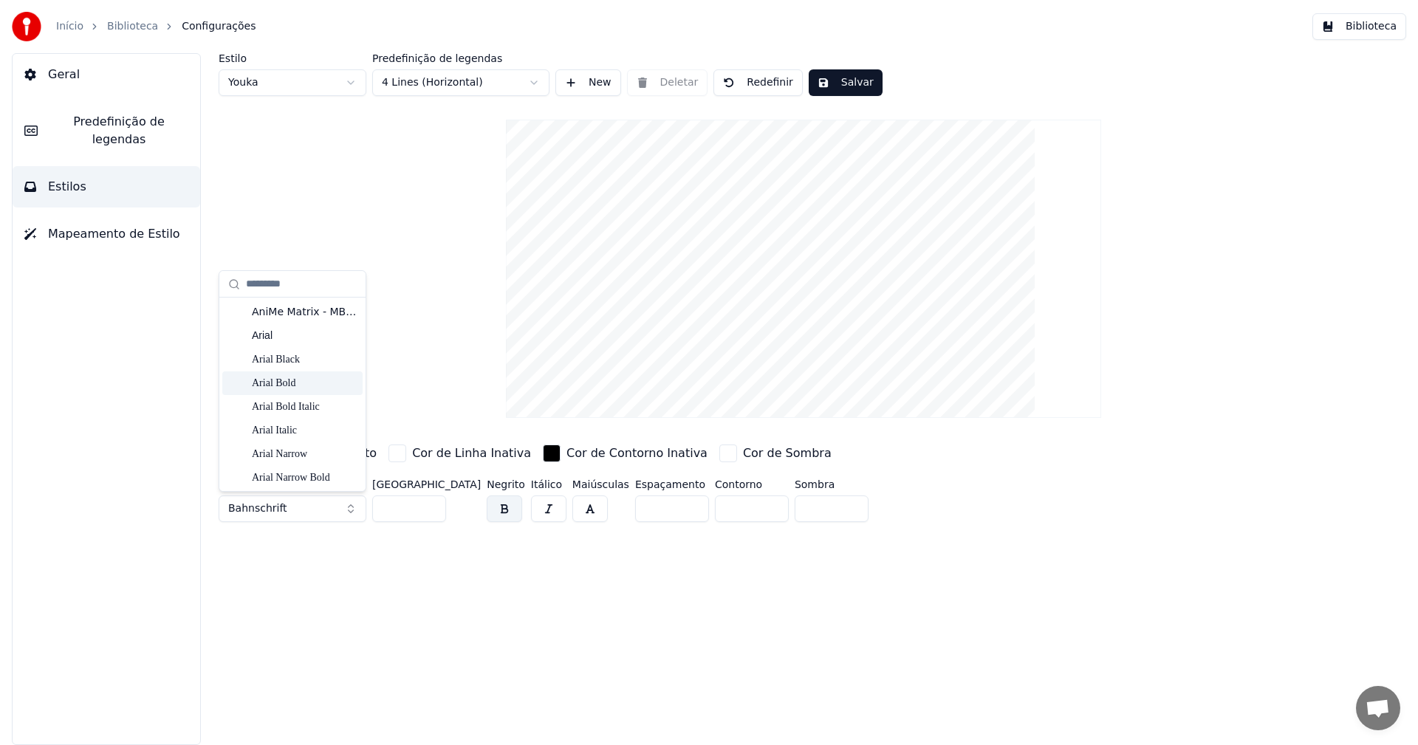
click at [304, 386] on div "Arial Bold" at bounding box center [304, 383] width 105 height 15
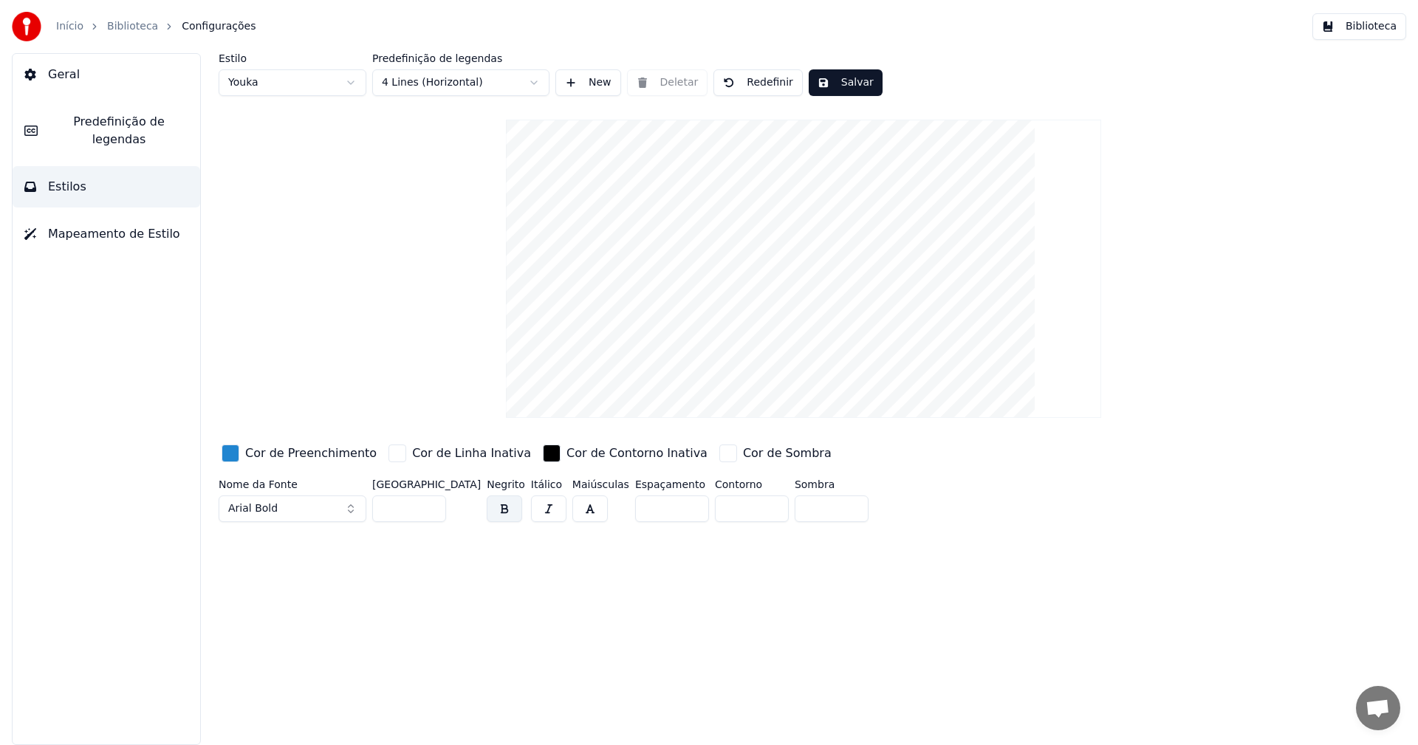
drag, startPoint x: 298, startPoint y: 507, endPoint x: 305, endPoint y: 498, distance: 11.5
click at [298, 507] on button "Arial Bold" at bounding box center [293, 509] width 148 height 27
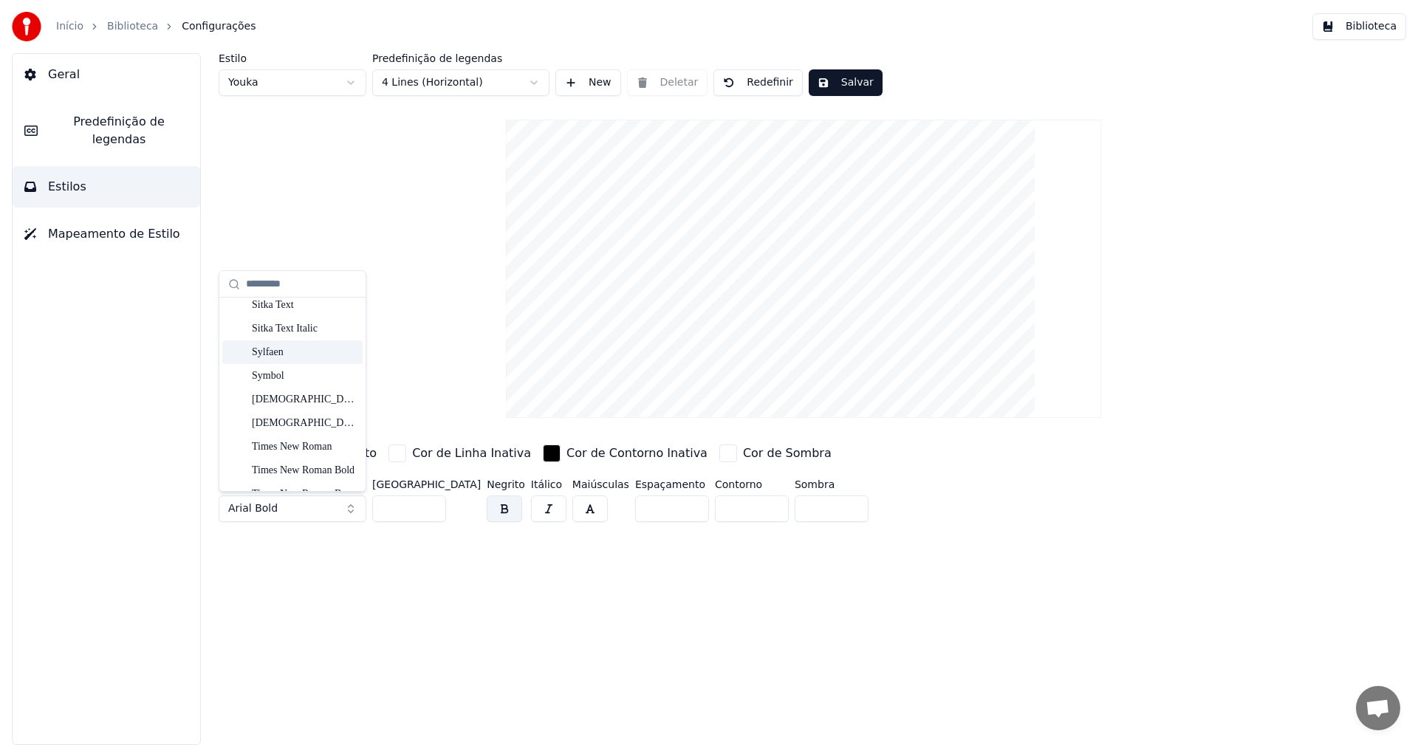
scroll to position [4506, 0]
click at [304, 335] on div "Symbol" at bounding box center [304, 342] width 105 height 15
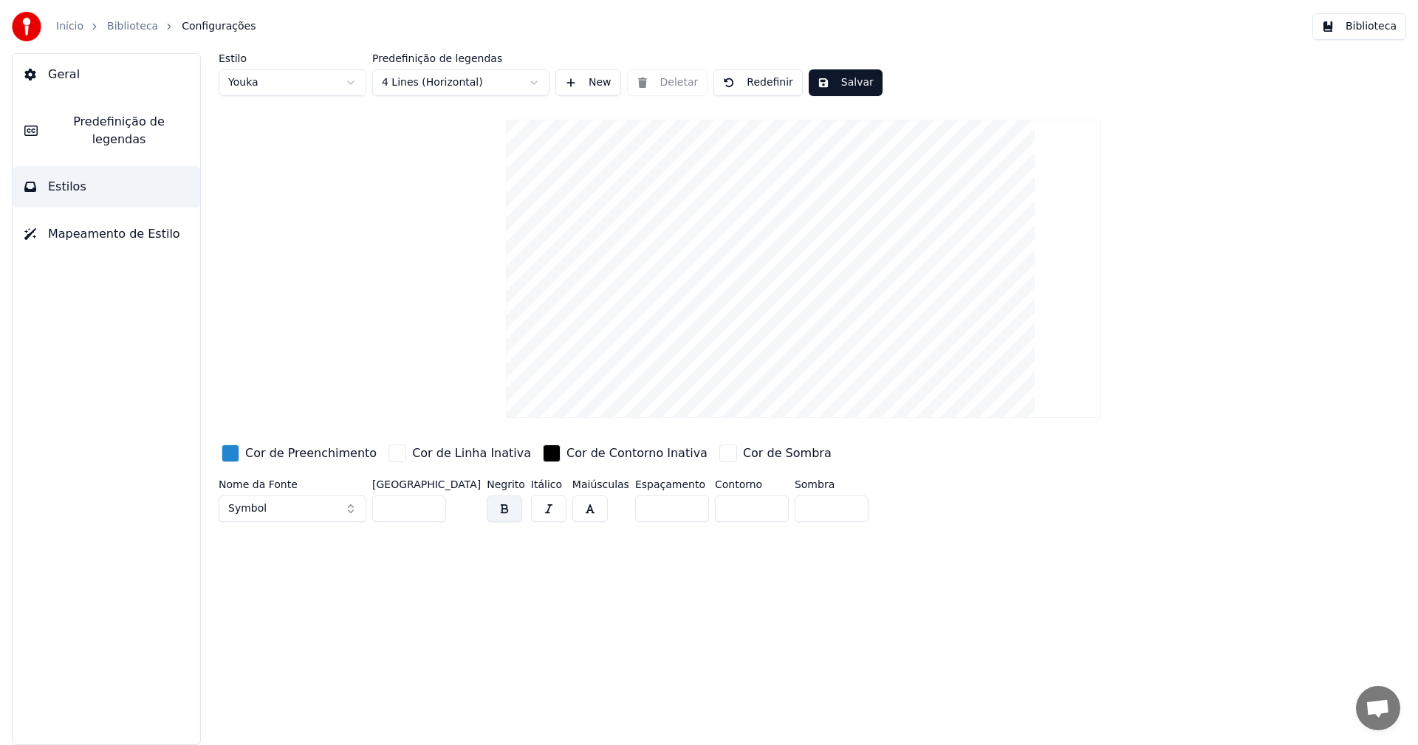
click at [281, 508] on button "Symbol" at bounding box center [293, 509] width 148 height 27
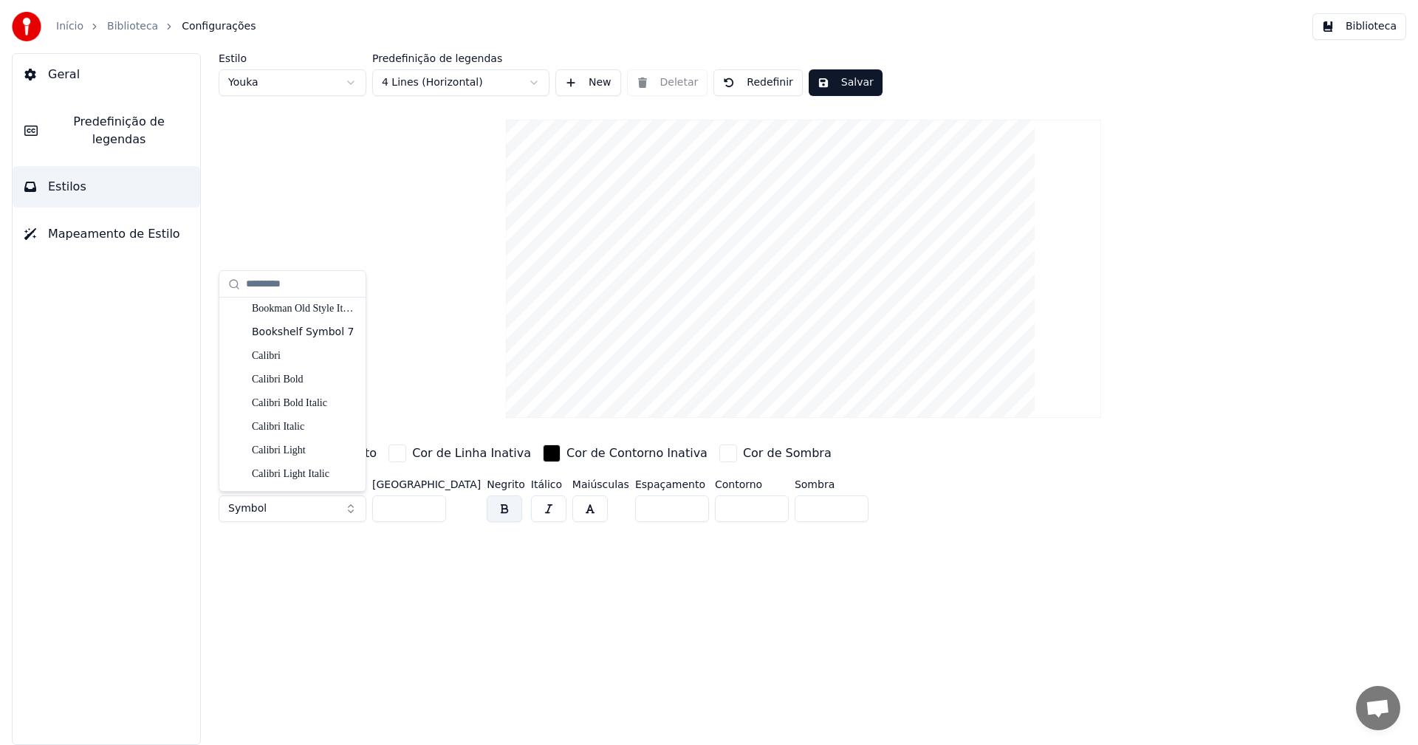
scroll to position [517, 0]
click at [284, 440] on div "Cambria Bold" at bounding box center [304, 433] width 105 height 15
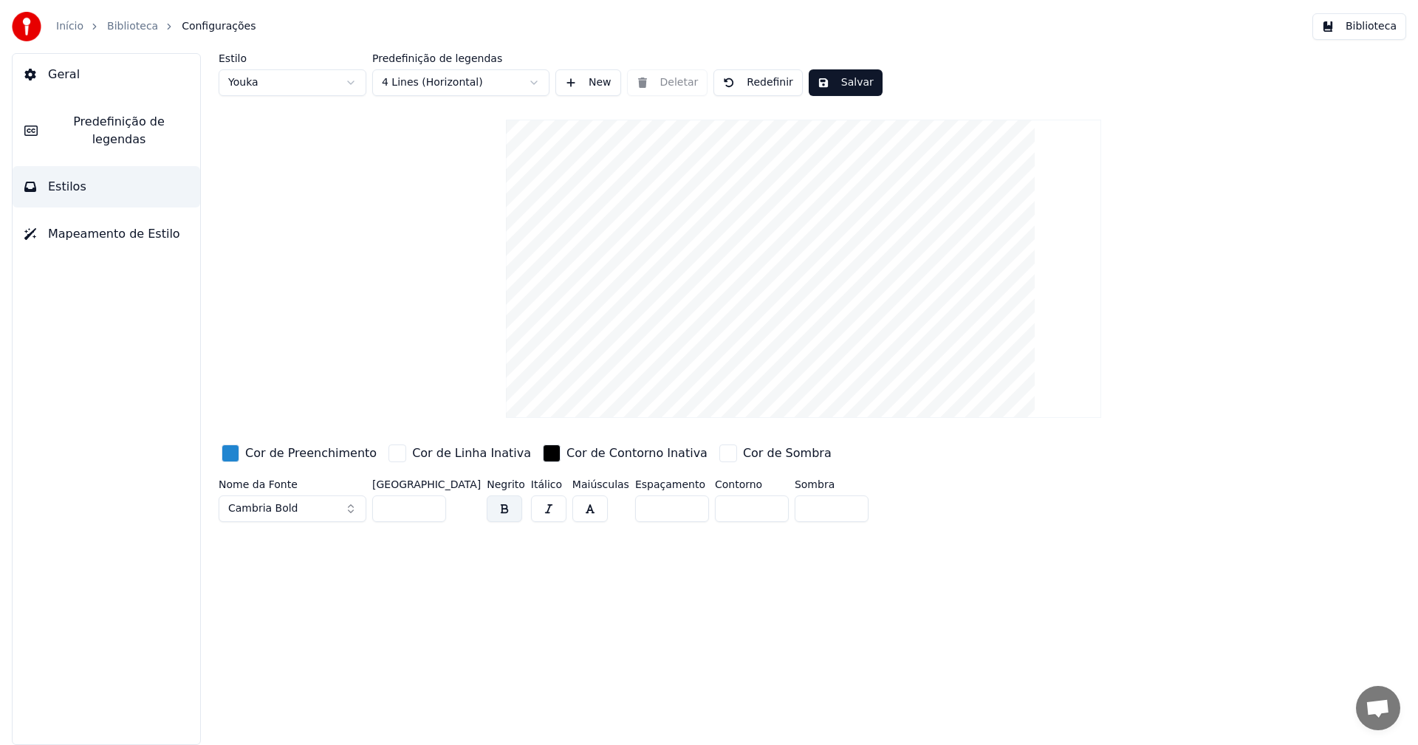
click at [143, 225] on span "Mapeamento de Estilo" at bounding box center [114, 234] width 132 height 18
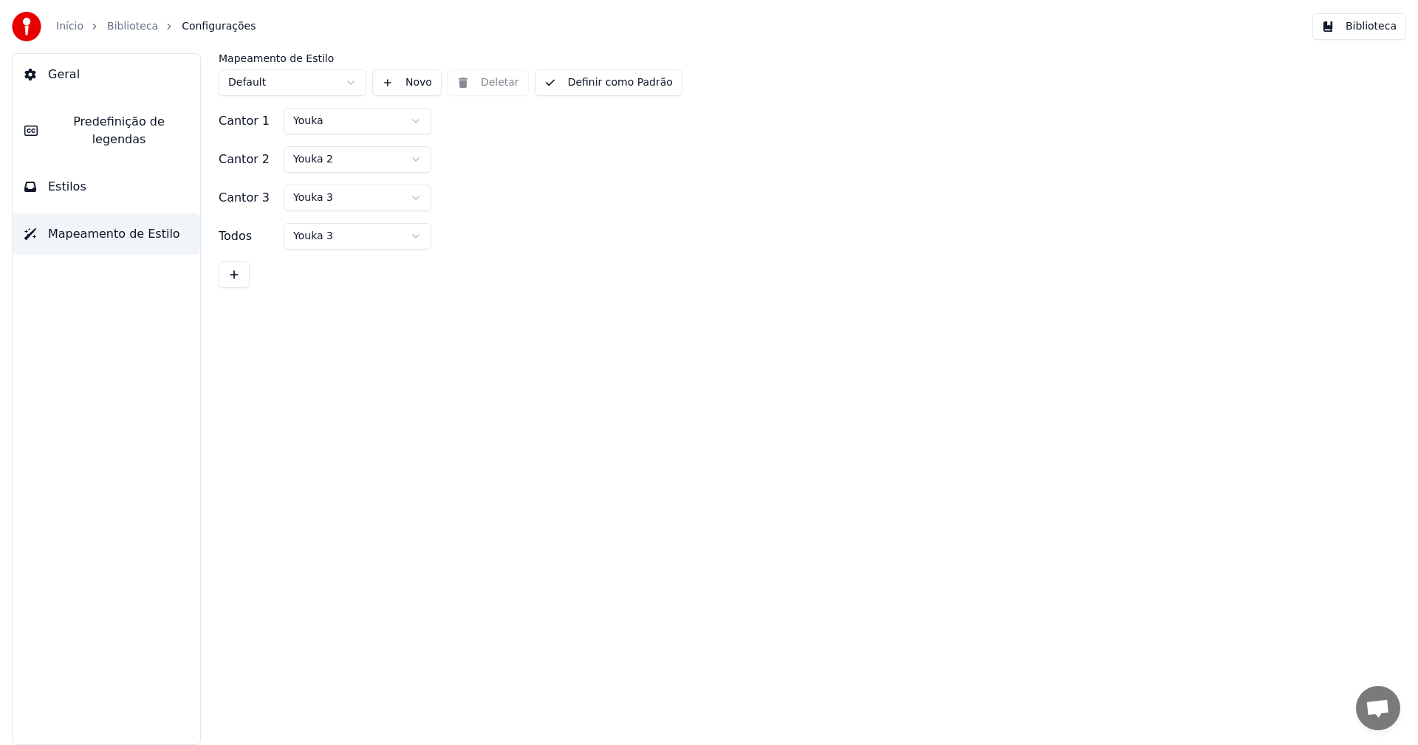
click at [126, 178] on button "Estilos" at bounding box center [107, 186] width 188 height 41
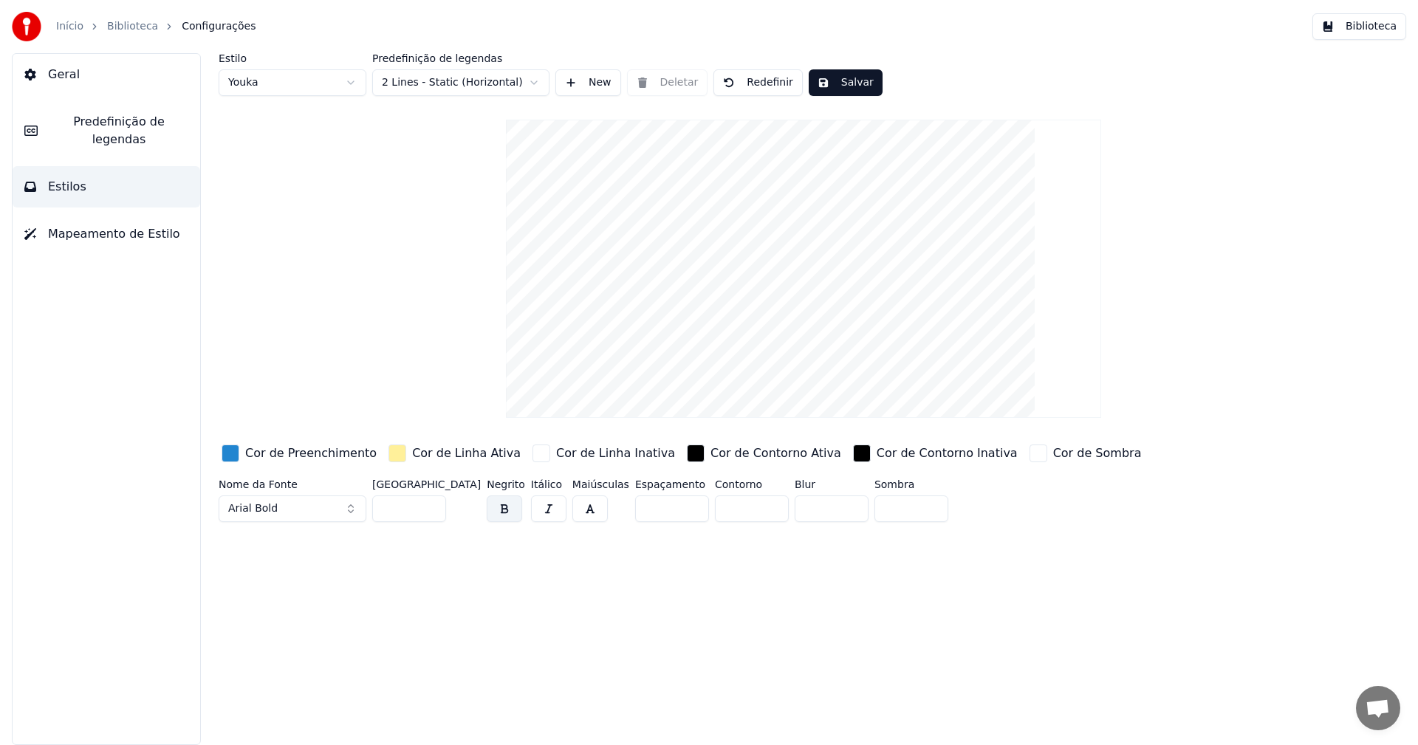
click at [277, 510] on button "Arial Bold" at bounding box center [293, 509] width 148 height 27
click at [766, 702] on div "Estilo Youka Predefinição de legendas 2 Lines - Static (Horizontal) New Deletar…" at bounding box center [803, 399] width 1229 height 692
click at [301, 505] on button "Arial Bold" at bounding box center [293, 509] width 148 height 27
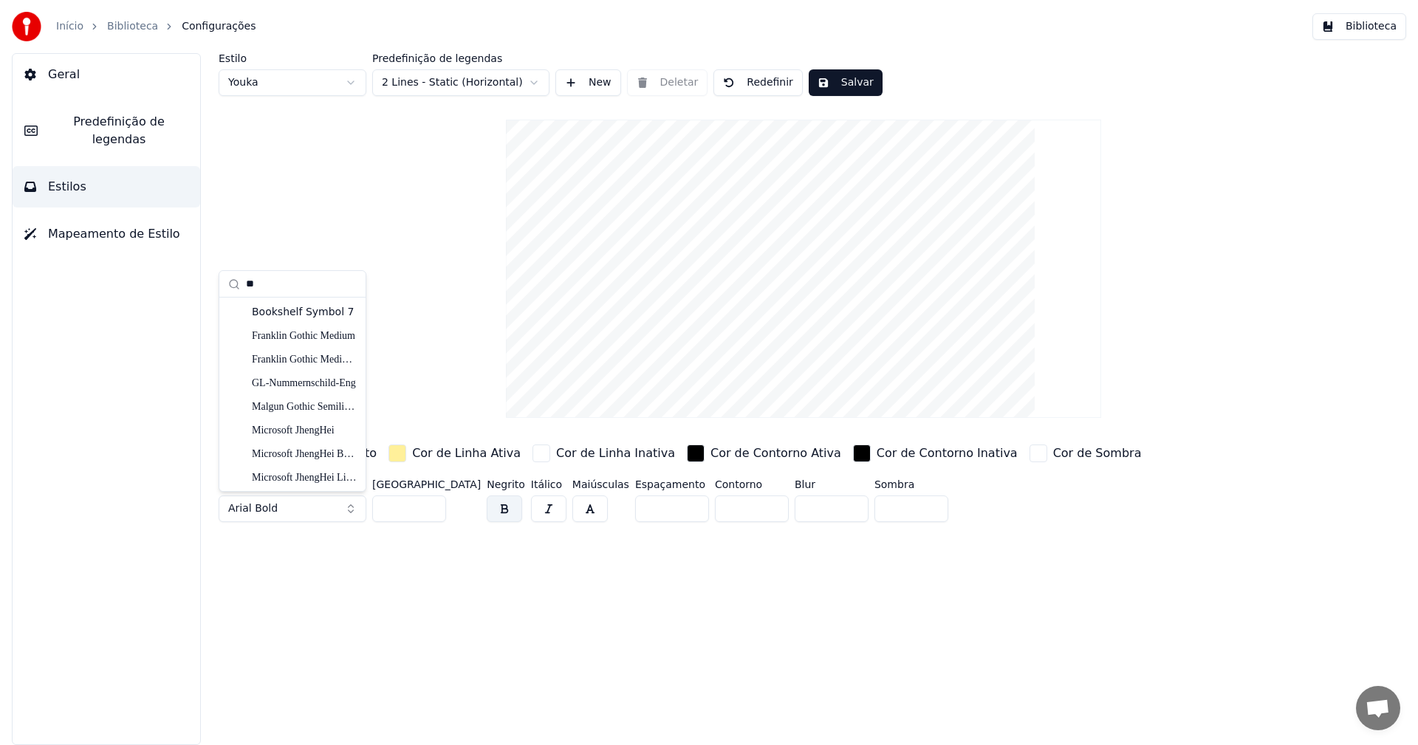
type input "*"
click at [317, 513] on button "Arial Bold" at bounding box center [293, 509] width 148 height 27
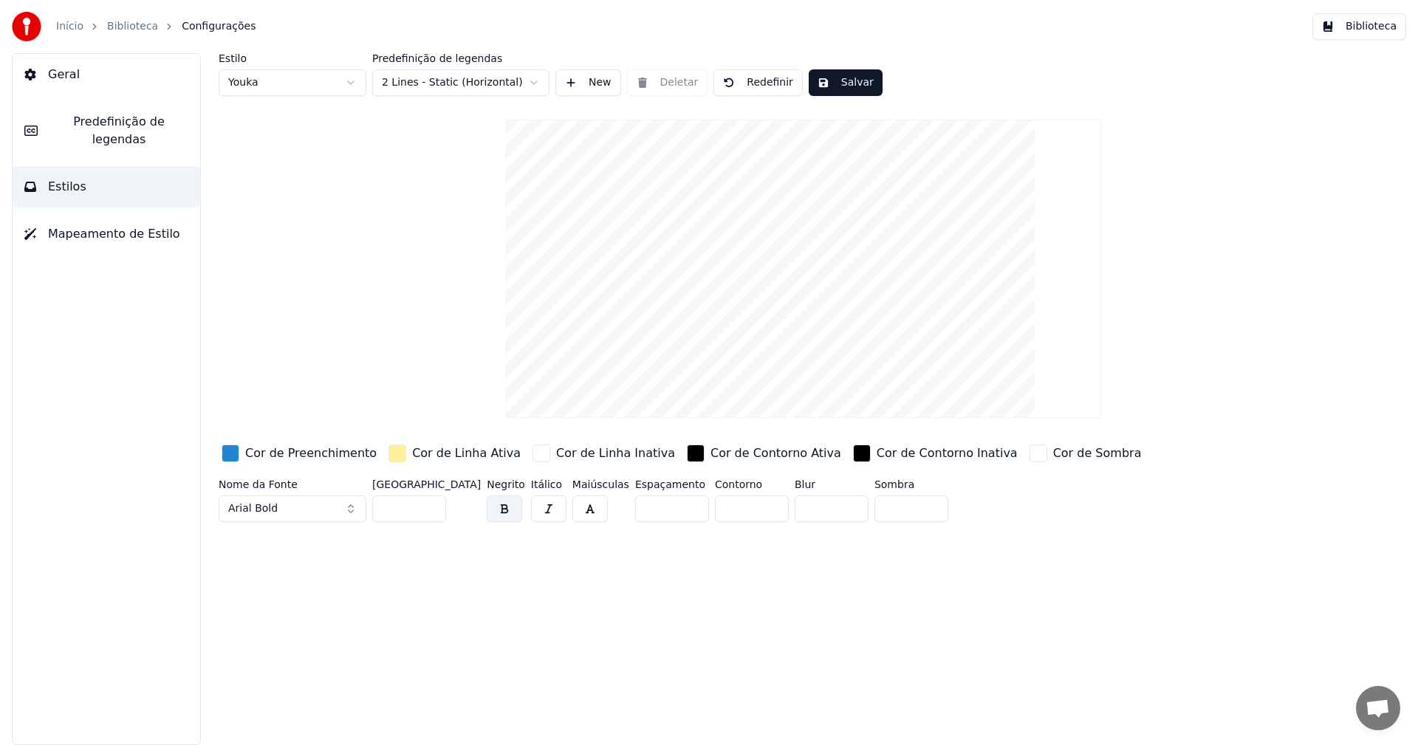
click at [335, 513] on button "Arial Bold" at bounding box center [293, 509] width 148 height 27
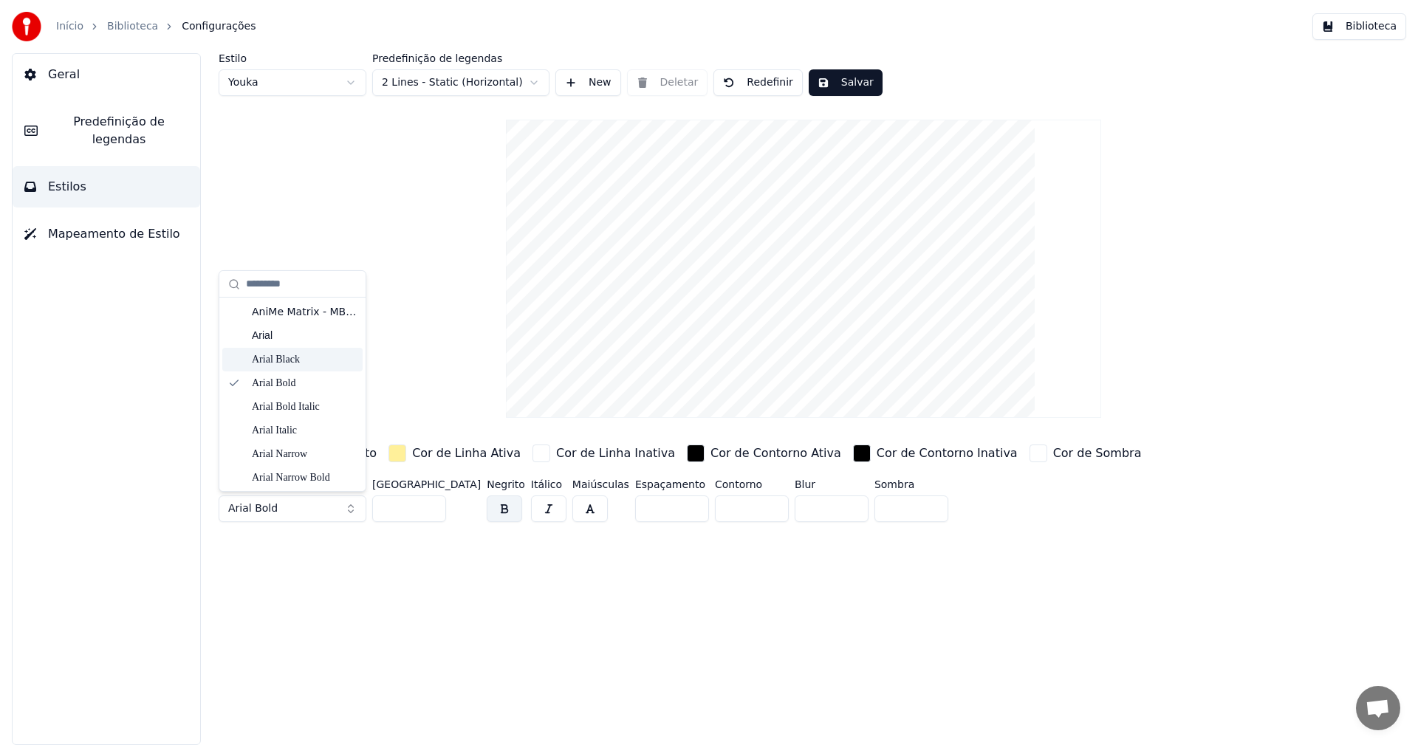
drag, startPoint x: 242, startPoint y: 300, endPoint x: 264, endPoint y: 284, distance: 27.5
click at [296, 360] on div "AniMe Matrix - MB_EN Arial Arial Black Arial Bold Arial Bold Italic Arial Itali…" at bounding box center [292, 395] width 146 height 194
drag, startPoint x: 242, startPoint y: 304, endPoint x: 301, endPoint y: 509, distance: 213.0
click at [301, 509] on body "Início Biblioteca Configurações Biblioteca Geral Predefinição de legendas Estil…" at bounding box center [709, 372] width 1418 height 745
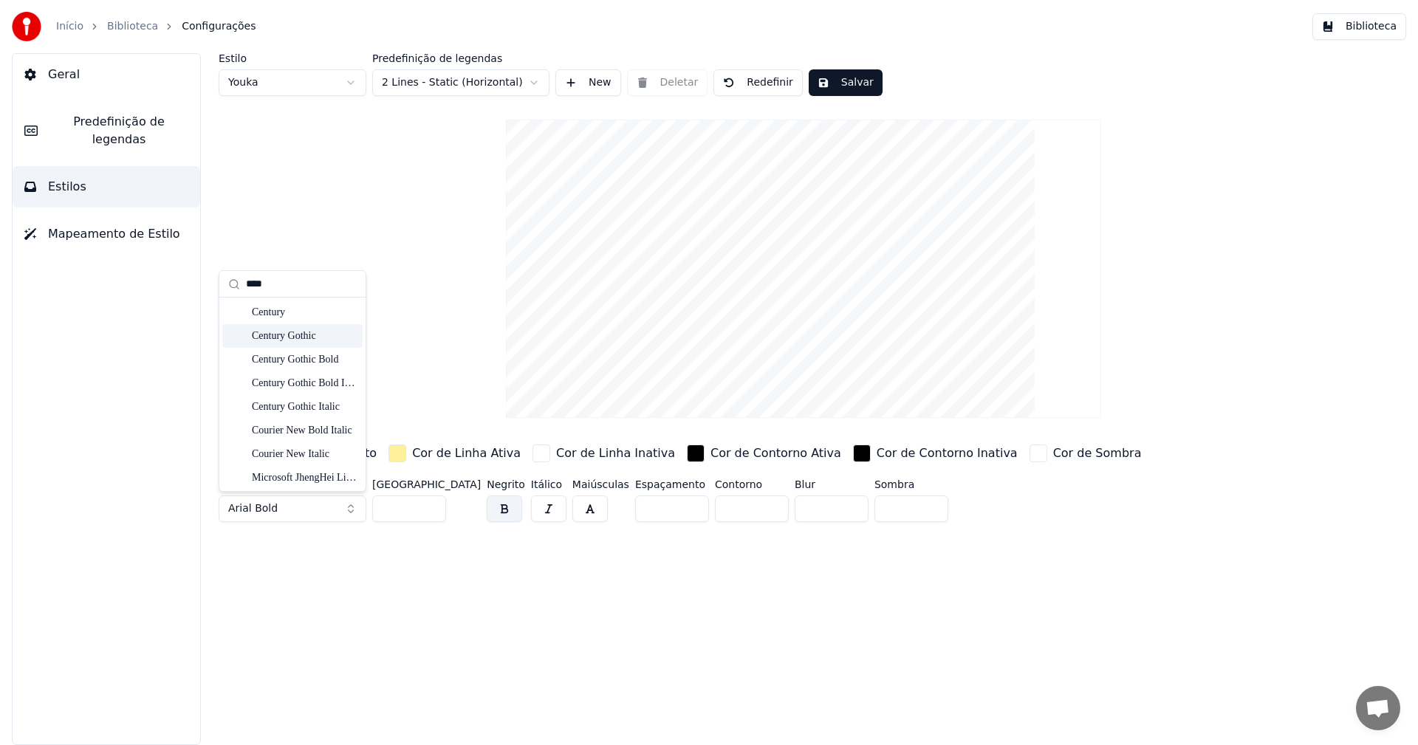
type input "****"
click at [277, 335] on div "Century Gothic" at bounding box center [304, 336] width 105 height 15
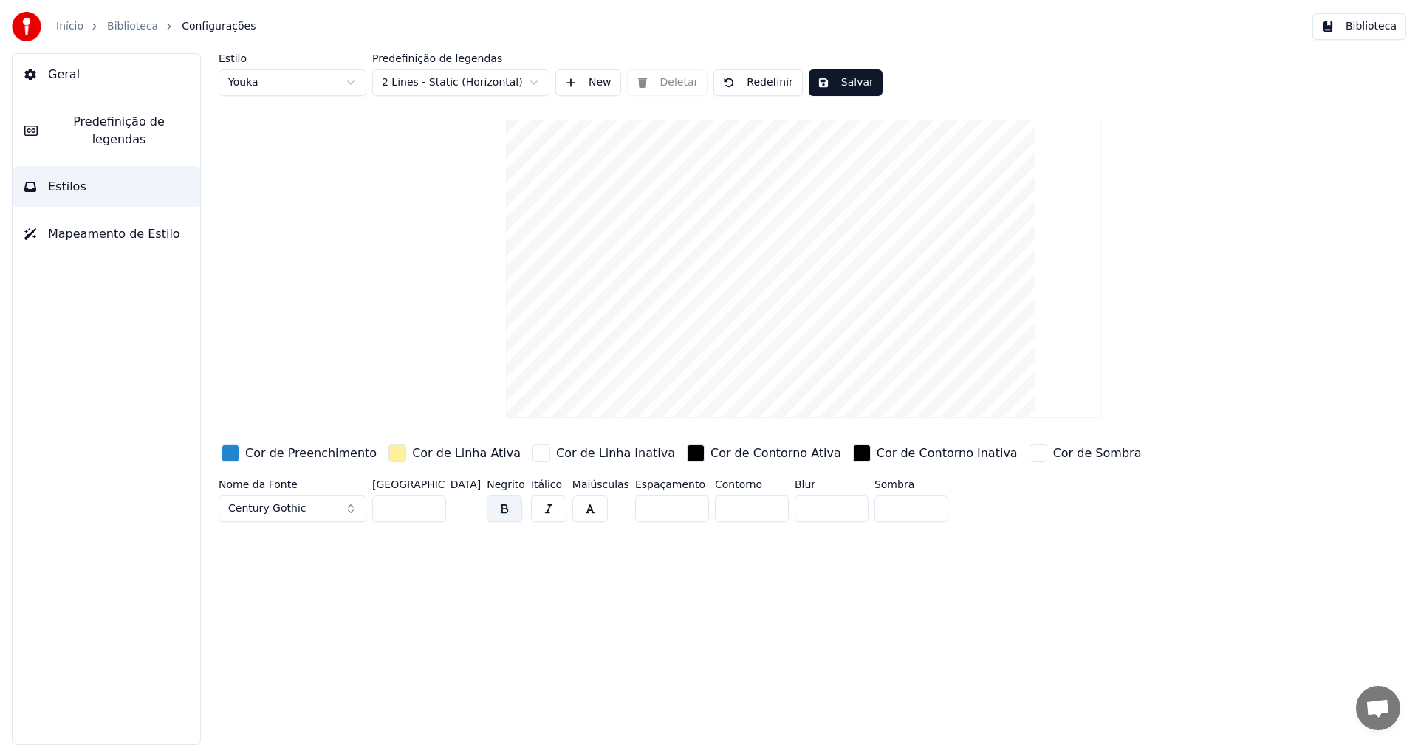
click at [235, 505] on span "Century Gothic" at bounding box center [267, 509] width 78 height 15
type input "*****"
click at [292, 317] on div "AniMe Matrix - MB_EN" at bounding box center [304, 312] width 105 height 15
click at [265, 502] on span "AniMe Matrix - MB_EN" at bounding box center [285, 509] width 114 height 15
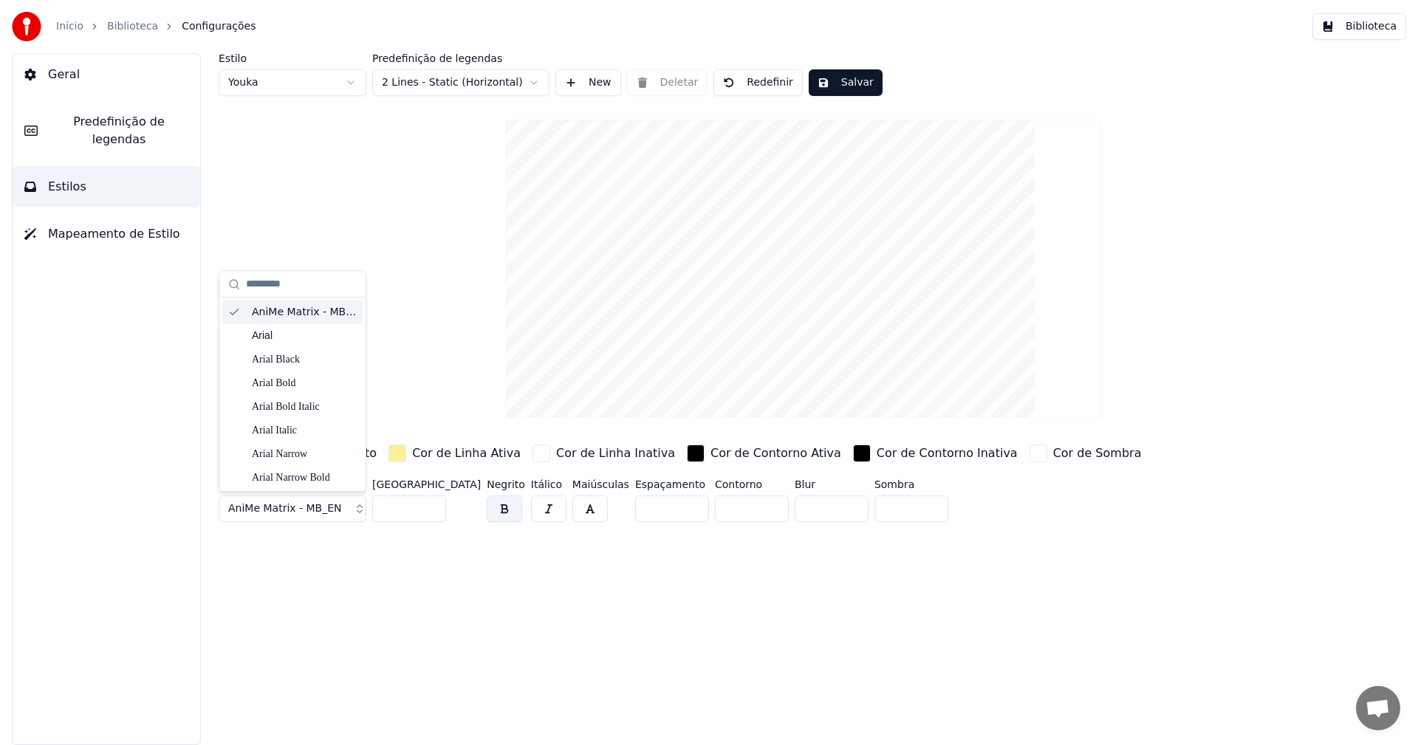
click at [303, 278] on input "text" at bounding box center [301, 285] width 111 height 30
click at [401, 236] on div "Estilo Youka Predefinição de legendas 2 Lines - Static (Horizontal) New Deletar…" at bounding box center [804, 290] width 1170 height 475
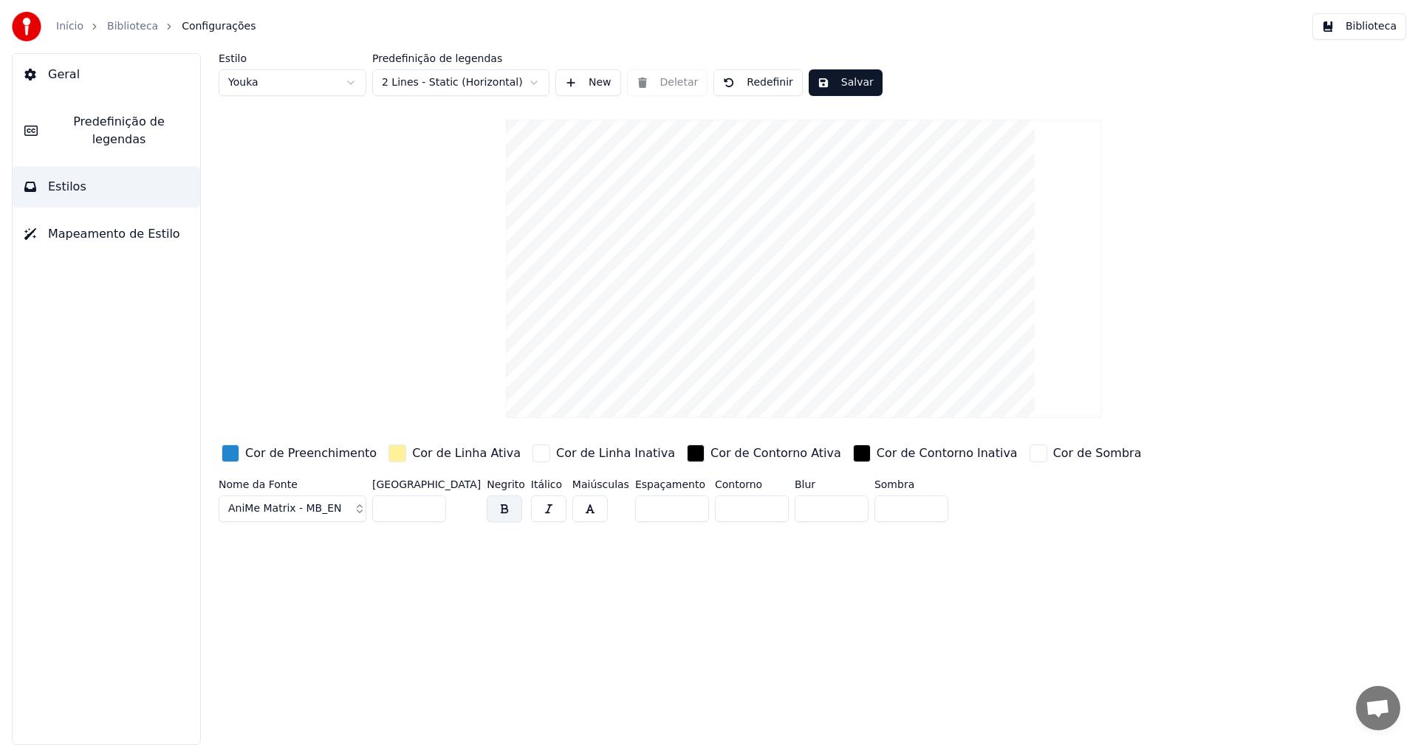
click at [100, 228] on button "Mapeamento de Estilo" at bounding box center [107, 233] width 188 height 41
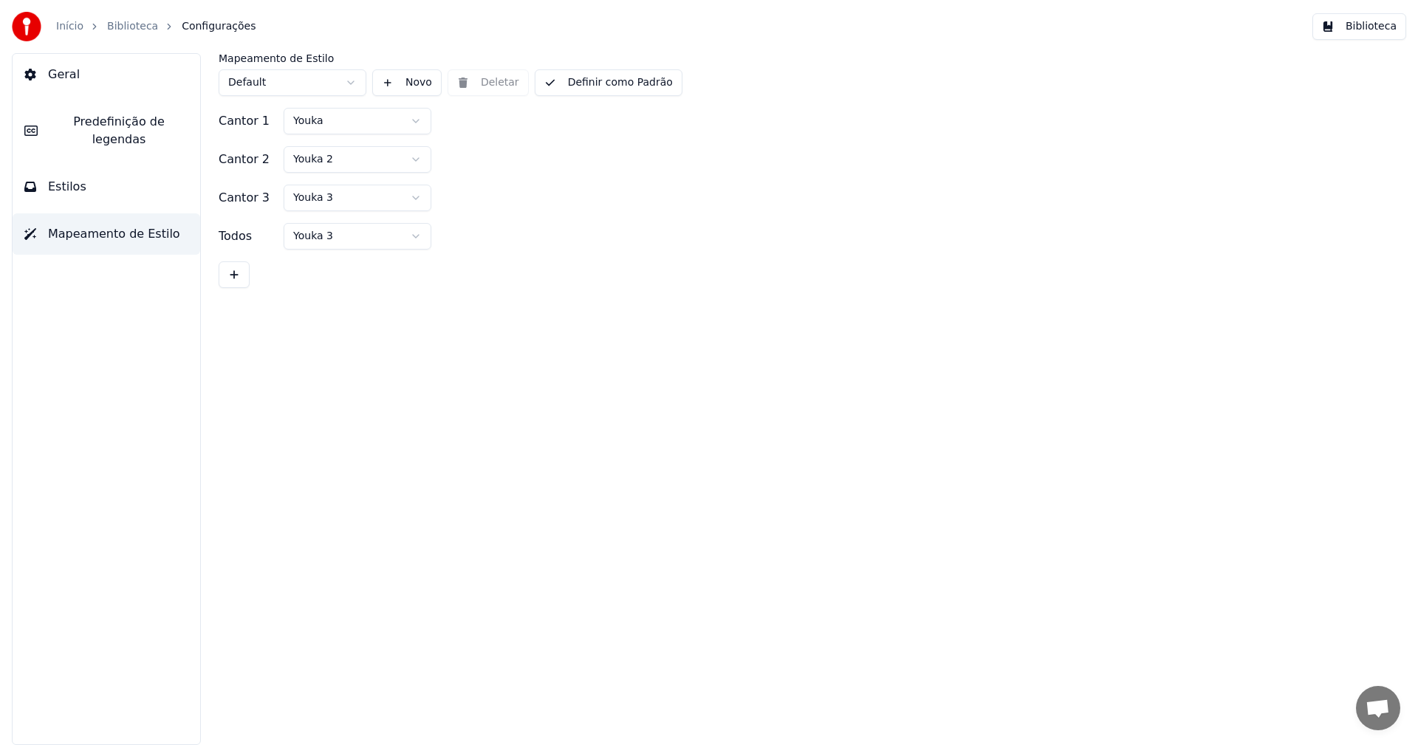
click at [99, 171] on button "Estilos" at bounding box center [107, 186] width 188 height 41
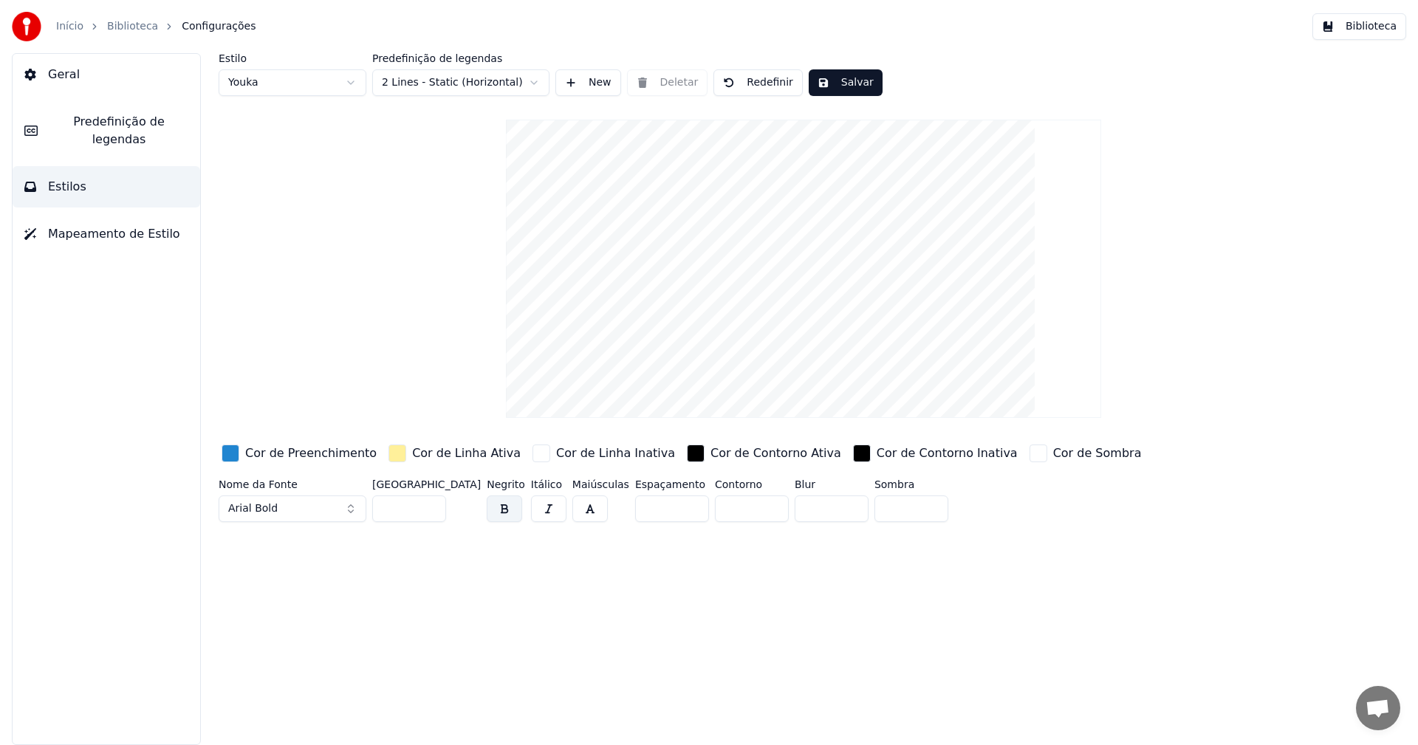
click at [734, 75] on button "Redefinir" at bounding box center [758, 82] width 89 height 27
click at [111, 64] on button "Geral" at bounding box center [107, 74] width 188 height 41
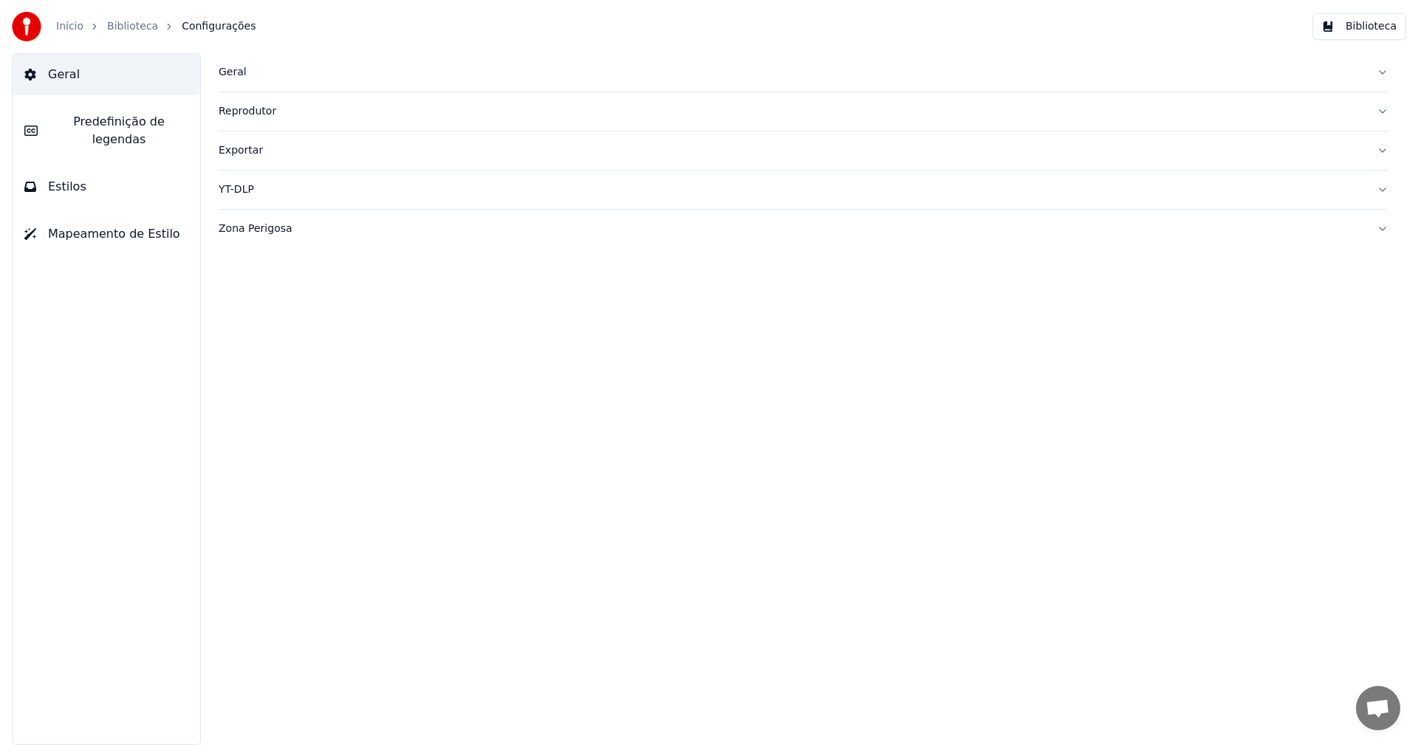
click at [250, 72] on div "Geral" at bounding box center [792, 72] width 1147 height 15
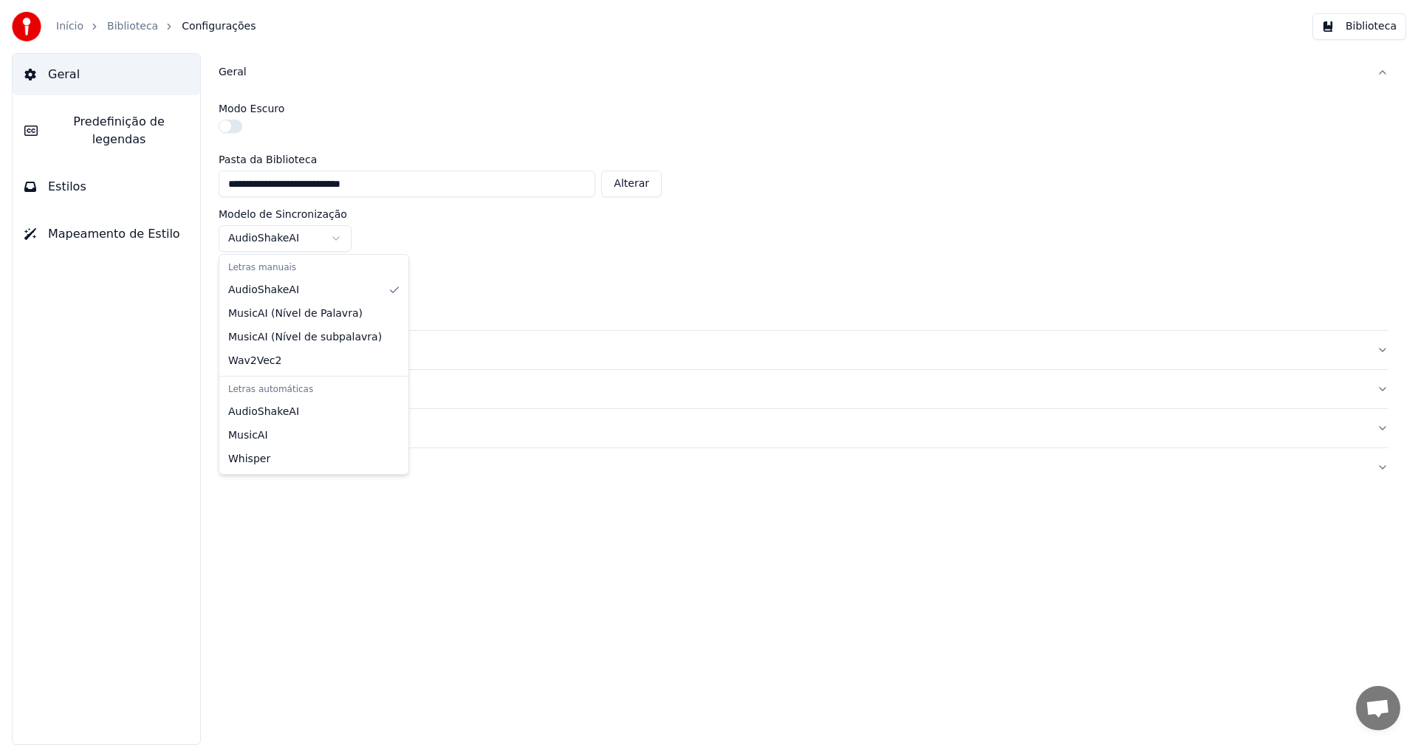
click at [273, 244] on html "**********" at bounding box center [709, 372] width 1418 height 745
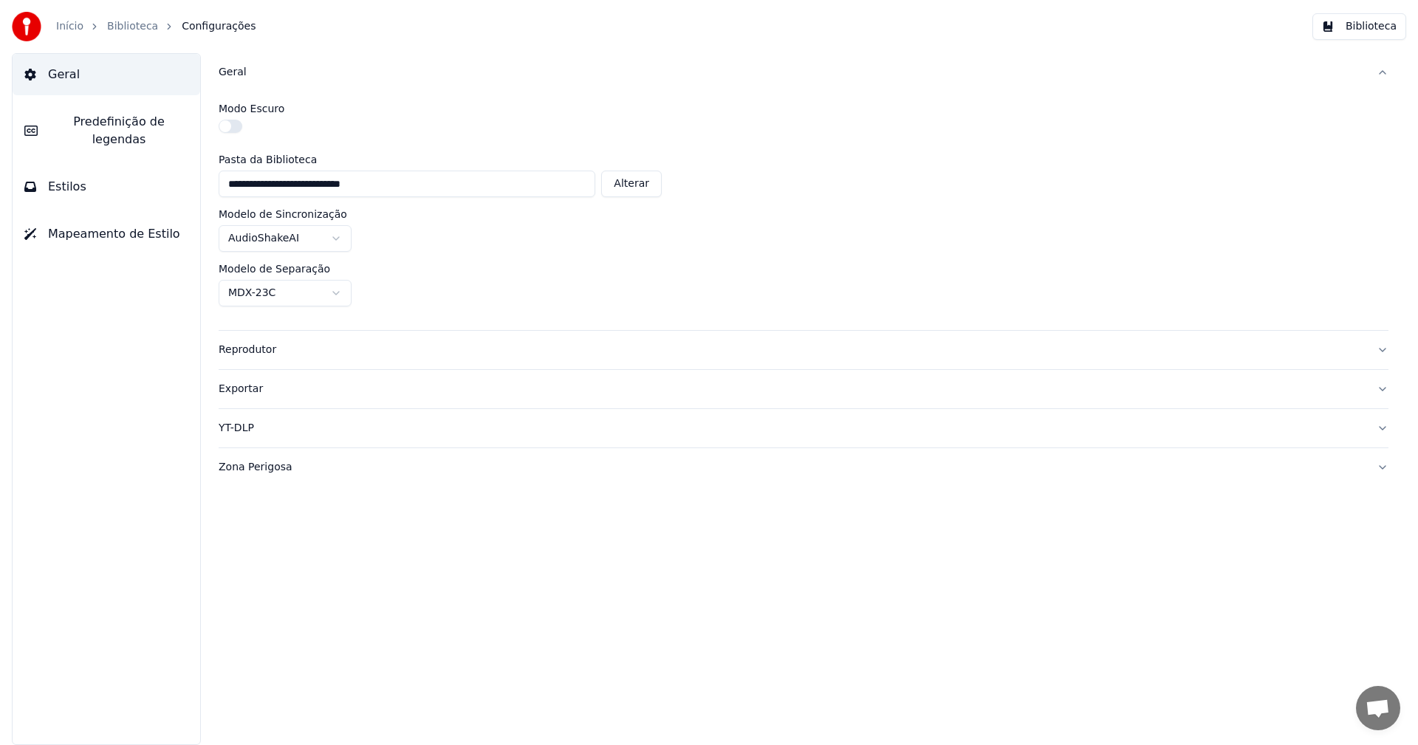
click at [298, 289] on html "**********" at bounding box center [709, 372] width 1418 height 745
click at [274, 352] on div "Reprodutor" at bounding box center [792, 350] width 1147 height 15
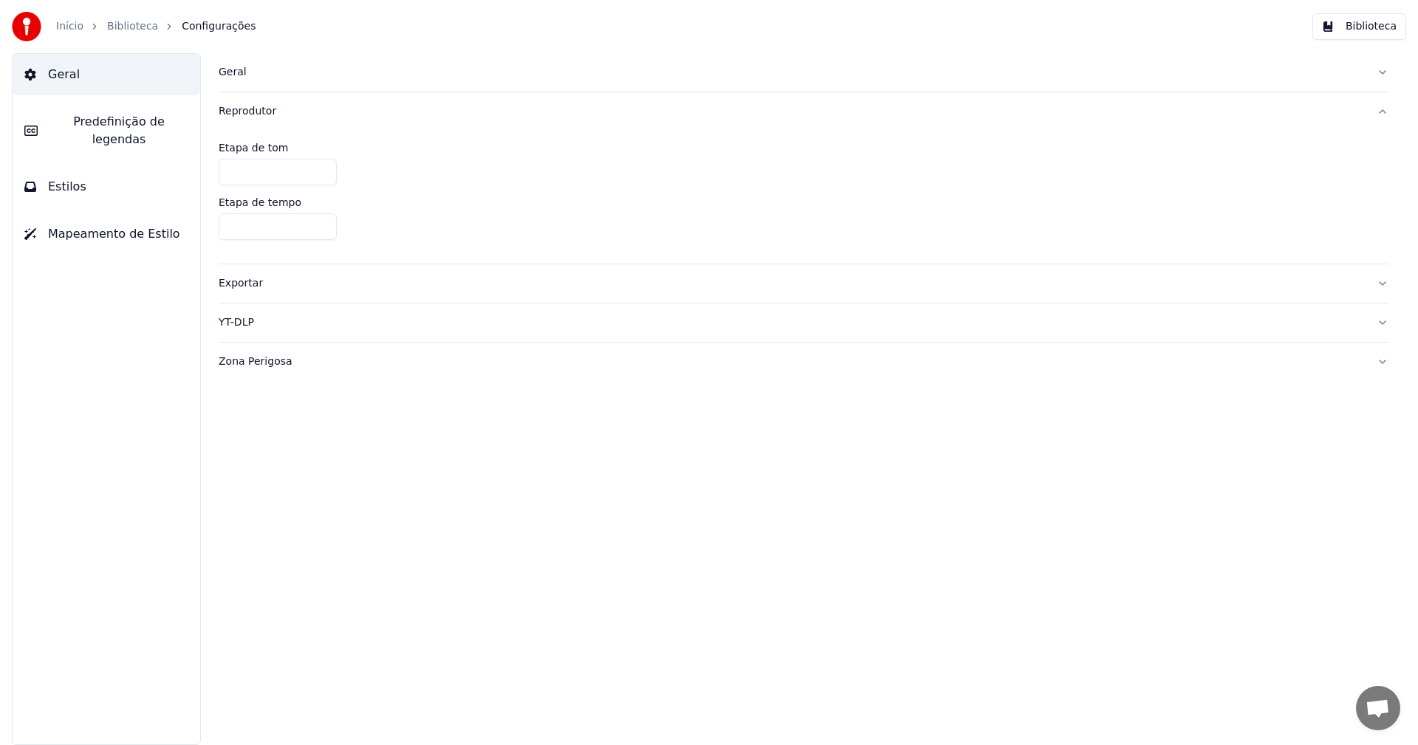
click at [271, 304] on button "YT-DLP" at bounding box center [804, 323] width 1170 height 38
click at [258, 159] on button "Exportar" at bounding box center [804, 150] width 1170 height 38
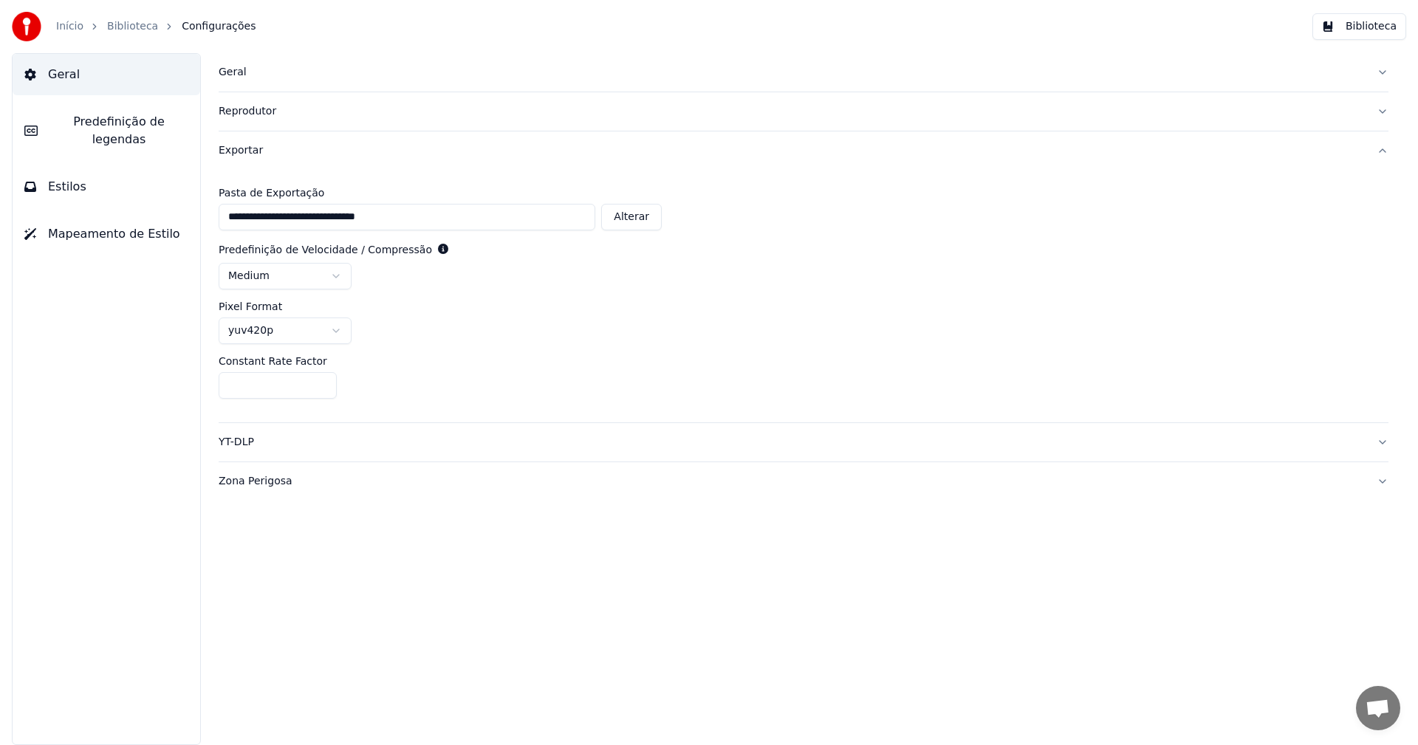
click at [290, 273] on html "**********" at bounding box center [709, 372] width 1418 height 745
click at [263, 440] on div "YT-DLP" at bounding box center [792, 442] width 1147 height 15
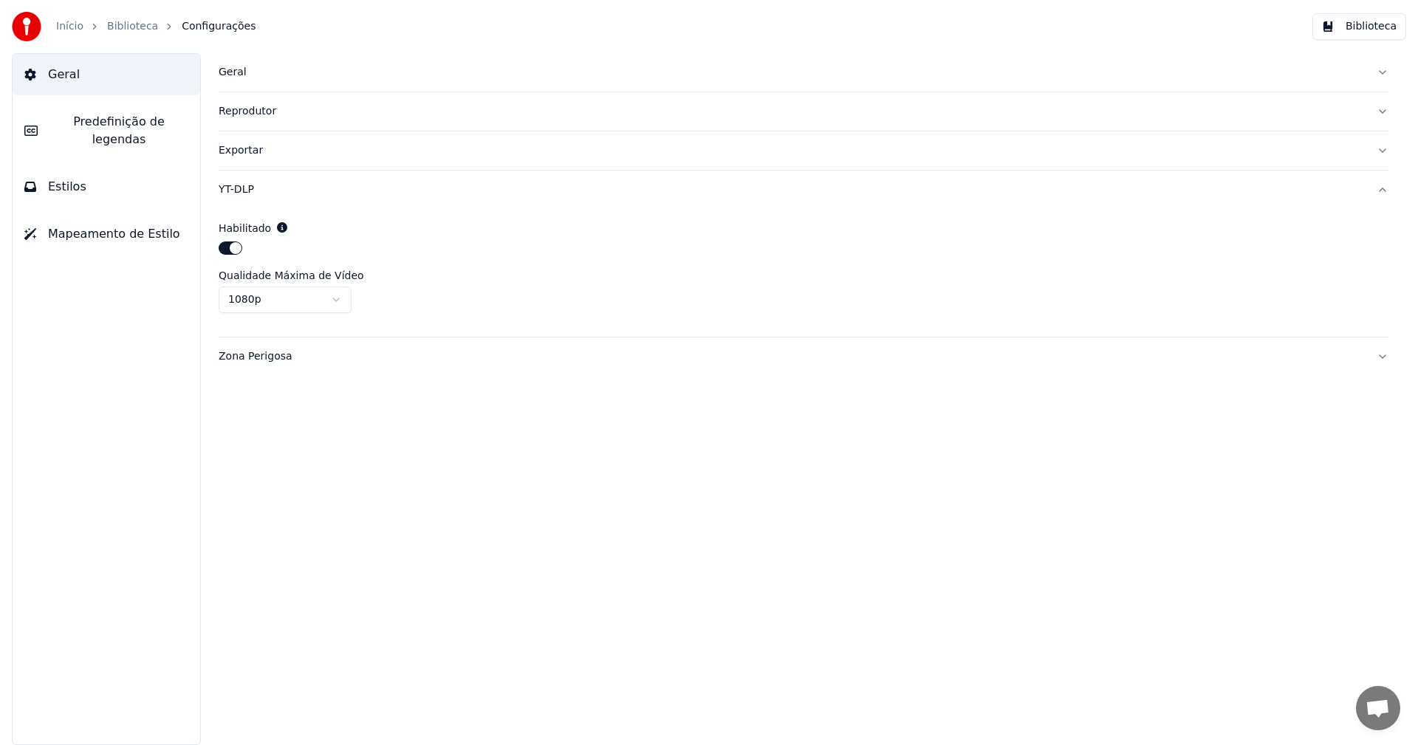
click at [256, 365] on button "Zona Perigosa" at bounding box center [804, 357] width 1170 height 38
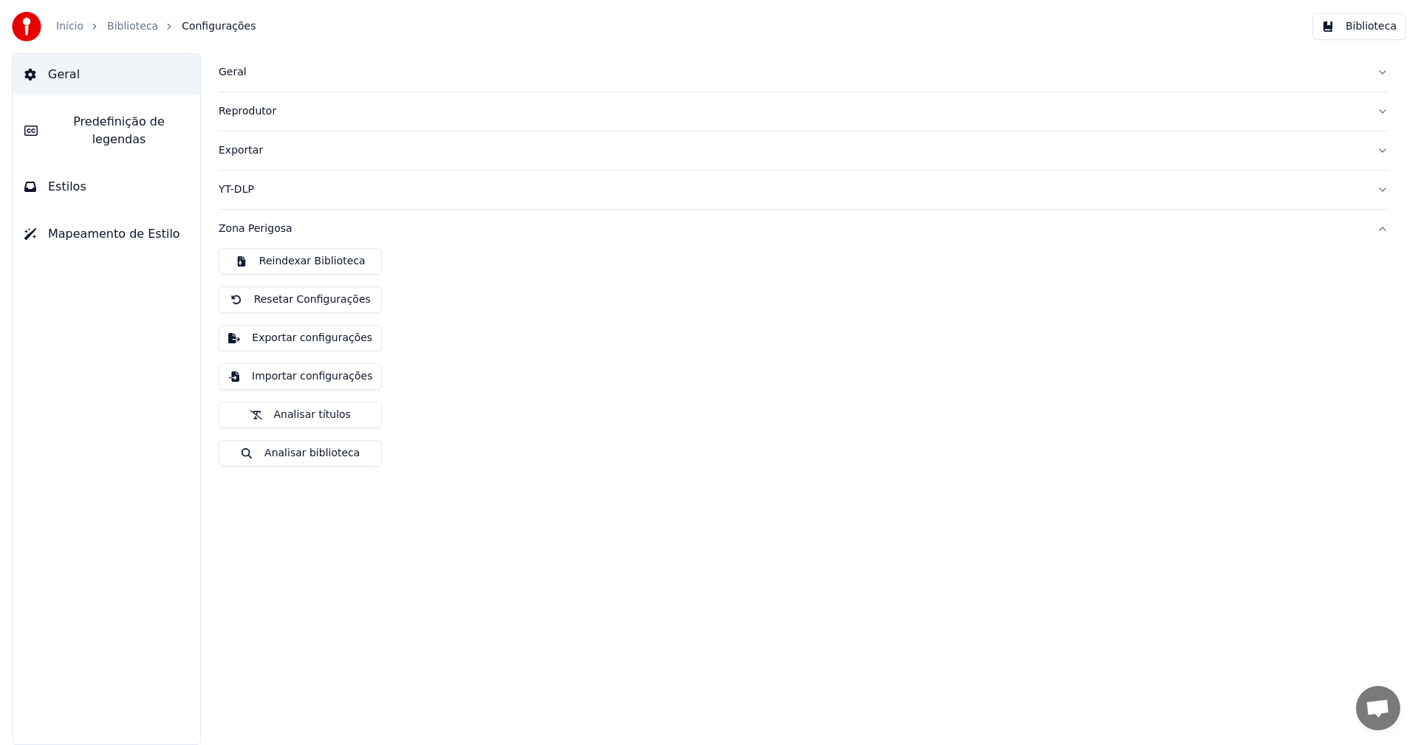
click at [126, 25] on link "Biblioteca" at bounding box center [132, 26] width 51 height 15
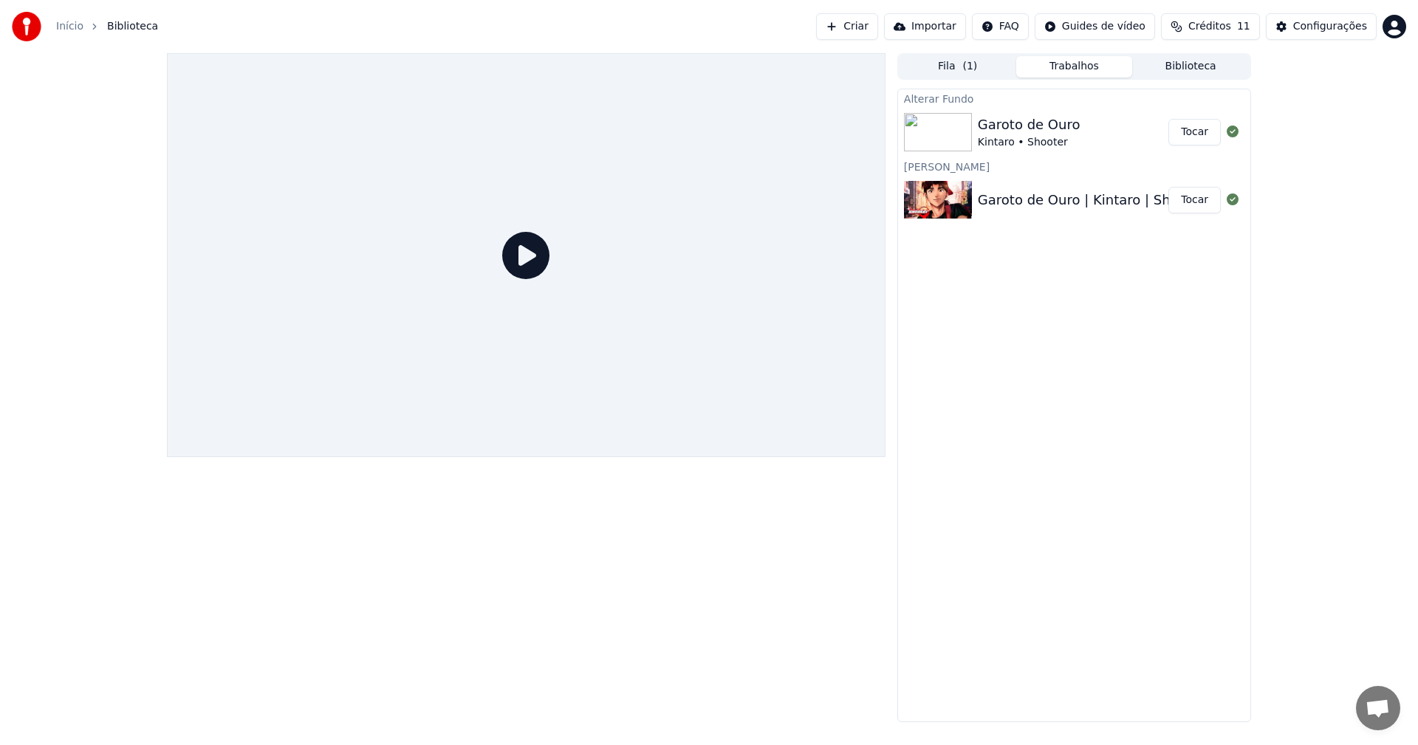
click at [981, 123] on div "Garoto de Ouro" at bounding box center [1029, 125] width 103 height 21
click at [1198, 129] on button "Tocar" at bounding box center [1195, 132] width 52 height 27
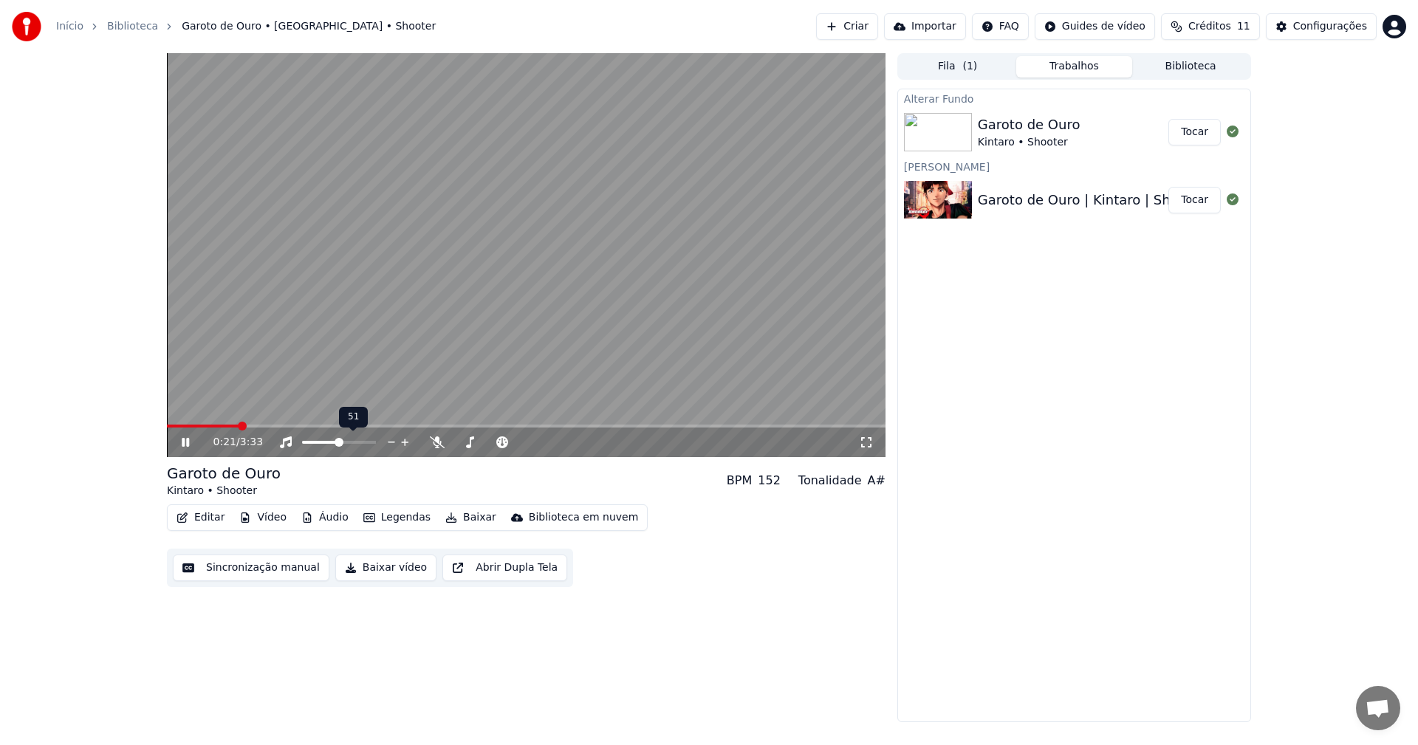
click at [340, 445] on span at bounding box center [339, 442] width 9 height 9
click at [347, 318] on video at bounding box center [526, 255] width 719 height 404
click at [239, 570] on button "Sincronização manual" at bounding box center [251, 568] width 157 height 27
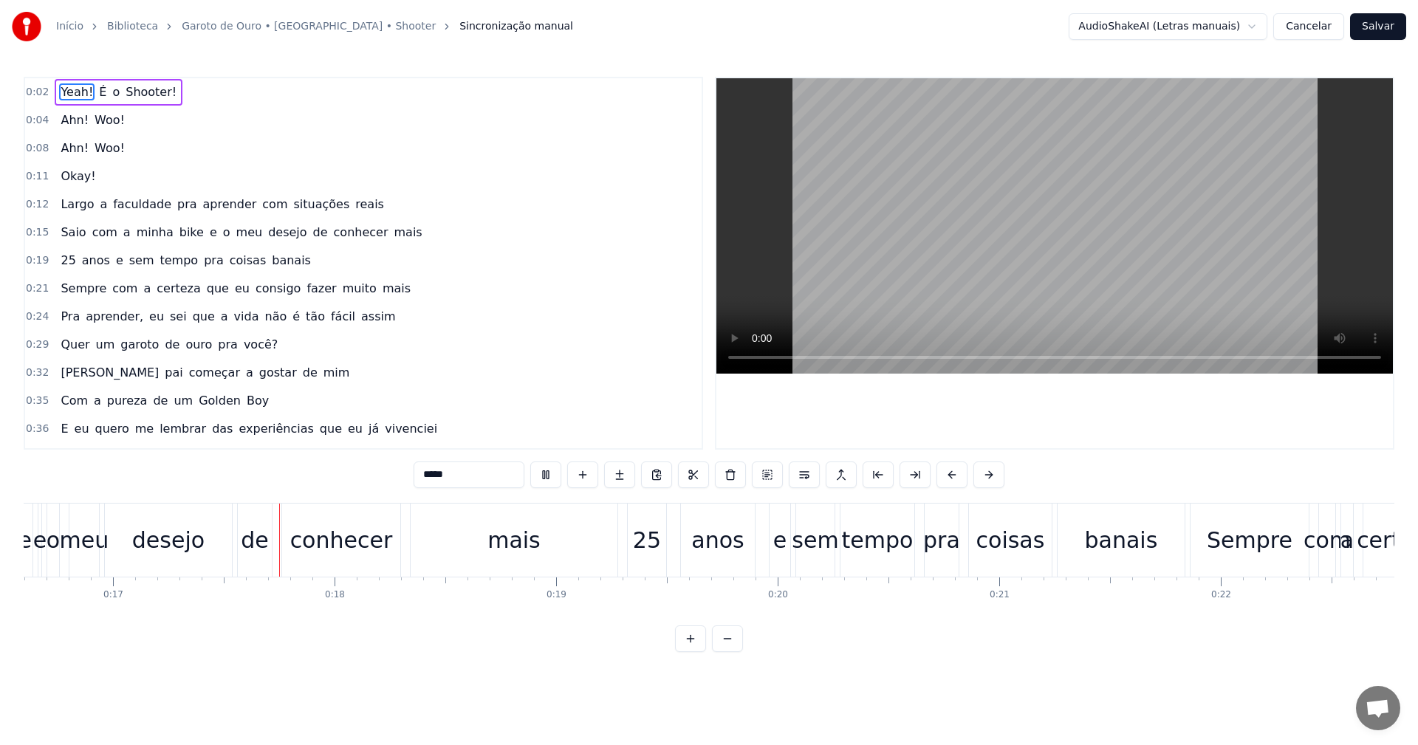
scroll to position [0, 3714]
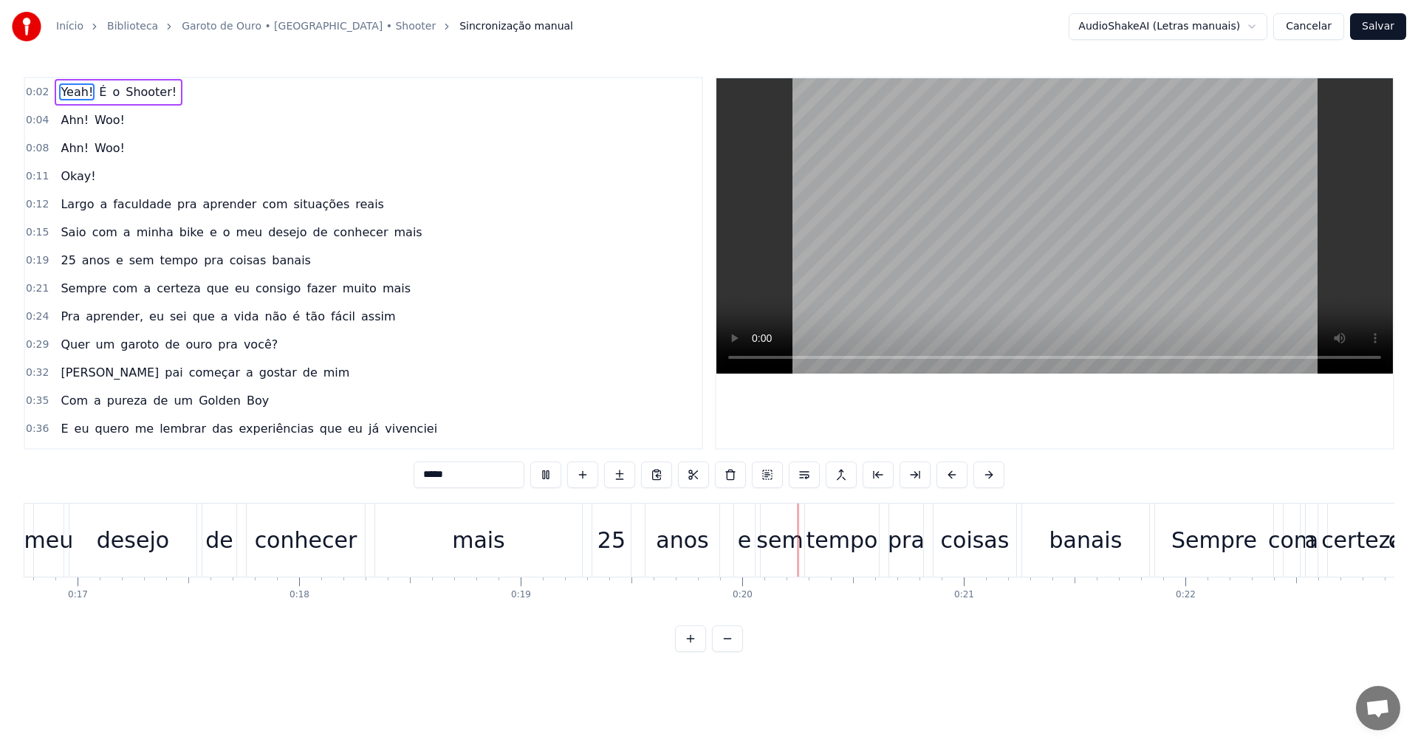
click at [292, 208] on span "situações" at bounding box center [321, 204] width 59 height 17
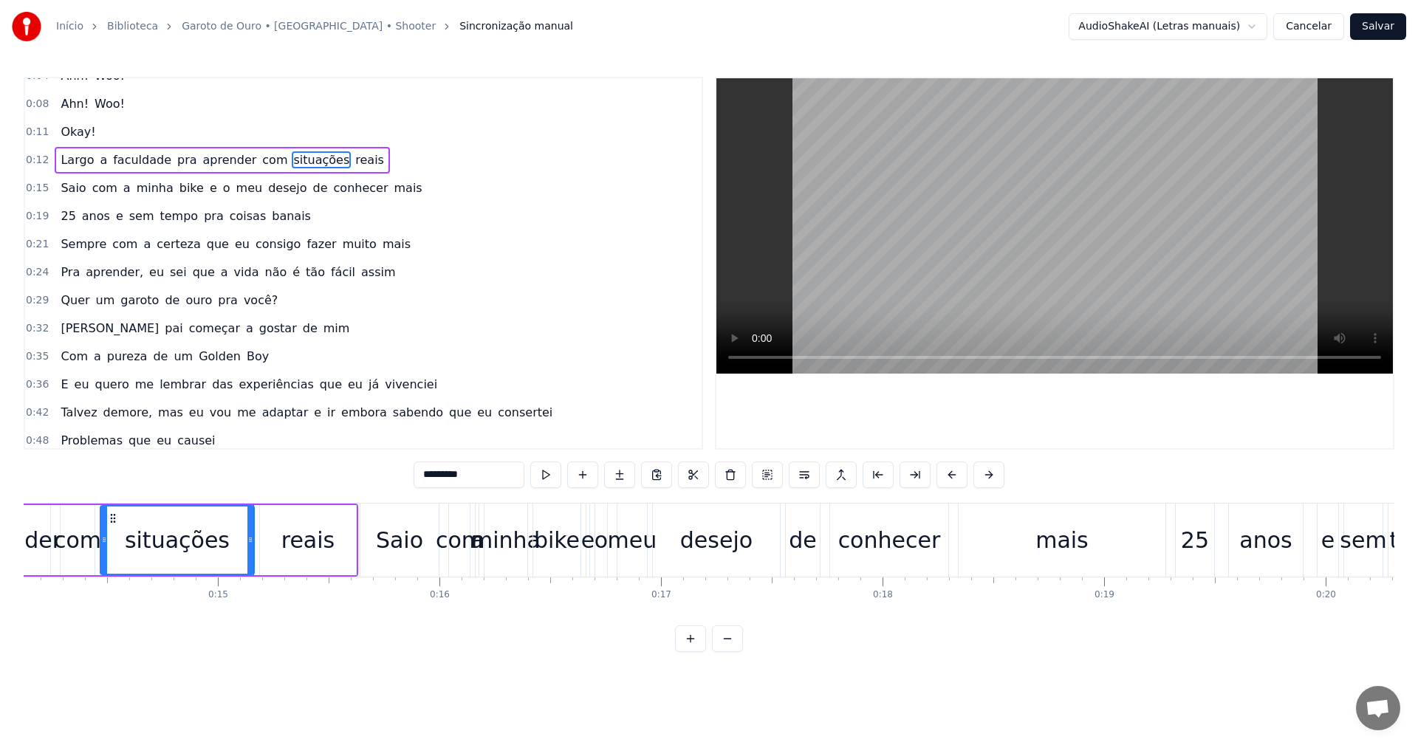
scroll to position [0, 0]
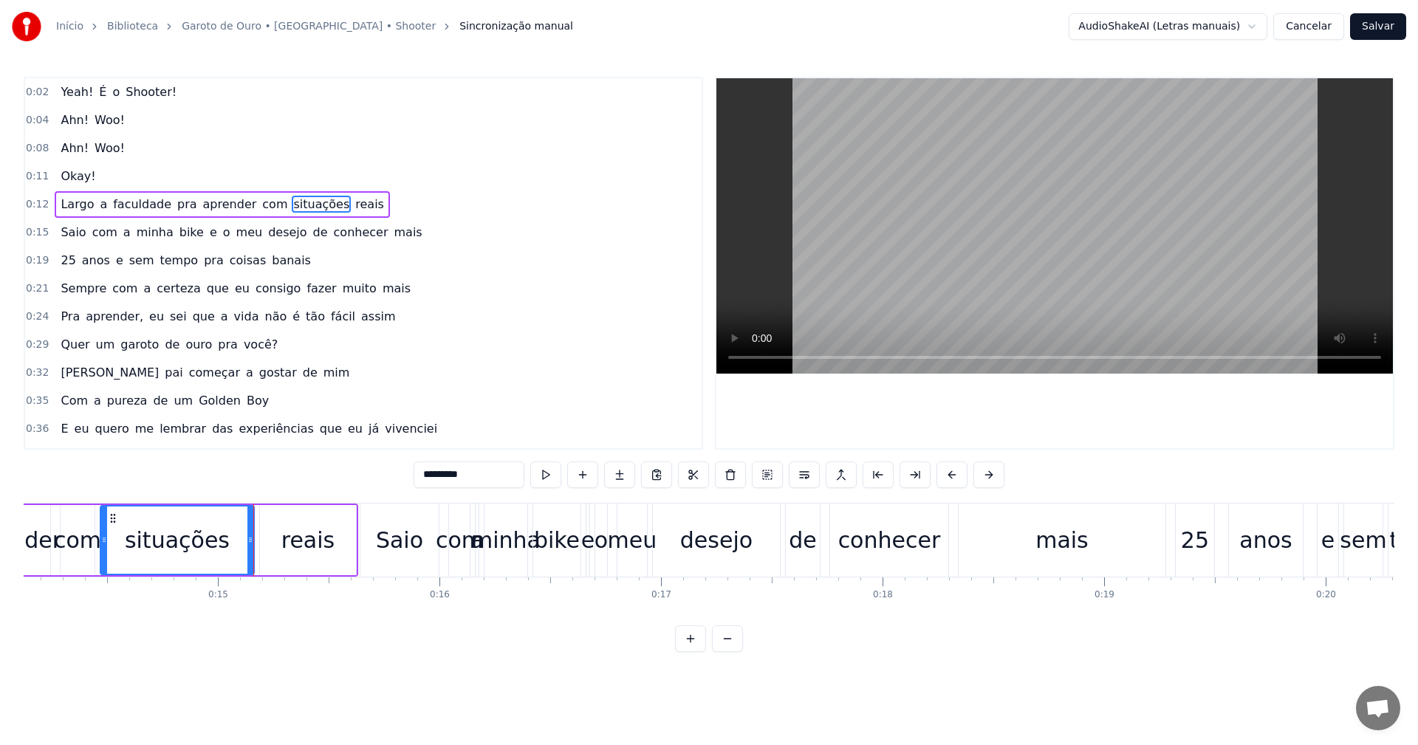
click at [261, 203] on span "com" at bounding box center [275, 204] width 28 height 17
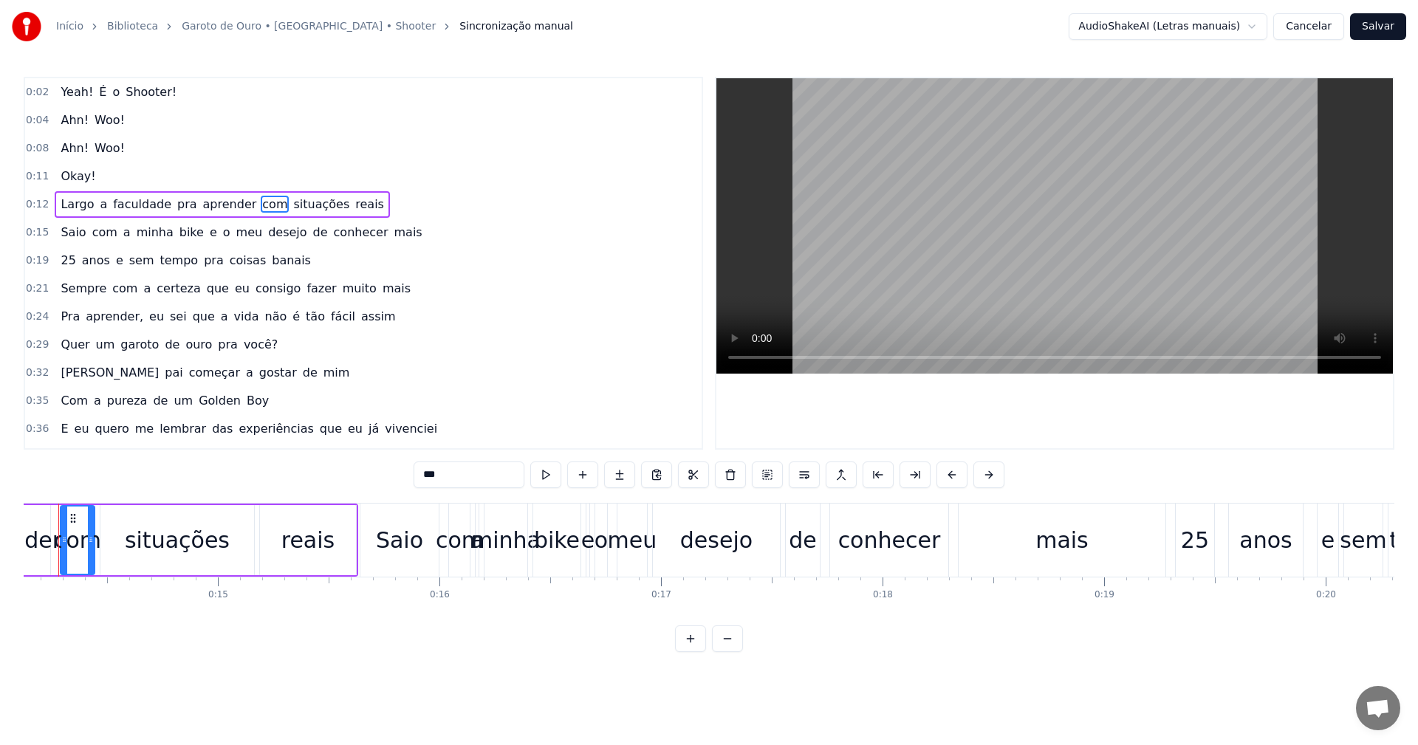
scroll to position [0, 3090]
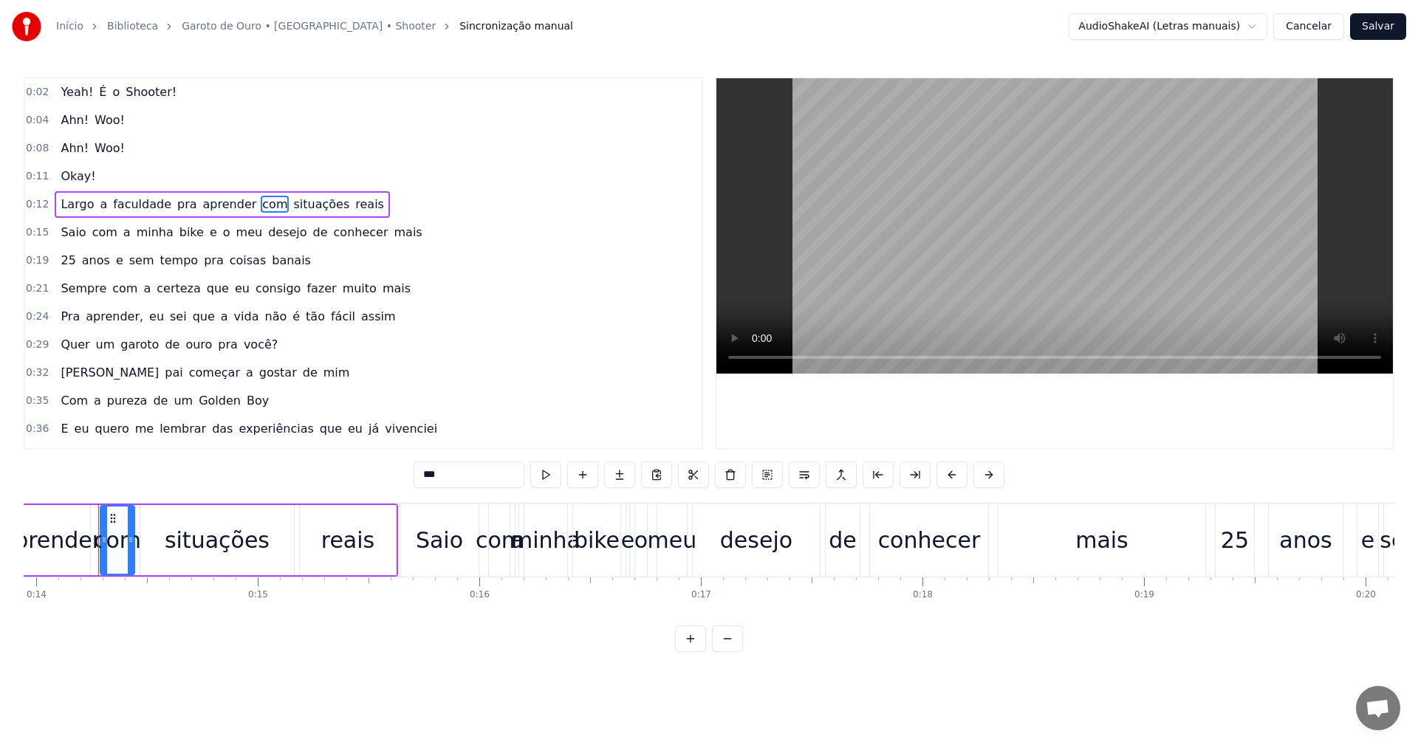
click at [261, 203] on span "com" at bounding box center [275, 204] width 28 height 17
click at [1125, 218] on video at bounding box center [1055, 225] width 677 height 295
click at [861, 250] on video at bounding box center [1055, 225] width 677 height 295
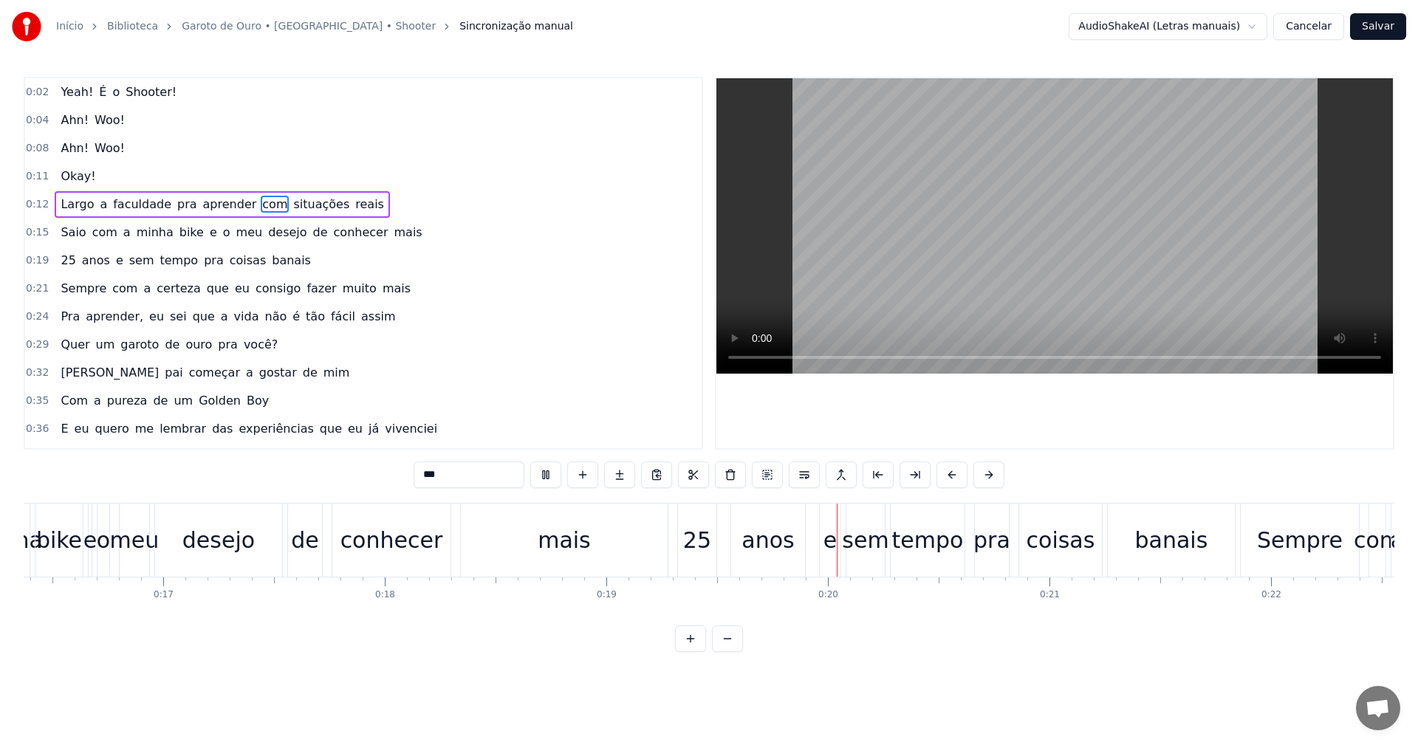
click at [994, 187] on video at bounding box center [1055, 225] width 677 height 295
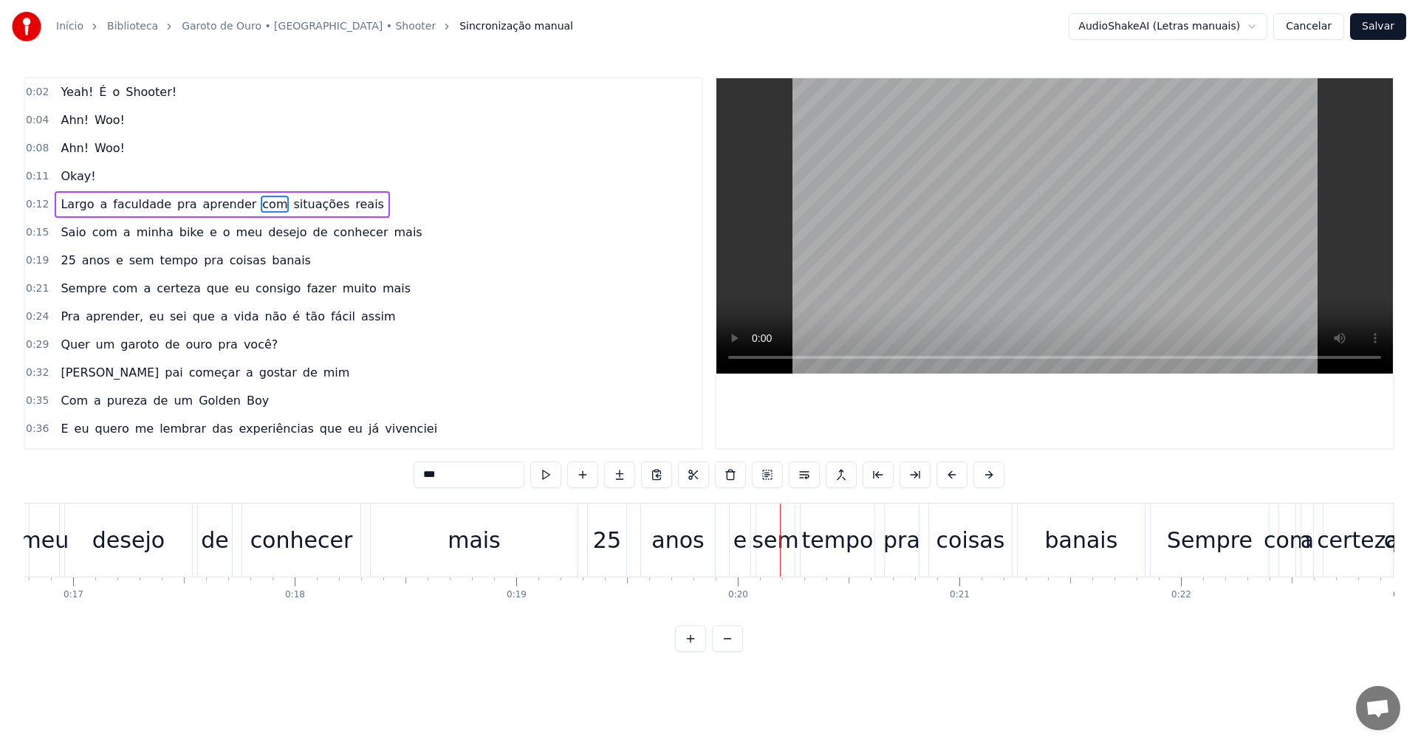
scroll to position [0, 3640]
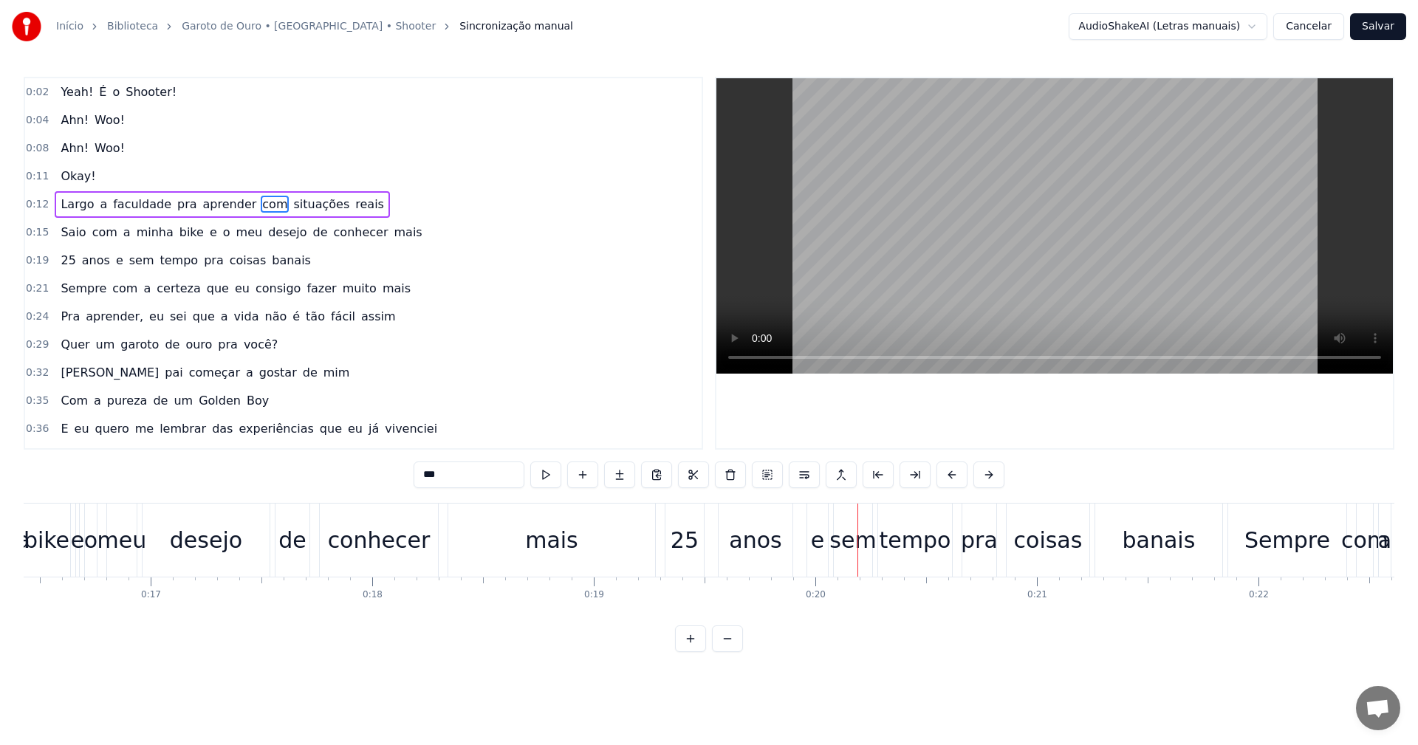
click at [688, 555] on div "25" at bounding box center [685, 540] width 28 height 33
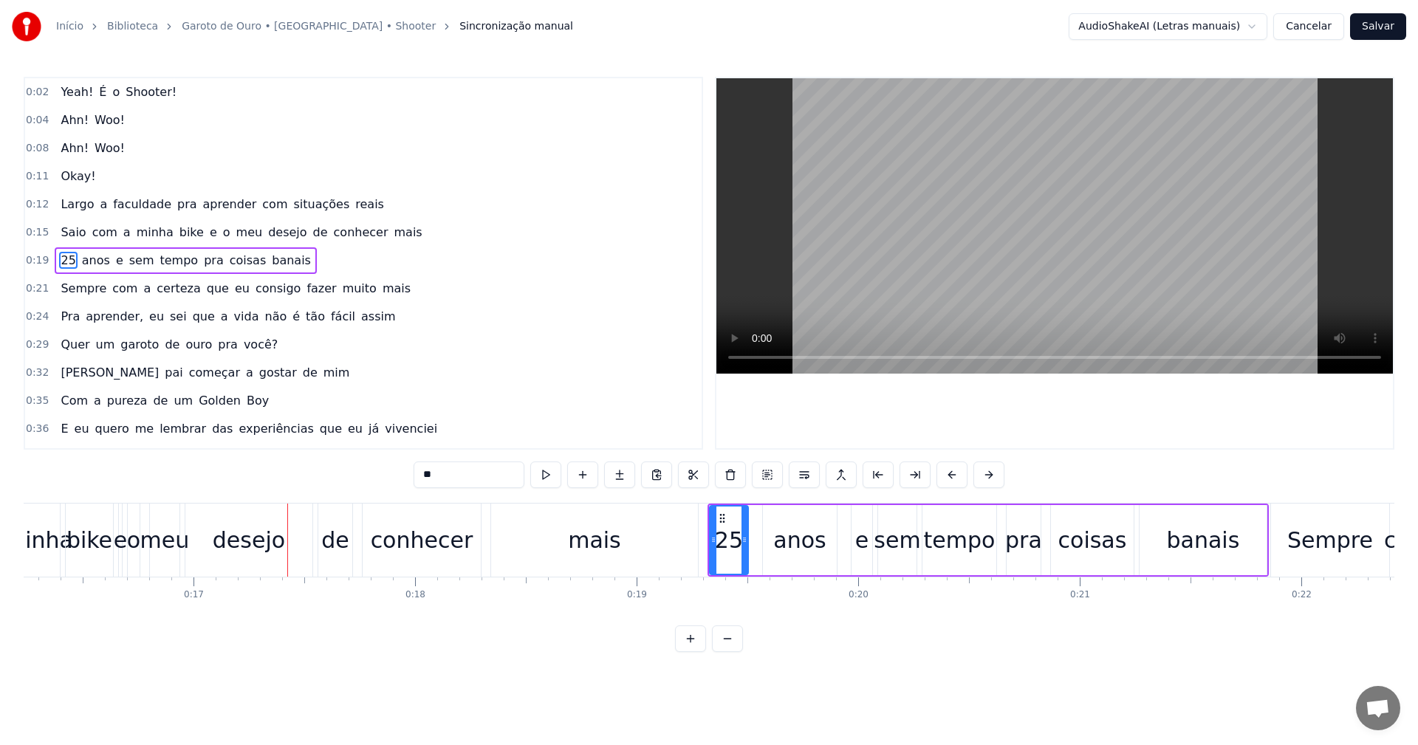
scroll to position [0, 3581]
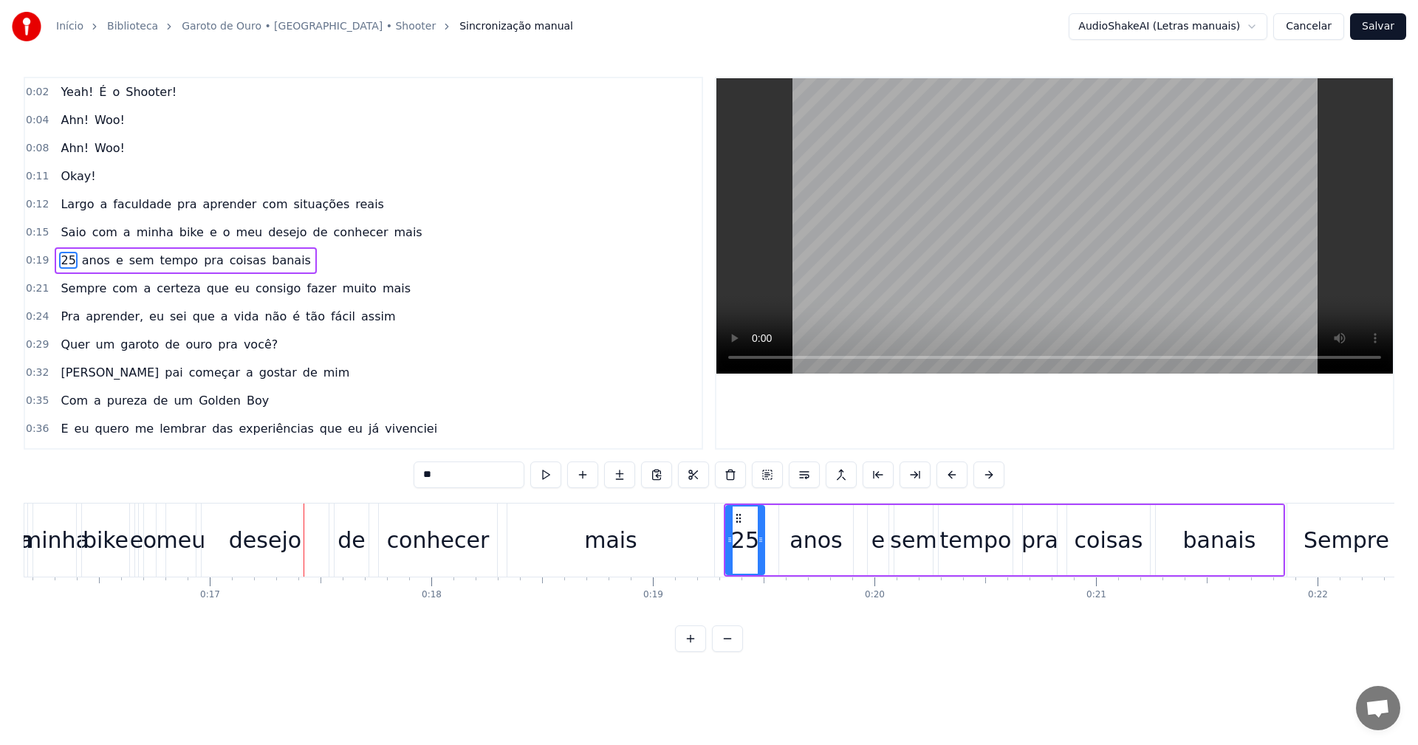
click at [743, 539] on div "25" at bounding box center [745, 540] width 28 height 33
click at [737, 520] on icon at bounding box center [739, 519] width 12 height 12
click at [526, 479] on button at bounding box center [527, 475] width 31 height 27
click at [530, 482] on button at bounding box center [527, 475] width 31 height 27
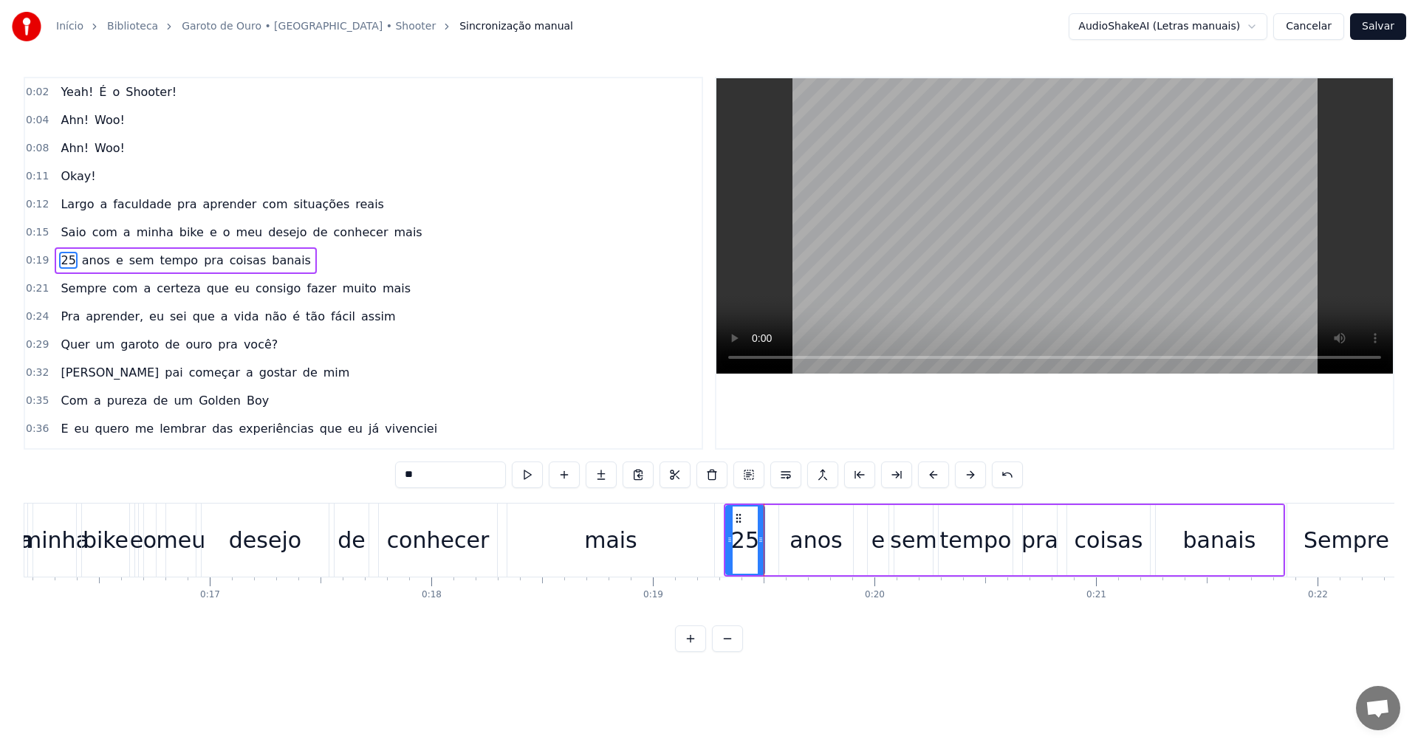
click at [802, 614] on div "Yeah! É o Shooter! Ahn! Woo! Ahn! Woo! Okay! [PERSON_NAME] a faculdade pra apre…" at bounding box center [709, 558] width 1371 height 111
click at [844, 536] on div "anos" at bounding box center [816, 540] width 74 height 70
type input "****"
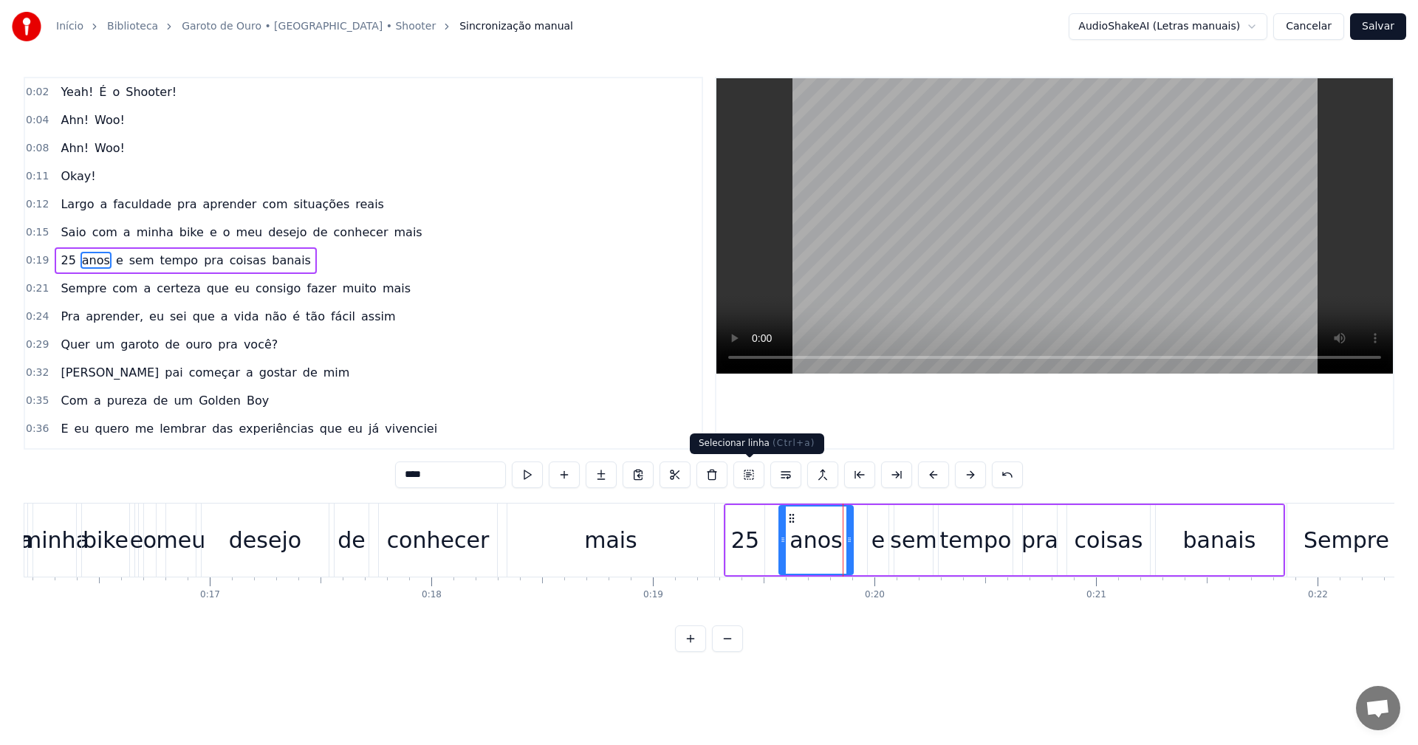
click at [750, 471] on button at bounding box center [749, 475] width 31 height 27
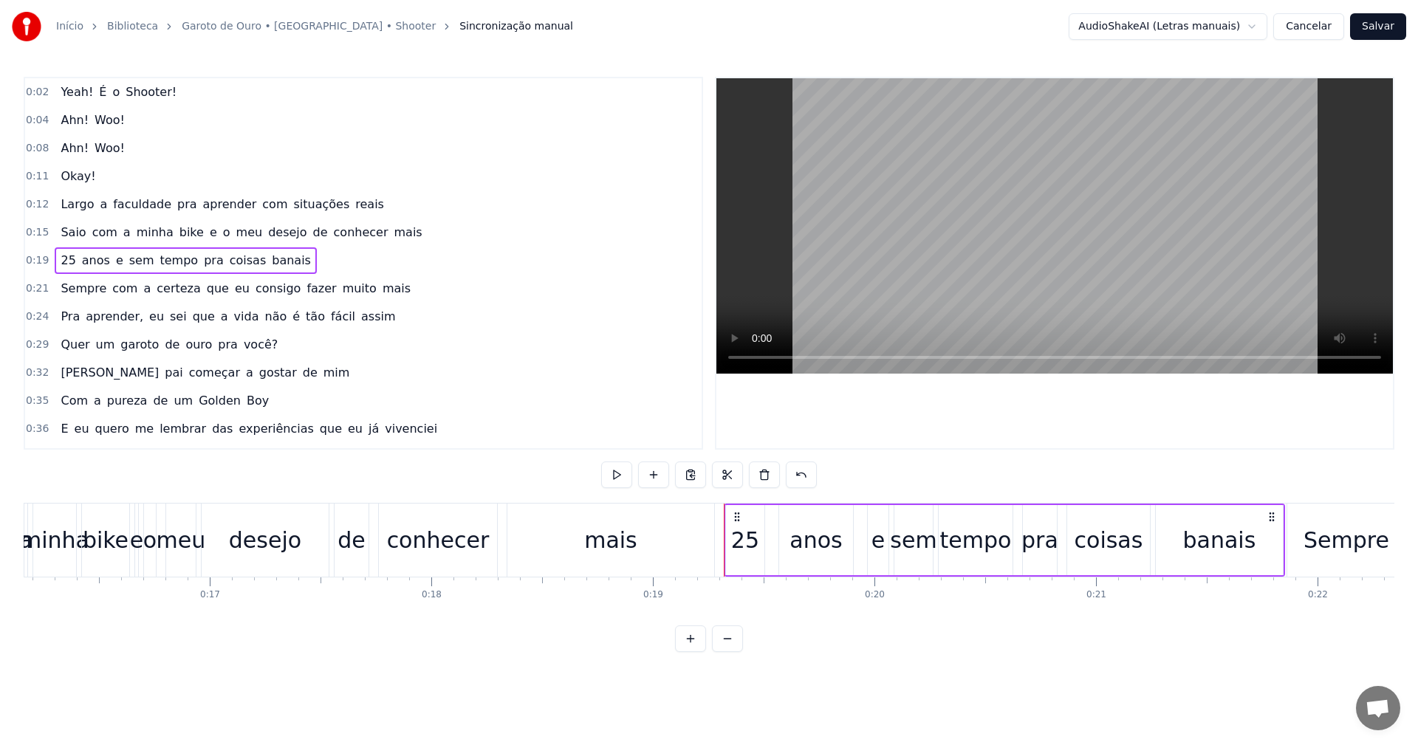
click at [851, 514] on div "25 anos e sem tempo pra coisas banais" at bounding box center [1004, 540] width 561 height 73
click at [737, 513] on icon at bounding box center [735, 517] width 12 height 12
click at [802, 474] on button at bounding box center [801, 475] width 31 height 27
click at [790, 479] on button at bounding box center [783, 475] width 31 height 27
click at [790, 478] on button at bounding box center [783, 475] width 31 height 27
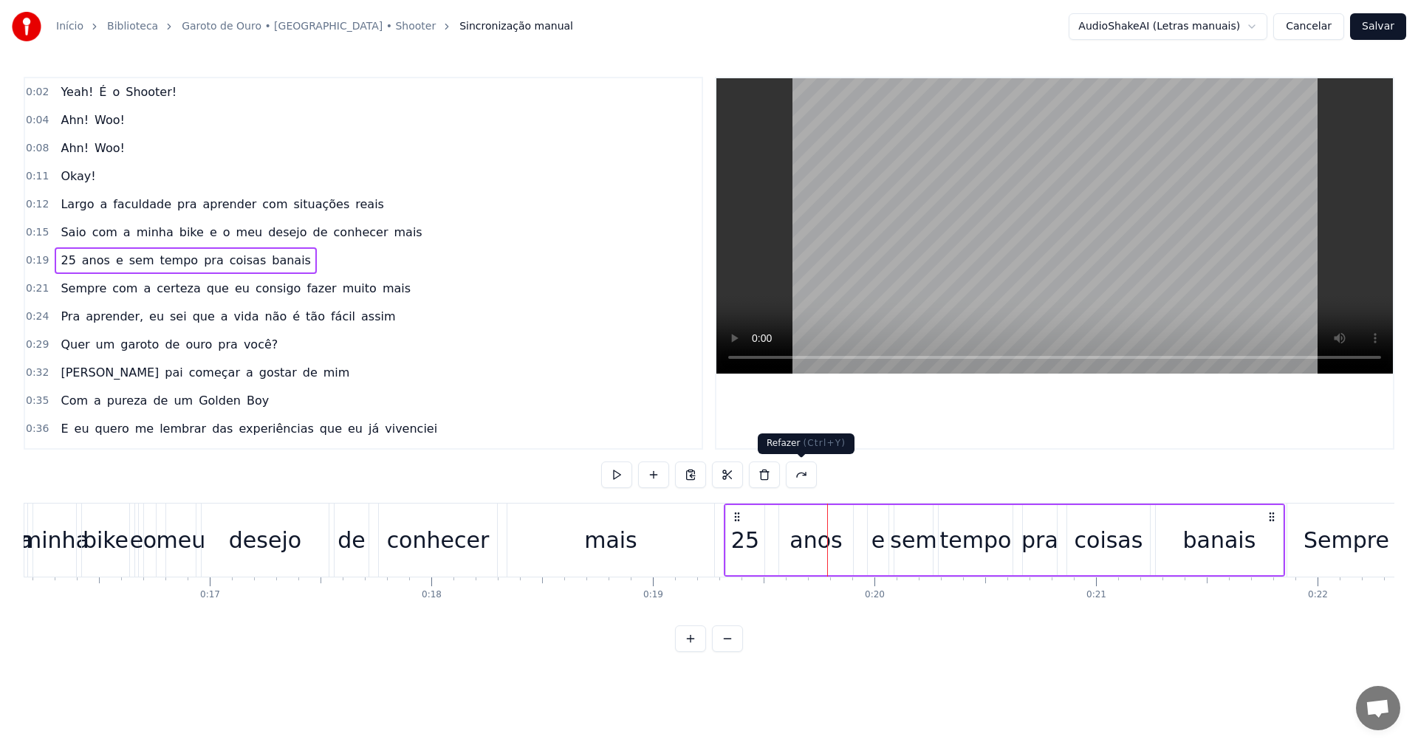
click at [790, 478] on button at bounding box center [801, 475] width 31 height 27
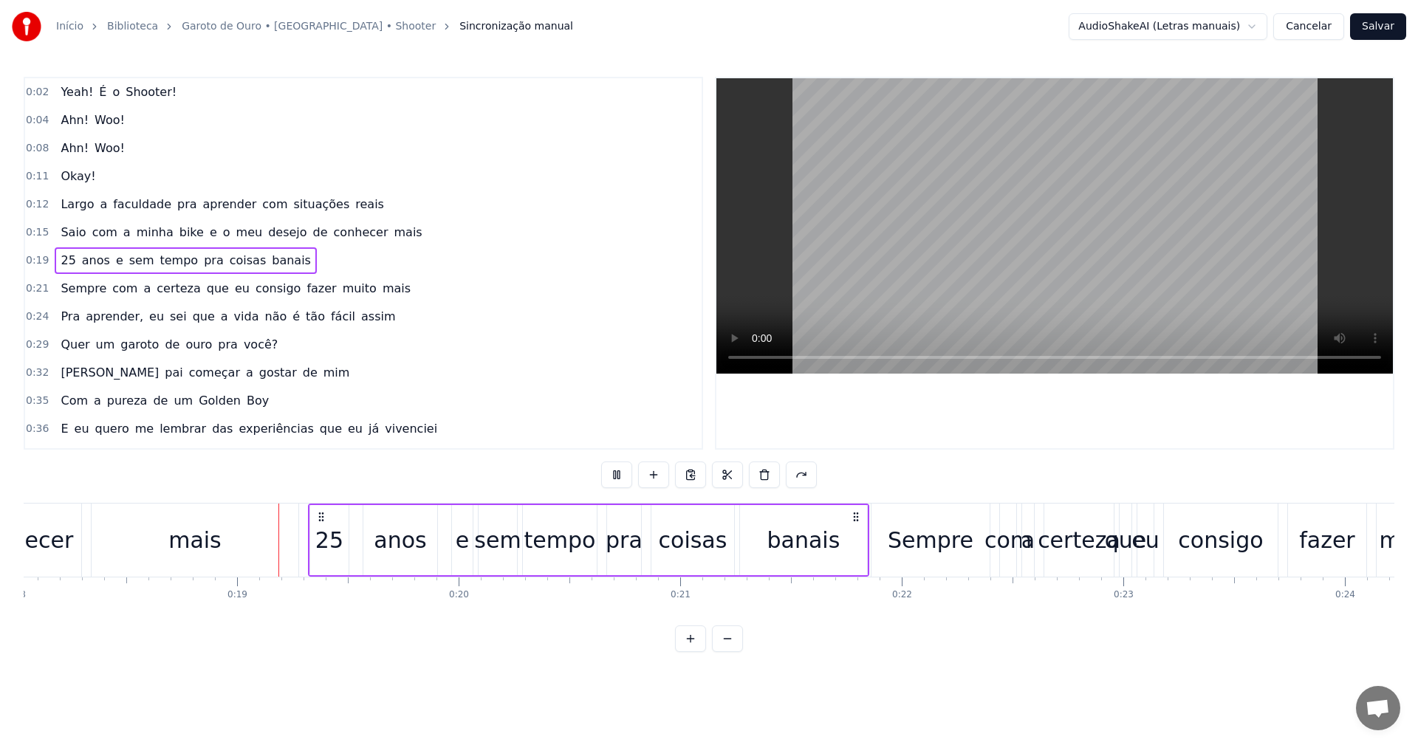
scroll to position [0, 4039]
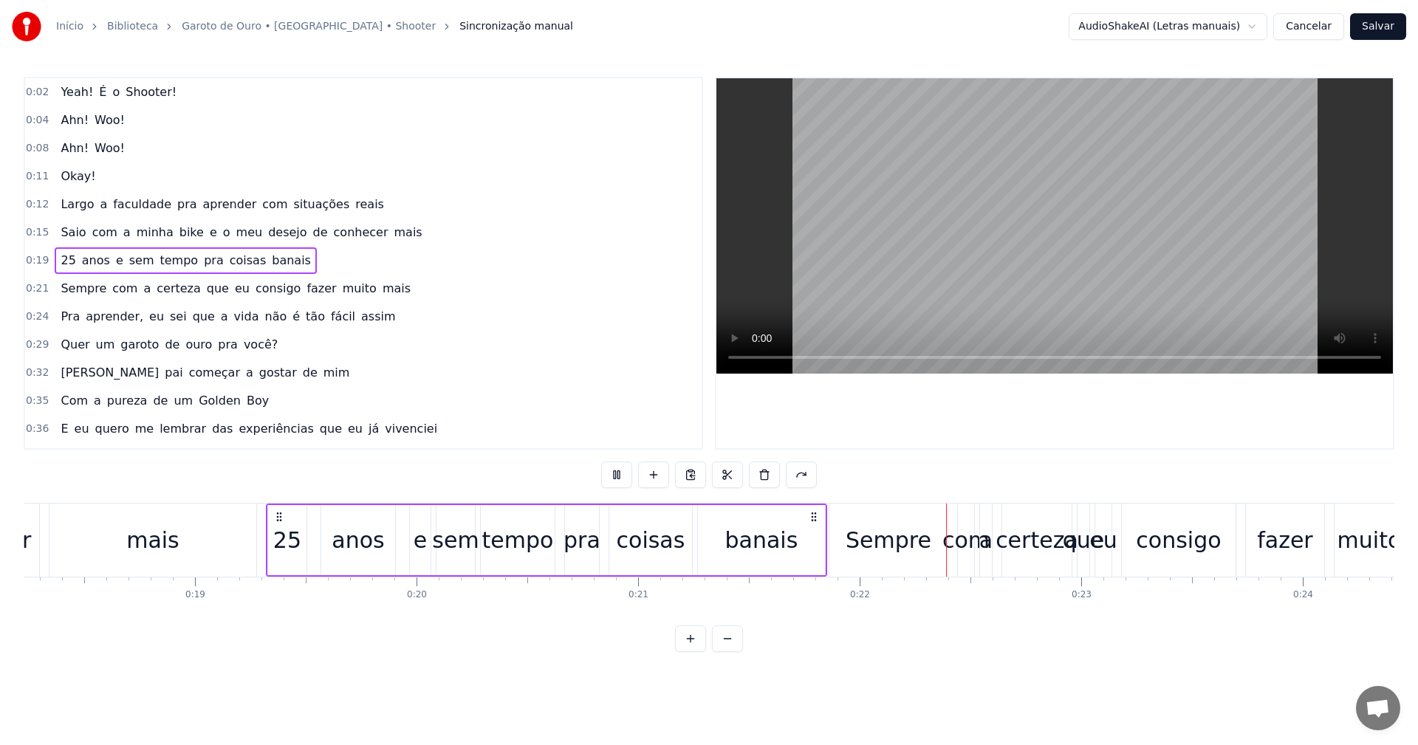
click at [565, 415] on div "0:36 E eu quero me lembrar das experiências que eu já vivenciei" at bounding box center [363, 429] width 677 height 28
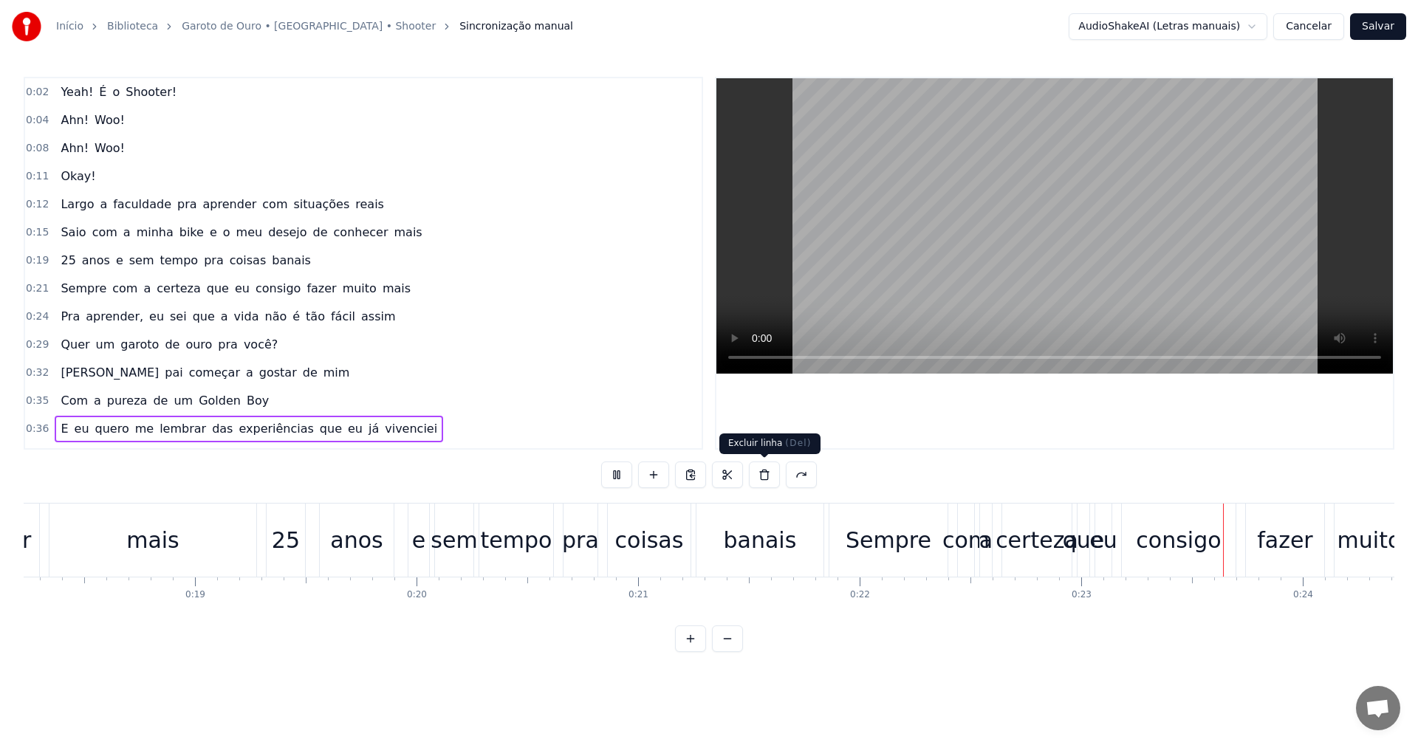
drag, startPoint x: 787, startPoint y: 454, endPoint x: 822, endPoint y: 436, distance: 39.3
click at [798, 447] on span "( Del )" at bounding box center [798, 443] width 26 height 10
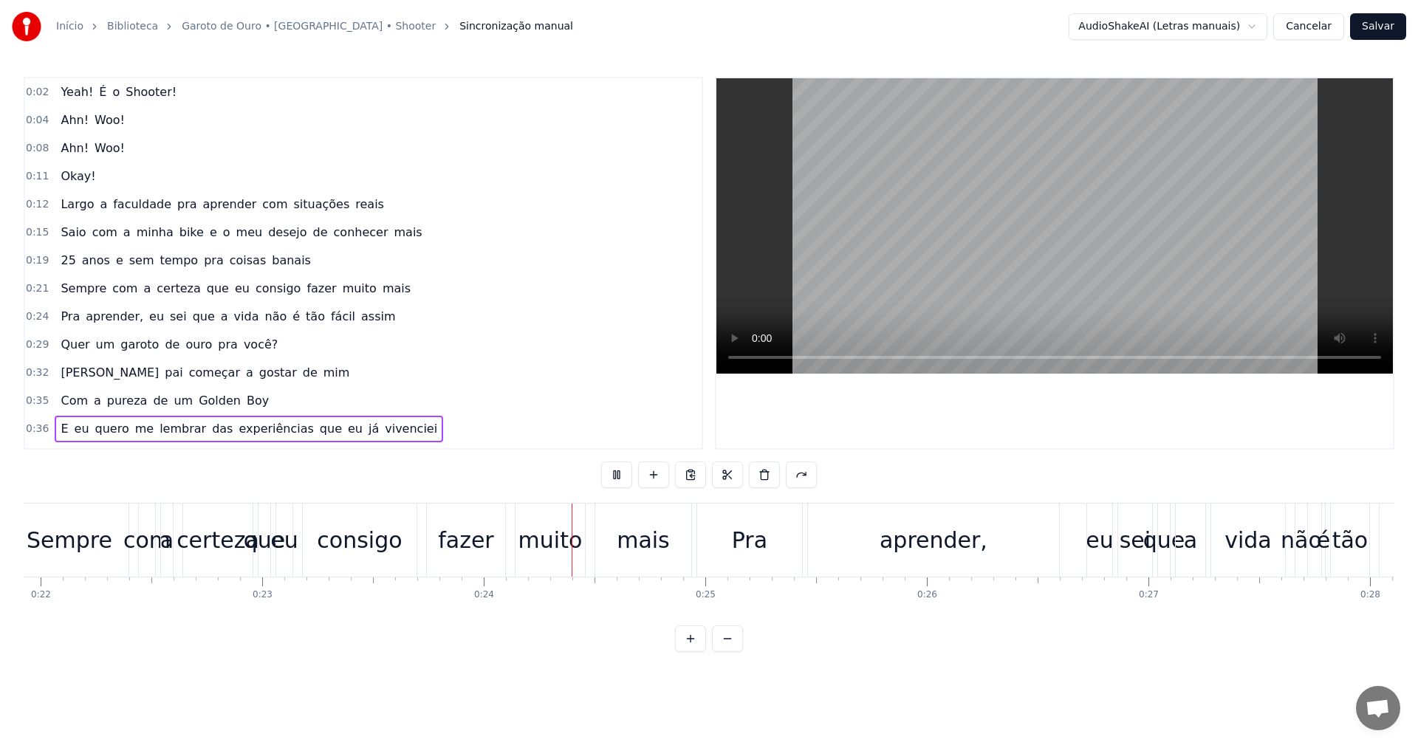
click at [870, 471] on div "0:02 Yeah! É o Shooter! 0:04 Ahn! Woo! 0:08 Ahn! Woo! 0:11 Okay! 0:12 Largo a f…" at bounding box center [709, 364] width 1371 height 575
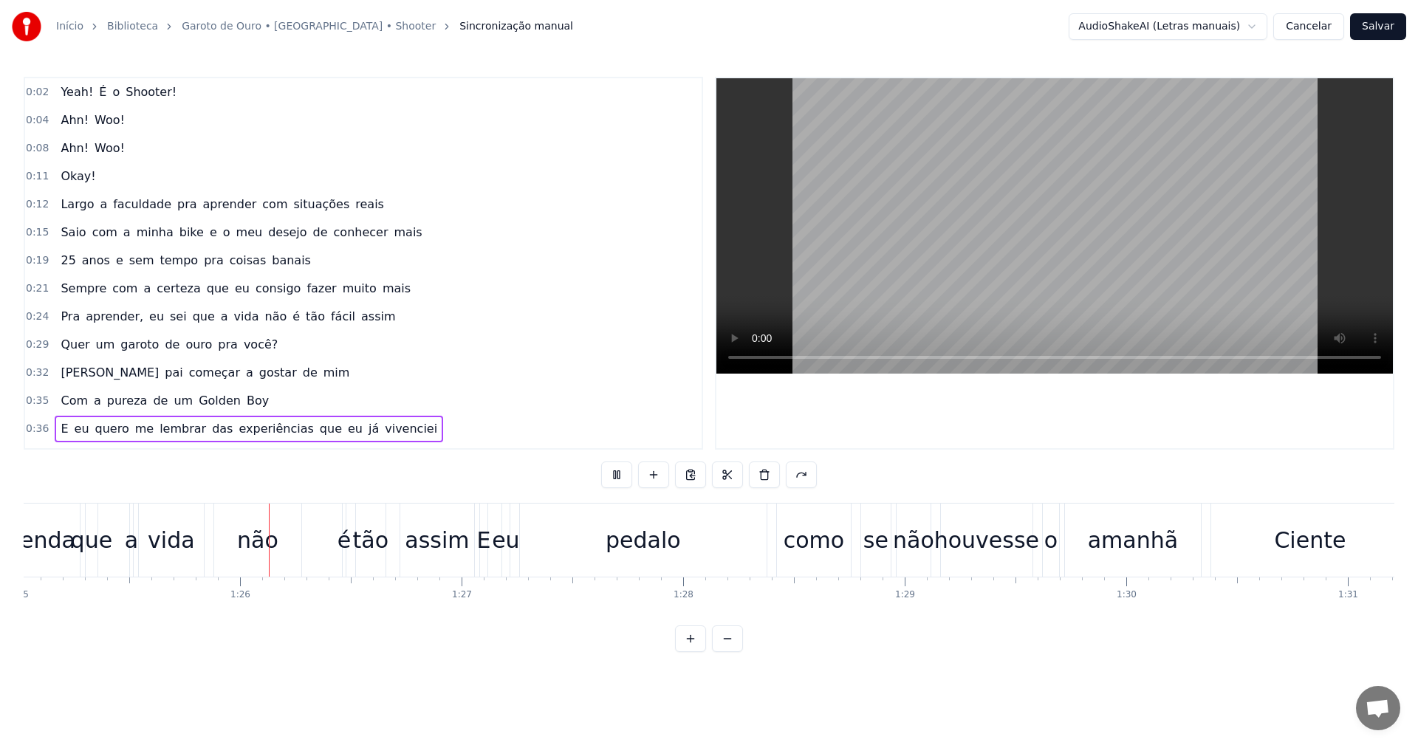
scroll to position [0, 18883]
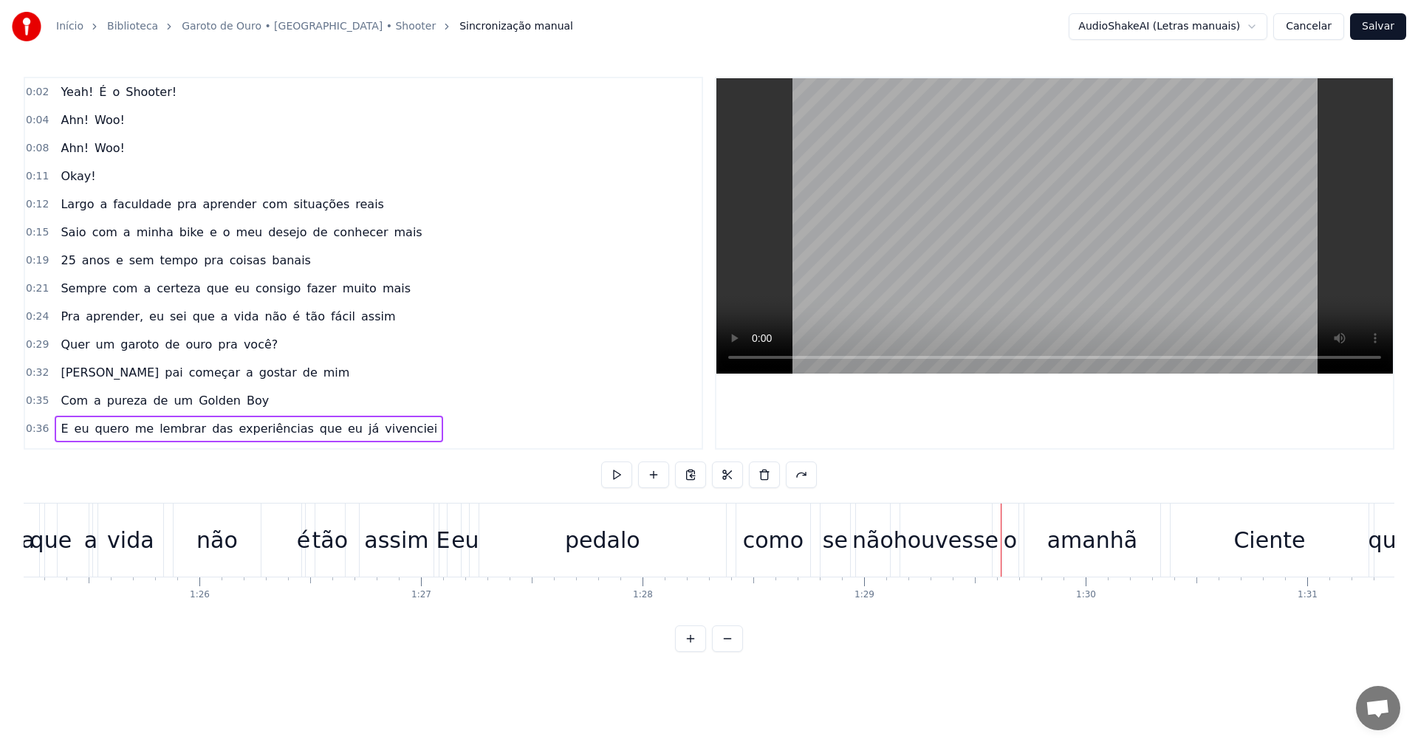
click at [392, 536] on div "assim" at bounding box center [396, 540] width 64 height 33
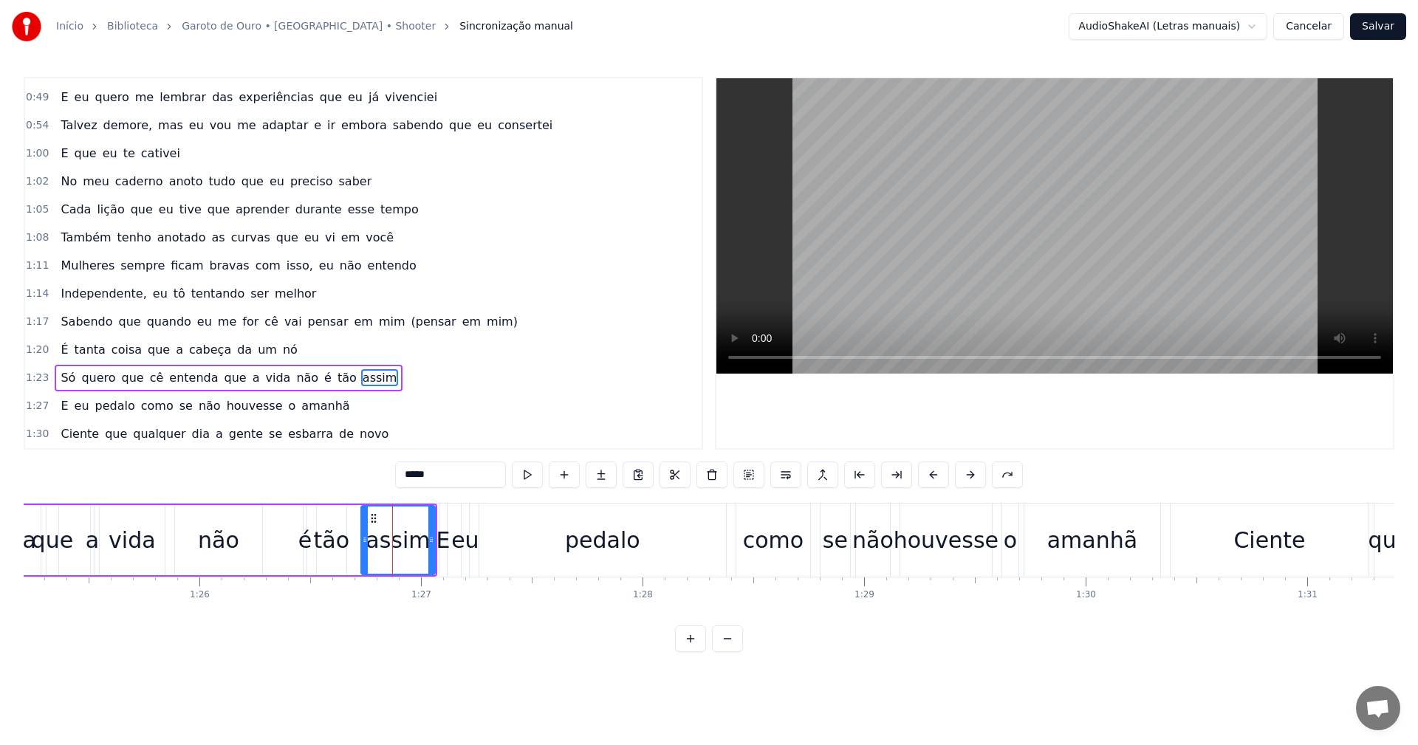
scroll to position [530, 0]
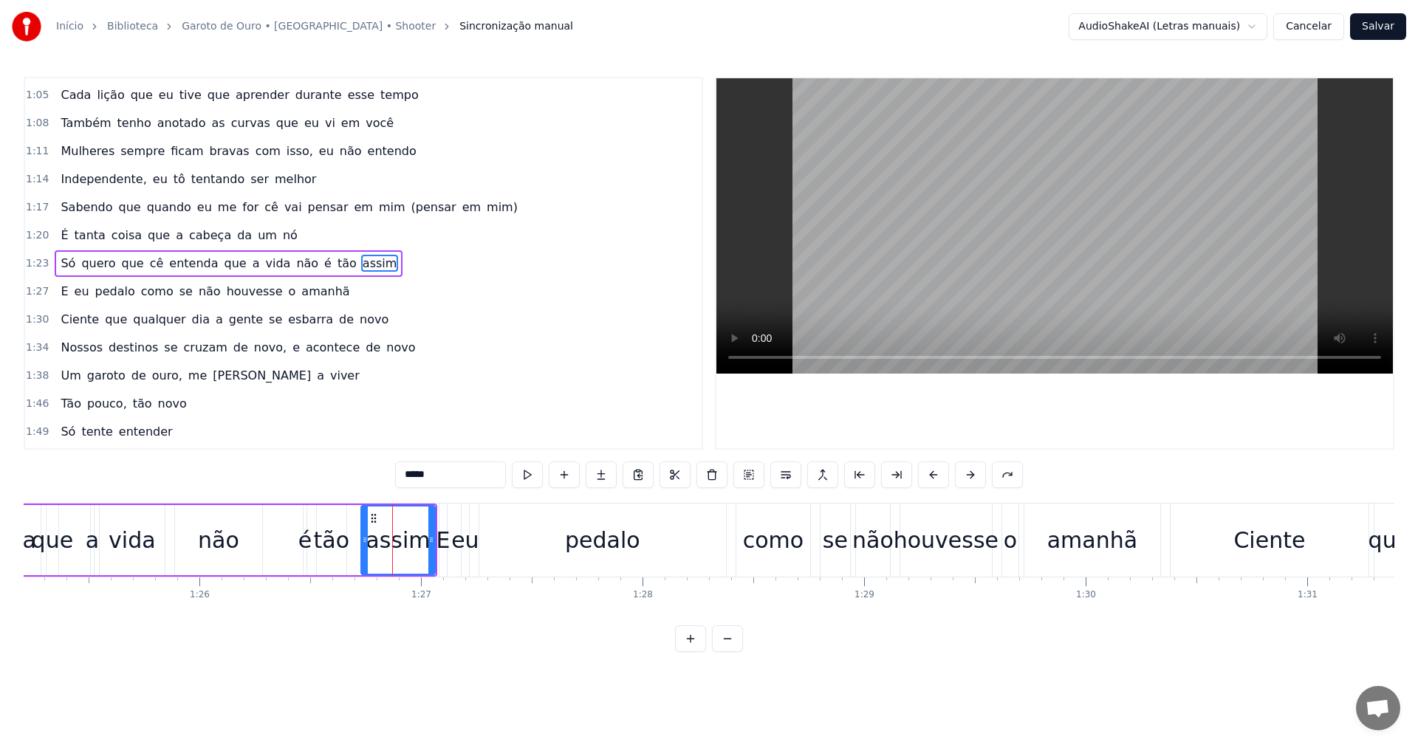
click at [361, 268] on span "assim" at bounding box center [380, 263] width 38 height 17
drag, startPoint x: 435, startPoint y: 474, endPoint x: 164, endPoint y: 447, distance: 272.4
click at [164, 447] on div "0:02 Yeah! É o Shooter! 0:04 Ahn! Woo! 0:08 Ahn! Woo! 0:11 Okay! 0:12 Largo a f…" at bounding box center [709, 364] width 1371 height 575
type input "*"
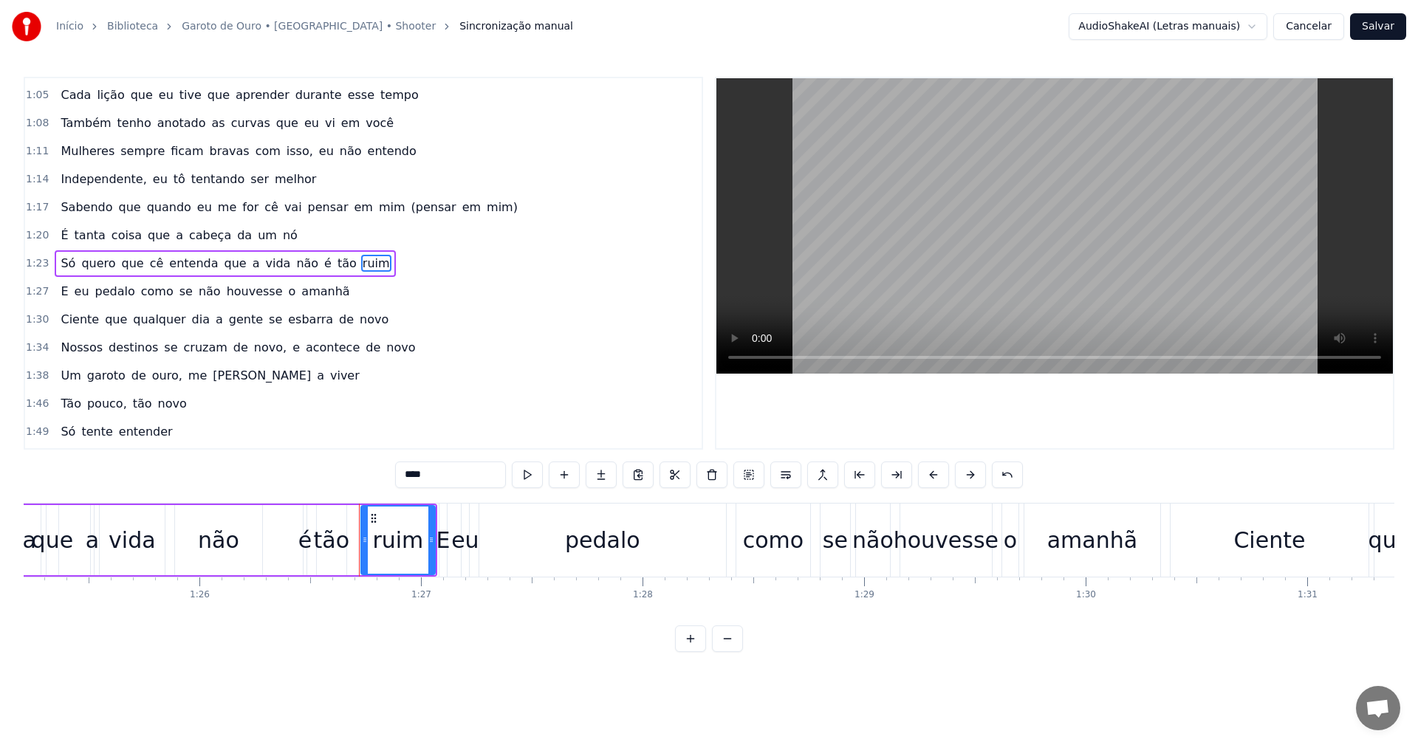
type input "****"
click at [1042, 266] on video at bounding box center [1055, 225] width 677 height 295
click at [1033, 270] on video at bounding box center [1055, 225] width 677 height 295
click at [665, 355] on div "0:02 Yeah! É o Shooter! 0:04 Ahn! Woo! 0:08 Ahn! Woo! 0:11 Okay! 0:12 Largo a f…" at bounding box center [709, 263] width 1371 height 373
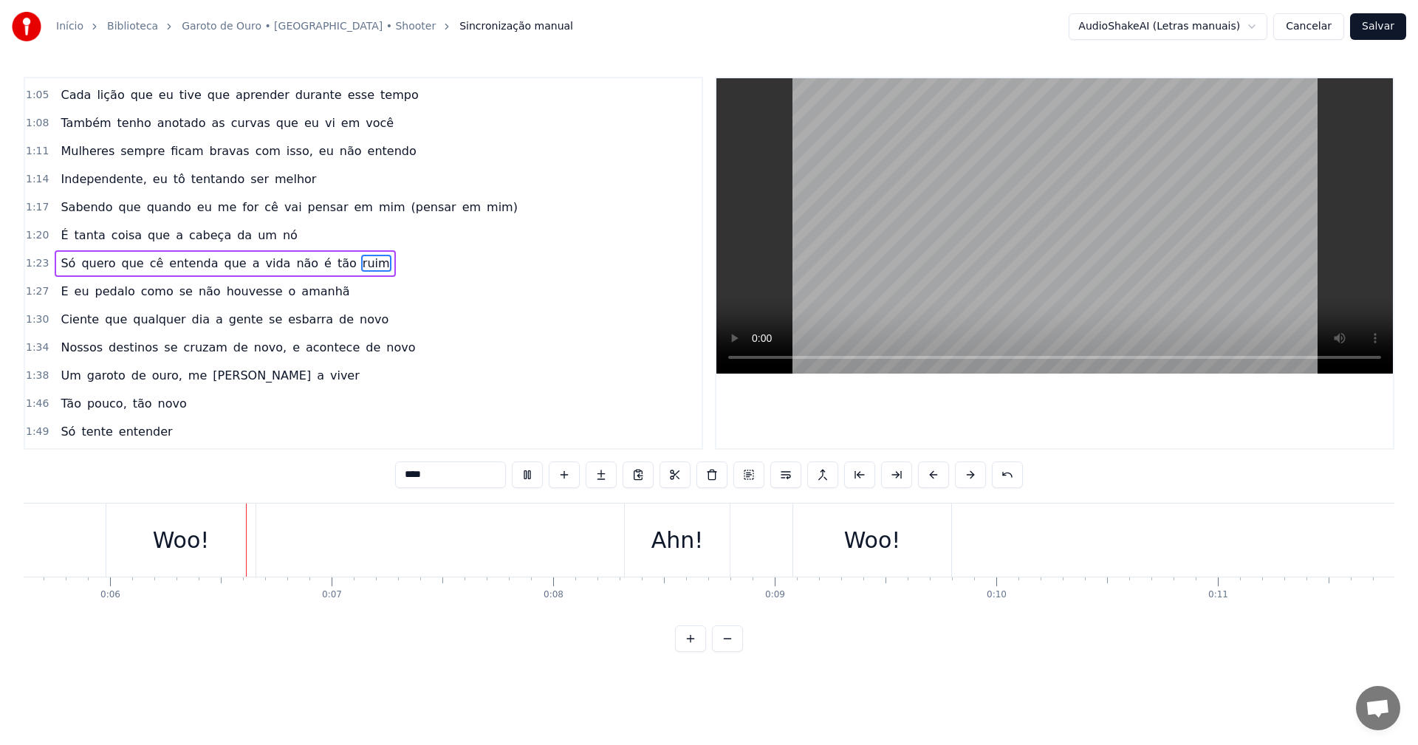
scroll to position [0, 1244]
click at [743, 318] on video at bounding box center [1055, 225] width 677 height 295
click at [1315, 30] on button "Cancelar" at bounding box center [1309, 26] width 71 height 27
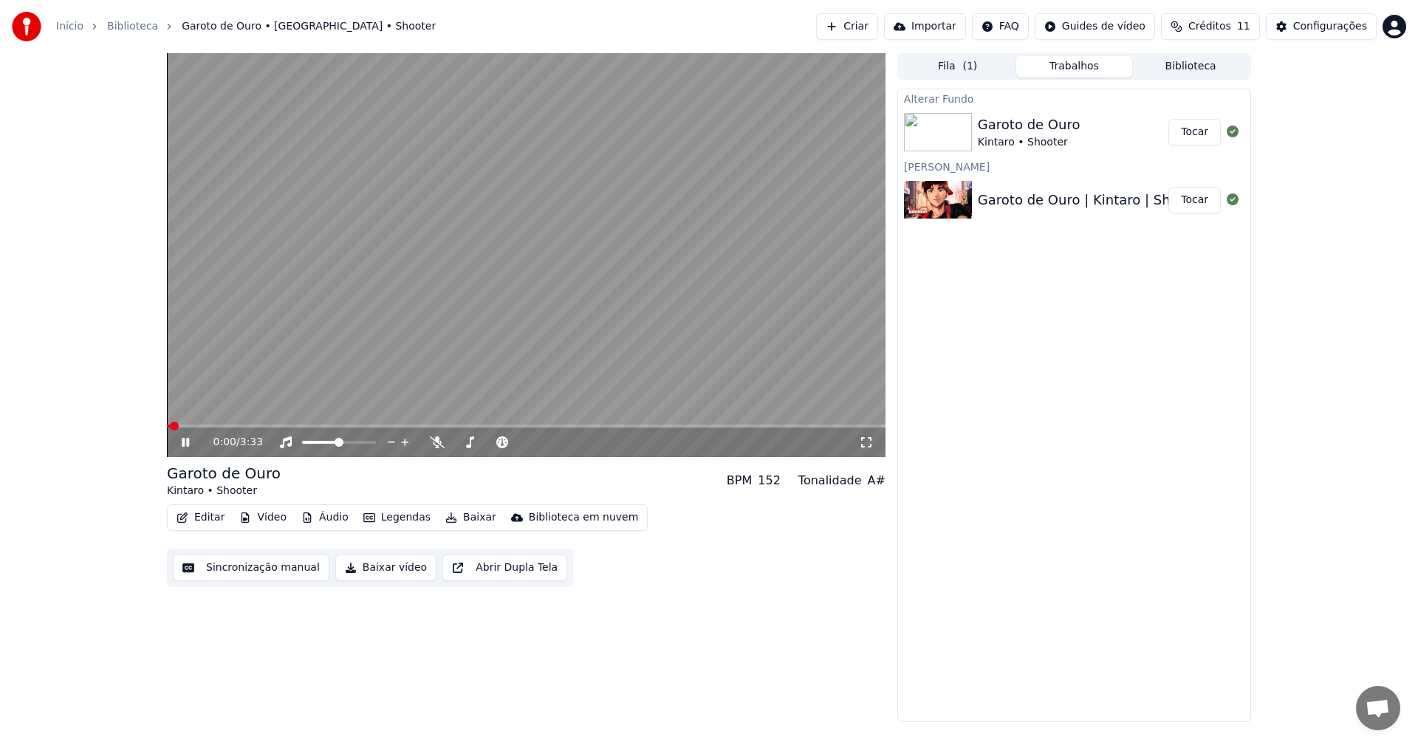
click at [406, 287] on video at bounding box center [526, 255] width 719 height 404
click at [1195, 201] on button "Tocar" at bounding box center [1195, 200] width 52 height 27
click at [321, 301] on video at bounding box center [526, 255] width 719 height 404
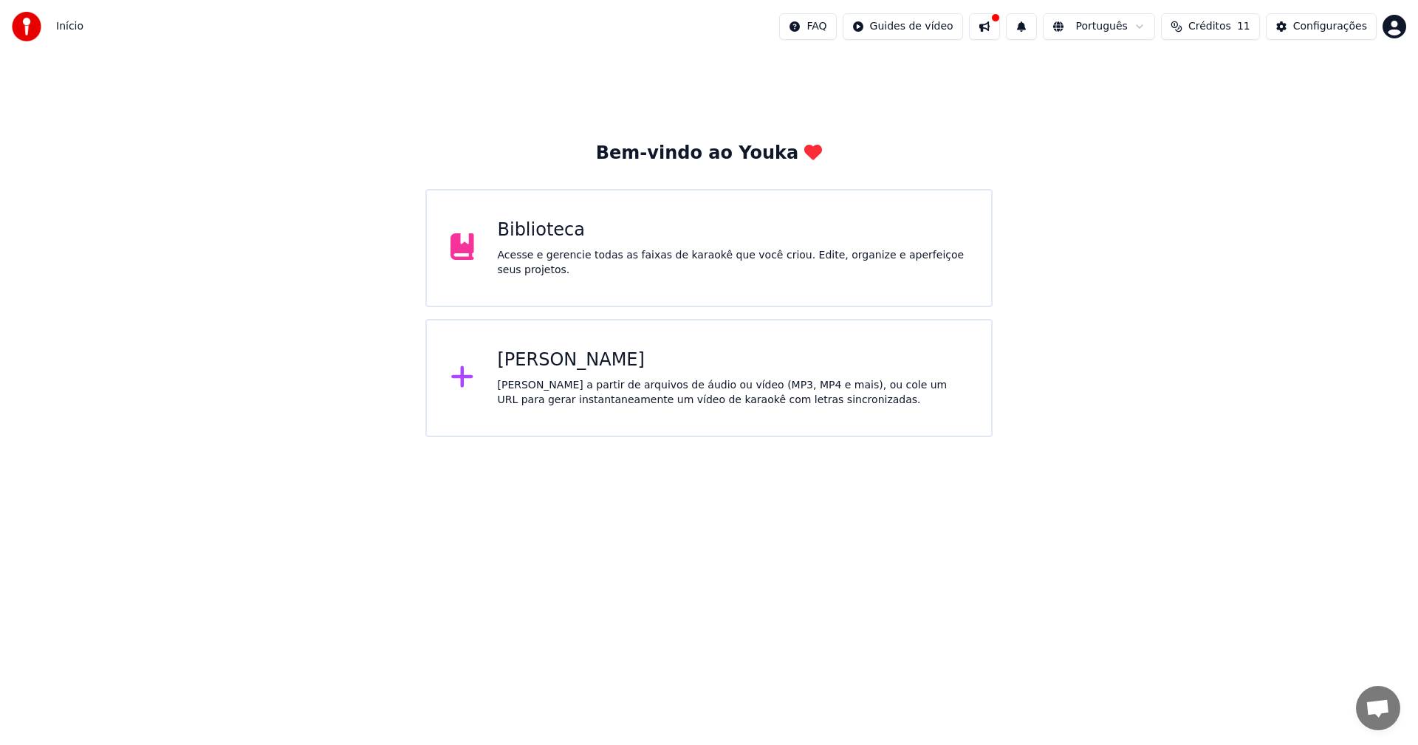
click at [542, 229] on div "Biblioteca" at bounding box center [733, 231] width 471 height 24
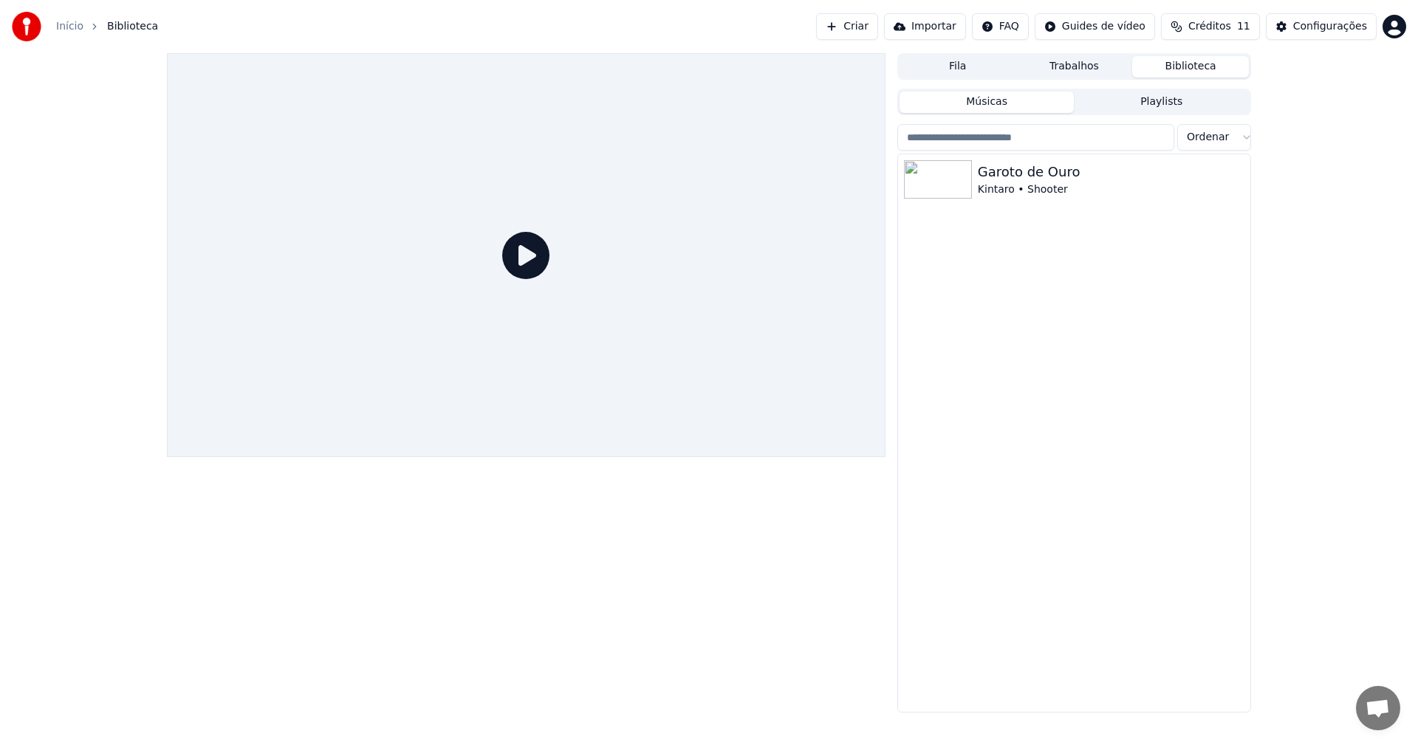
click at [1231, 26] on span "Créditos" at bounding box center [1210, 26] width 43 height 15
click at [1231, 137] on button "Atualizar" at bounding box center [1221, 136] width 83 height 27
click at [1279, 95] on td "31" at bounding box center [1284, 98] width 95 height 27
drag, startPoint x: 1266, startPoint y: 105, endPoint x: 1231, endPoint y: 95, distance: 36.0
click at [1260, 105] on td "31" at bounding box center [1284, 98] width 95 height 27
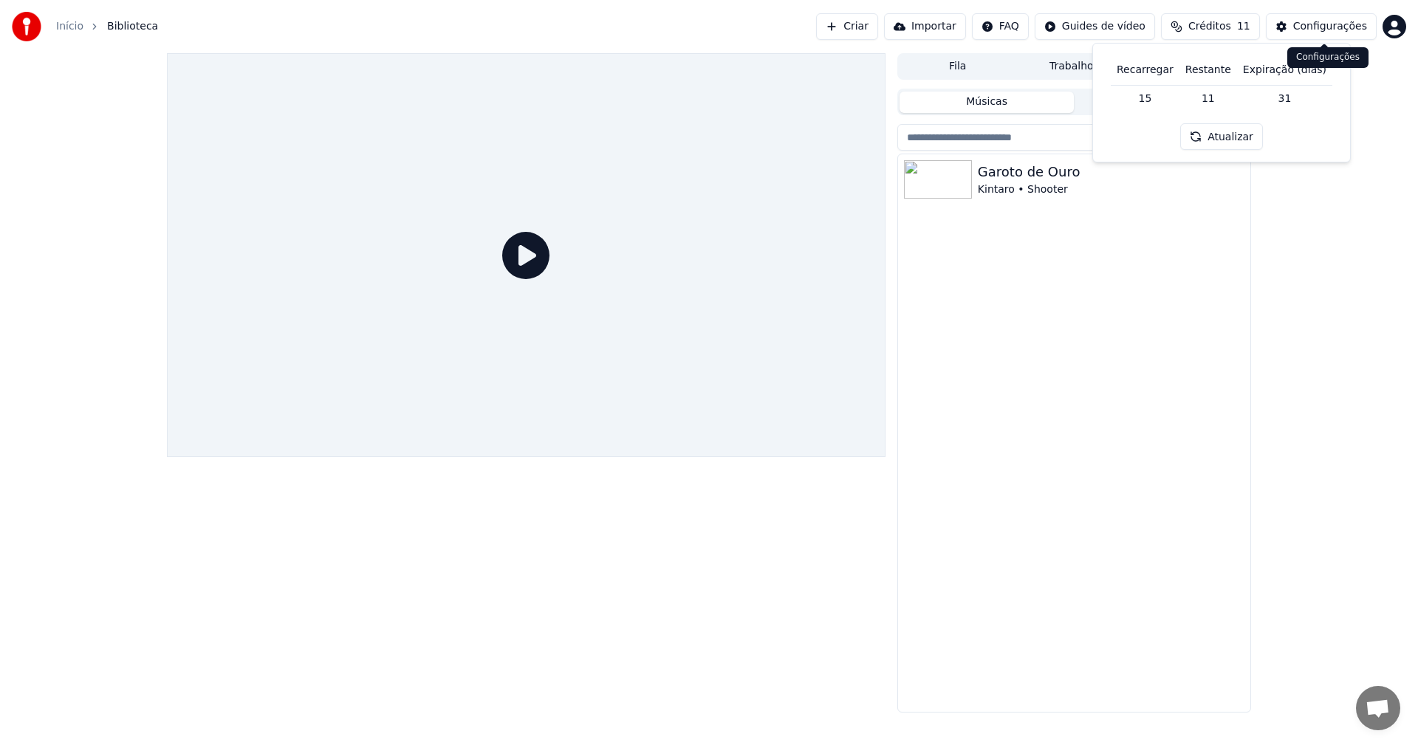
click at [1347, 30] on div "Configurações" at bounding box center [1331, 26] width 74 height 15
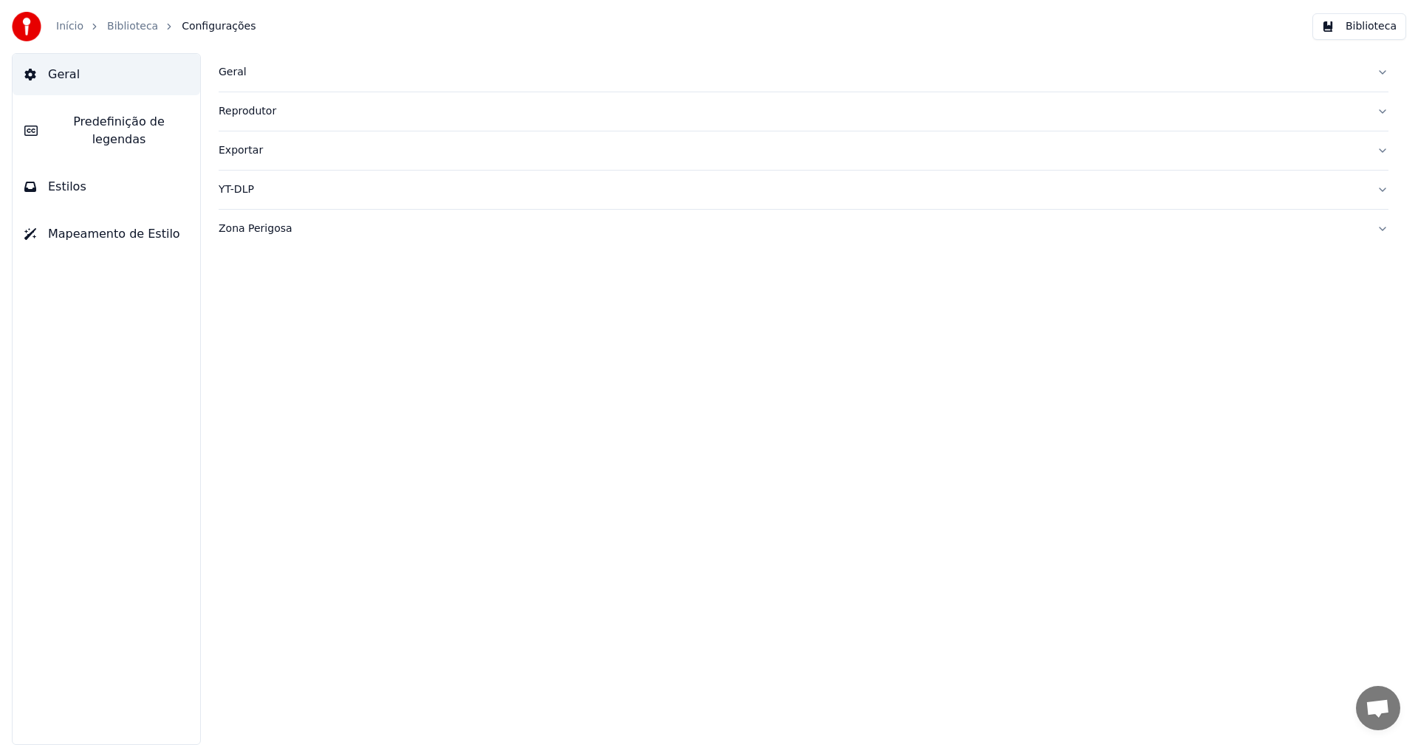
click at [1369, 28] on button "Biblioteca" at bounding box center [1360, 26] width 94 height 27
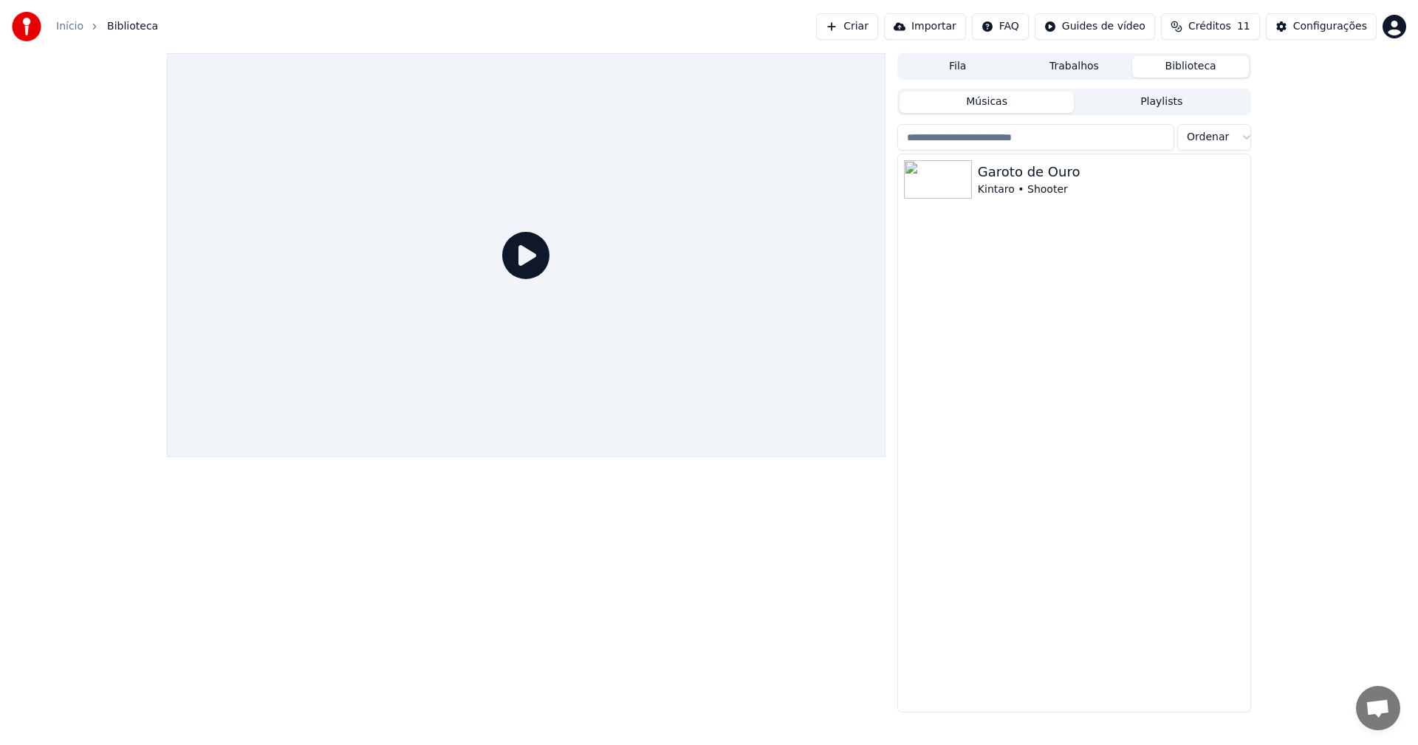
click at [1098, 30] on html "Início Biblioteca Criar Importar FAQ Guides de vídeo Créditos 11 Configurações …" at bounding box center [709, 372] width 1418 height 745
click at [1036, 16] on html "Início Biblioteca Criar Importar FAQ Guides de vídeo Créditos 11 Configurações …" at bounding box center [709, 372] width 1418 height 745
click at [1018, 32] on html "Início Biblioteca Criar Importar FAQ Guides de vídeo Créditos 11 Configurações …" at bounding box center [709, 372] width 1418 height 745
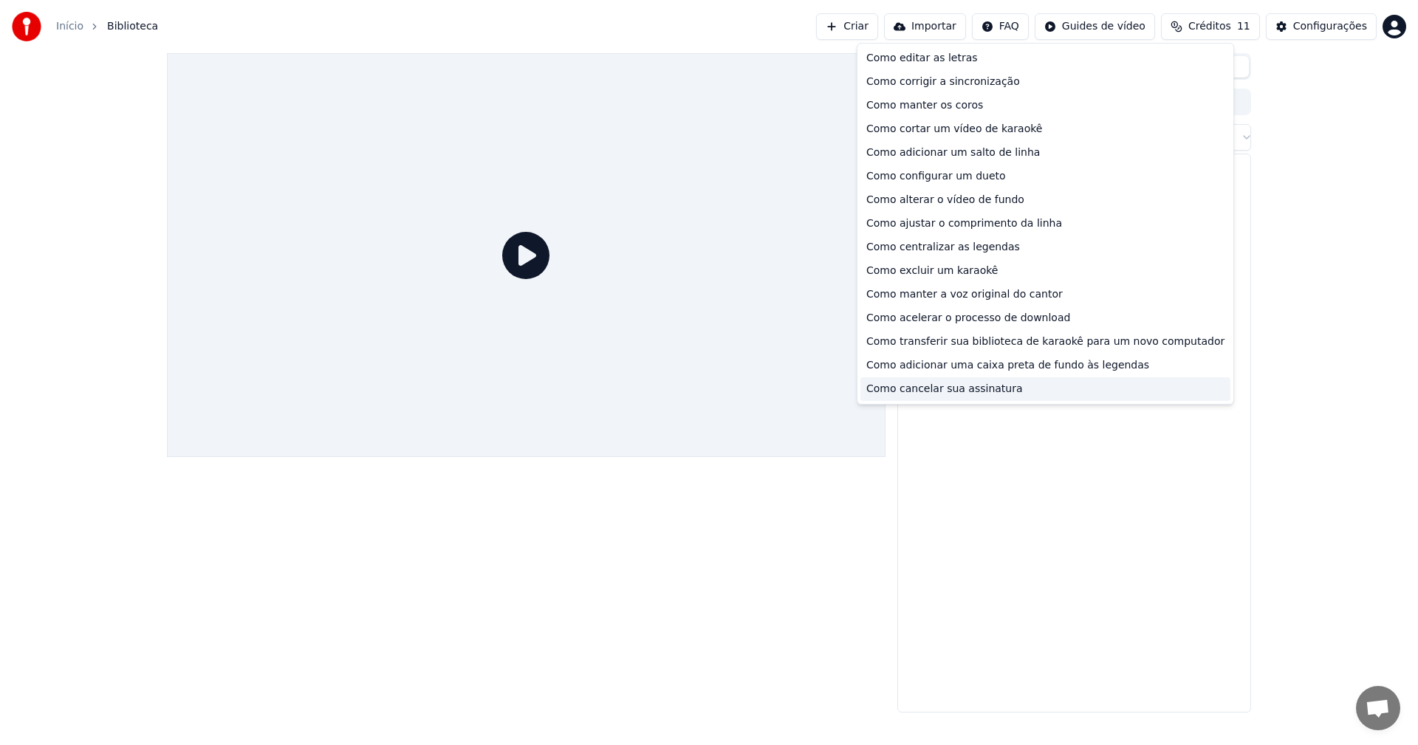
click at [1000, 386] on div "Como cancelar sua assinatura" at bounding box center [1046, 389] width 370 height 24
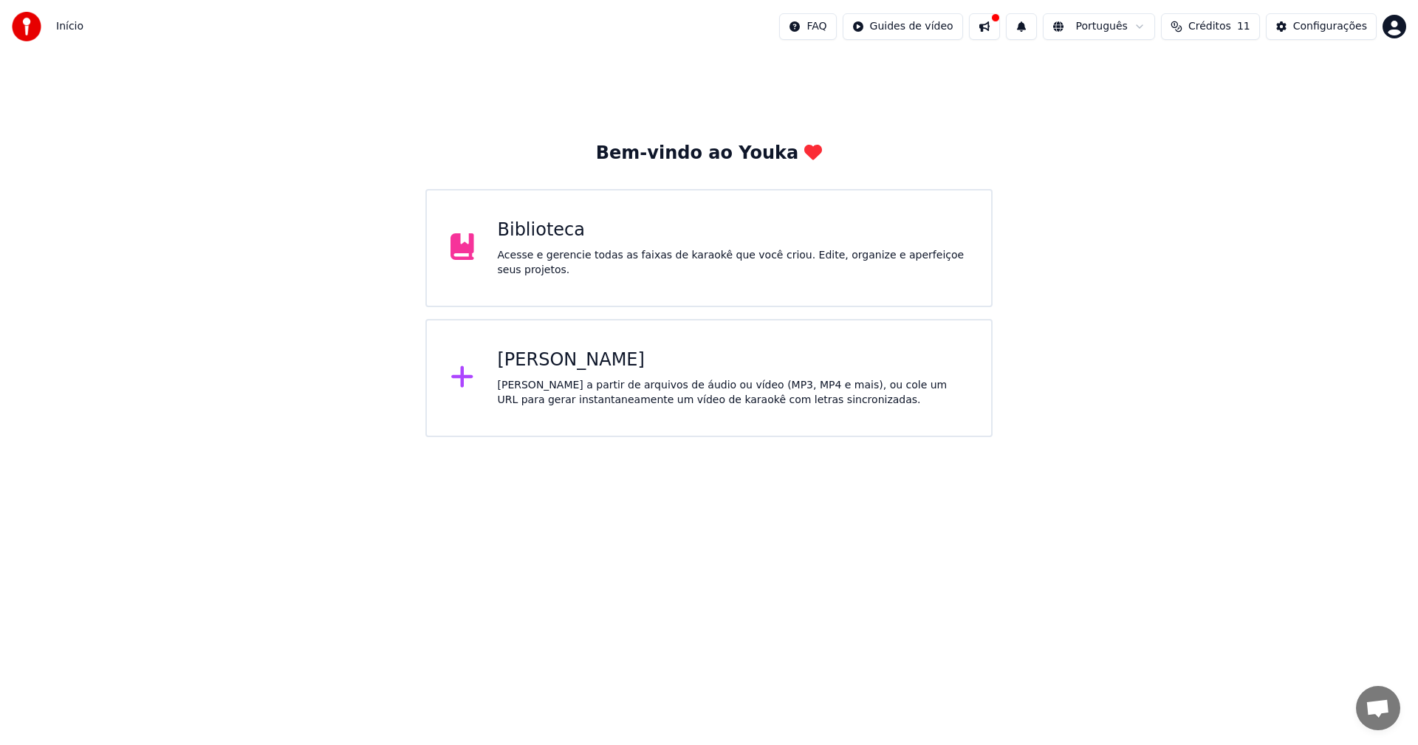
click at [553, 212] on div "Biblioteca Acesse e gerencie todas as faixas de karaokê que você criou. Edite, …" at bounding box center [709, 248] width 567 height 118
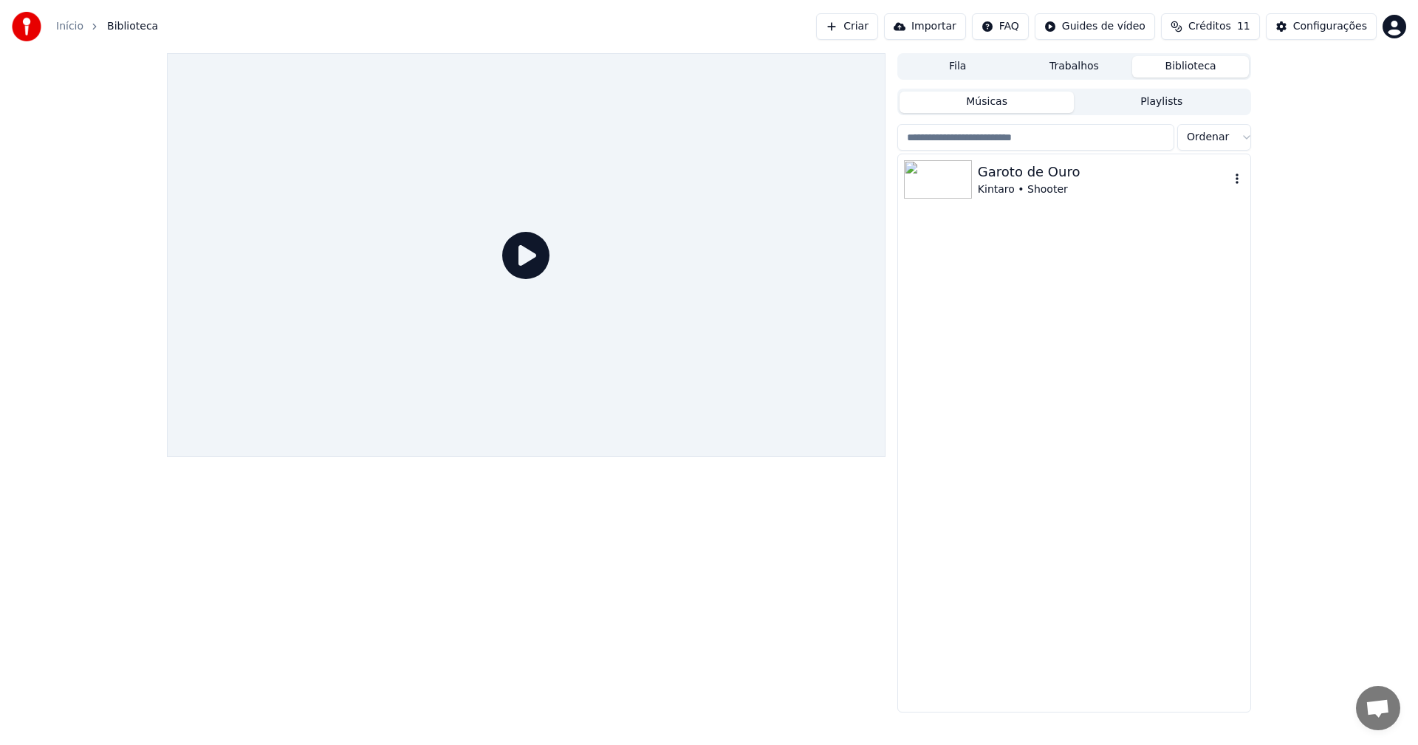
click at [1047, 186] on div "Kintaro • Shooter" at bounding box center [1104, 189] width 252 height 15
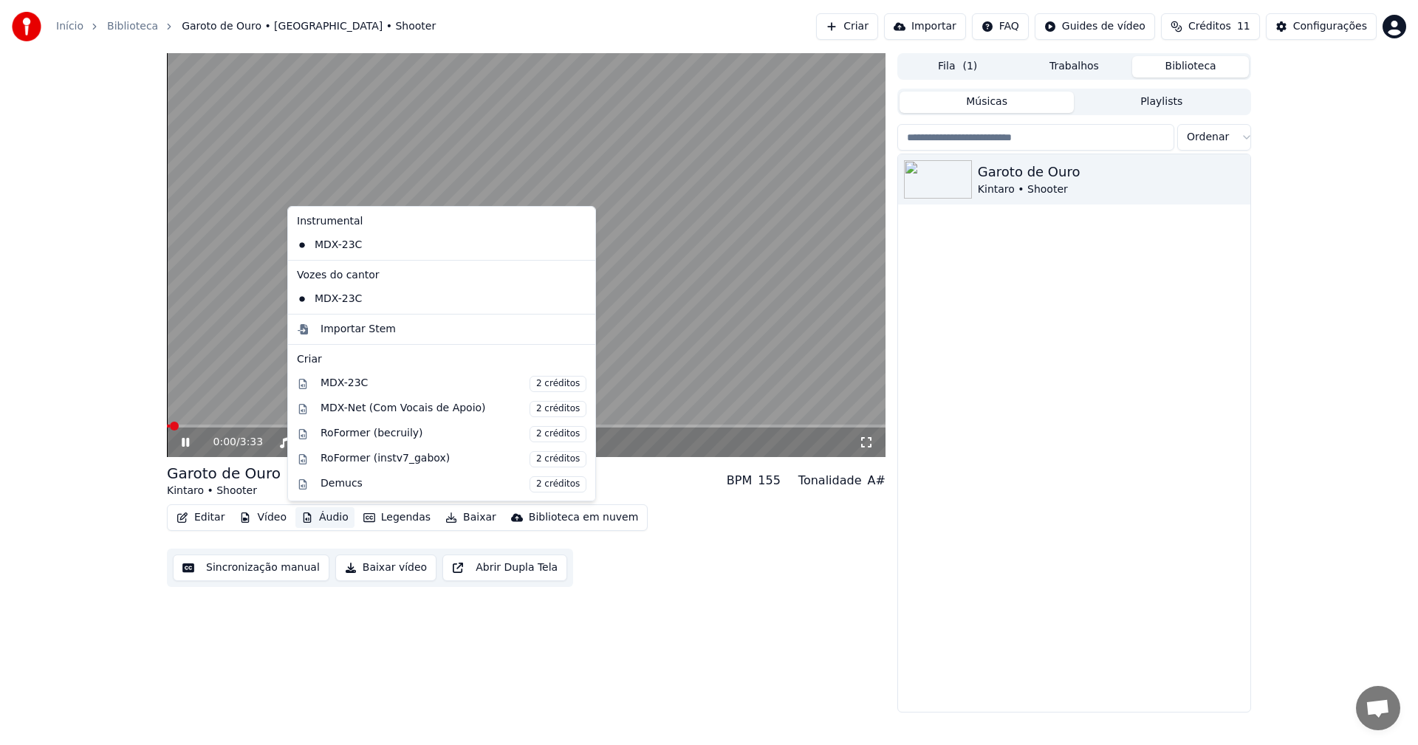
click at [322, 513] on button "Áudio" at bounding box center [324, 518] width 59 height 21
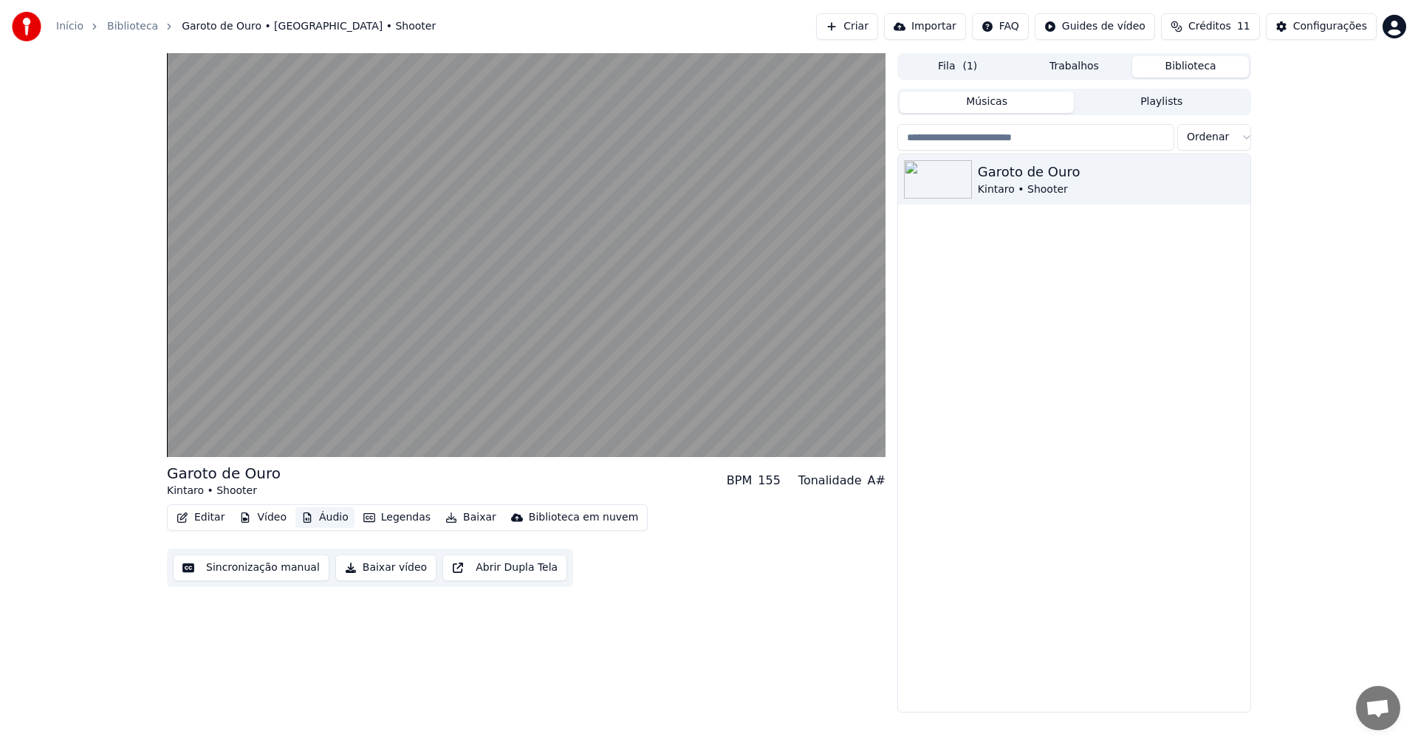
click at [322, 513] on button "Áudio" at bounding box center [324, 518] width 59 height 21
click at [387, 575] on button "Baixar vídeo" at bounding box center [385, 568] width 101 height 27
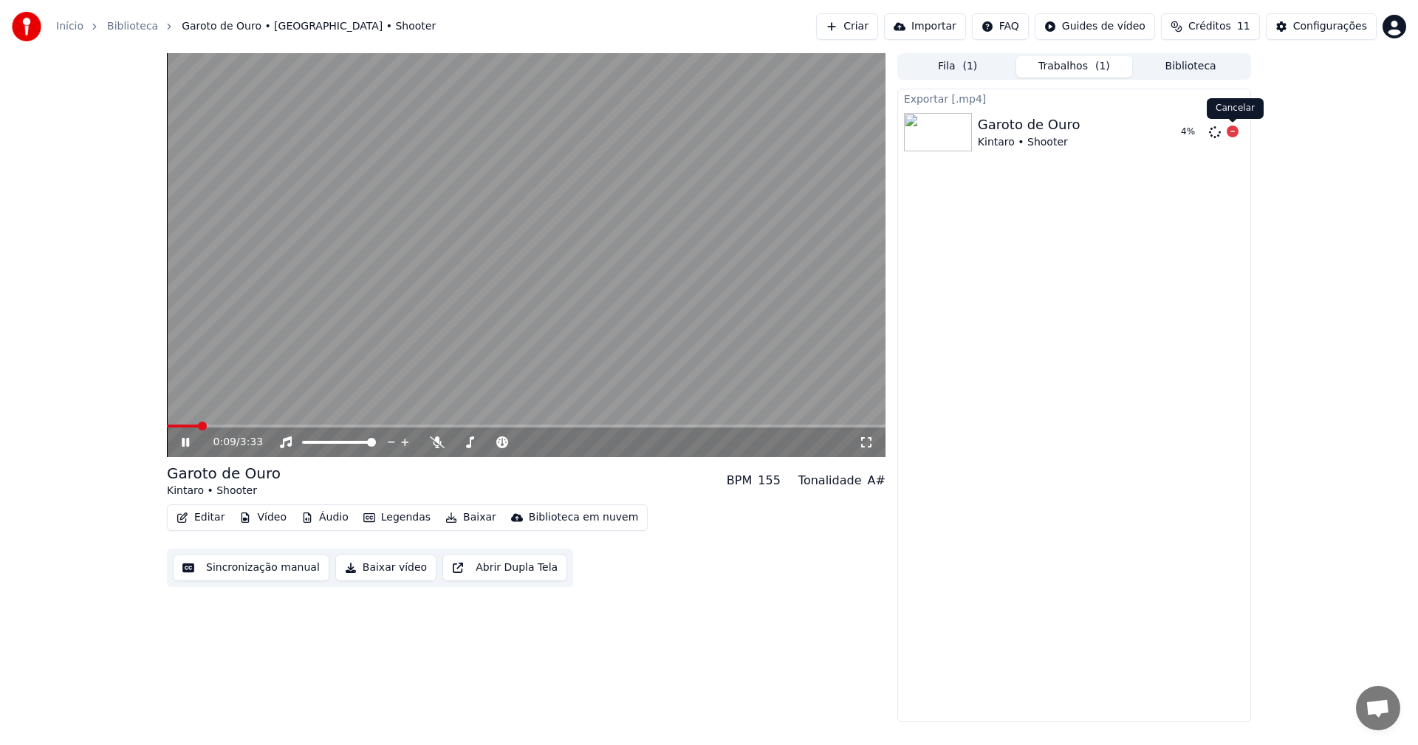
click at [1240, 131] on div "4 %" at bounding box center [1206, 132] width 75 height 18
click at [1229, 134] on icon at bounding box center [1233, 132] width 12 height 12
click at [442, 279] on video at bounding box center [526, 255] width 719 height 404
click at [317, 519] on button "Áudio" at bounding box center [324, 518] width 59 height 21
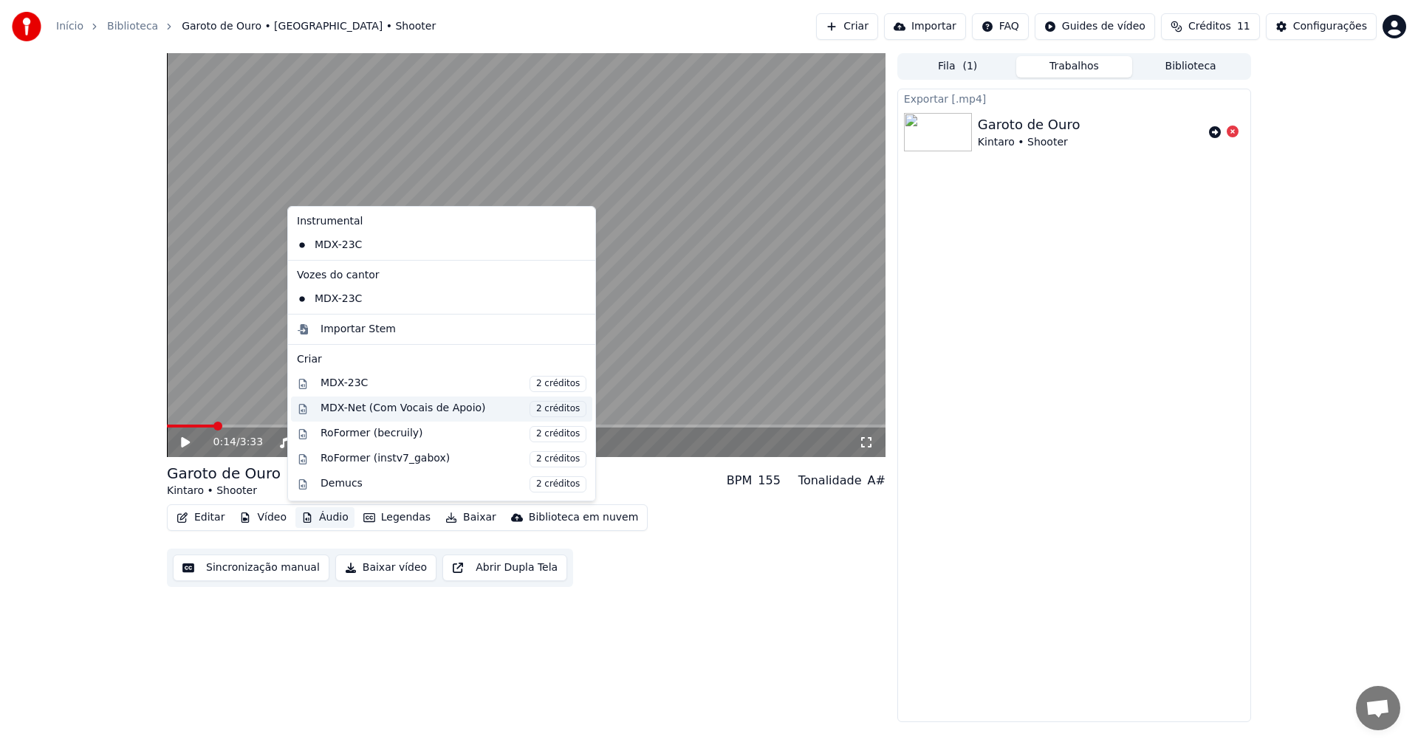
click at [434, 411] on div "MDX-Net (Com Vocais de Apoio) 2 créditos" at bounding box center [454, 409] width 266 height 16
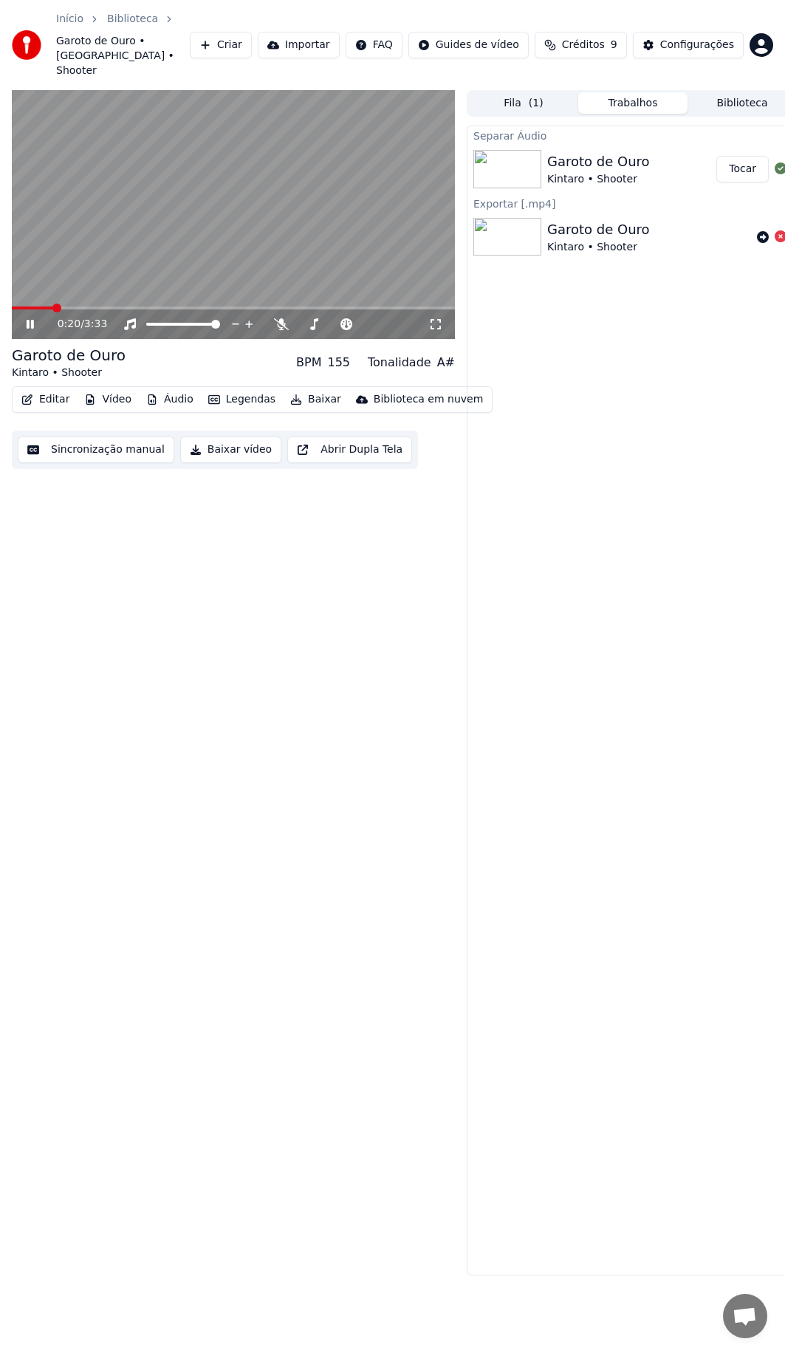
click at [25, 318] on icon at bounding box center [41, 324] width 34 height 12
click at [249, 684] on div "0:20 / 3:33 Garoto de Ouro Kintaro • Shooter BPM 155 Tonalidade A# Editar Vídeo…" at bounding box center [233, 683] width 443 height 1186
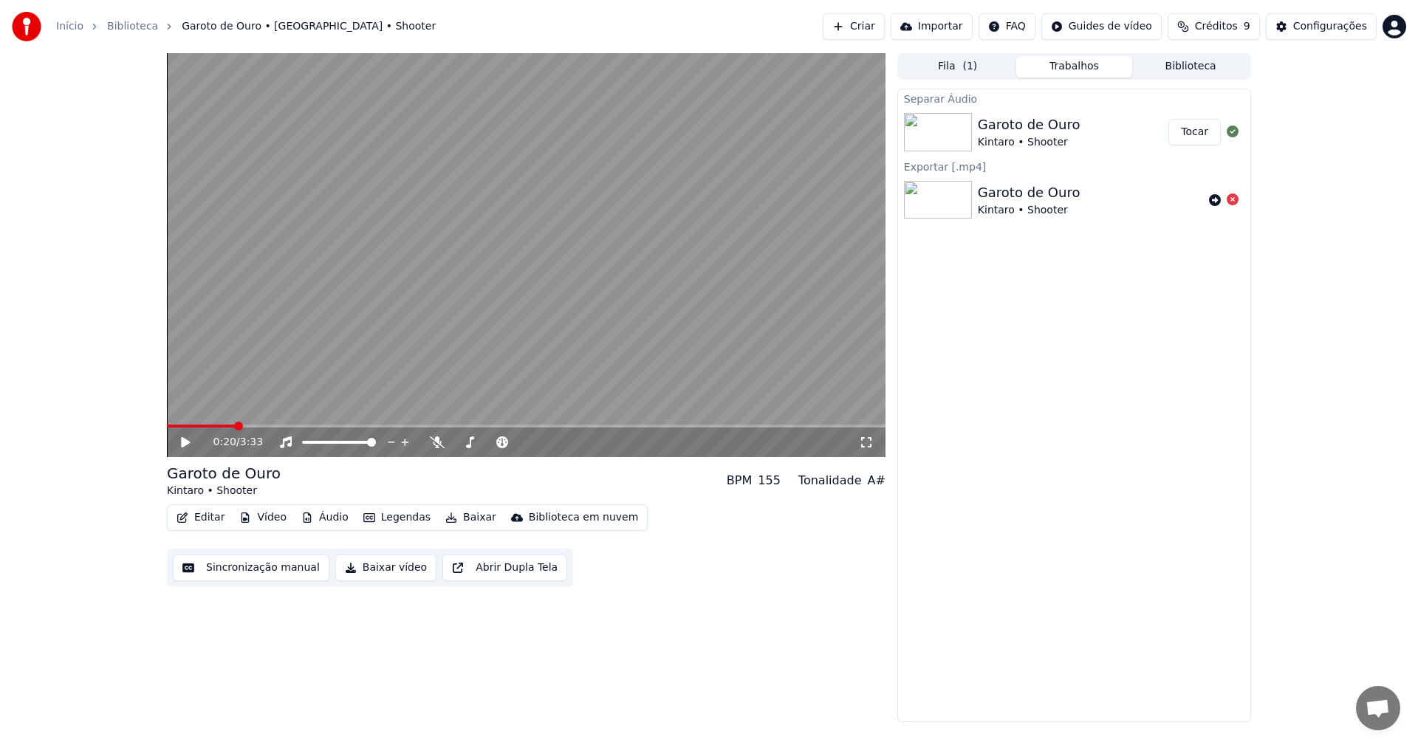
click at [188, 442] on icon at bounding box center [185, 442] width 9 height 10
click at [188, 442] on icon at bounding box center [185, 442] width 7 height 9
click at [322, 518] on button "Áudio" at bounding box center [324, 518] width 59 height 21
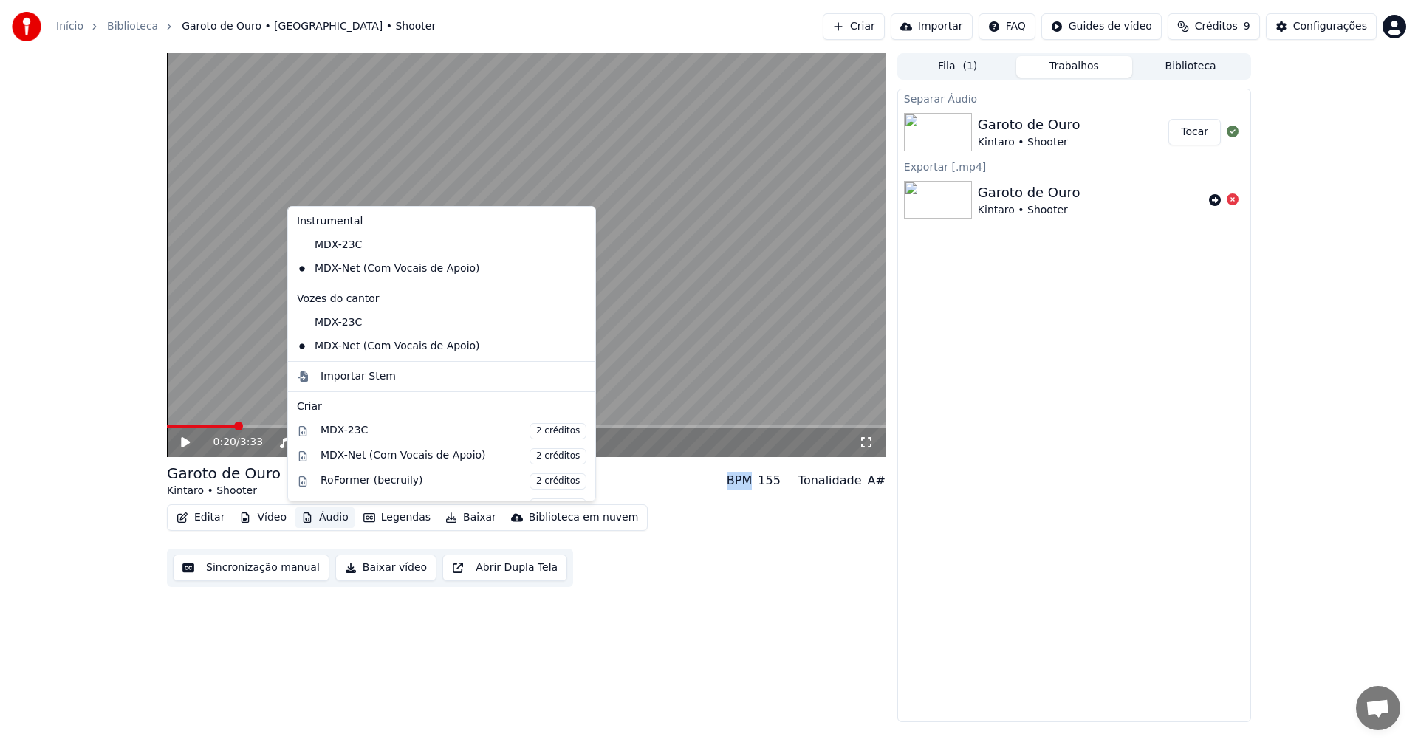
click at [712, 311] on video at bounding box center [526, 255] width 719 height 404
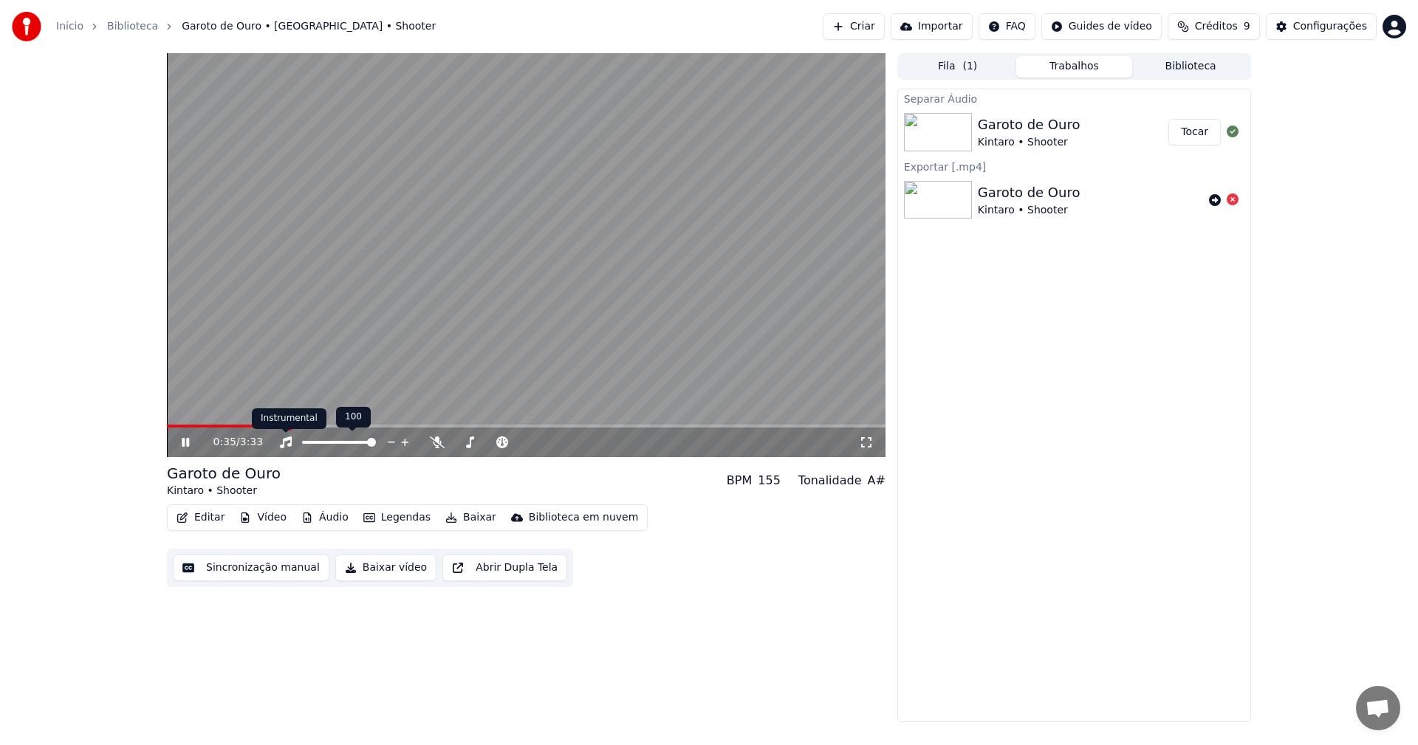
drag, startPoint x: 346, startPoint y: 440, endPoint x: 191, endPoint y: 448, distance: 154.6
click at [190, 448] on div "0:35 / 3:33" at bounding box center [526, 442] width 707 height 15
drag, startPoint x: 340, startPoint y: 446, endPoint x: 290, endPoint y: 448, distance: 49.5
click at [259, 448] on div "0:36 / 3:33" at bounding box center [536, 442] width 646 height 15
click at [302, 442] on span at bounding box center [306, 442] width 9 height 9
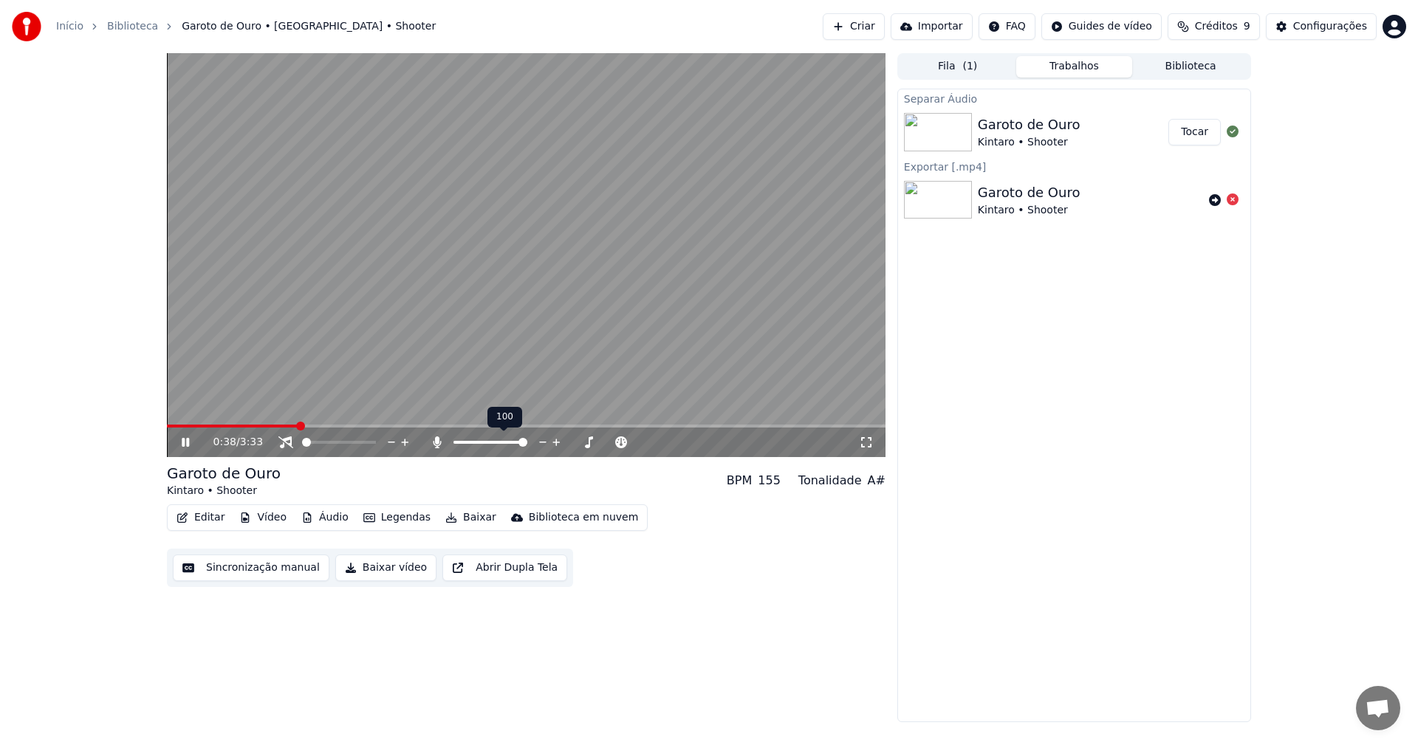
click at [527, 438] on span at bounding box center [523, 442] width 9 height 9
click at [454, 443] on span at bounding box center [466, 442] width 24 height 3
click at [328, 518] on button "Áudio" at bounding box center [324, 518] width 59 height 21
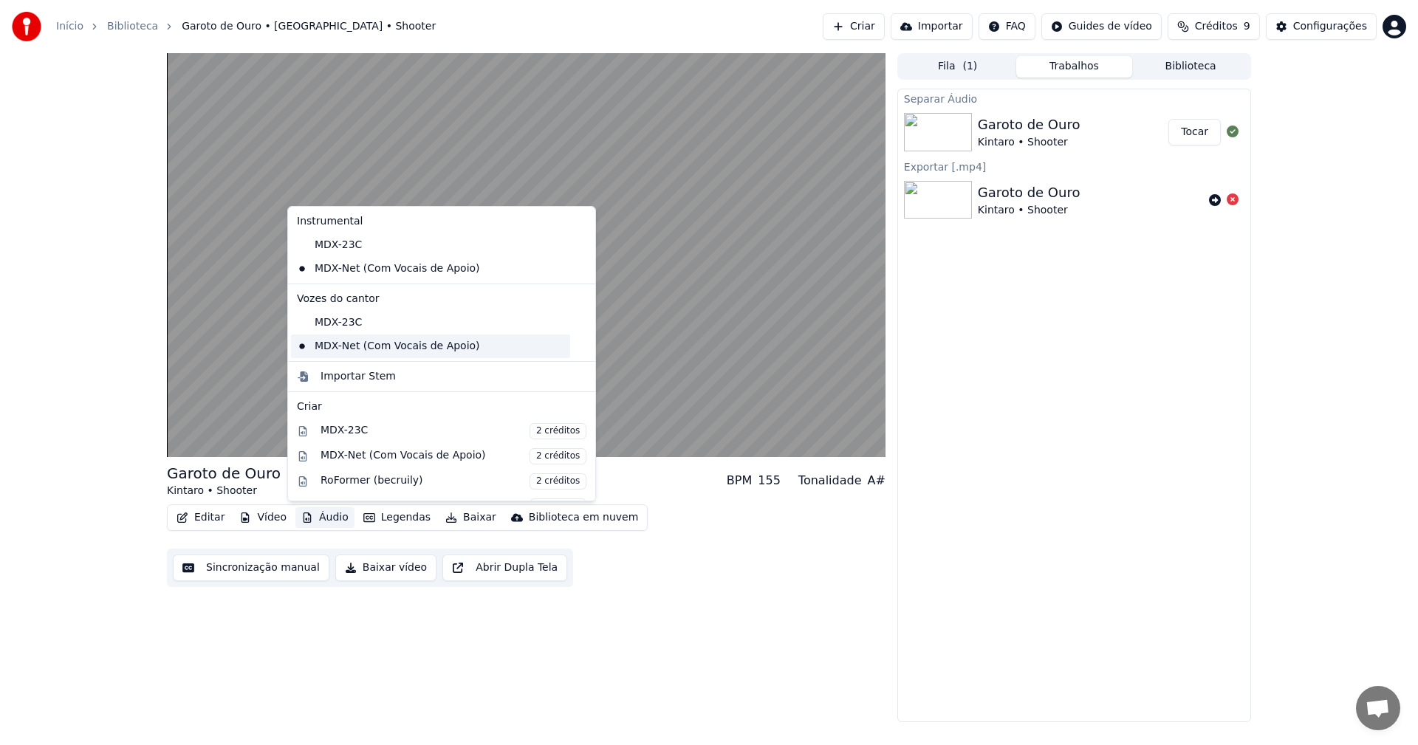
click at [335, 348] on div "MDX-Net (Com Vocais de Apoio)" at bounding box center [430, 347] width 279 height 24
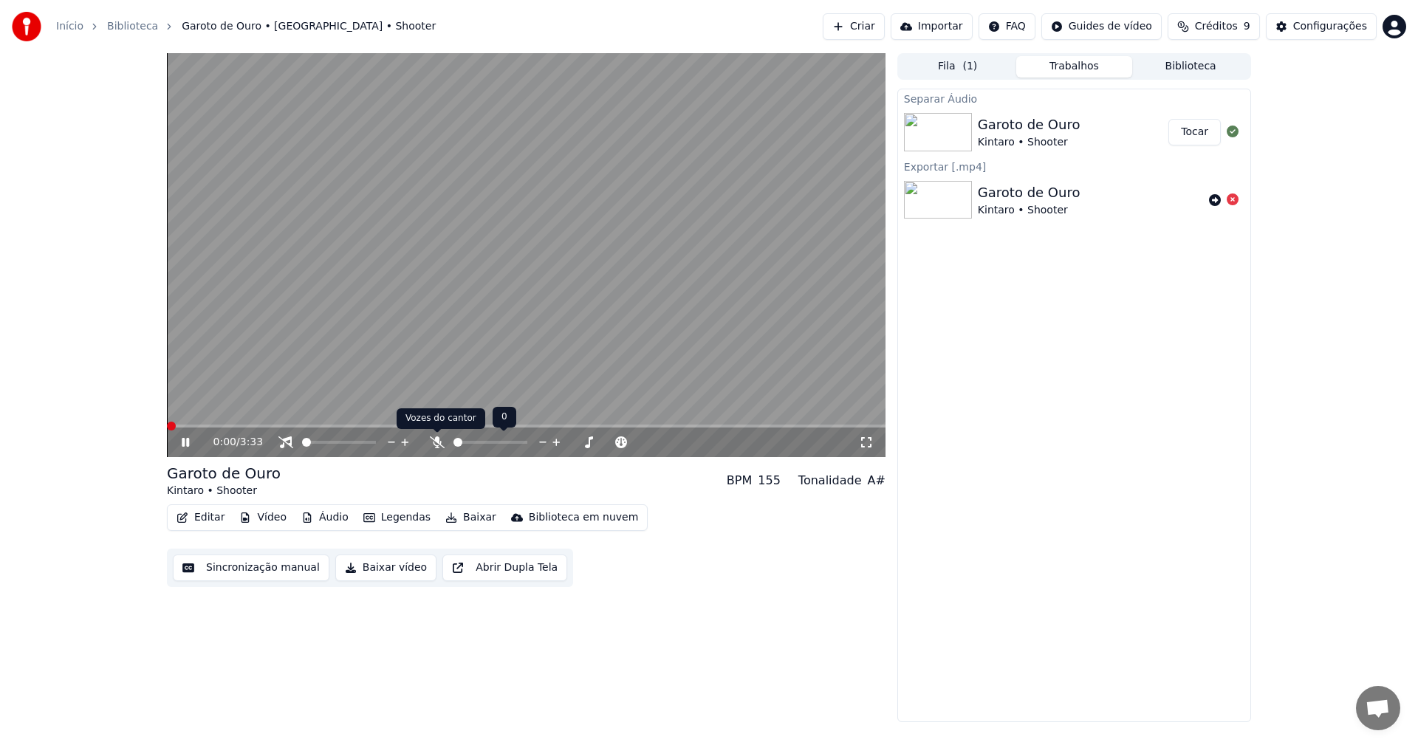
click at [436, 444] on icon at bounding box center [437, 443] width 15 height 12
click at [318, 518] on button "Áudio" at bounding box center [324, 518] width 59 height 21
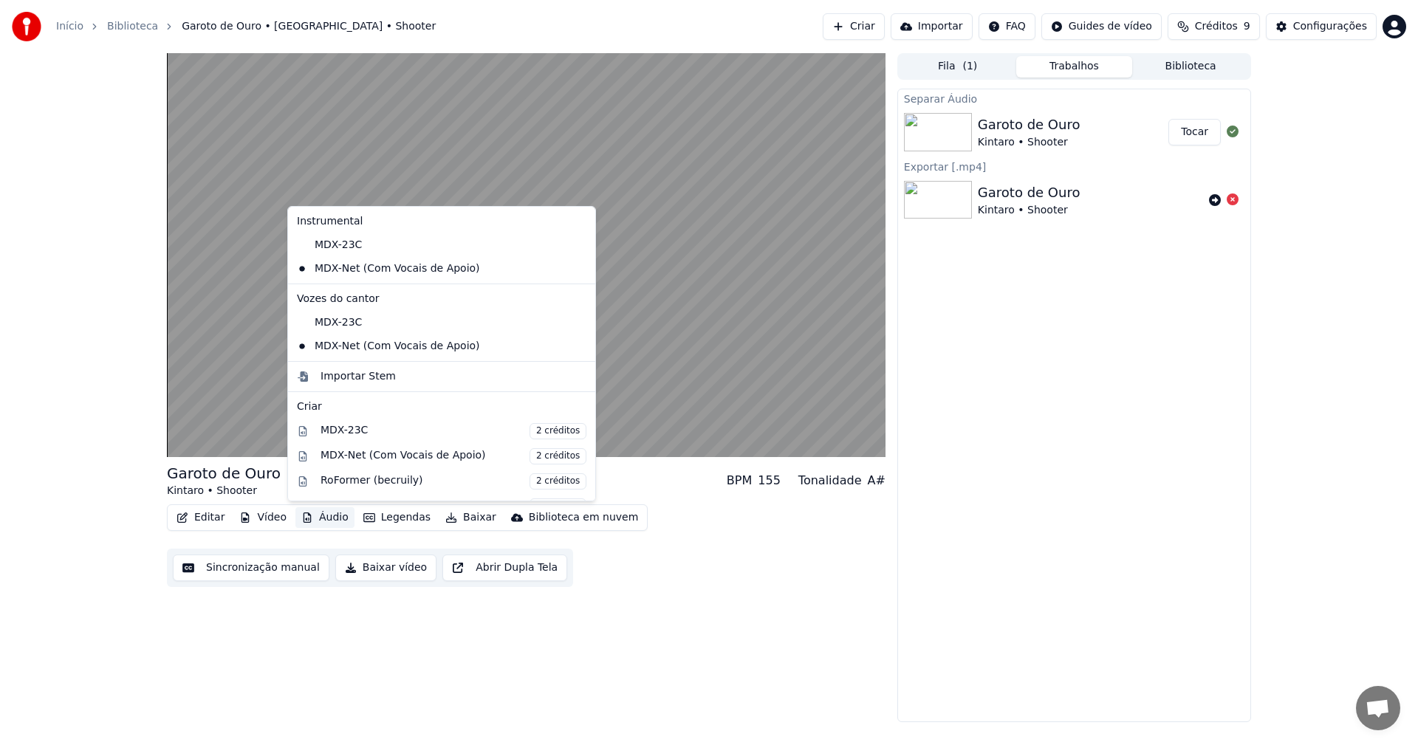
click at [576, 349] on icon at bounding box center [584, 347] width 16 height 12
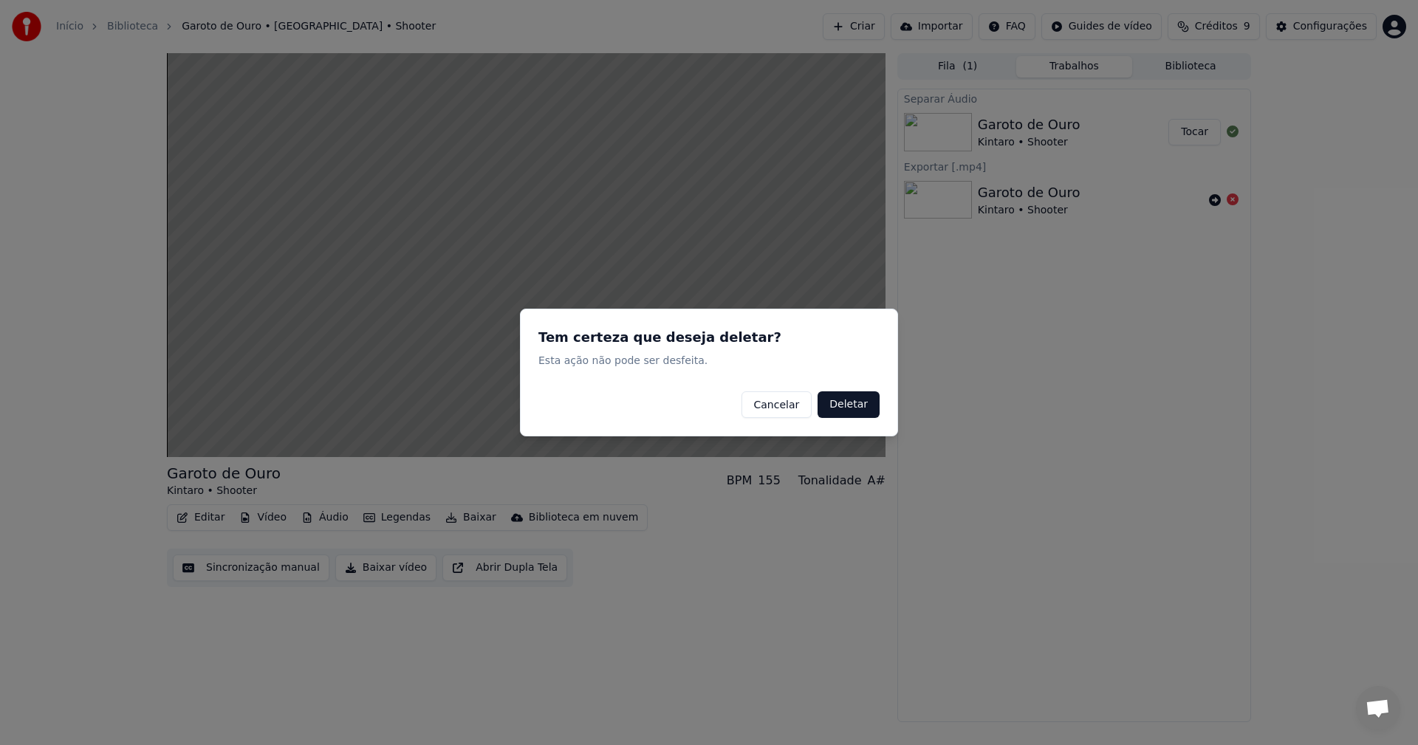
click at [857, 411] on button "Deletar" at bounding box center [849, 405] width 62 height 27
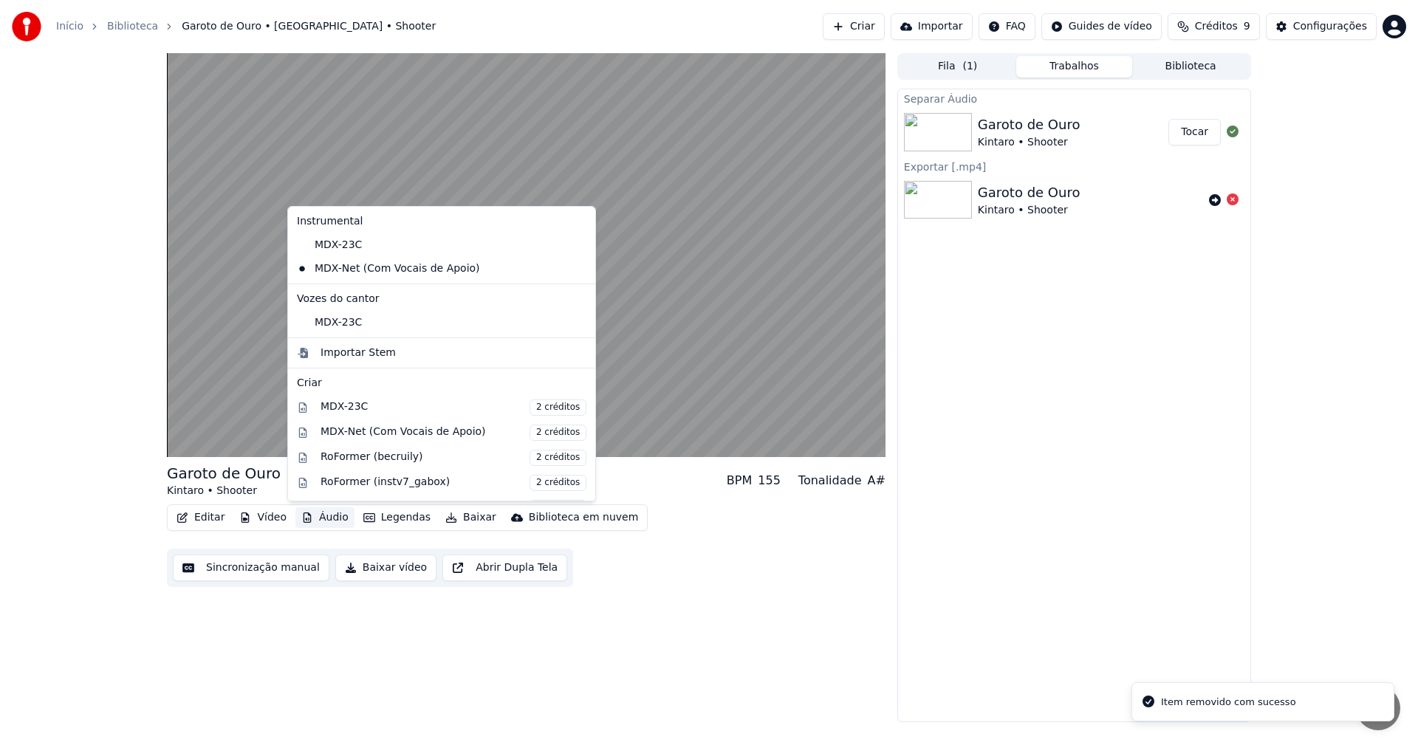
click at [344, 517] on button "Áudio" at bounding box center [324, 518] width 59 height 21
click at [397, 320] on div "MDX-23C" at bounding box center [430, 323] width 279 height 24
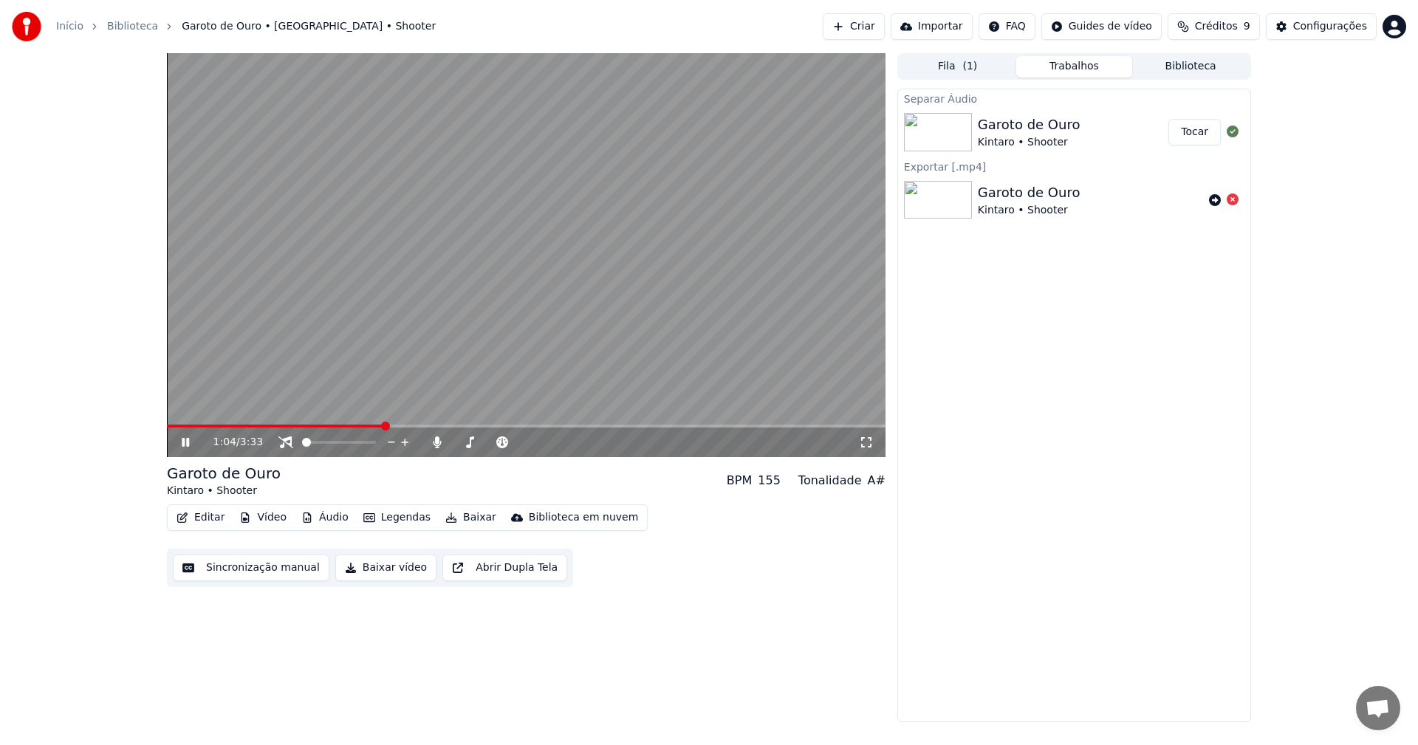
click at [284, 442] on icon at bounding box center [286, 443] width 15 height 12
click at [438, 443] on icon at bounding box center [437, 443] width 8 height 12
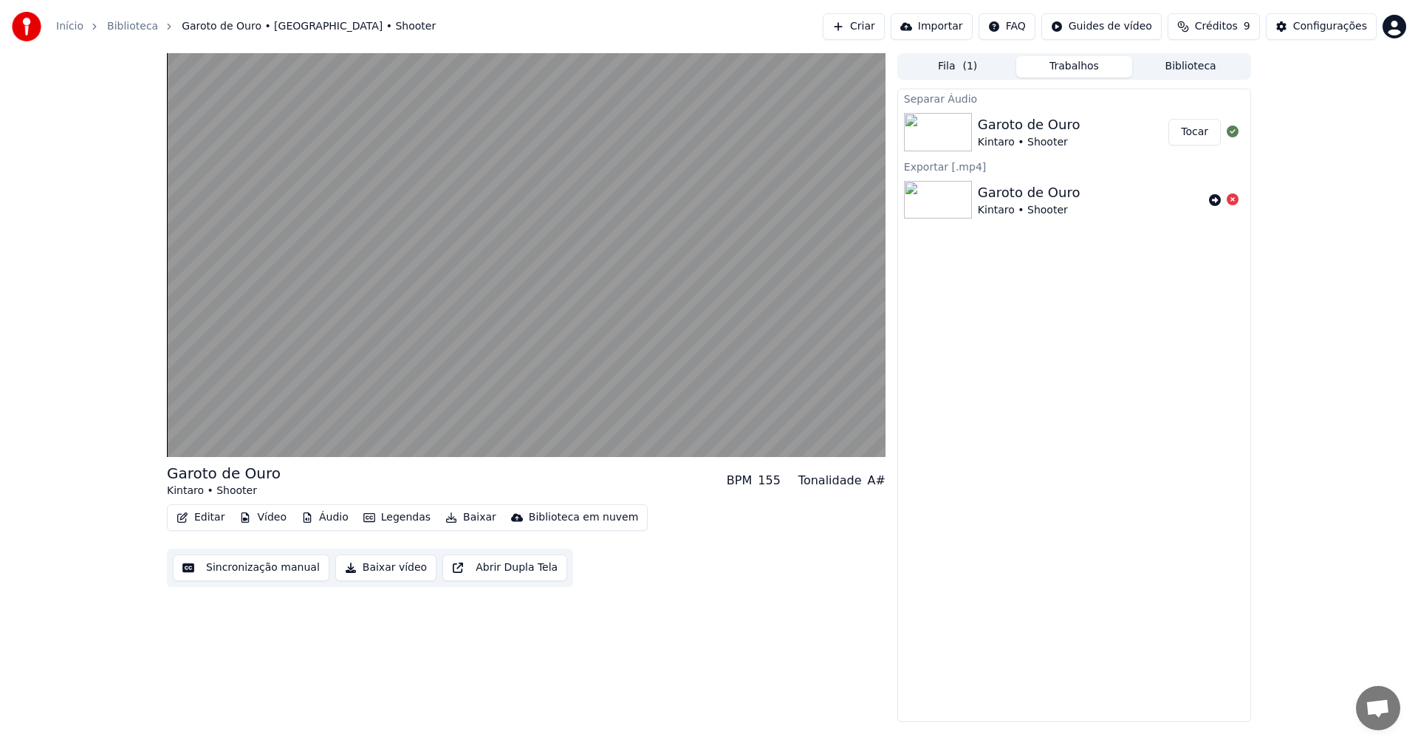
click at [317, 516] on button "Áudio" at bounding box center [324, 518] width 59 height 21
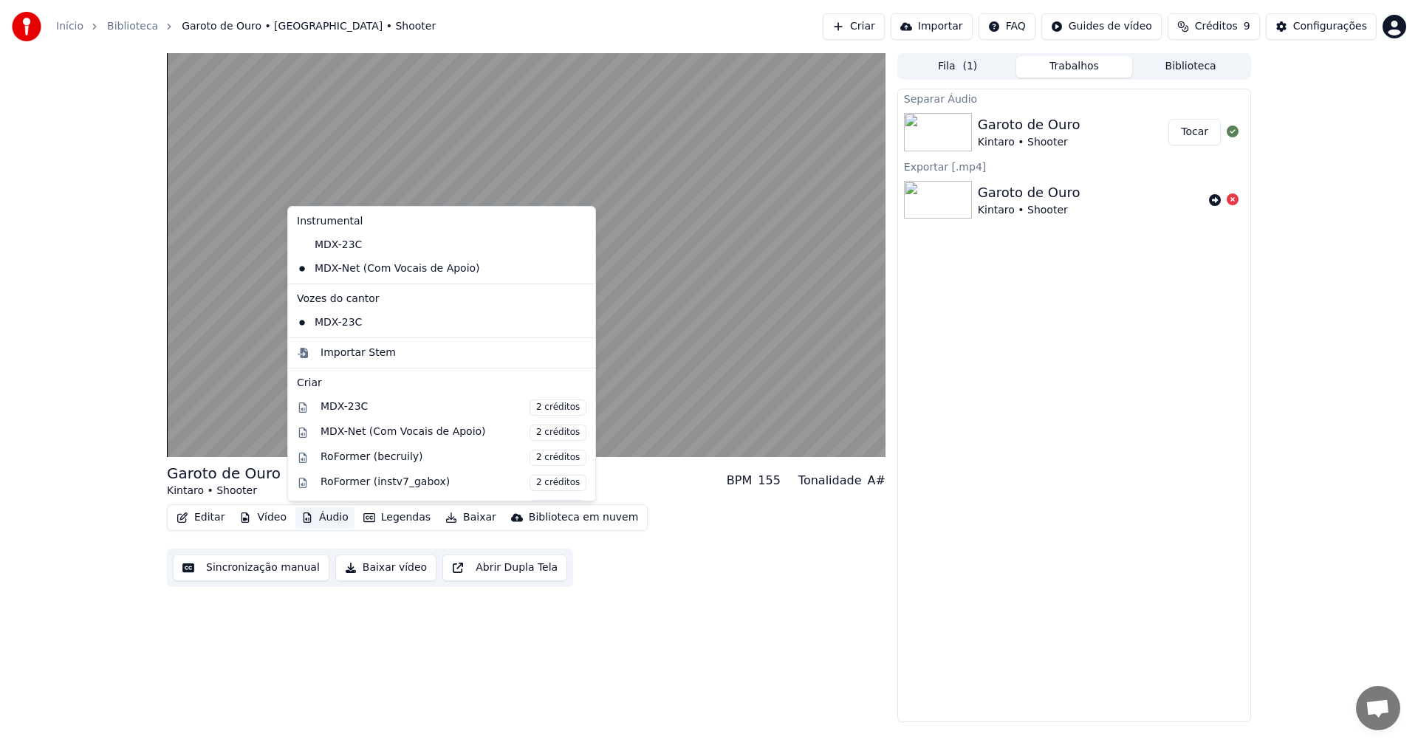
click at [576, 269] on icon at bounding box center [581, 269] width 10 height 12
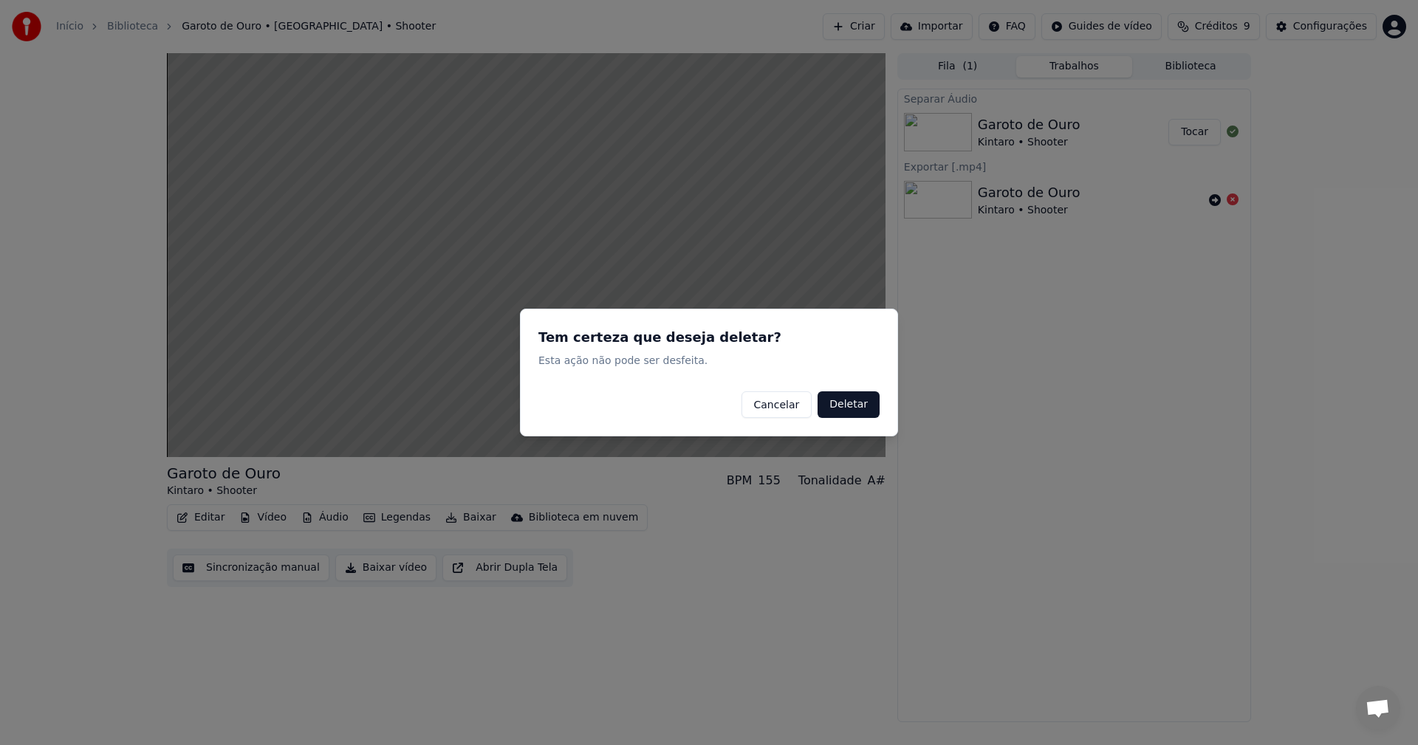
click at [866, 408] on button "Deletar" at bounding box center [849, 405] width 62 height 27
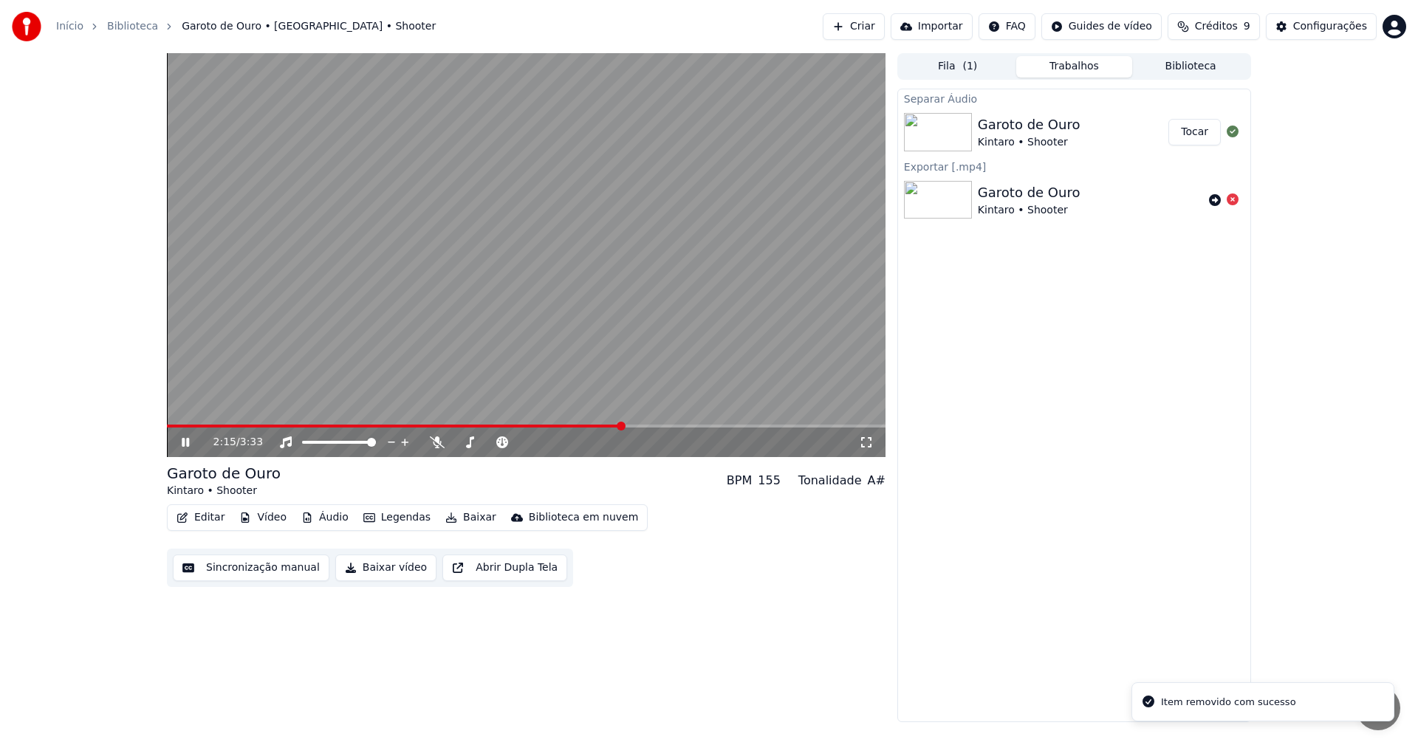
click at [333, 517] on button "Áudio" at bounding box center [324, 518] width 59 height 21
click at [191, 343] on video at bounding box center [526, 255] width 719 height 404
click at [186, 442] on icon at bounding box center [185, 442] width 9 height 10
click at [285, 451] on div "2:19 / 3:33" at bounding box center [526, 443] width 719 height 30
click at [290, 445] on icon at bounding box center [286, 443] width 12 height 12
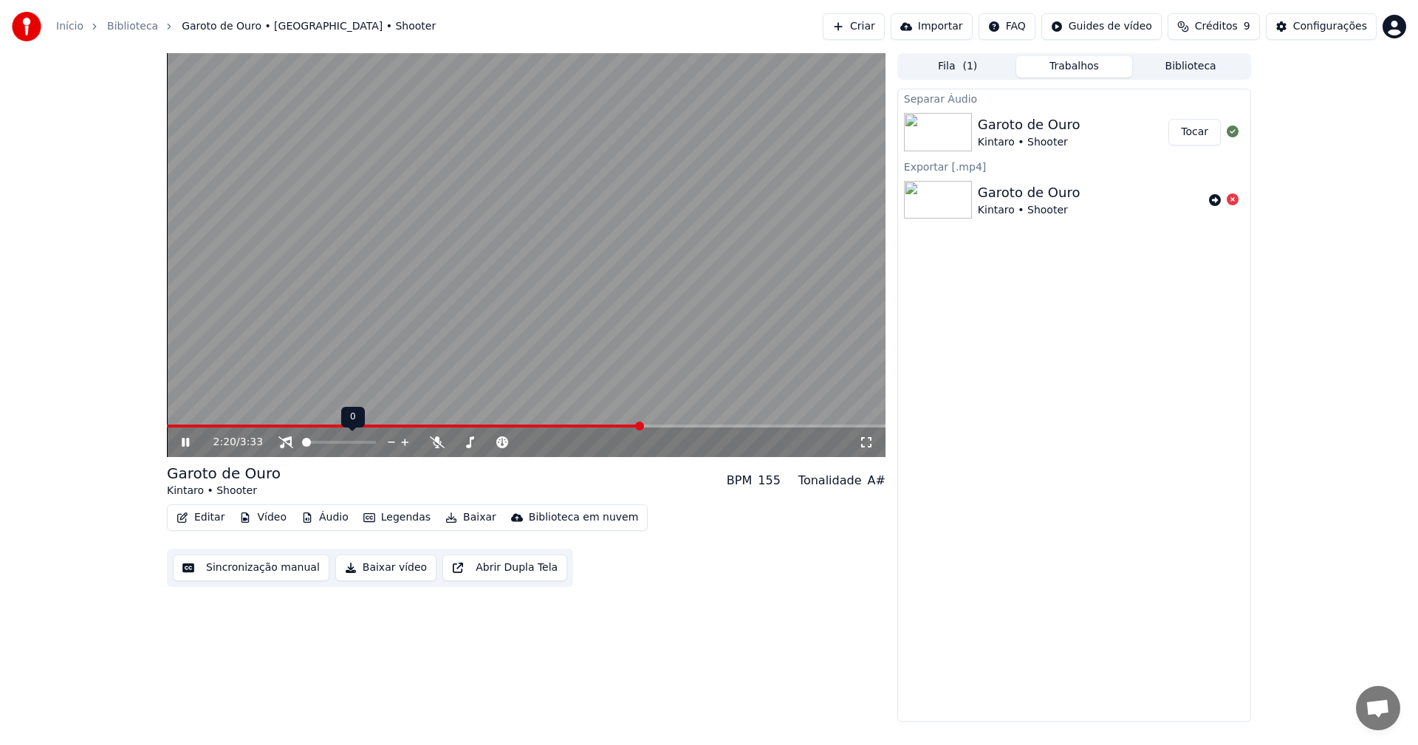
click at [290, 445] on icon at bounding box center [286, 443] width 15 height 12
click at [399, 312] on video at bounding box center [526, 255] width 719 height 404
click at [1024, 199] on div "Garoto de Ouro" at bounding box center [1029, 192] width 103 height 21
click at [1015, 143] on div "Kintaro • Shooter" at bounding box center [1029, 142] width 103 height 15
click at [1209, 134] on button "Tocar" at bounding box center [1195, 132] width 52 height 27
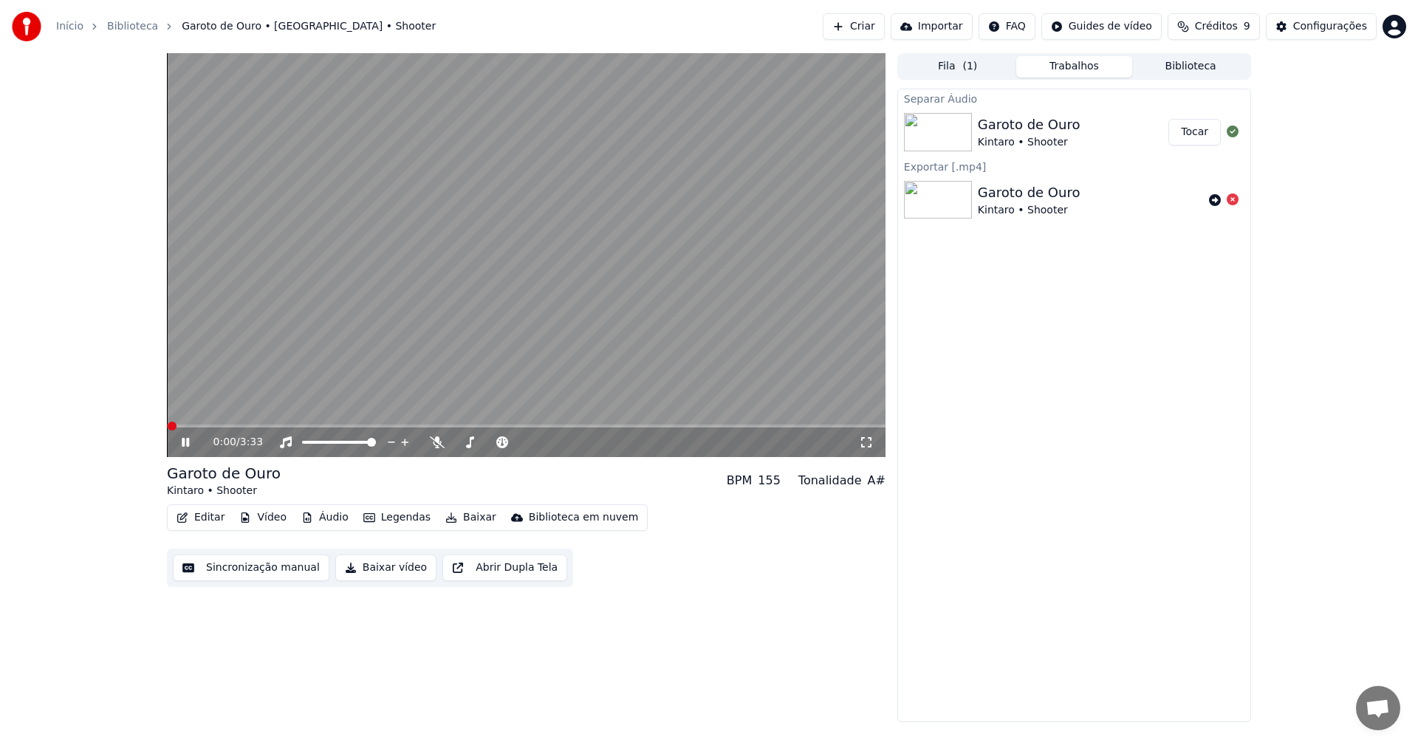
click at [367, 298] on video at bounding box center [526, 255] width 719 height 404
click at [361, 300] on video at bounding box center [526, 255] width 719 height 404
click at [324, 523] on button "Áudio" at bounding box center [324, 518] width 59 height 21
click at [631, 368] on video at bounding box center [526, 255] width 719 height 404
drag, startPoint x: 336, startPoint y: 295, endPoint x: 320, endPoint y: 304, distance: 18.2
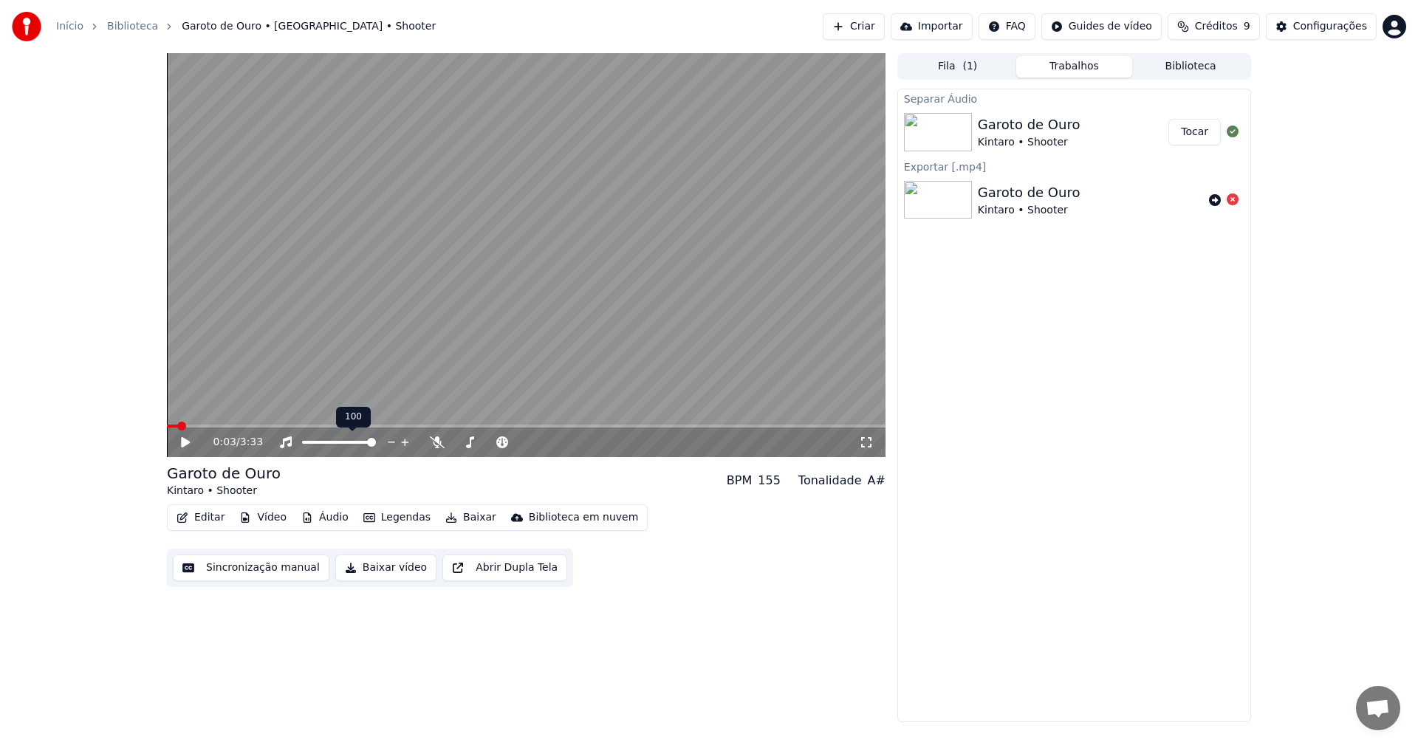
click at [338, 289] on video at bounding box center [526, 255] width 719 height 404
click at [245, 423] on video at bounding box center [526, 255] width 719 height 404
click at [281, 428] on span at bounding box center [526, 426] width 719 height 3
click at [186, 442] on icon at bounding box center [185, 442] width 9 height 10
click at [189, 447] on icon at bounding box center [196, 443] width 35 height 12
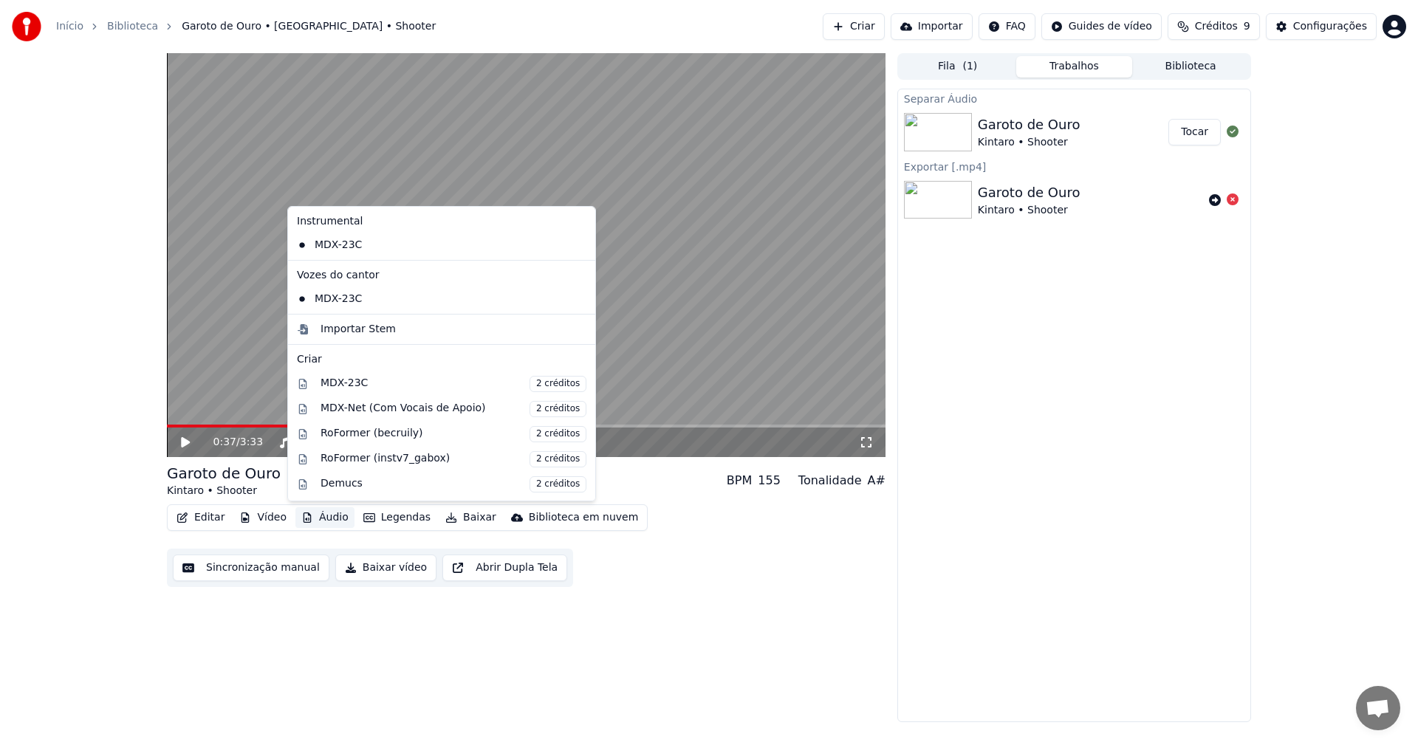
click at [332, 522] on button "Áudio" at bounding box center [324, 518] width 59 height 21
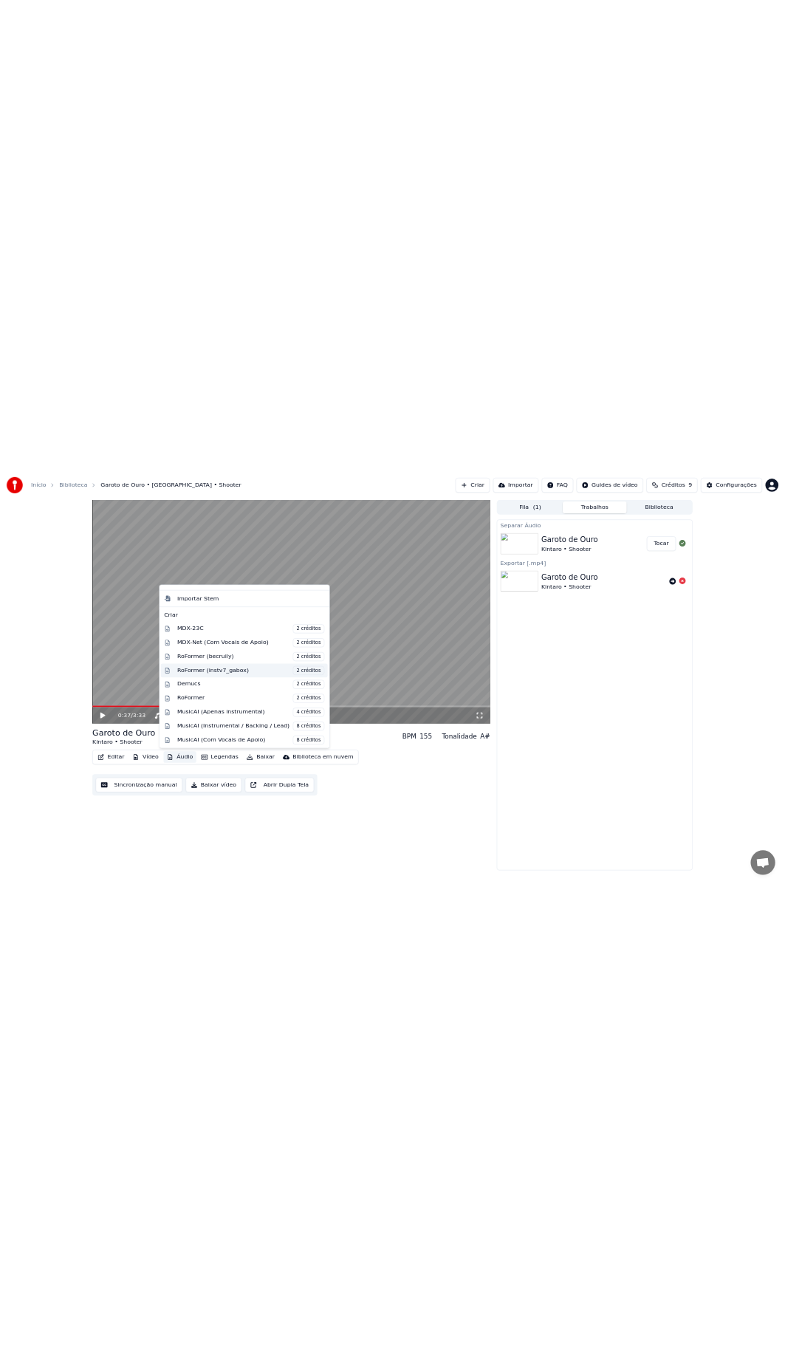
scroll to position [148, 0]
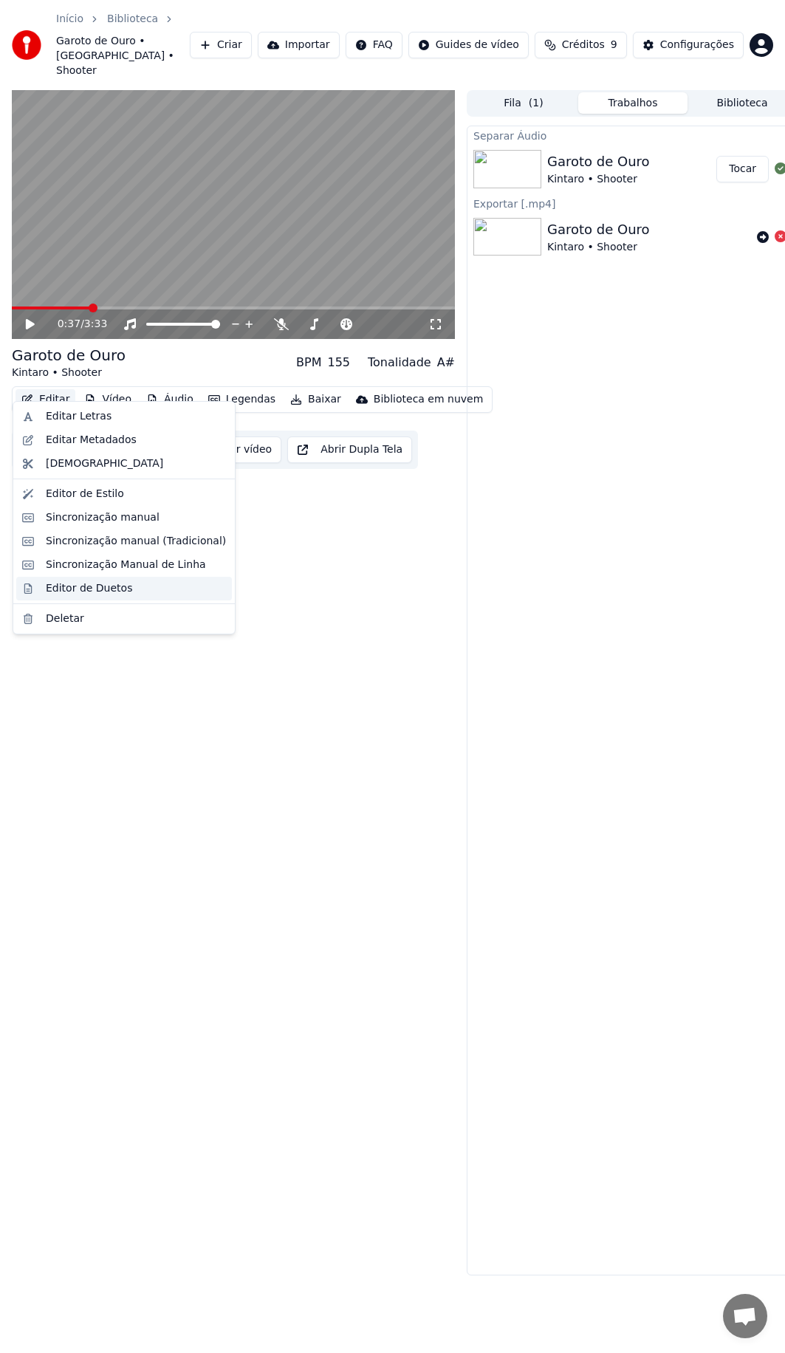
click at [88, 592] on div "Editor de Duetos" at bounding box center [89, 588] width 86 height 15
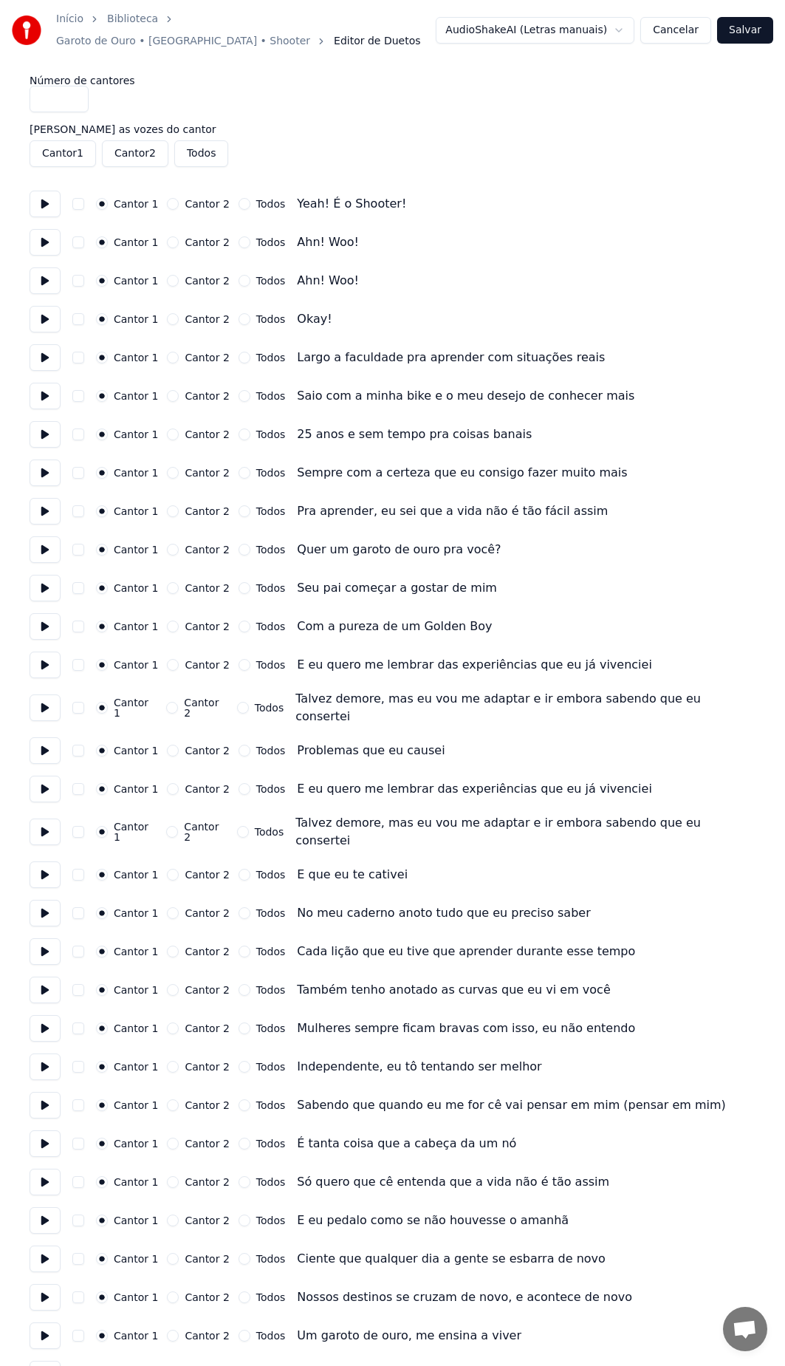
click at [680, 30] on button "Cancelar" at bounding box center [675, 30] width 71 height 27
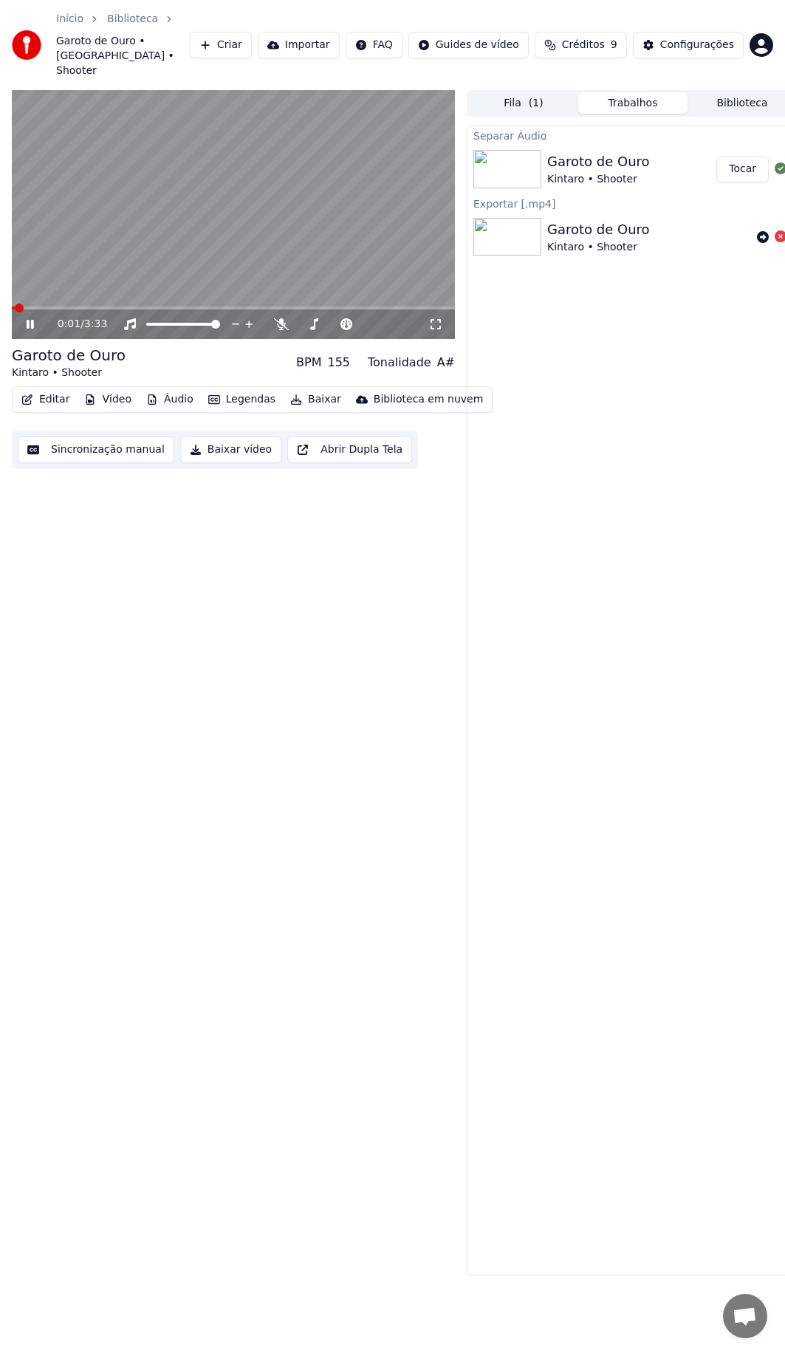
click at [30, 318] on icon at bounding box center [41, 324] width 34 height 12
click at [125, 389] on button "Vídeo" at bounding box center [107, 399] width 59 height 21
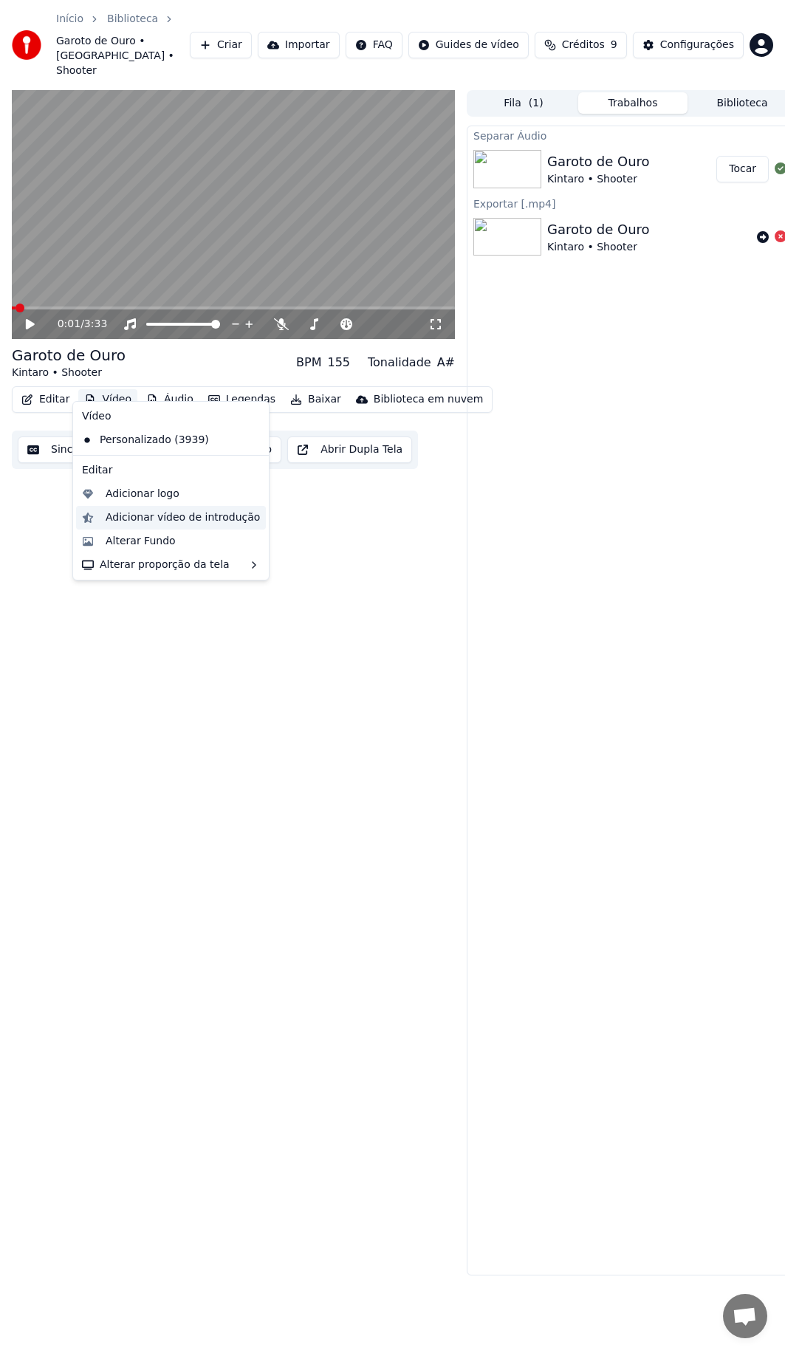
click at [143, 518] on div "Adicionar vídeo de introdução" at bounding box center [183, 517] width 154 height 15
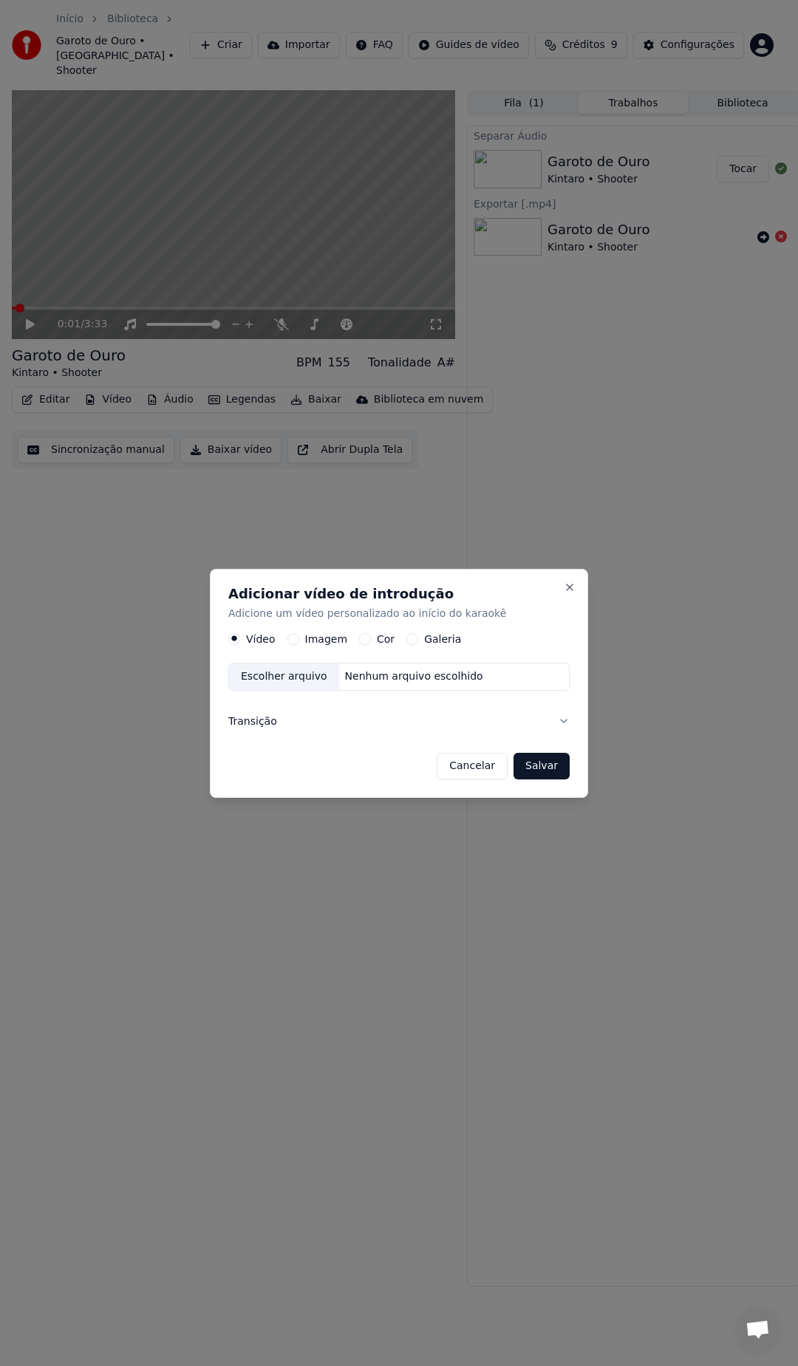
click at [258, 716] on button "Transição" at bounding box center [398, 721] width 341 height 38
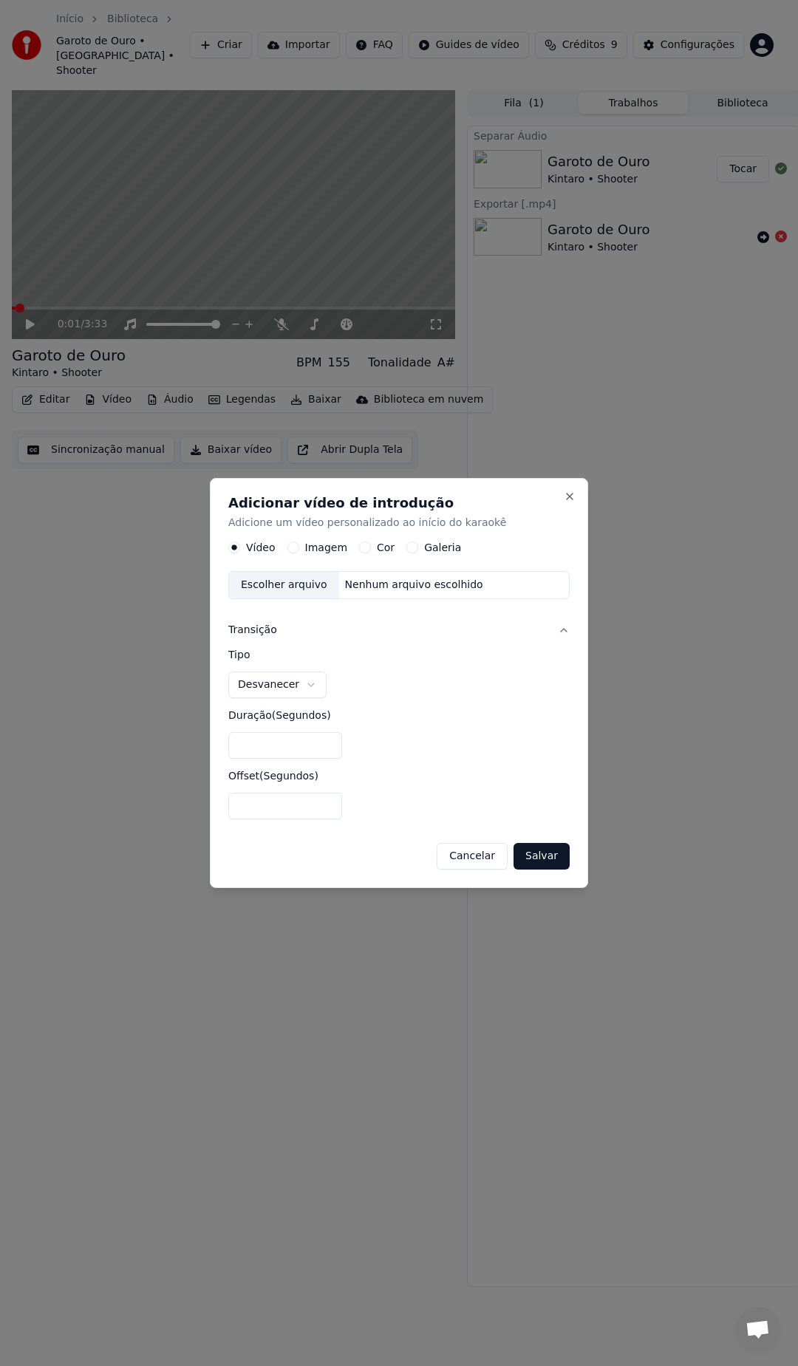
click at [556, 504] on h2 "Adicionar vídeo de introdução" at bounding box center [398, 502] width 341 height 13
click at [572, 498] on button "Close" at bounding box center [570, 497] width 12 height 12
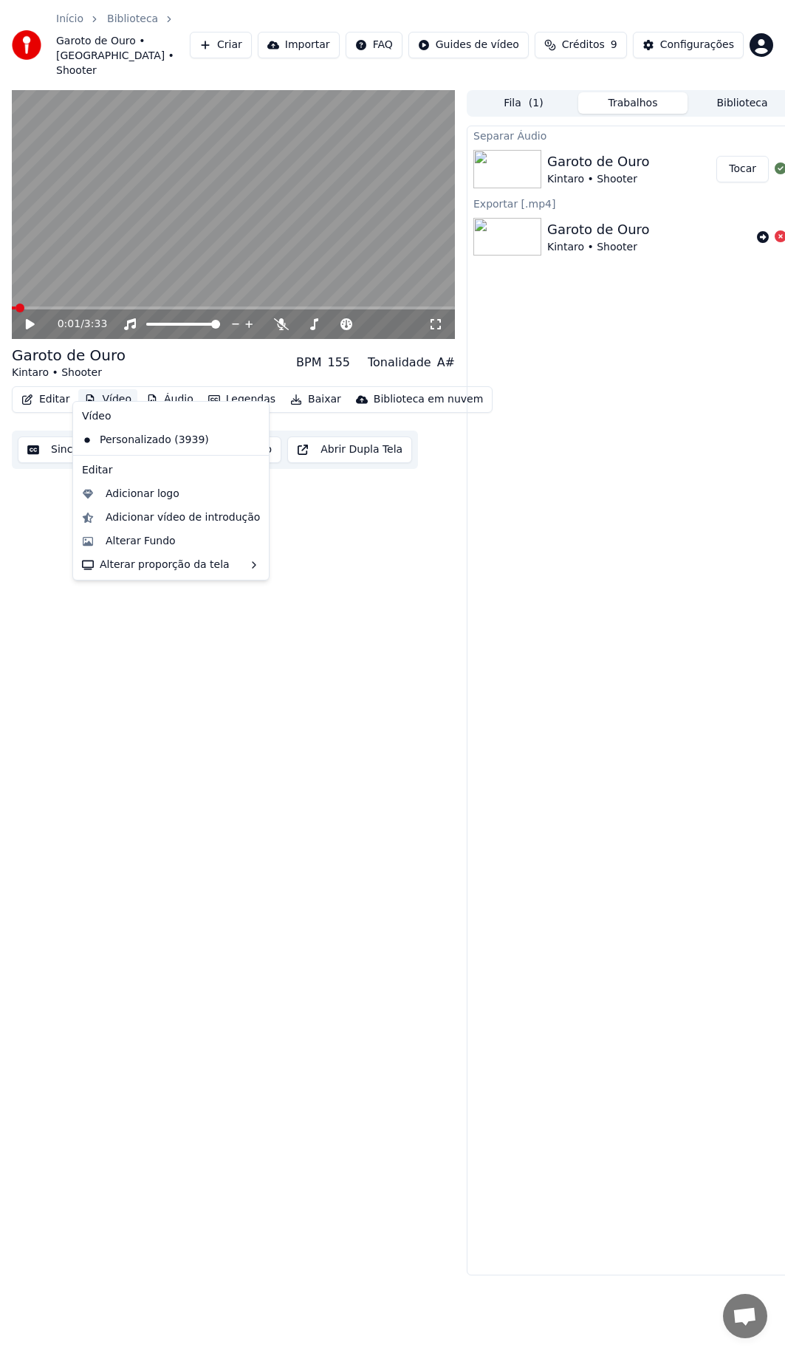
click at [112, 389] on button "Vídeo" at bounding box center [107, 399] width 59 height 21
click at [174, 492] on div "Adicionar logo" at bounding box center [183, 494] width 154 height 15
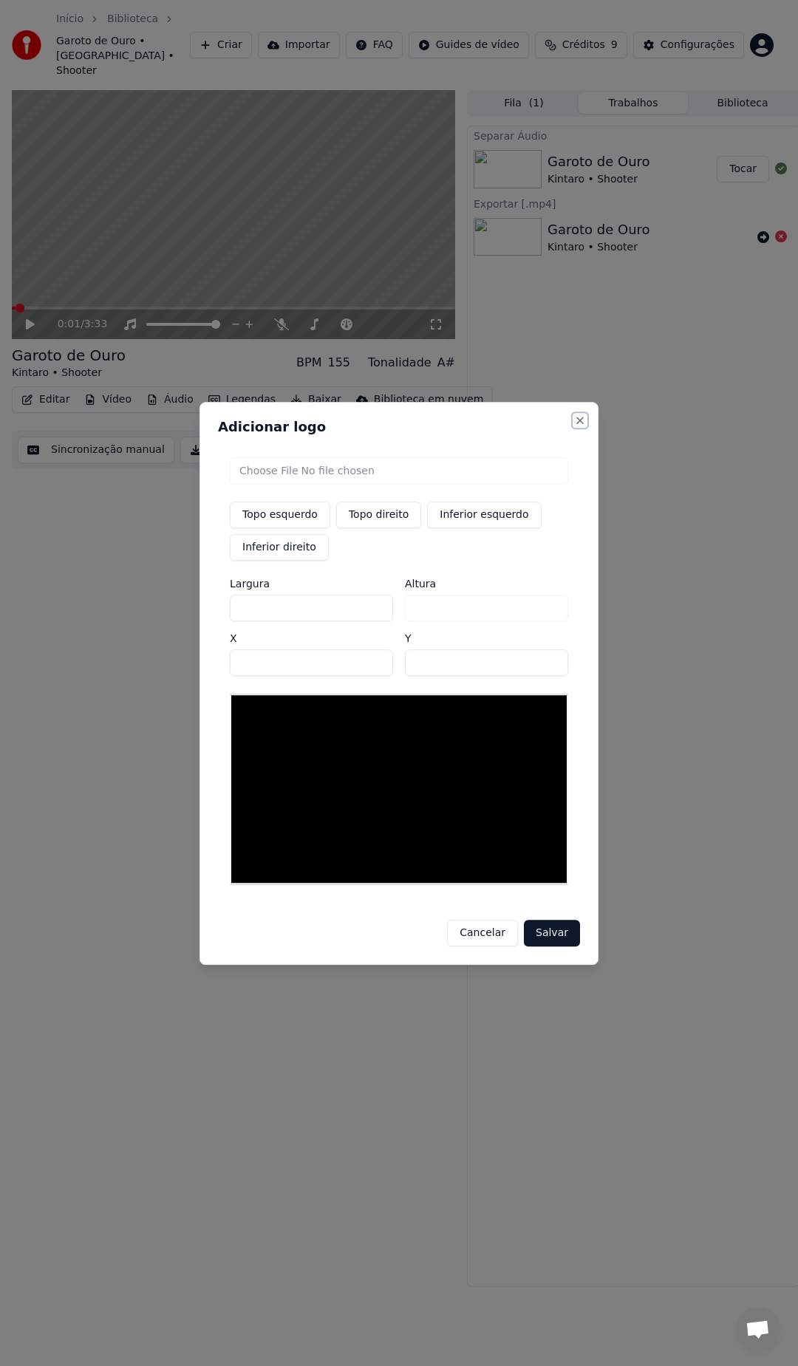
click at [584, 424] on button "Close" at bounding box center [580, 420] width 12 height 12
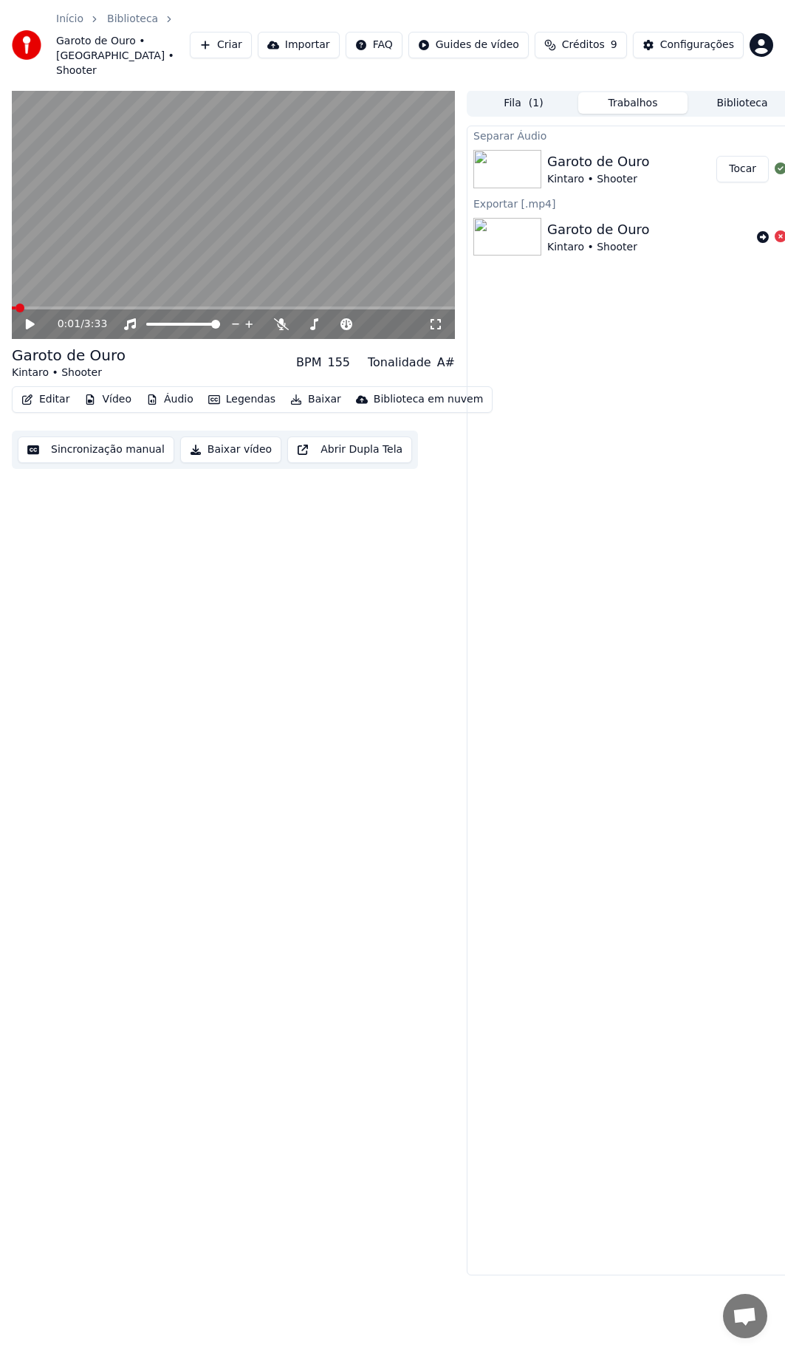
click at [119, 389] on button "Vídeo" at bounding box center [107, 399] width 59 height 21
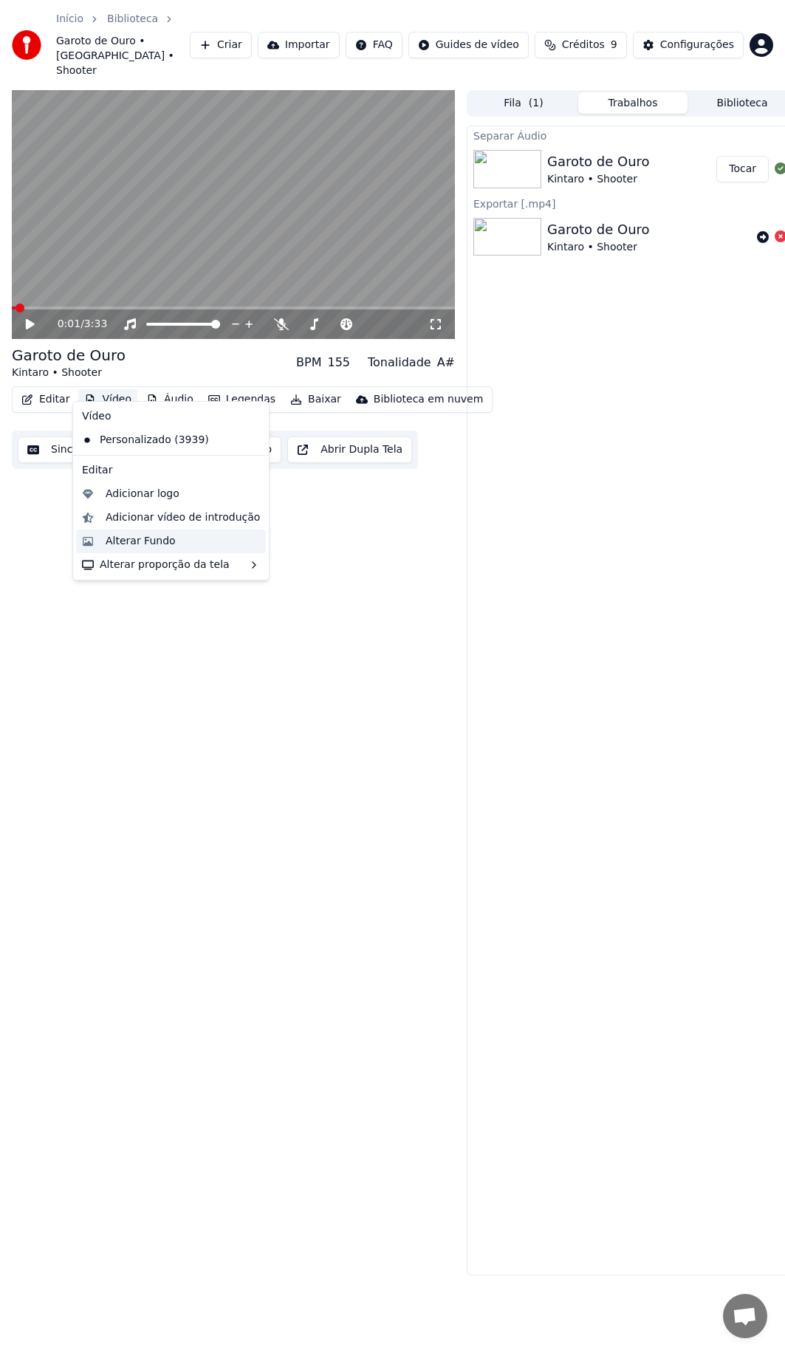
click at [118, 541] on div "Alterar Fundo" at bounding box center [141, 541] width 70 height 15
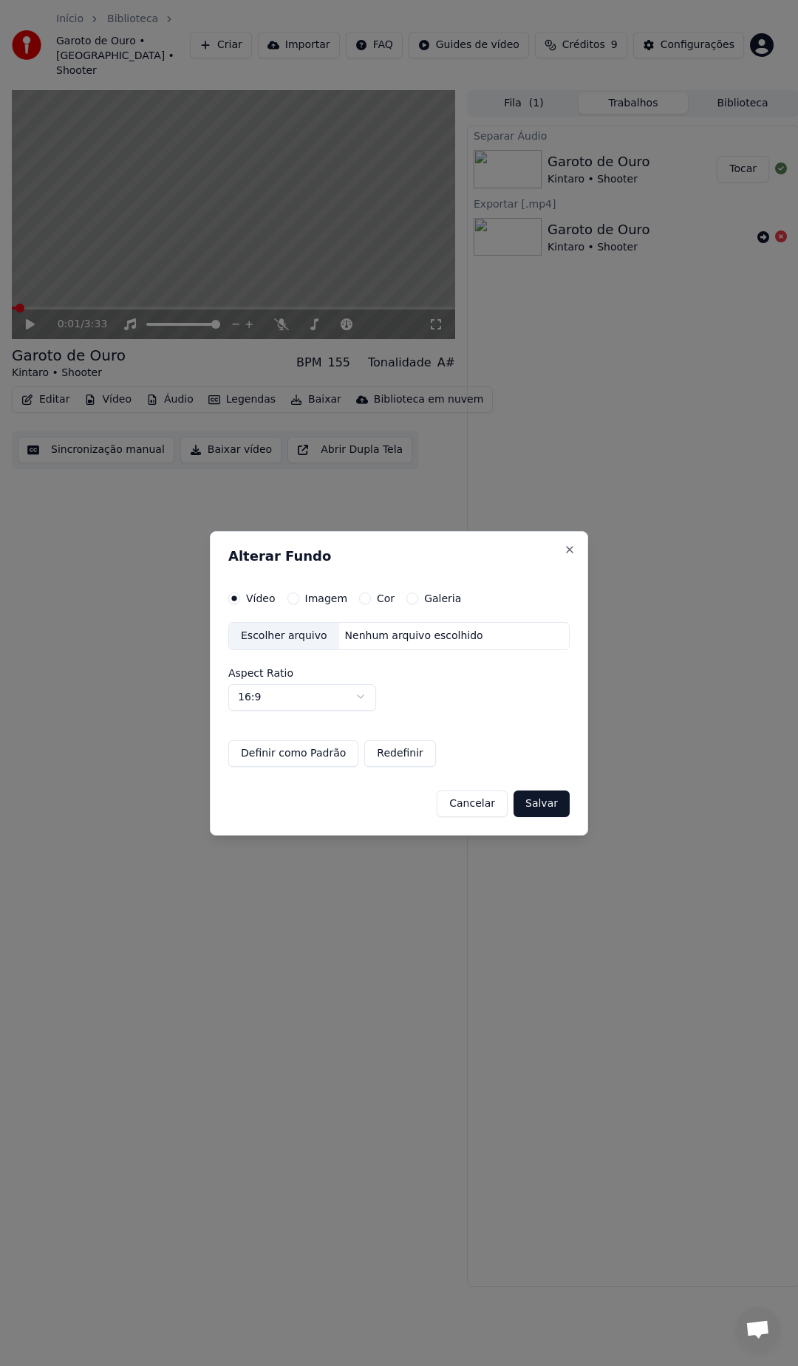
click at [243, 595] on div "Vídeo" at bounding box center [251, 598] width 47 height 12
click at [296, 604] on div "Imagem" at bounding box center [317, 598] width 60 height 12
click at [336, 597] on label "Imagem" at bounding box center [326, 598] width 42 height 10
click at [299, 597] on button "Imagem" at bounding box center [293, 598] width 12 height 12
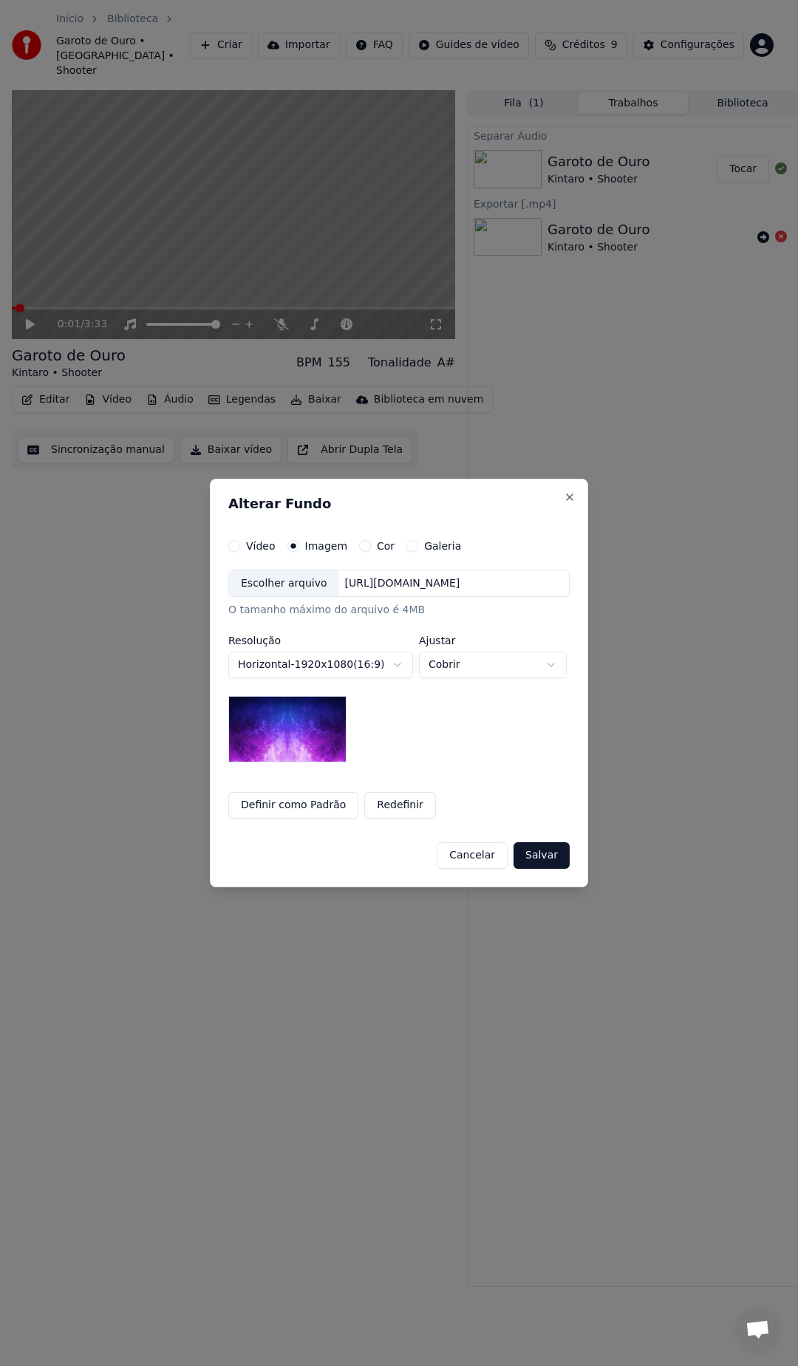
click at [279, 724] on img at bounding box center [287, 729] width 118 height 66
click at [270, 719] on img at bounding box center [287, 729] width 118 height 66
click at [408, 543] on div "Galeria" at bounding box center [433, 546] width 55 height 12
click at [392, 547] on div "Vídeo Imagem Cor Galeria" at bounding box center [344, 546] width 233 height 12
click at [406, 546] on button "Galeria" at bounding box center [412, 546] width 12 height 12
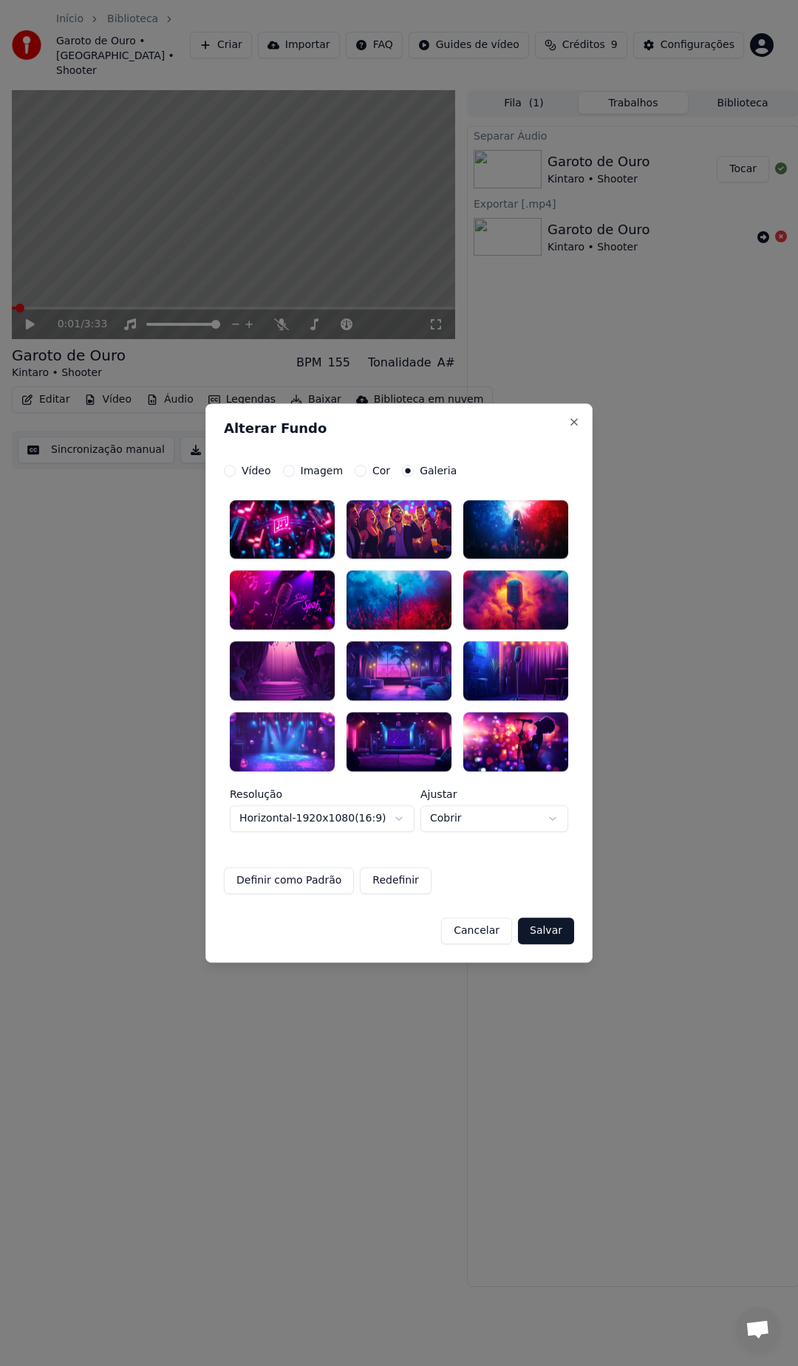
click at [402, 545] on div at bounding box center [398, 529] width 105 height 59
click at [355, 471] on button "Cor" at bounding box center [361, 471] width 12 height 12
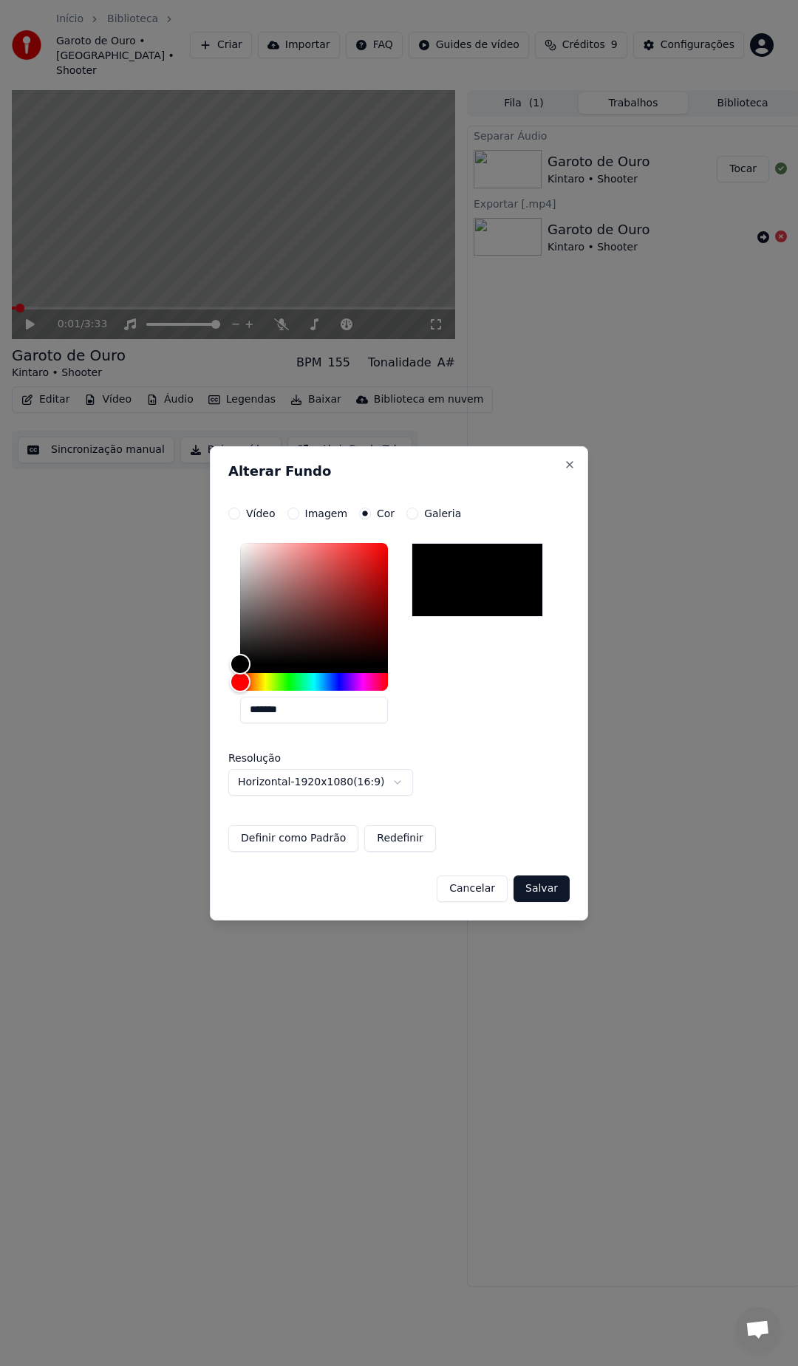
click at [298, 519] on div "**********" at bounding box center [398, 680] width 341 height 344
click at [290, 512] on button "Imagem" at bounding box center [293, 514] width 12 height 12
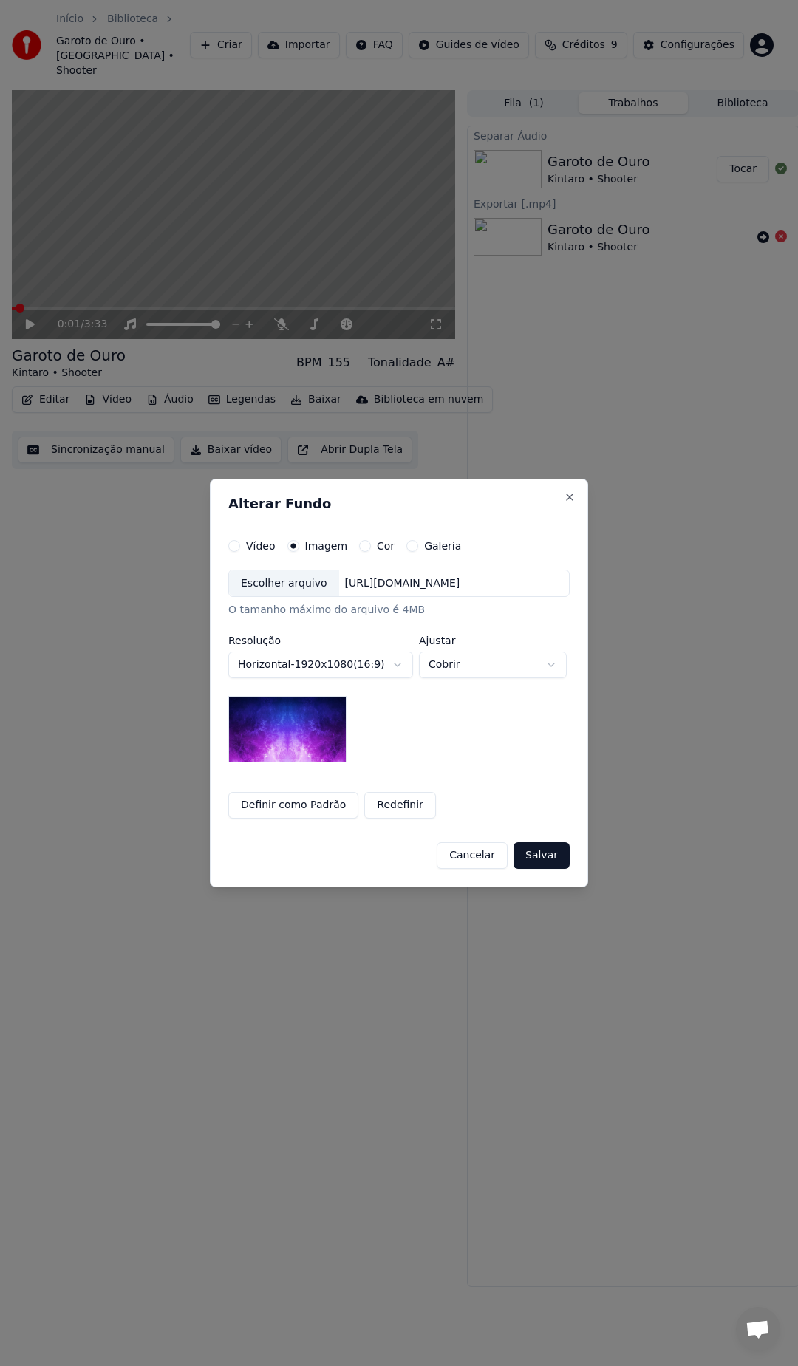
click at [455, 668] on body "**********" at bounding box center [392, 683] width 785 height 1366
click at [233, 544] on button "Vídeo" at bounding box center [234, 546] width 12 height 12
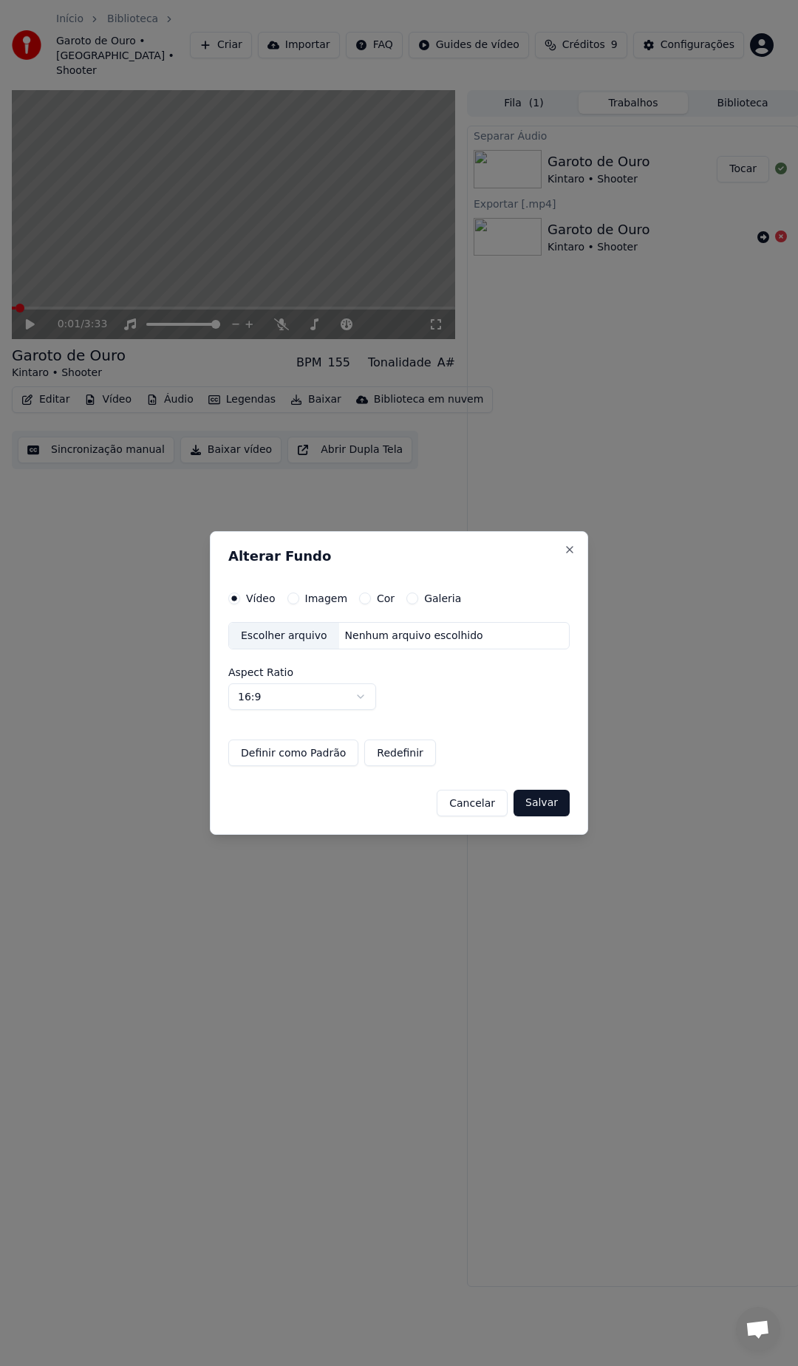
type button "video"
click at [575, 557] on div "Alterar Fundo Vídeo Imagem Cor Galeria Escolher arquivo Nenhum arquivo escolhid…" at bounding box center [399, 683] width 378 height 304
click at [564, 545] on button "Close" at bounding box center [570, 550] width 12 height 12
